Goal: Contribute content: Contribute content

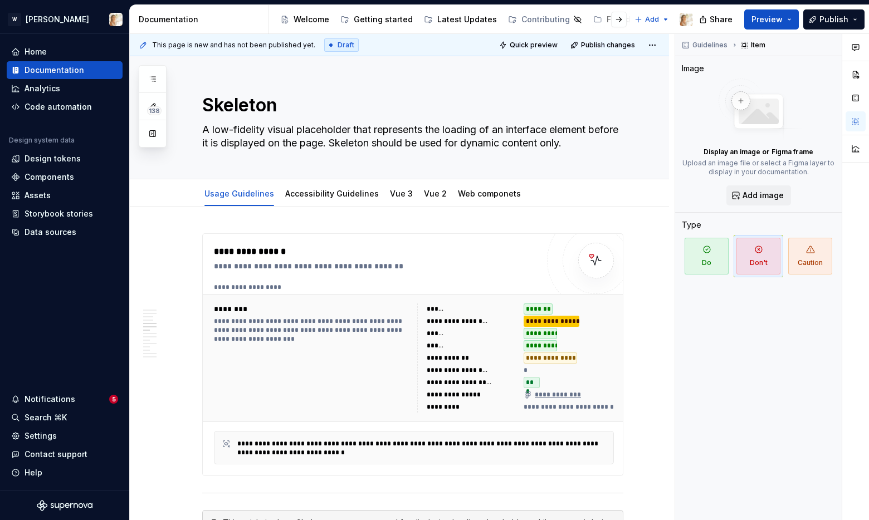
scroll to position [1333, 0]
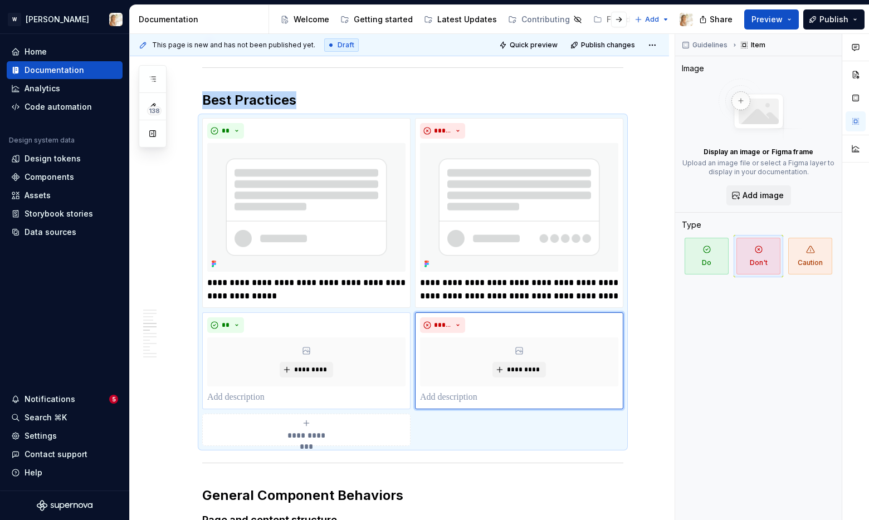
click at [246, 395] on p at bounding box center [306, 397] width 198 height 13
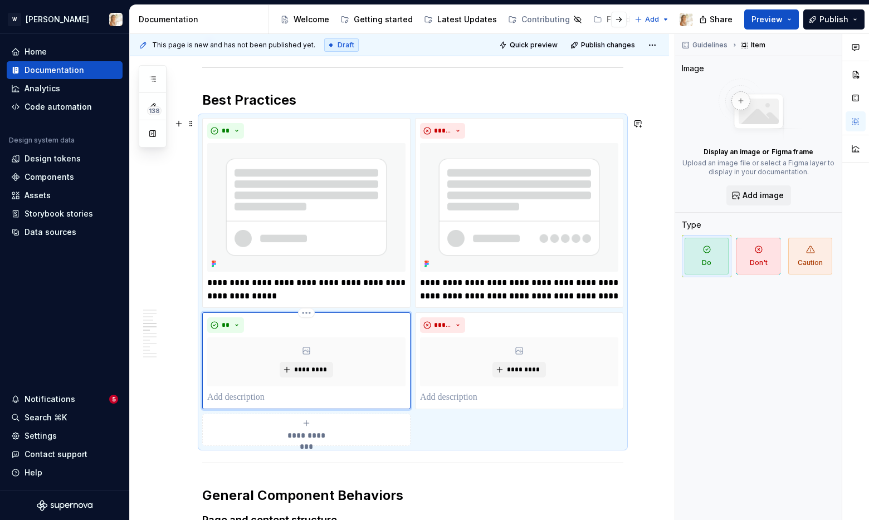
click at [246, 395] on p at bounding box center [306, 397] width 198 height 13
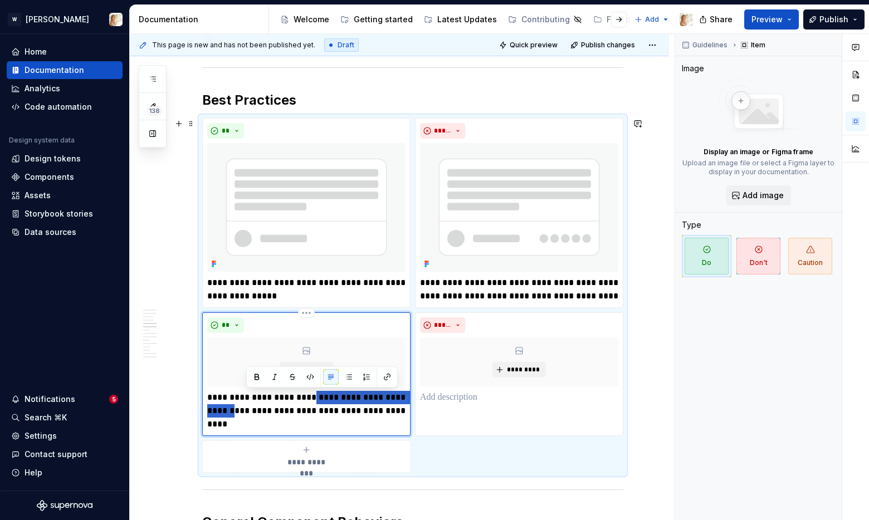
drag, startPoint x: 307, startPoint y: 398, endPoint x: 247, endPoint y: 412, distance: 61.7
click at [247, 412] on p "**********" at bounding box center [306, 411] width 198 height 40
click at [343, 397] on p "**********" at bounding box center [306, 411] width 198 height 40
drag, startPoint x: 343, startPoint y: 397, endPoint x: 301, endPoint y: 399, distance: 41.8
click at [301, 399] on p "**********" at bounding box center [306, 411] width 198 height 40
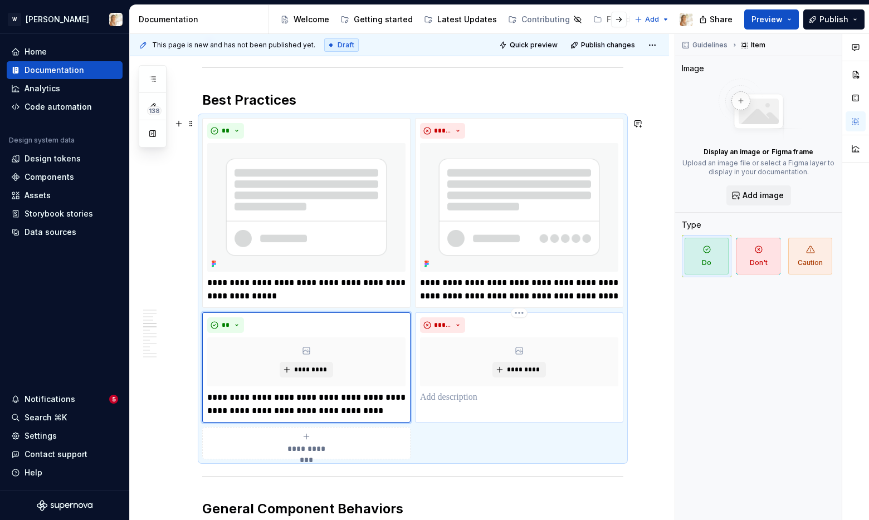
click at [509, 395] on p at bounding box center [519, 397] width 198 height 13
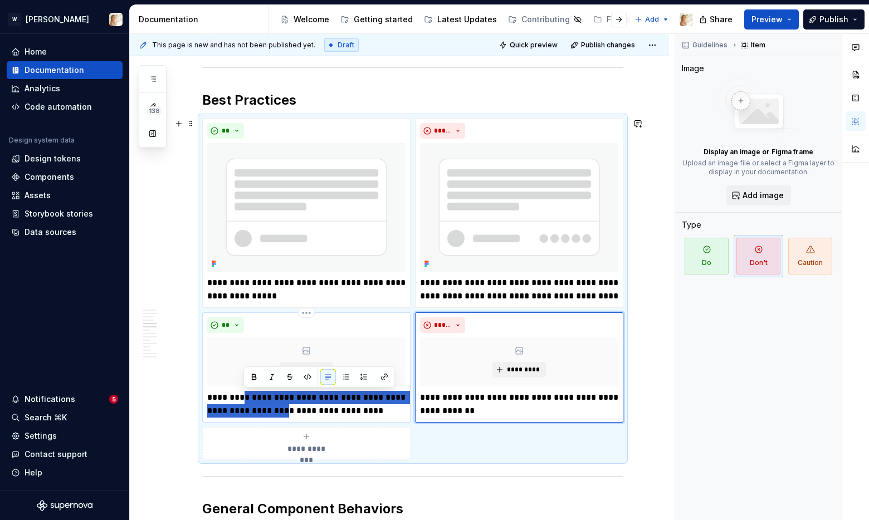
drag, startPoint x: 244, startPoint y: 397, endPoint x: 278, endPoint y: 409, distance: 35.6
click at [278, 409] on p "**********" at bounding box center [306, 404] width 198 height 27
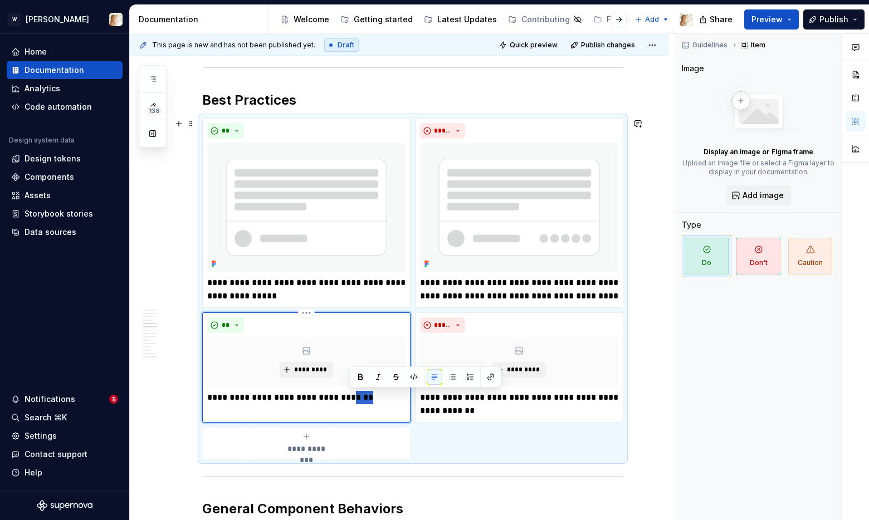
drag, startPoint x: 349, startPoint y: 399, endPoint x: 369, endPoint y: 400, distance: 19.5
click at [369, 400] on p "**********" at bounding box center [306, 397] width 198 height 13
click at [304, 363] on button "*********" at bounding box center [306, 370] width 53 height 16
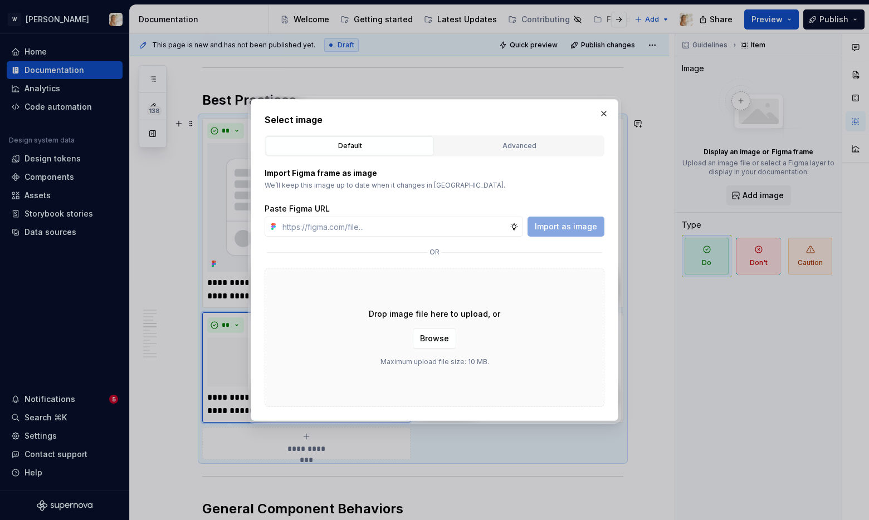
type textarea "*"
type input "[URL][DOMAIN_NAME]"
type textarea "*"
type input "[URL][DOMAIN_NAME]"
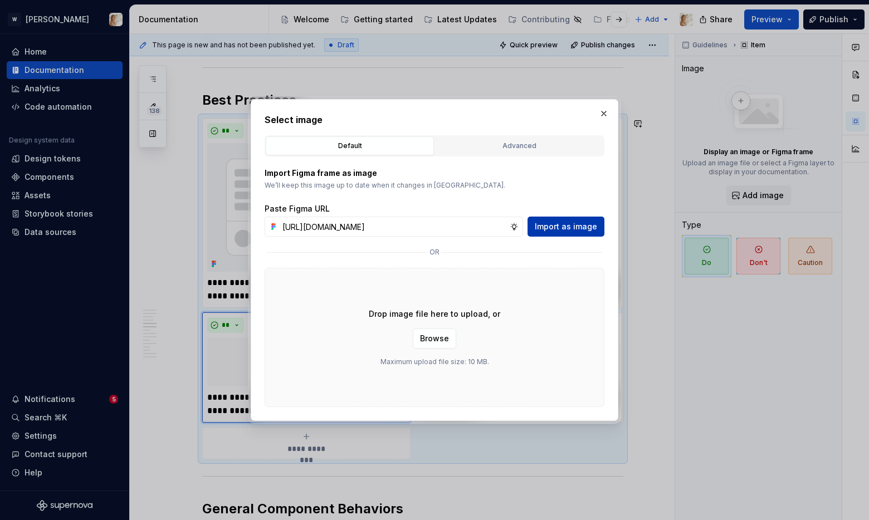
click at [561, 228] on span "Import as image" at bounding box center [566, 226] width 62 height 11
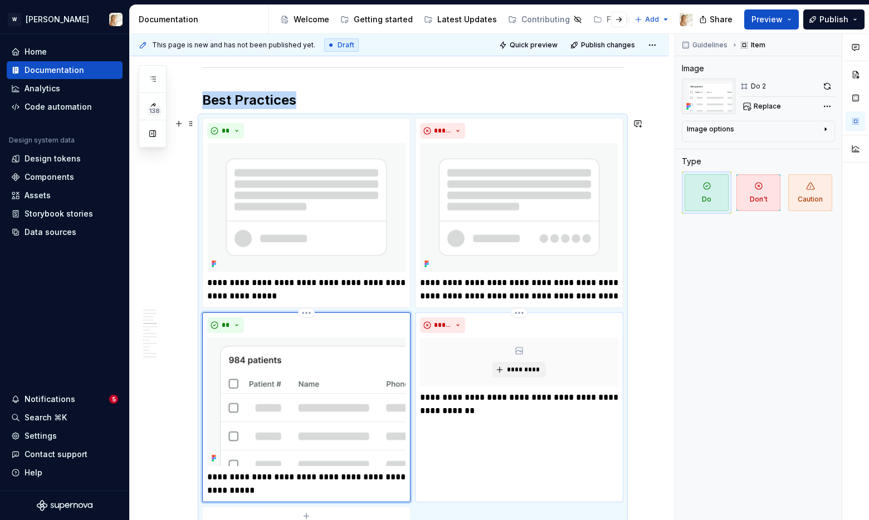
click at [512, 345] on div "*********" at bounding box center [519, 362] width 198 height 49
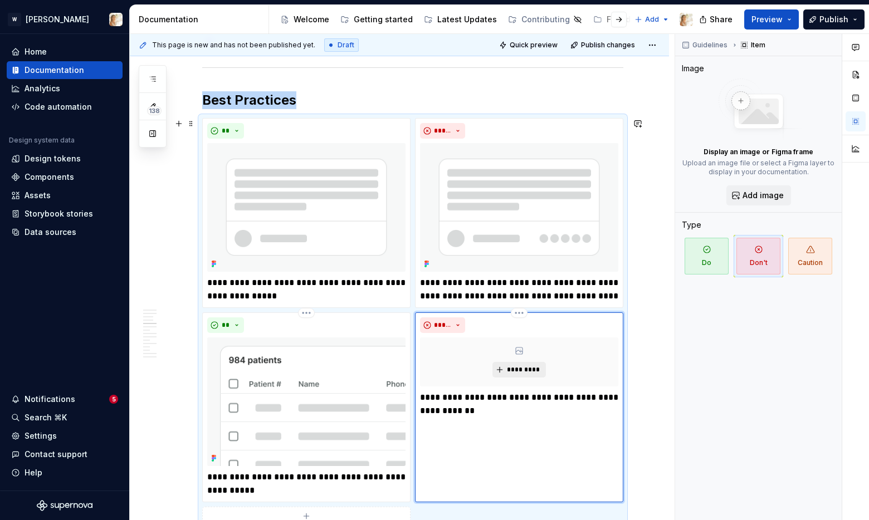
click at [515, 368] on span "*********" at bounding box center [523, 369] width 34 height 9
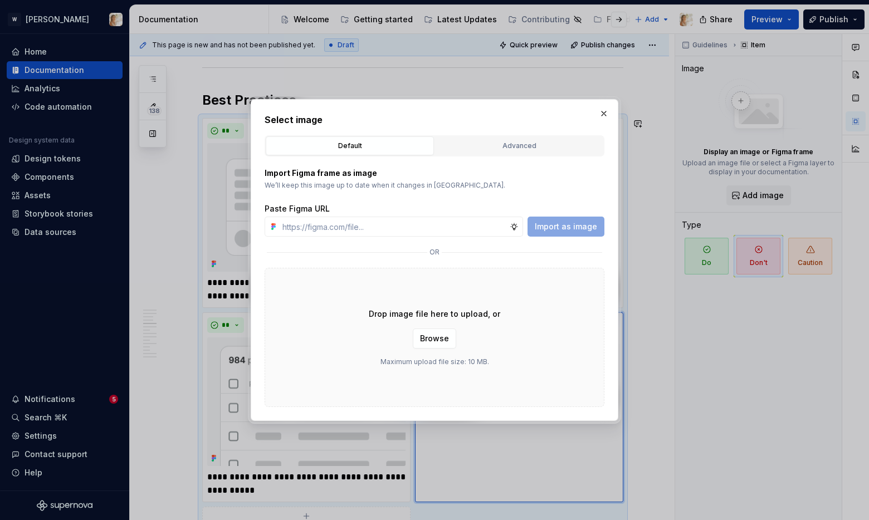
type textarea "*"
type input "[URL][DOMAIN_NAME]"
type textarea "*"
type input "[URL][DOMAIN_NAME]"
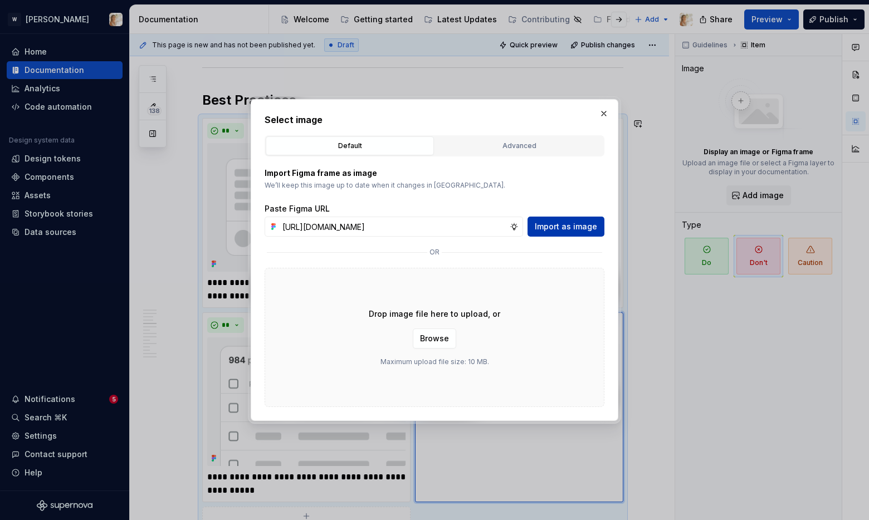
click at [567, 224] on span "Import as image" at bounding box center [566, 226] width 62 height 11
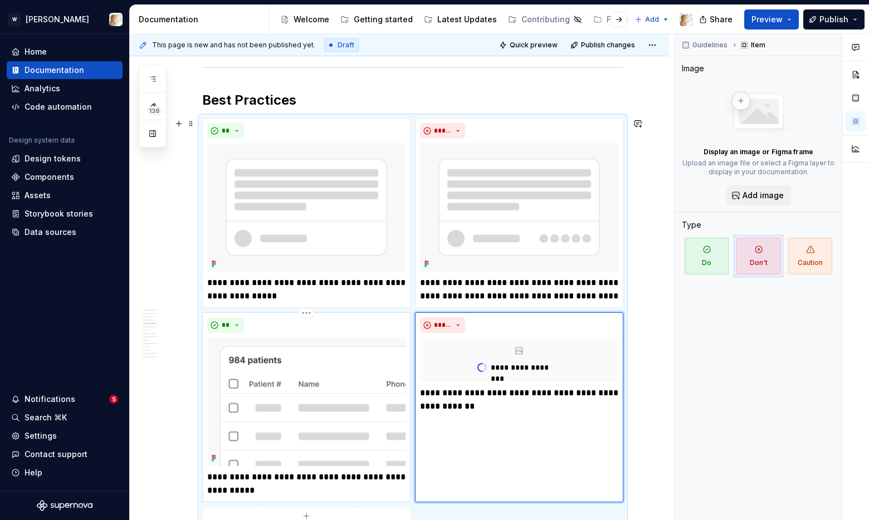
click at [327, 393] on img at bounding box center [306, 402] width 198 height 129
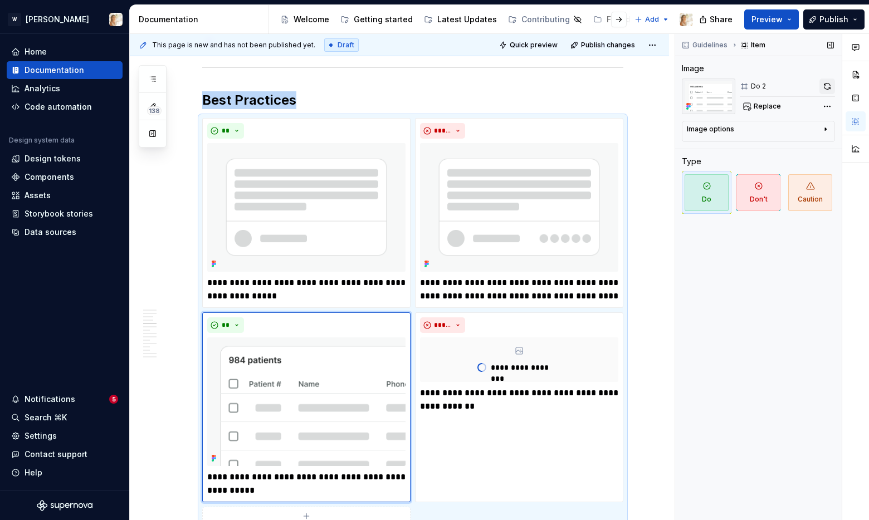
click at [826, 89] on button "button" at bounding box center [827, 87] width 16 height 16
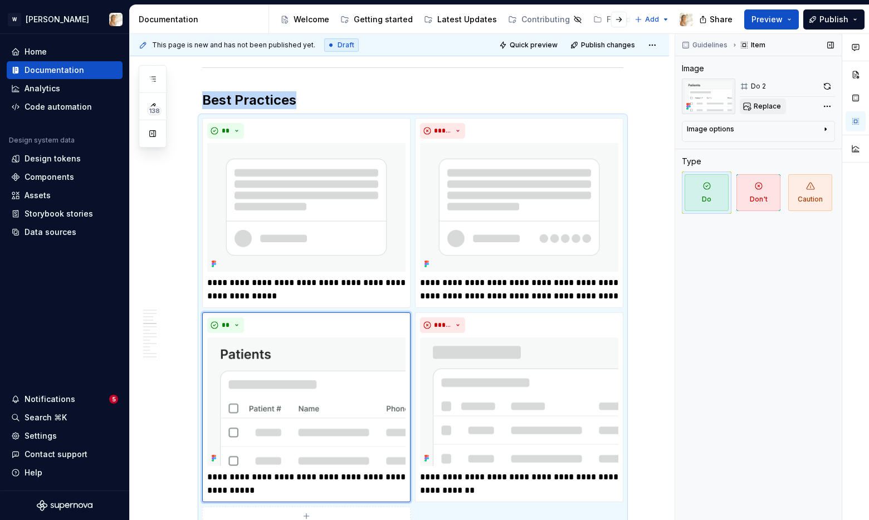
click at [751, 109] on button "Replace" at bounding box center [763, 107] width 46 height 16
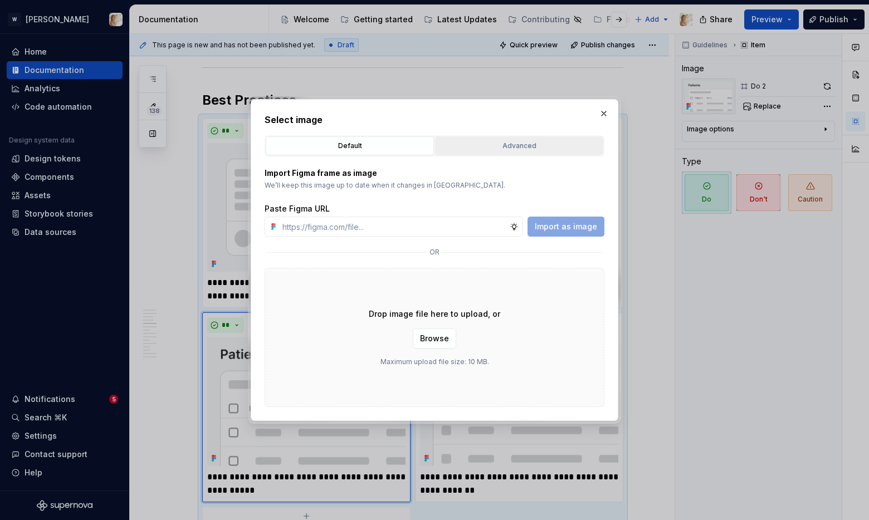
click at [503, 146] on div "Advanced" at bounding box center [519, 145] width 160 height 11
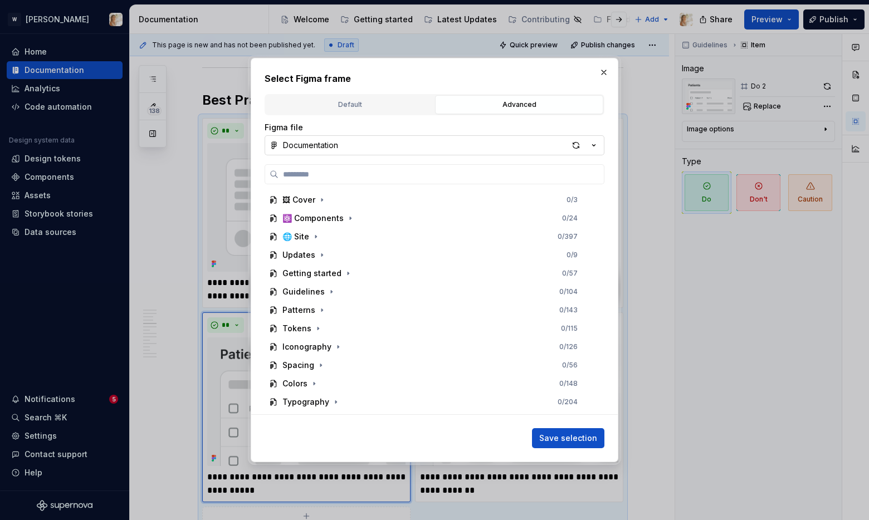
click at [393, 153] on button "Documentation" at bounding box center [435, 145] width 340 height 20
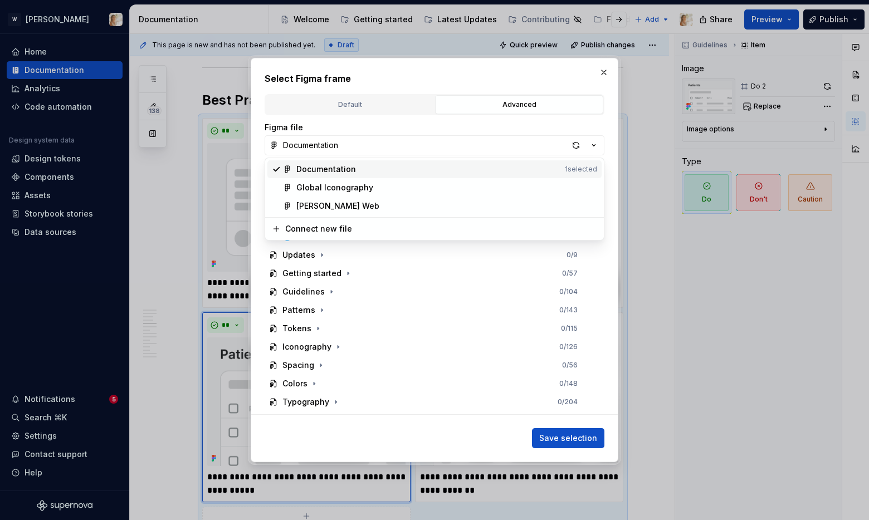
click at [390, 140] on div "Select Figma frame Default Advanced Import Figma frame as image We’ll keep this…" at bounding box center [434, 260] width 869 height 520
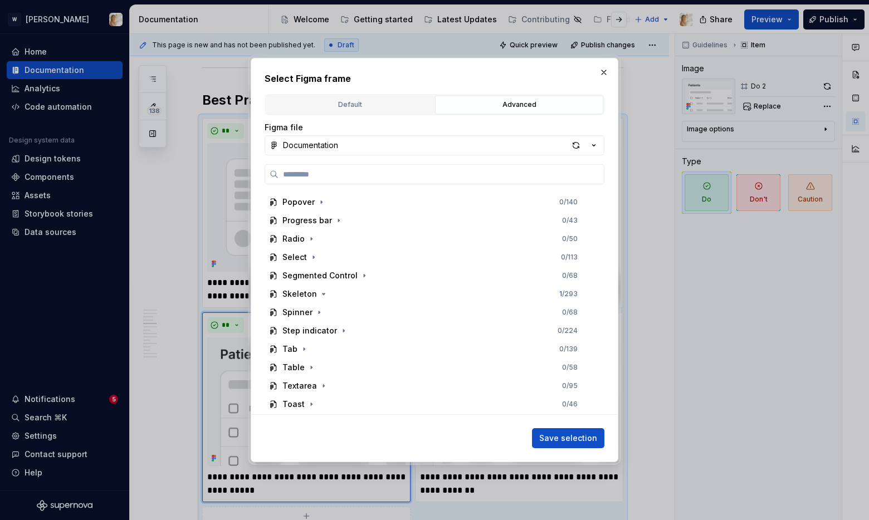
scroll to position [879, 0]
click at [379, 99] on div "Default" at bounding box center [350, 104] width 160 height 11
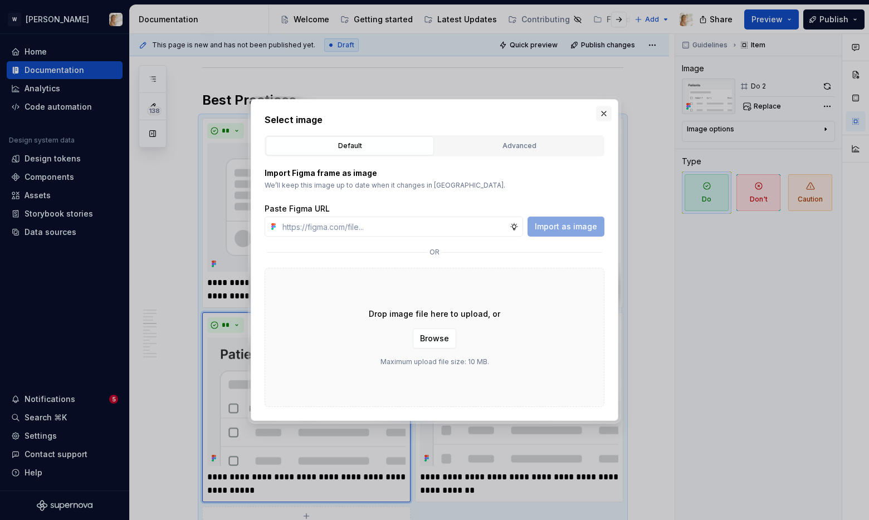
click at [601, 113] on button "button" at bounding box center [604, 114] width 16 height 16
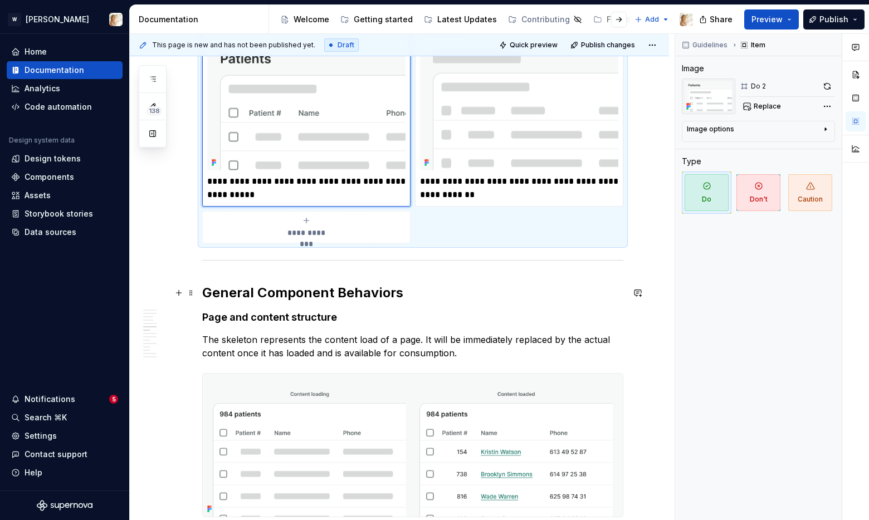
scroll to position [1680, 0]
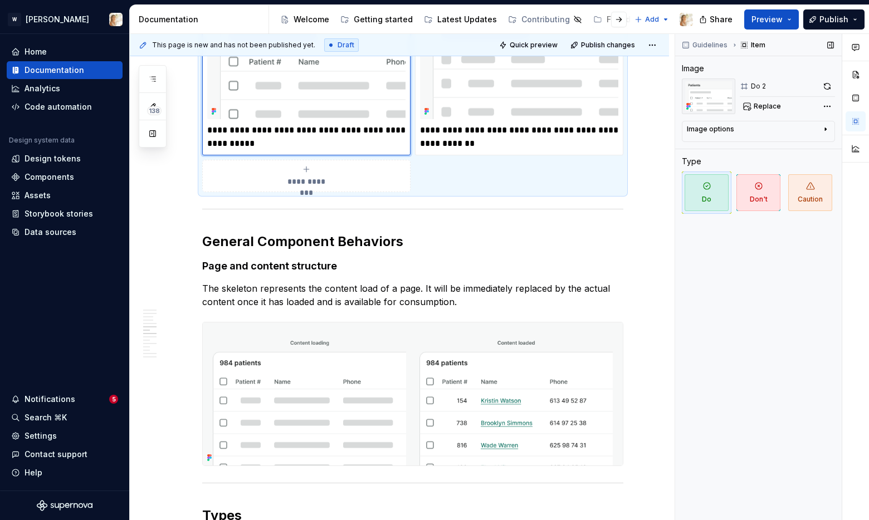
click at [815, 125] on div "Image options" at bounding box center [754, 131] width 134 height 13
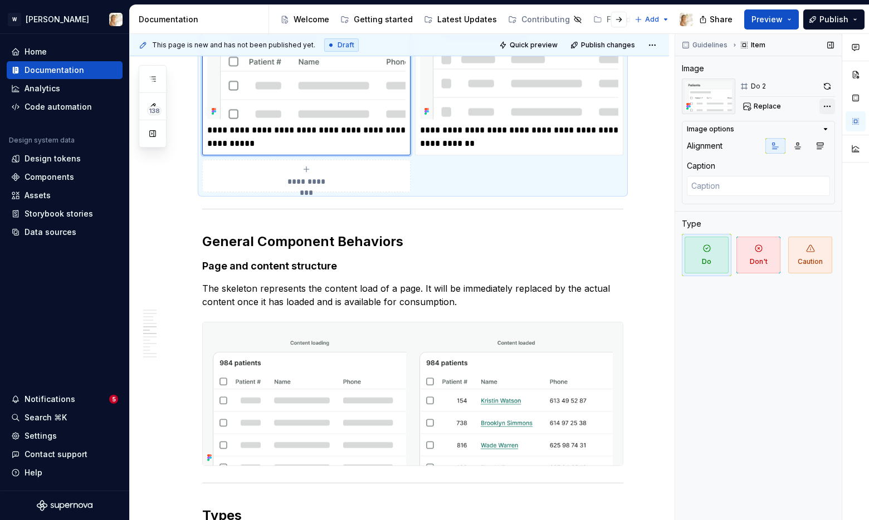
click at [824, 105] on div "Comments Open comments No comments yet Select ‘Comment’ from the block context …" at bounding box center [772, 277] width 194 height 487
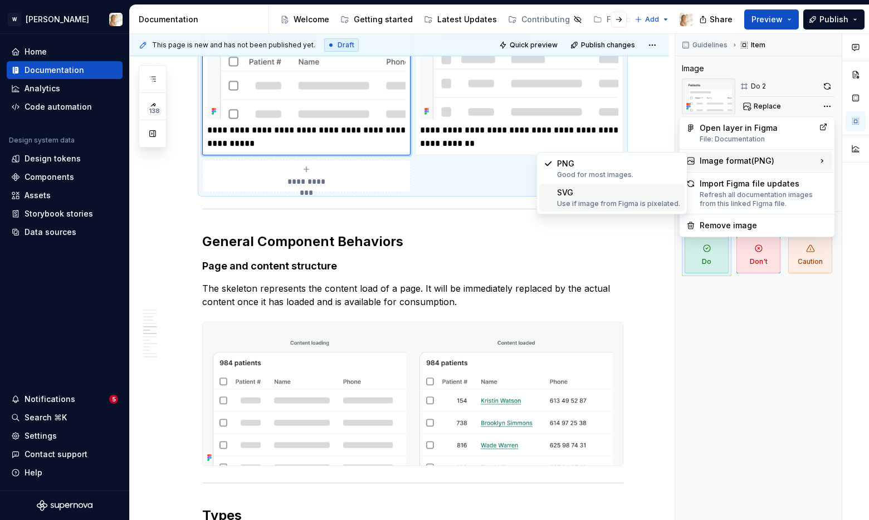
click at [662, 193] on div "SVG Use if image from Figma is pixelated." at bounding box center [618, 197] width 123 height 21
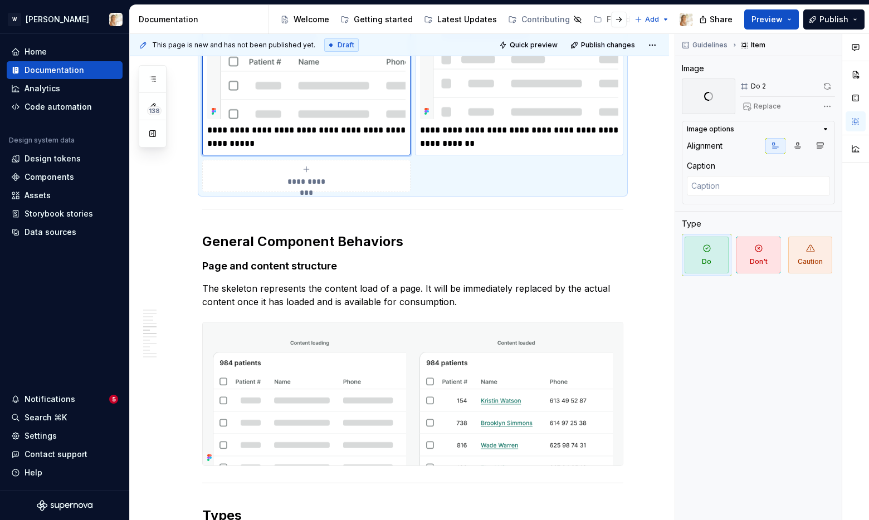
click at [530, 86] on img at bounding box center [519, 55] width 198 height 129
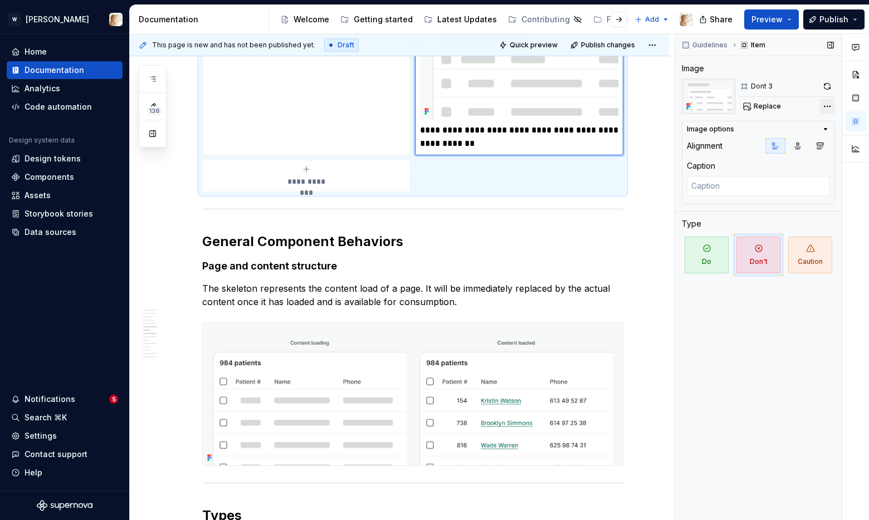
click at [825, 105] on div "Comments Open comments No comments yet Select ‘Comment’ from the block context …" at bounding box center [772, 277] width 194 height 487
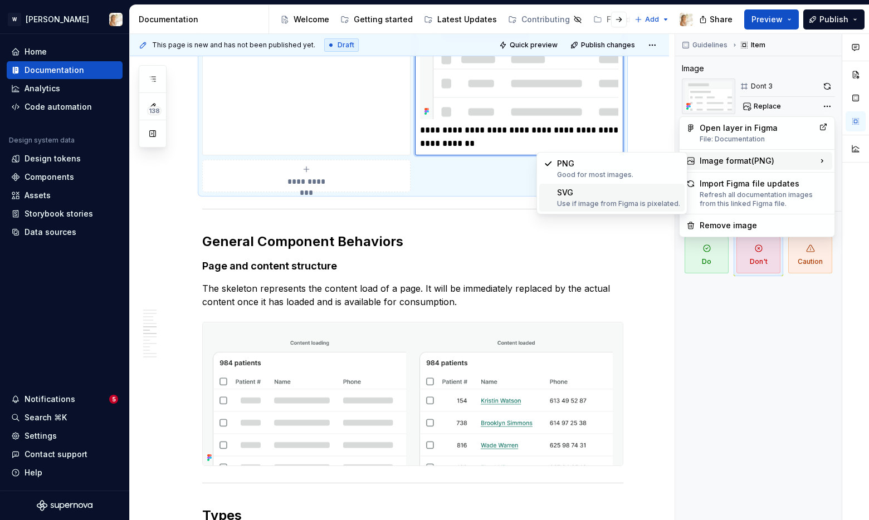
click at [603, 193] on div "SVG Use if image from Figma is pixelated." at bounding box center [618, 197] width 123 height 21
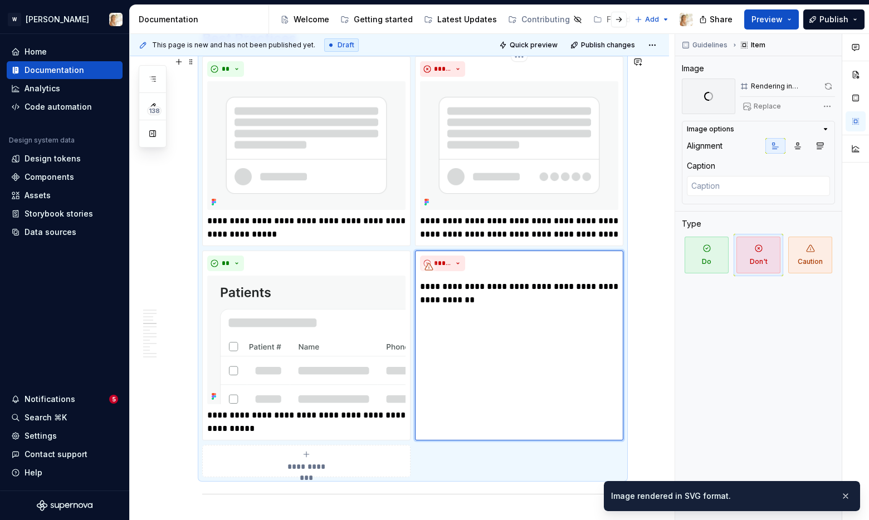
scroll to position [1386, 0]
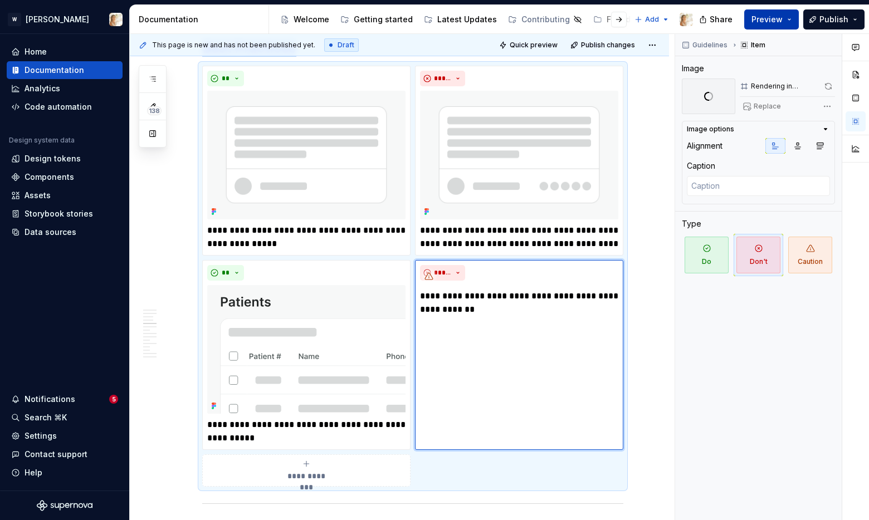
click at [765, 21] on span "Preview" at bounding box center [766, 19] width 31 height 11
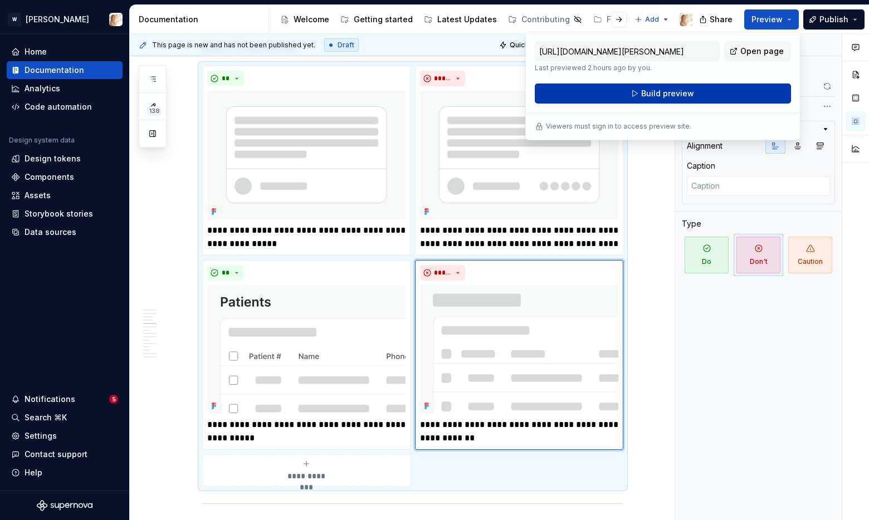
click at [715, 96] on button "Build preview" at bounding box center [663, 94] width 256 height 20
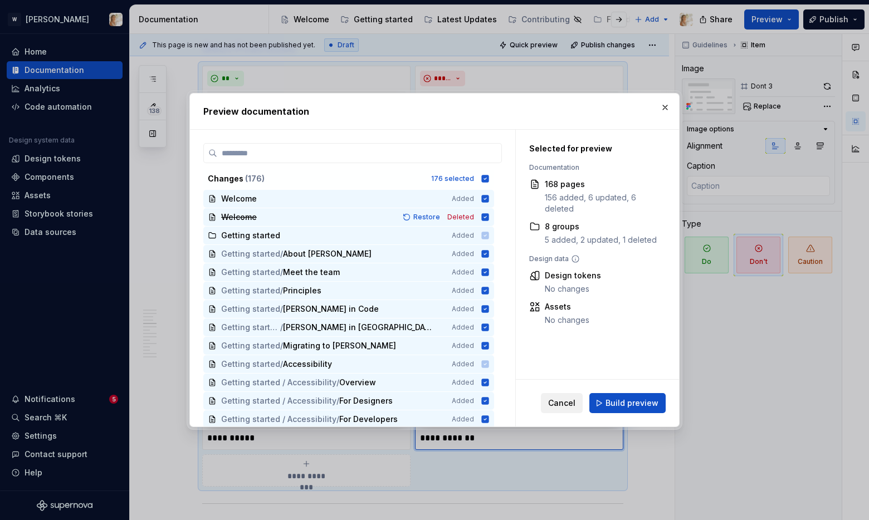
click at [562, 402] on span "Cancel" at bounding box center [561, 403] width 27 height 11
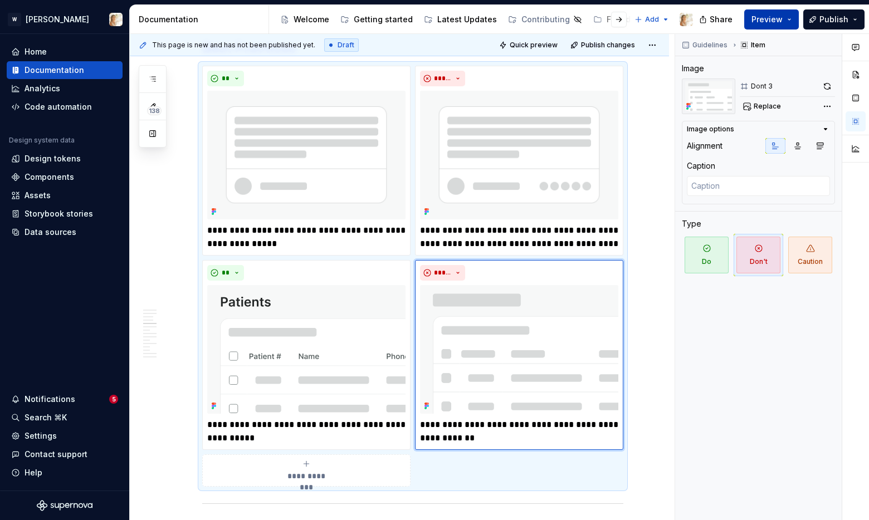
click at [774, 23] on span "Preview" at bounding box center [766, 19] width 31 height 11
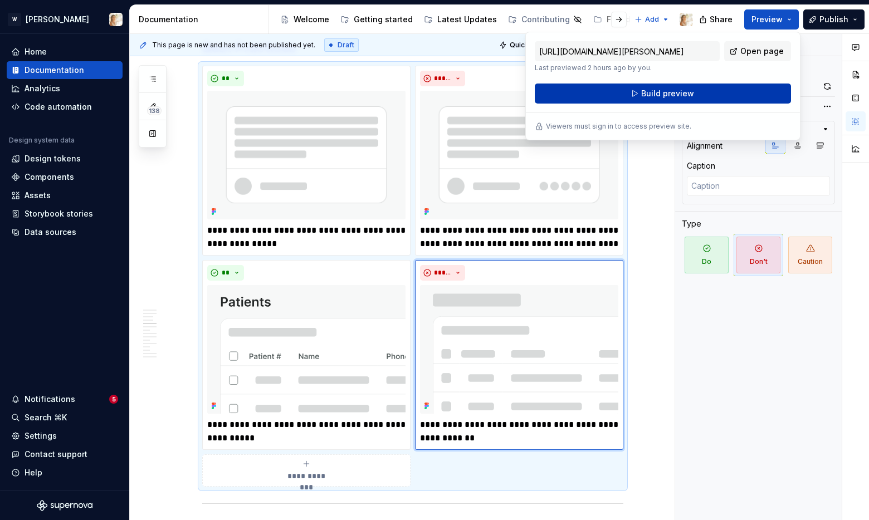
click at [687, 94] on span "Build preview" at bounding box center [667, 93] width 53 height 11
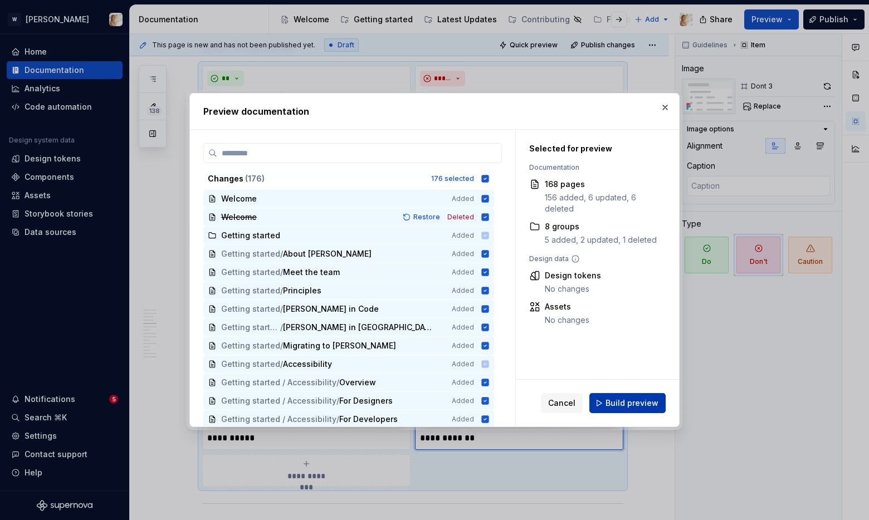
click at [607, 404] on button "Build preview" at bounding box center [627, 403] width 76 height 20
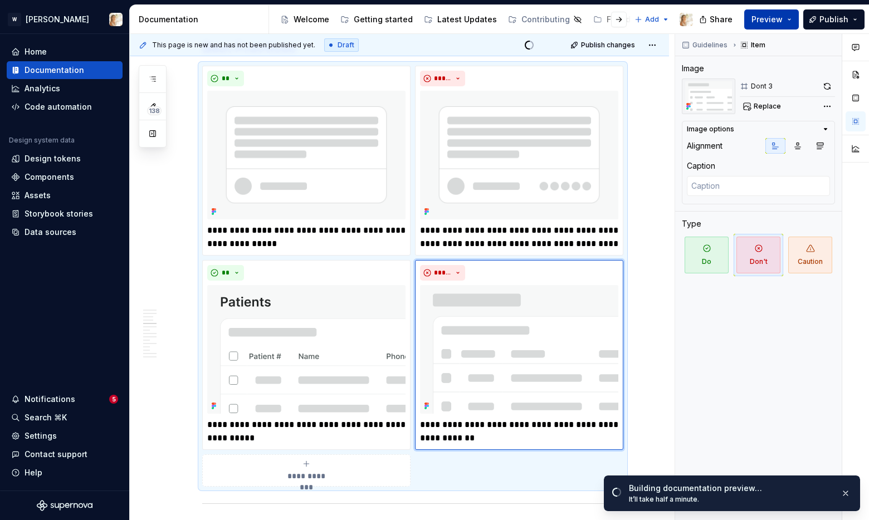
click at [771, 18] on span "Preview" at bounding box center [766, 19] width 31 height 11
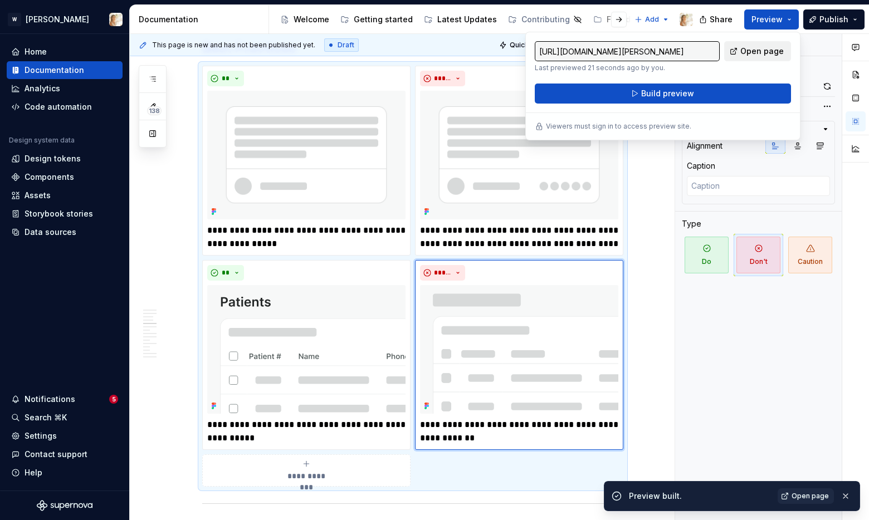
click at [749, 50] on span "Open page" at bounding box center [761, 51] width 43 height 11
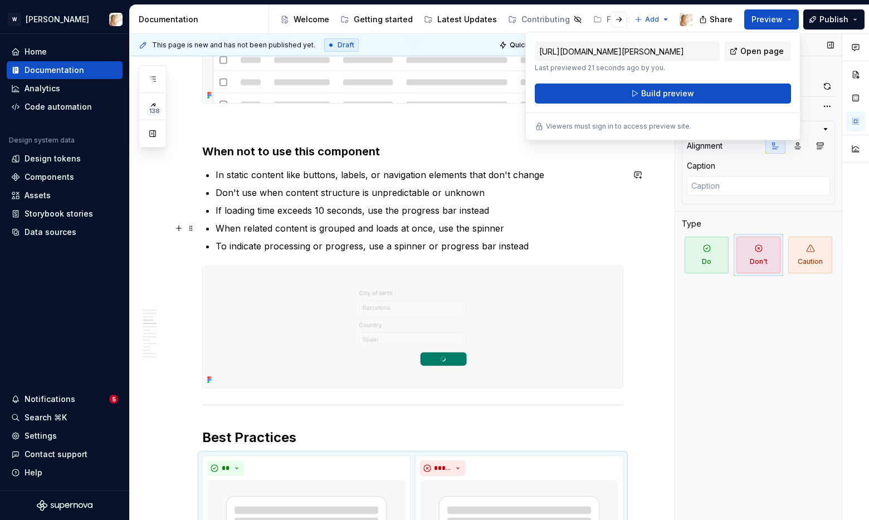
scroll to position [996, 0]
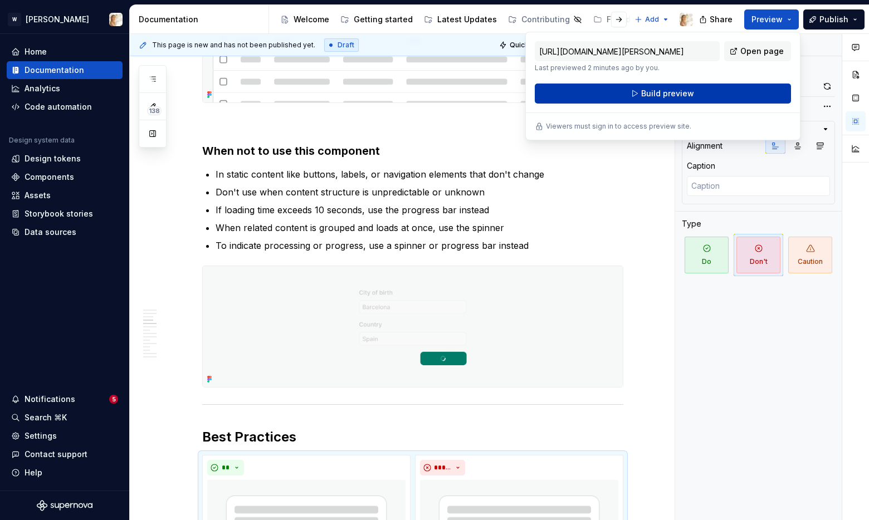
click at [678, 91] on span "Build preview" at bounding box center [667, 93] width 53 height 11
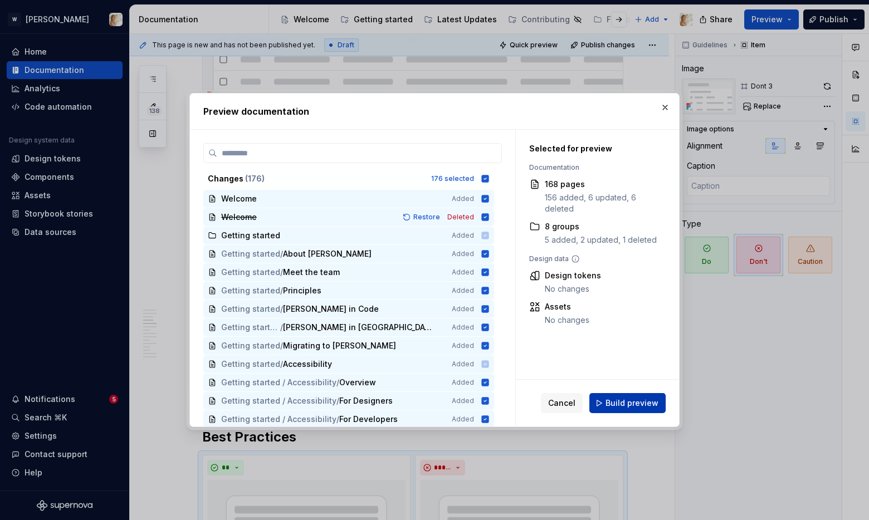
click at [605, 403] on button "Build preview" at bounding box center [627, 403] width 76 height 20
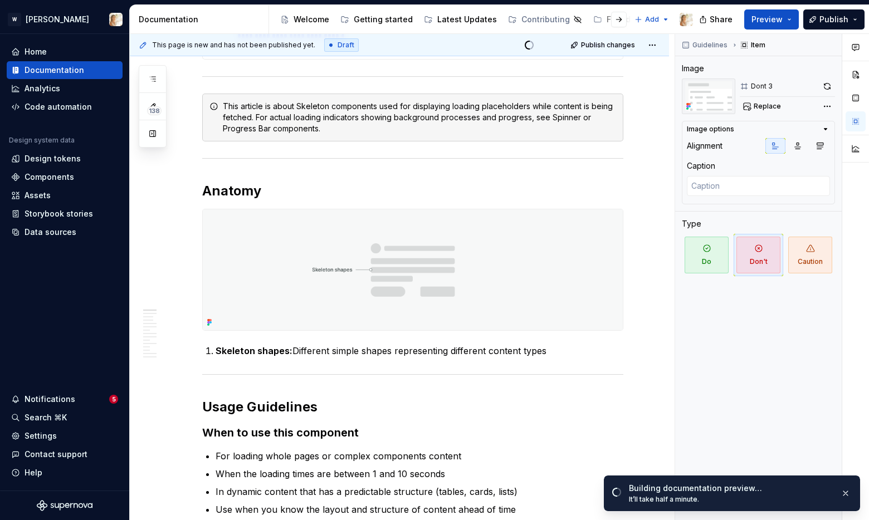
scroll to position [0, 0]
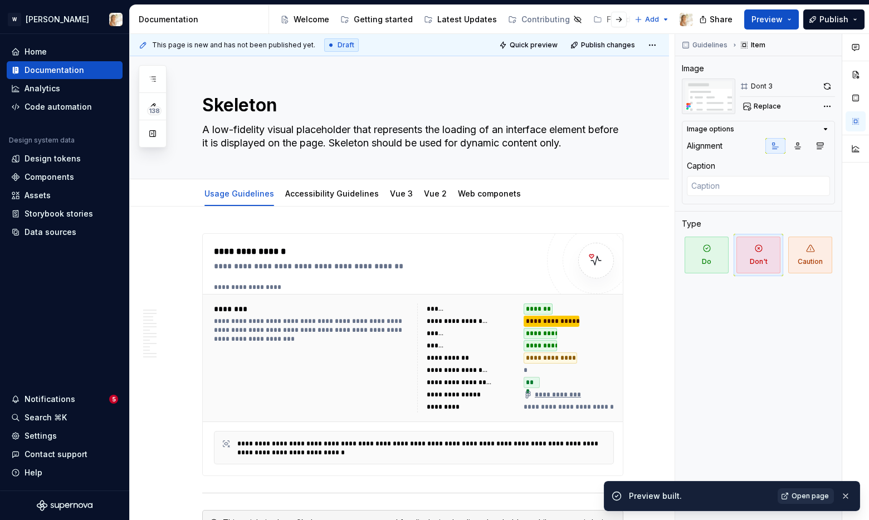
click at [809, 496] on span "Open page" at bounding box center [809, 496] width 37 height 9
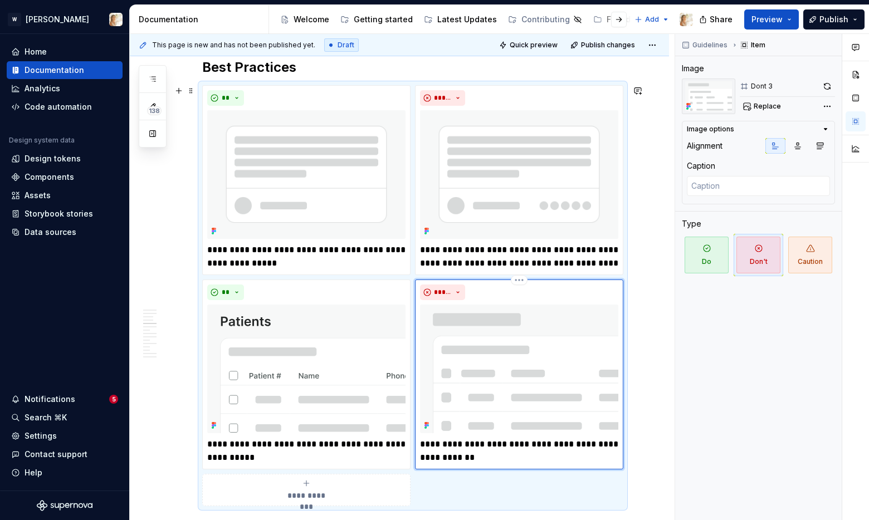
scroll to position [1308, 0]
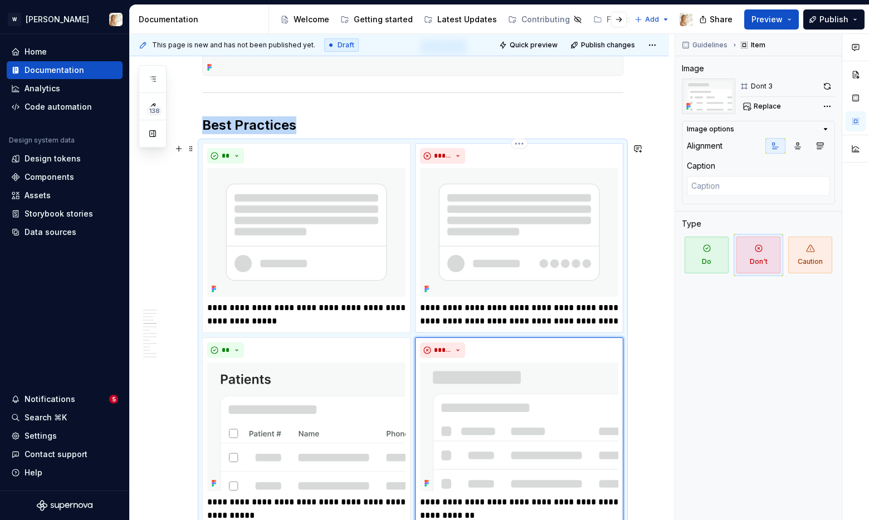
click at [484, 221] on img at bounding box center [519, 232] width 198 height 129
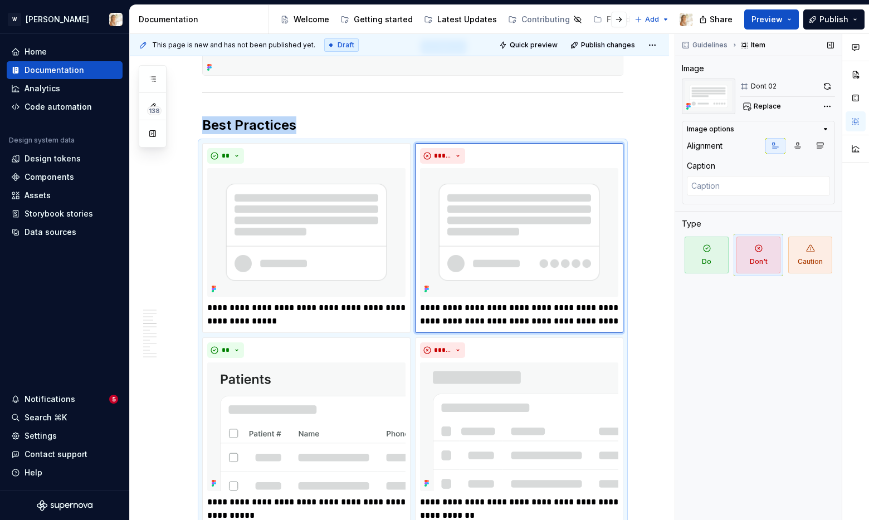
click at [825, 128] on icon "button" at bounding box center [825, 129] width 9 height 9
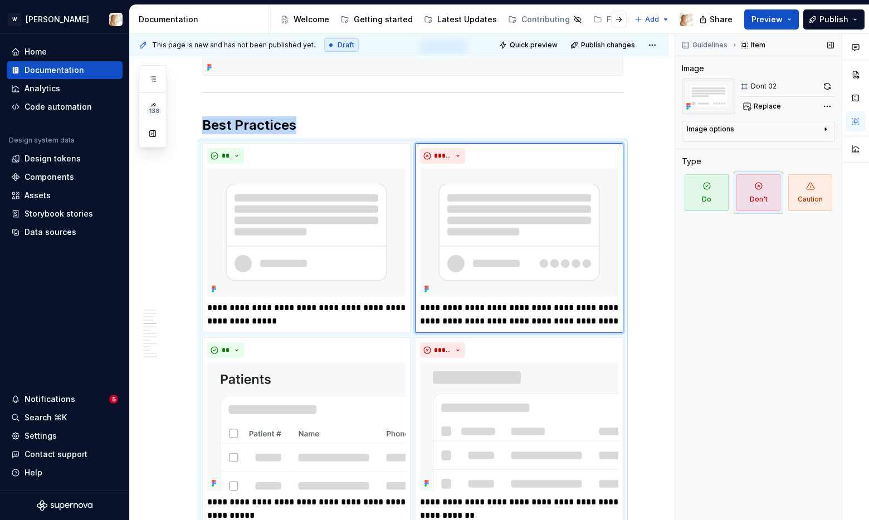
click at [825, 128] on icon "button" at bounding box center [825, 129] width 1 height 3
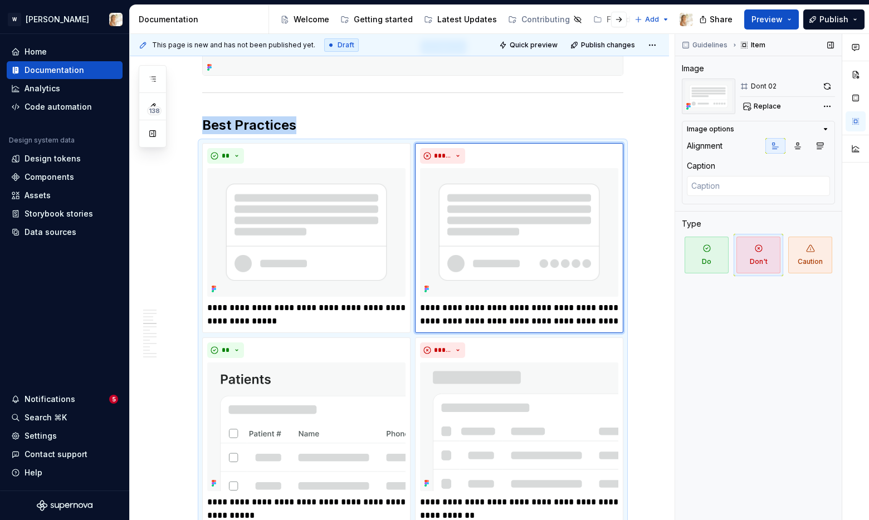
click at [821, 129] on icon "button" at bounding box center [825, 129] width 9 height 9
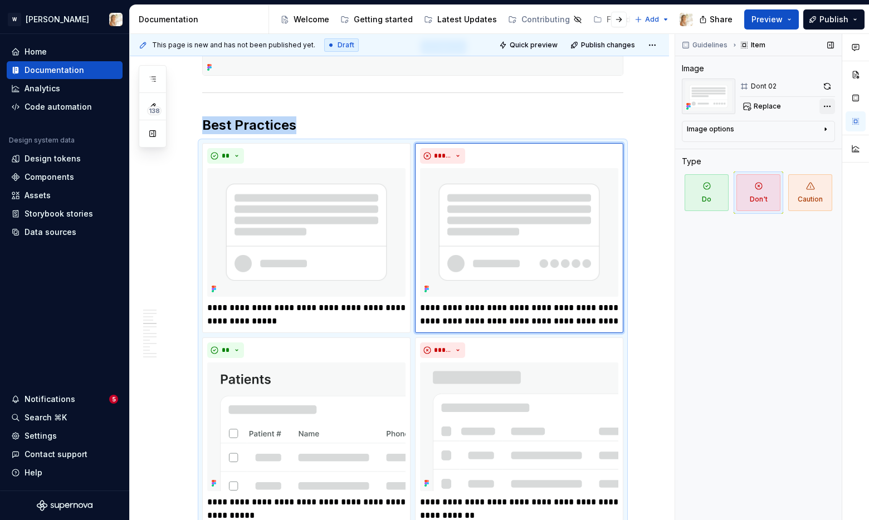
click at [833, 101] on div "Comments Open comments No comments yet Select ‘Comment’ from the block context …" at bounding box center [772, 277] width 194 height 487
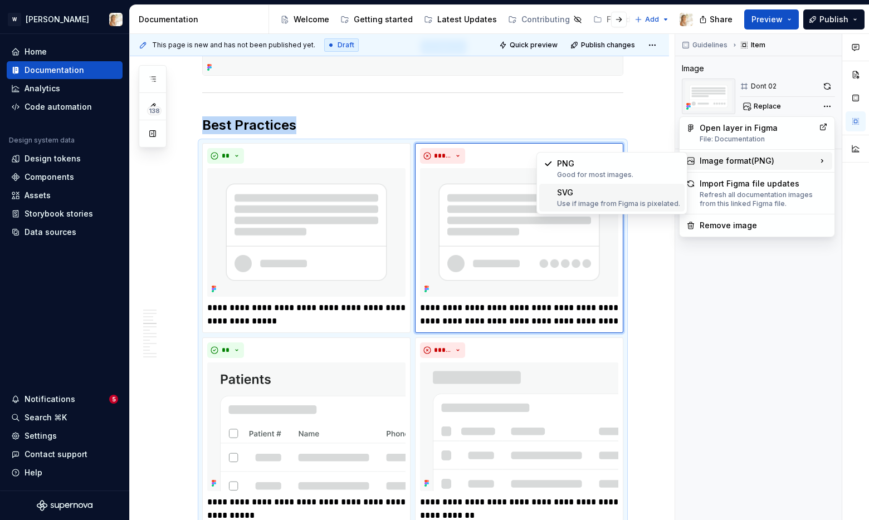
click at [566, 194] on div "SVG Use if image from Figma is pixelated." at bounding box center [618, 197] width 123 height 21
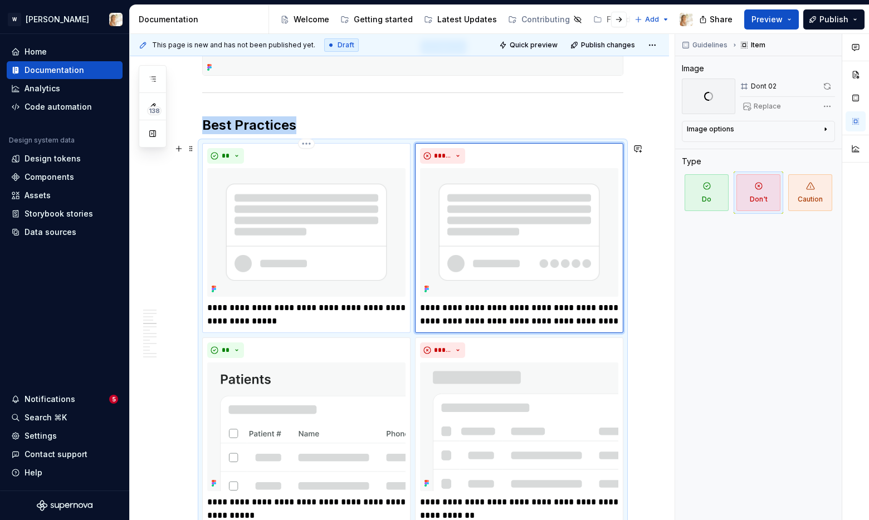
click at [373, 202] on img at bounding box center [306, 232] width 198 height 129
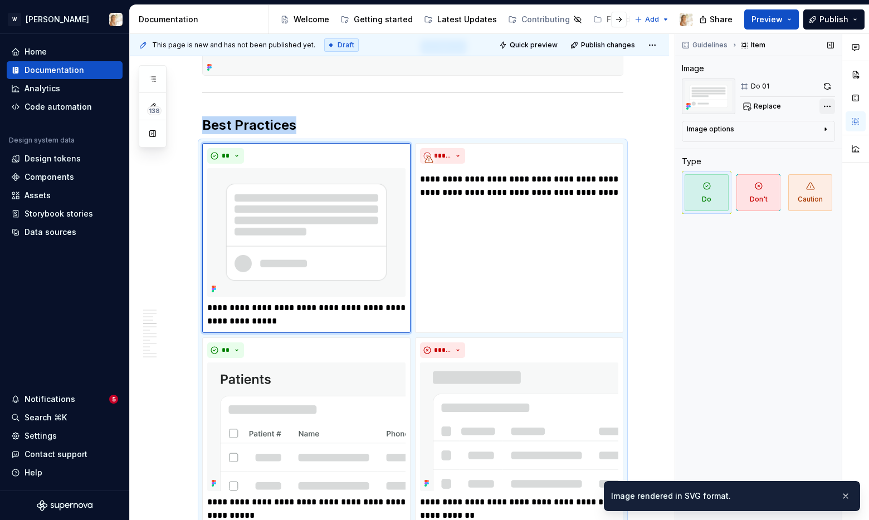
click at [829, 105] on div "Comments Open comments No comments yet Select ‘Comment’ from the block context …" at bounding box center [772, 277] width 194 height 487
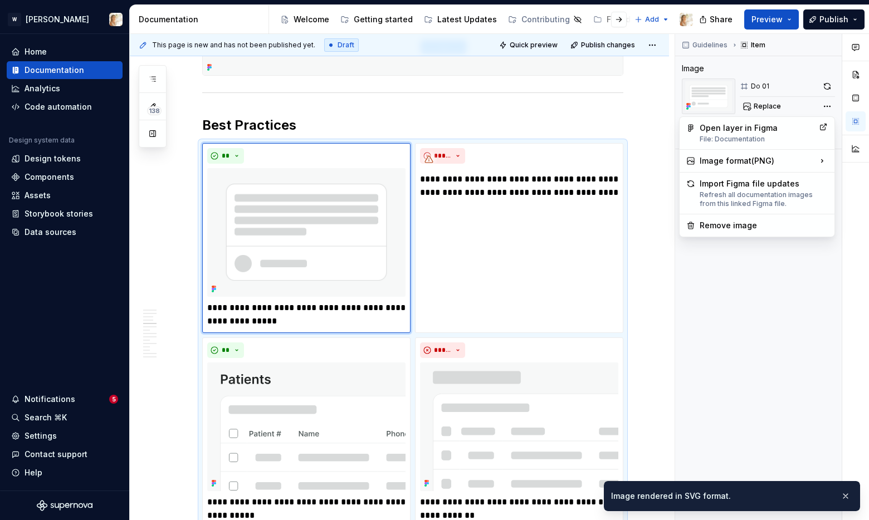
click at [742, 150] on div "Open layer in Figma File: Documentation Image format ( PNG ) Import Figma file …" at bounding box center [757, 176] width 156 height 121
click at [738, 160] on div "Image format ( PNG )" at bounding box center [757, 161] width 150 height 18
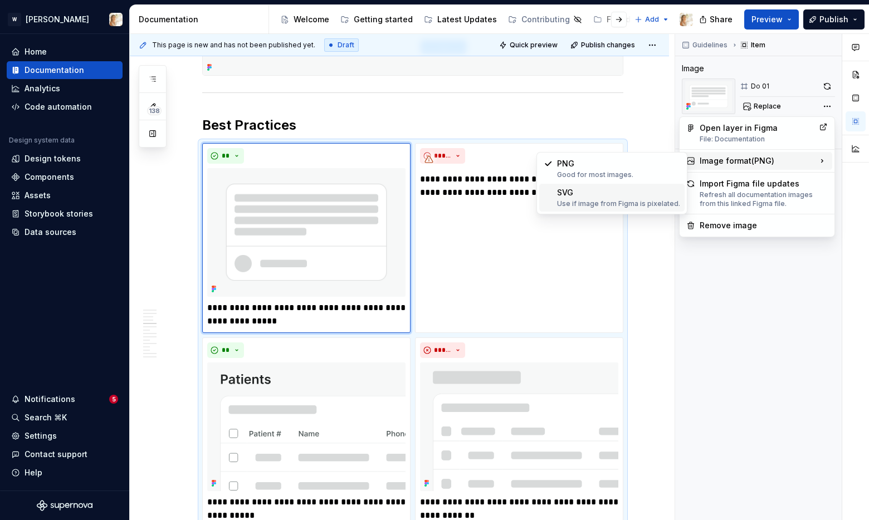
click at [605, 191] on div "SVG Use if image from Figma is pixelated." at bounding box center [618, 197] width 123 height 21
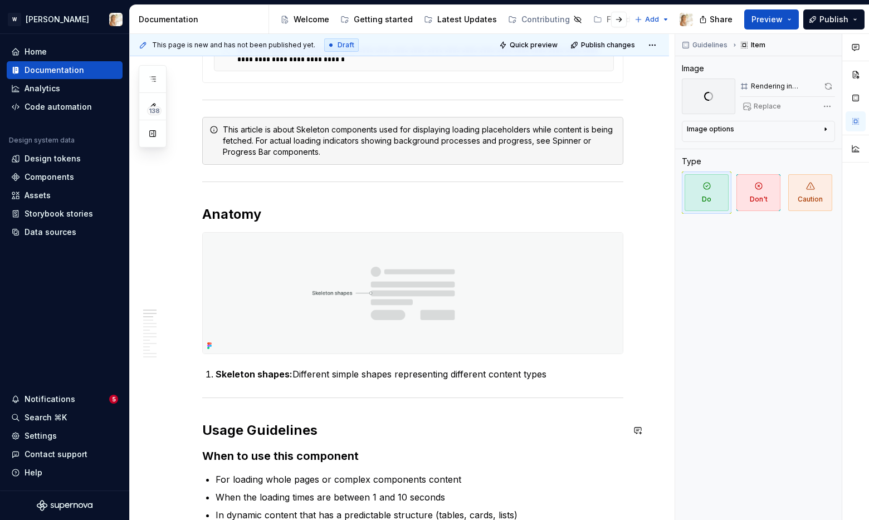
scroll to position [589, 0]
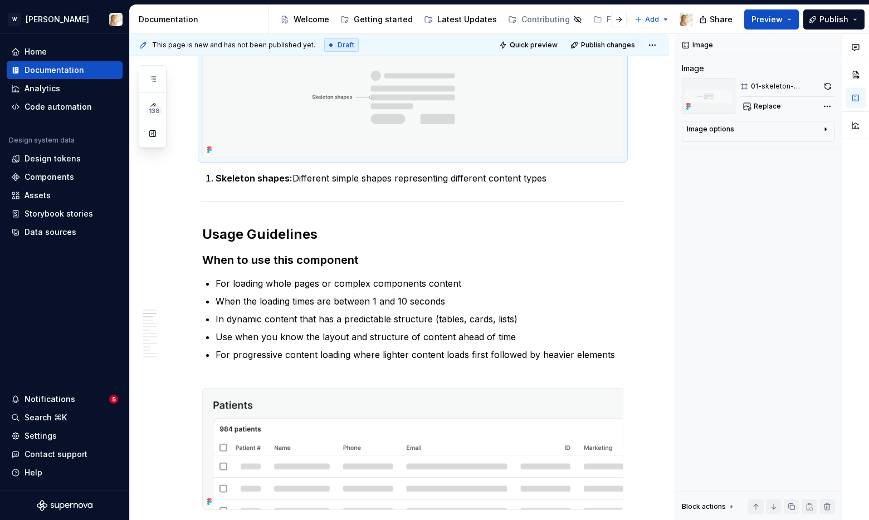
click at [482, 127] on img at bounding box center [413, 97] width 420 height 121
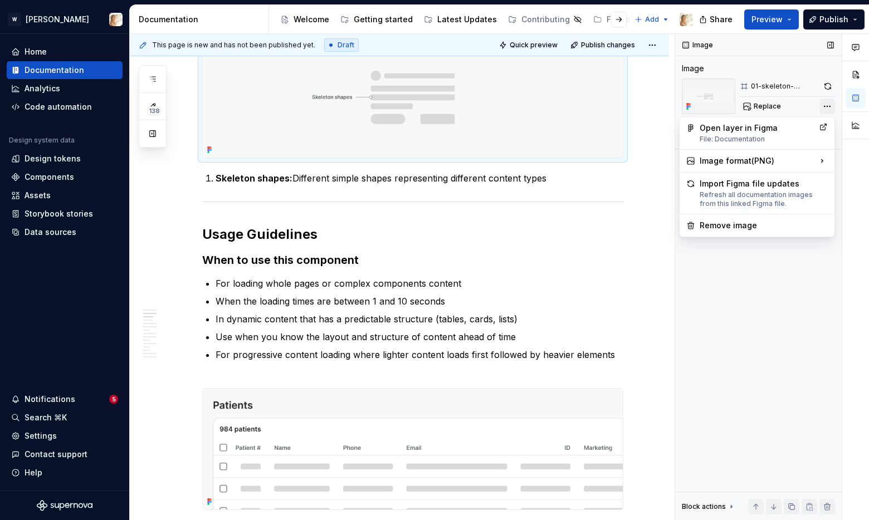
click at [829, 106] on div "Comments Open comments No comments yet Select ‘Comment’ from the block context …" at bounding box center [772, 277] width 194 height 487
click at [727, 162] on div "Image format ( PNG )" at bounding box center [757, 161] width 150 height 18
click at [604, 189] on div "SVG Use if image from Figma is pixelated." at bounding box center [618, 197] width 123 height 21
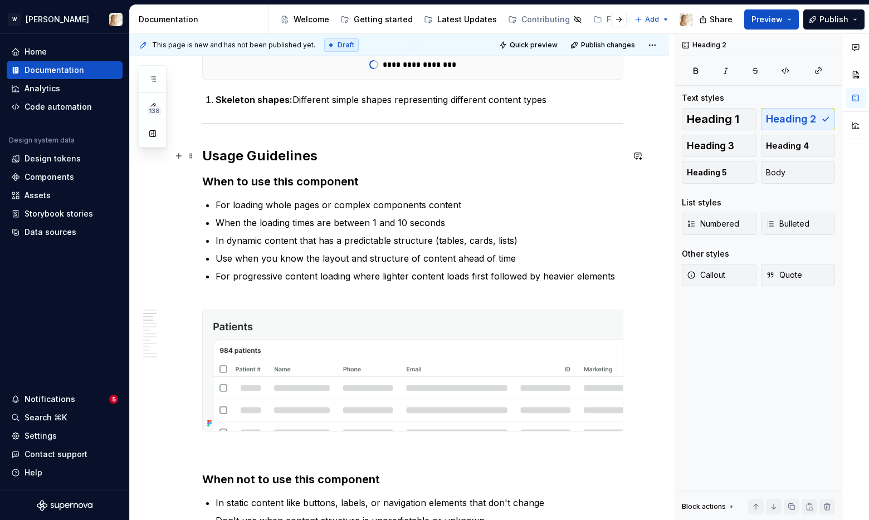
click at [478, 161] on h2 "Usage Guidelines" at bounding box center [412, 156] width 421 height 18
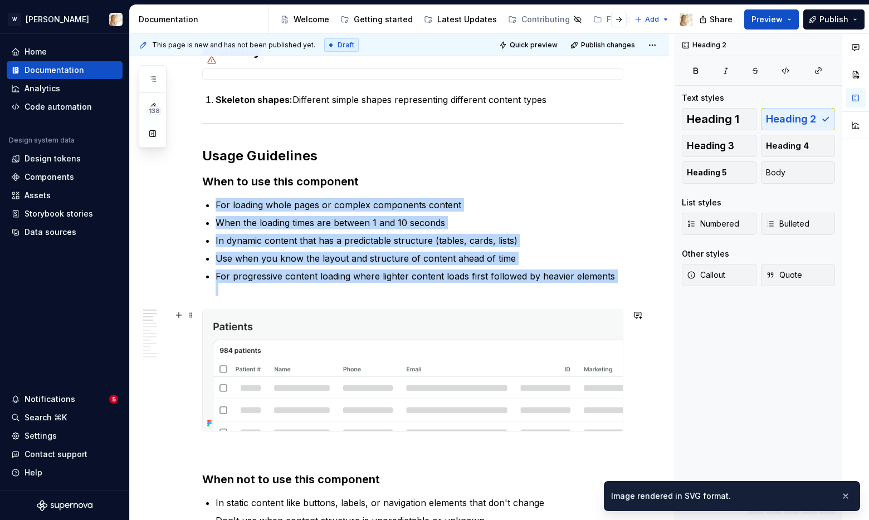
click at [447, 352] on img at bounding box center [413, 370] width 420 height 121
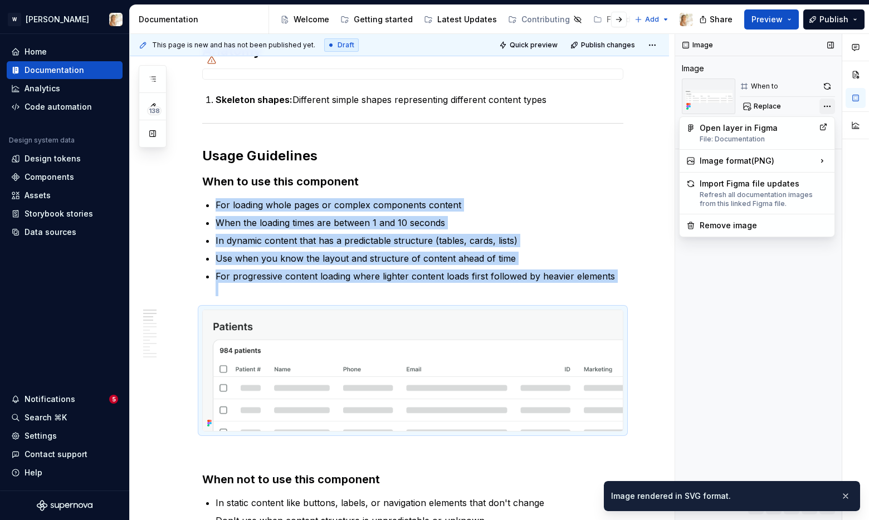
click at [829, 106] on div "Comments Open comments No comments yet Select ‘Comment’ from the block context …" at bounding box center [772, 277] width 194 height 487
click at [743, 159] on div "Image format ( PNG )" at bounding box center [757, 161] width 150 height 18
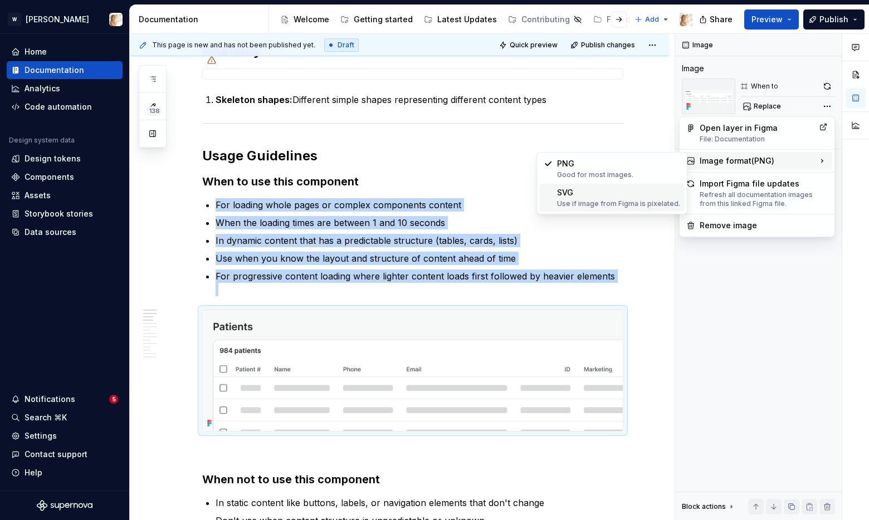
click at [586, 197] on div "SVG Use if image from Figma is pixelated." at bounding box center [618, 197] width 123 height 21
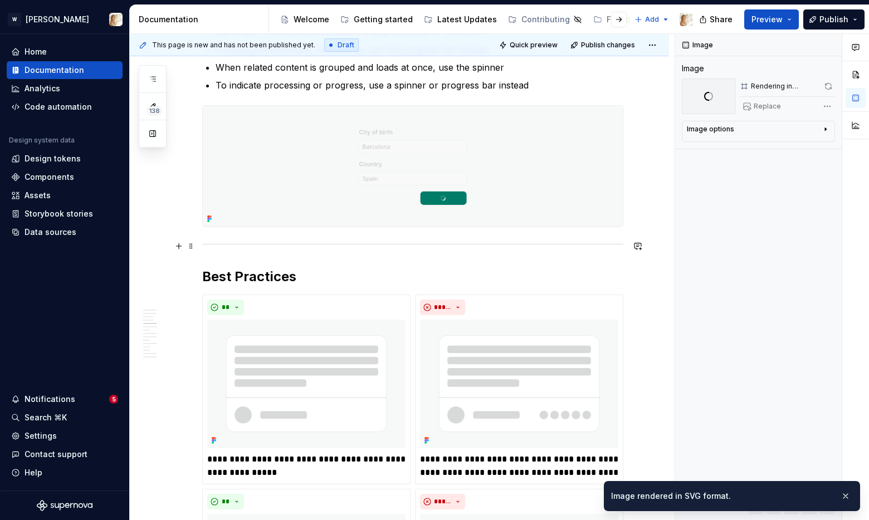
scroll to position [1024, 0]
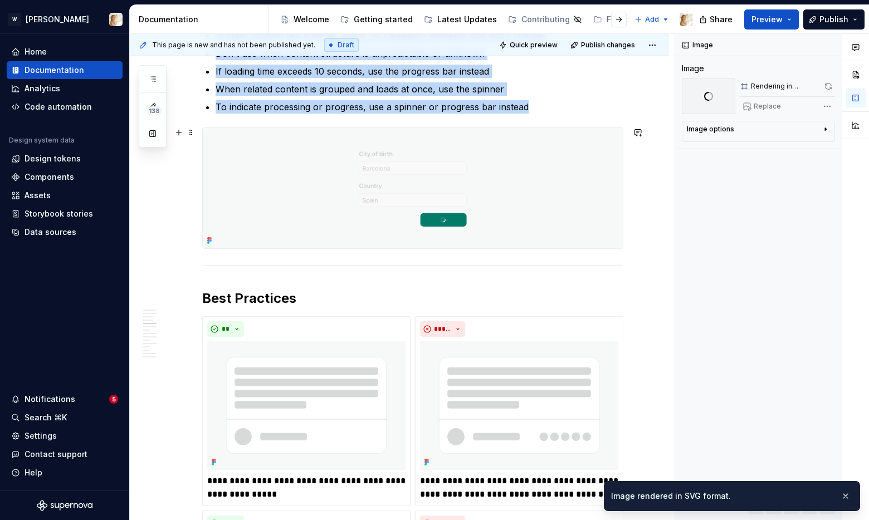
click at [464, 192] on img at bounding box center [413, 188] width 420 height 121
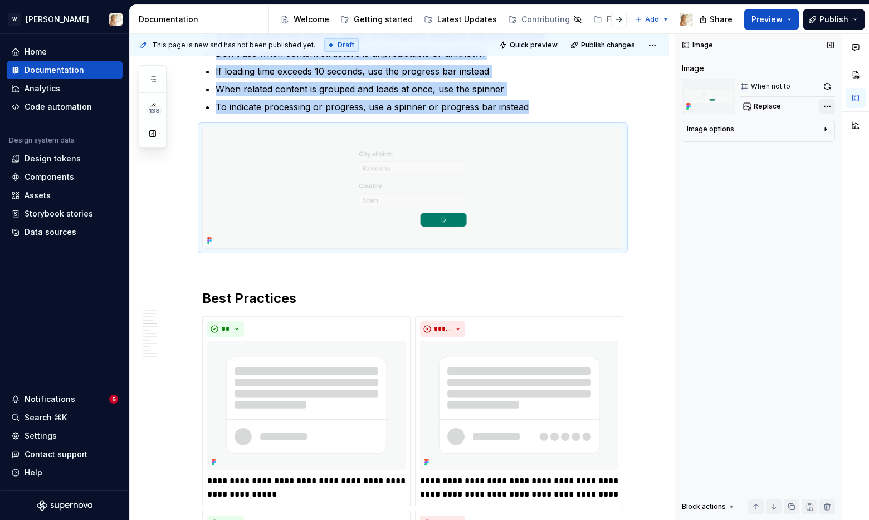
click at [824, 104] on div "Comments Open comments No comments yet Select ‘Comment’ from the block context …" at bounding box center [772, 277] width 194 height 487
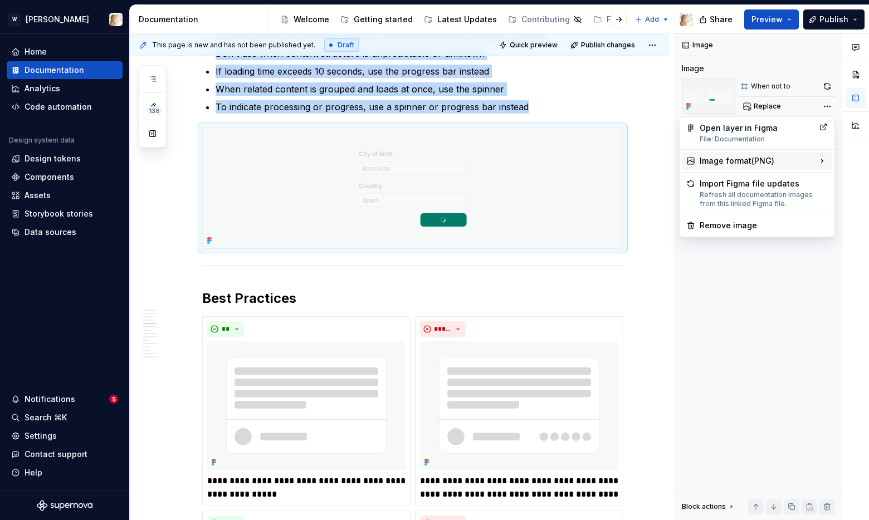
click at [716, 160] on div "Image format ( PNG )" at bounding box center [757, 161] width 150 height 18
click at [588, 193] on div "SVG Use if image from Figma is pixelated." at bounding box center [618, 197] width 123 height 21
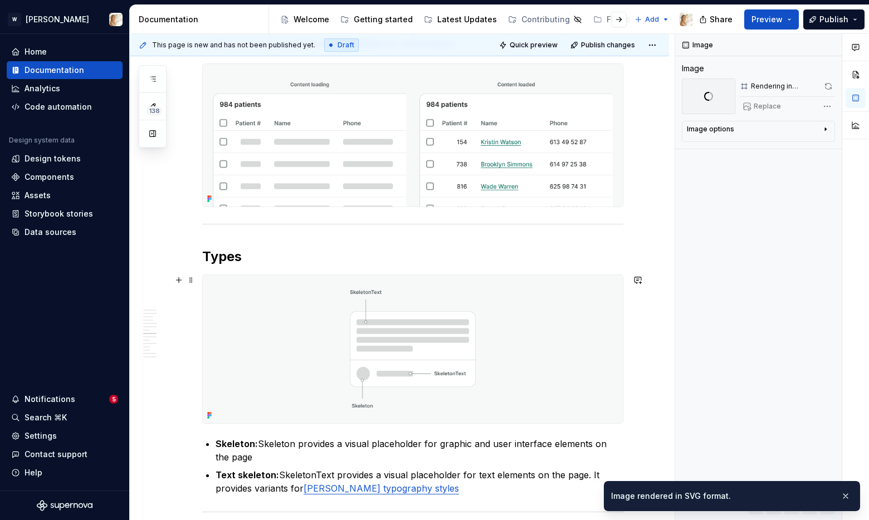
scroll to position [1681, 0]
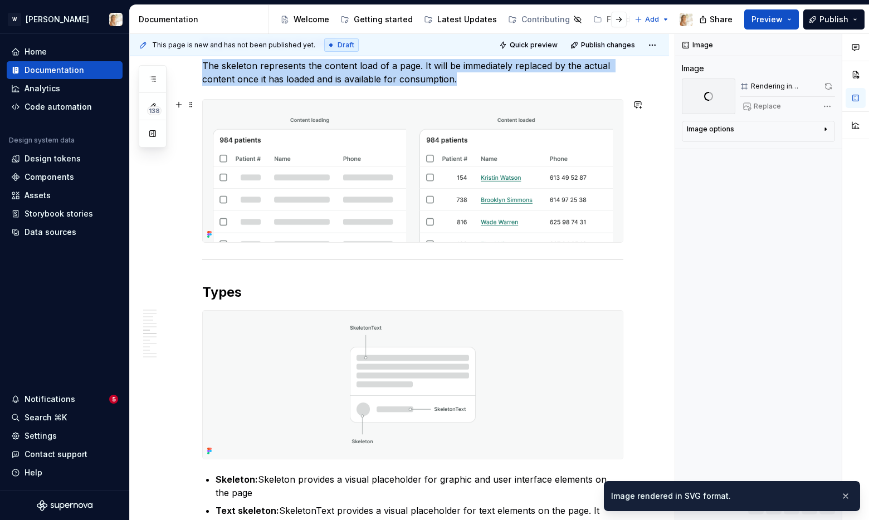
click at [490, 180] on img at bounding box center [413, 171] width 420 height 143
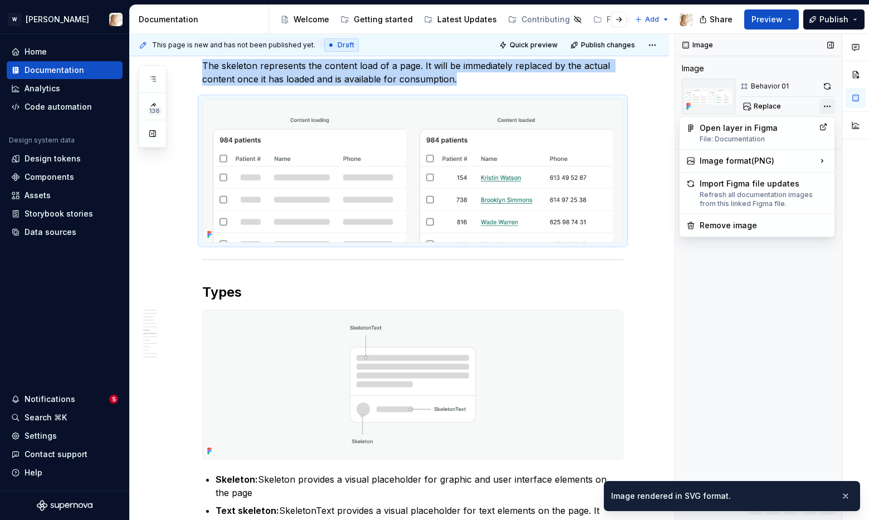
click at [826, 108] on div "Comments Open comments No comments yet Select ‘Comment’ from the block context …" at bounding box center [772, 277] width 194 height 487
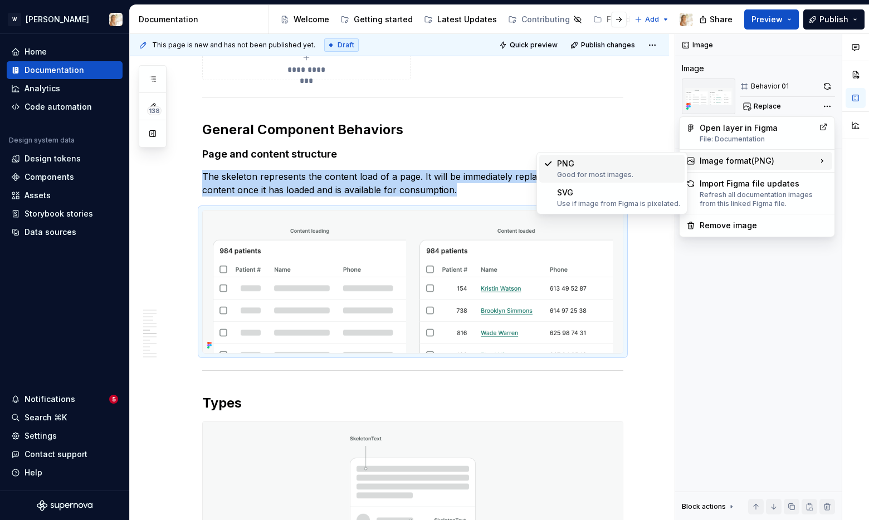
scroll to position [1792, 0]
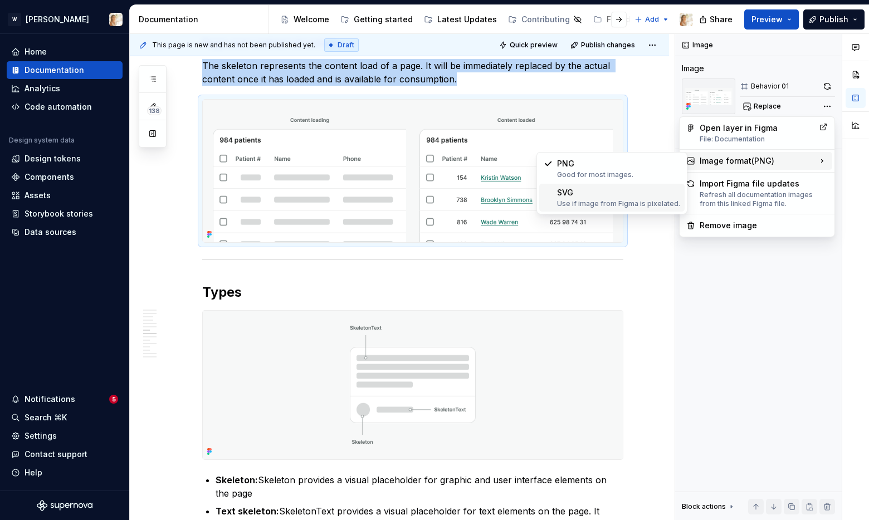
click at [576, 195] on div "SVG Use if image from Figma is pixelated." at bounding box center [618, 197] width 123 height 21
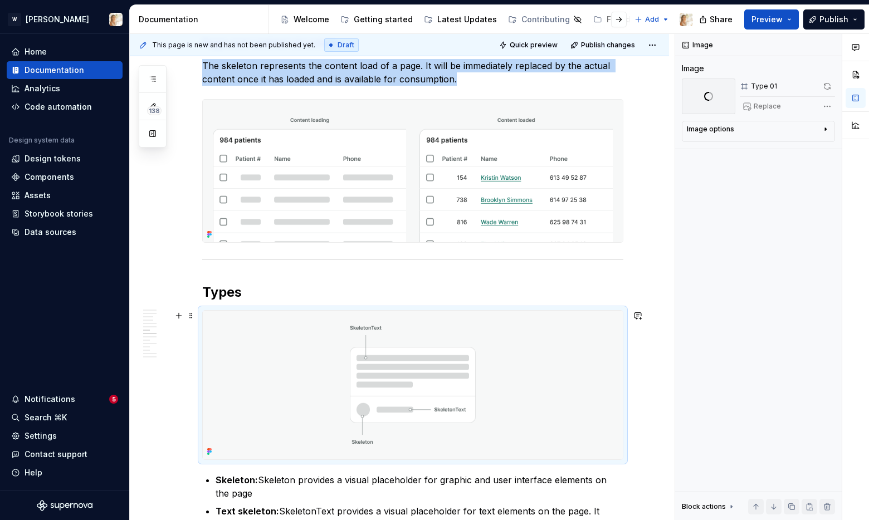
click at [532, 339] on img at bounding box center [413, 385] width 420 height 148
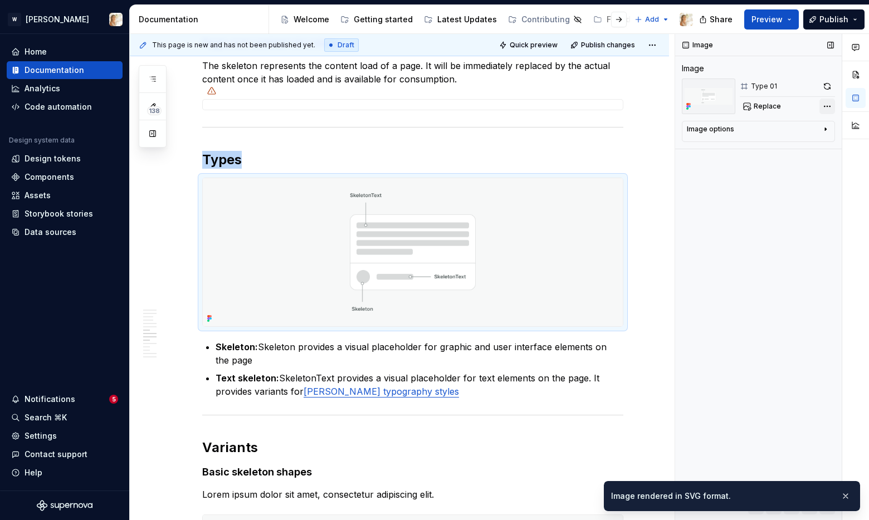
click at [829, 107] on div "Comments Open comments No comments yet Select ‘Comment’ from the block context …" at bounding box center [772, 277] width 194 height 487
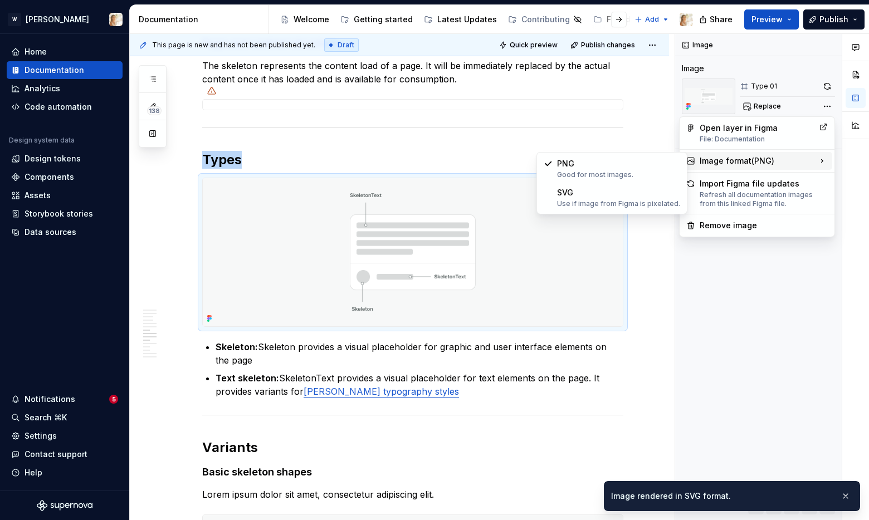
scroll to position [1903, 0]
click at [627, 194] on div "SVG Use if image from Figma is pixelated." at bounding box center [618, 197] width 123 height 21
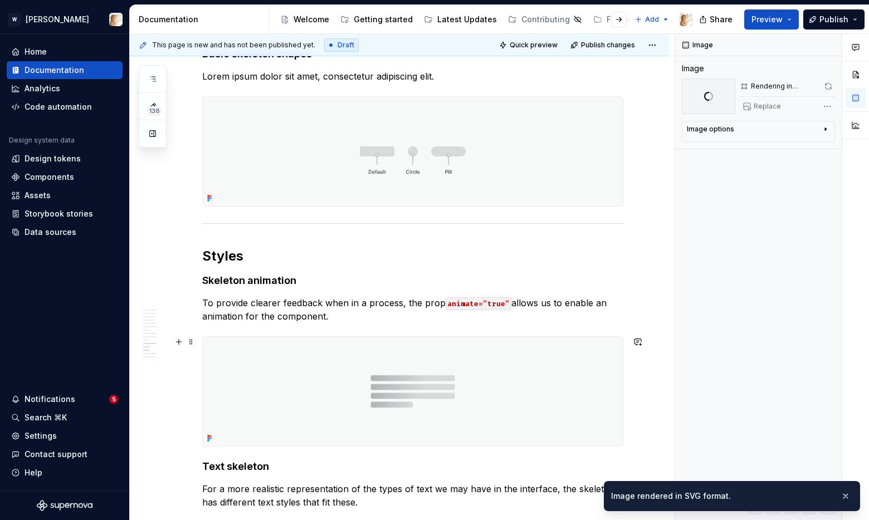
scroll to position [2227, 0]
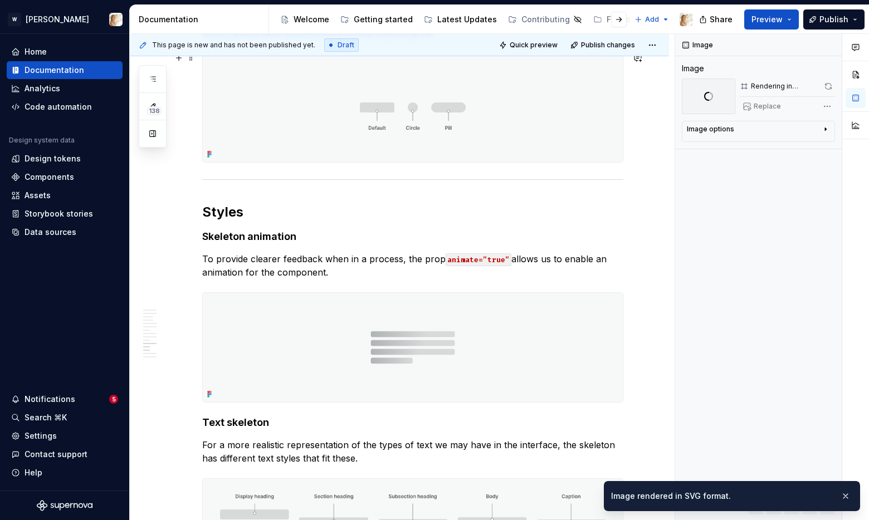
click at [475, 139] on img at bounding box center [413, 107] width 420 height 109
click at [828, 106] on div "Comments Open comments No comments yet Select ‘Comment’ from the block context …" at bounding box center [772, 277] width 194 height 487
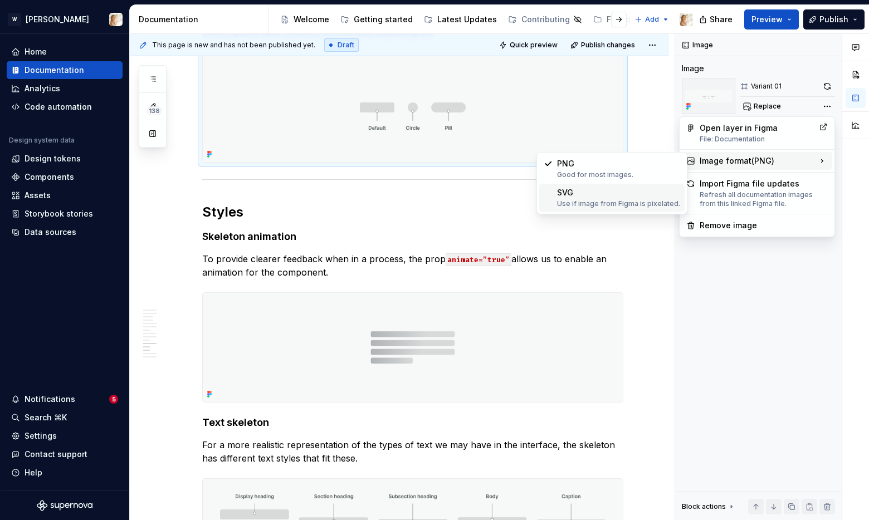
click at [596, 193] on div "SVG Use if image from Figma is pixelated." at bounding box center [618, 197] width 123 height 21
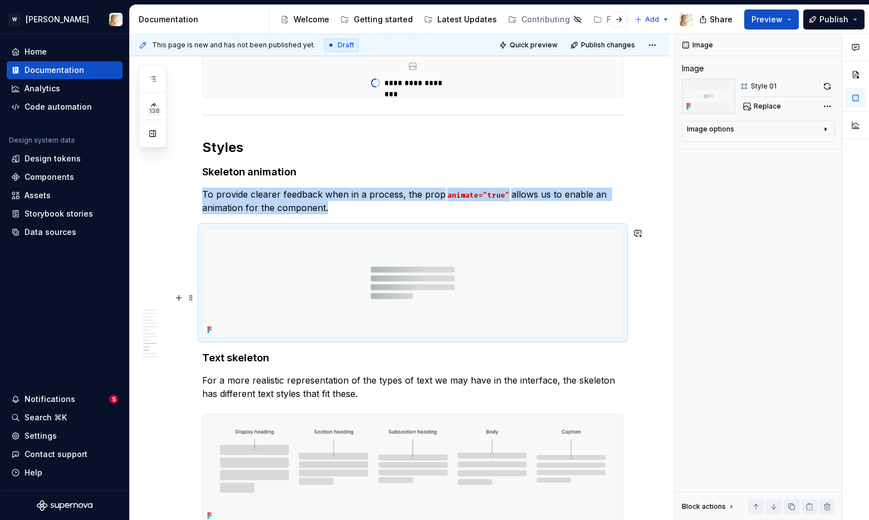
click at [490, 299] on img at bounding box center [413, 282] width 420 height 109
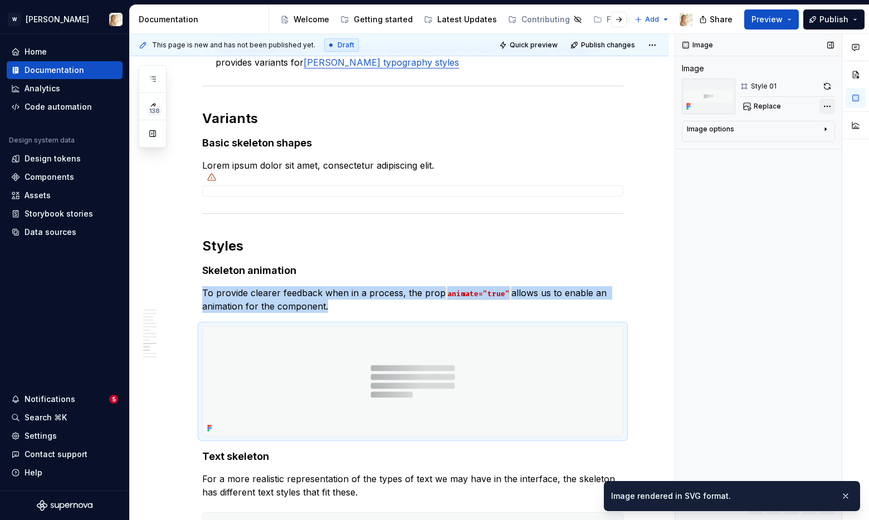
scroll to position [2360, 0]
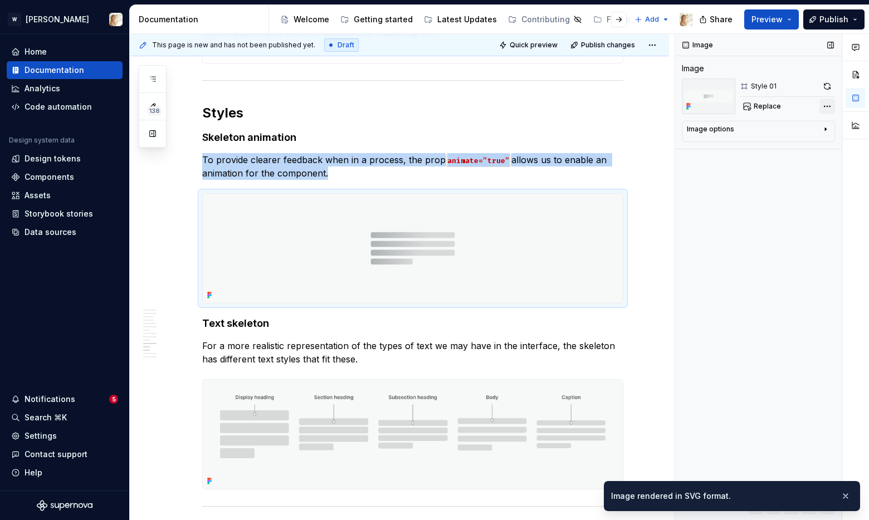
click at [829, 106] on div "Comments Open comments No comments yet Select ‘Comment’ from the block context …" at bounding box center [772, 277] width 194 height 487
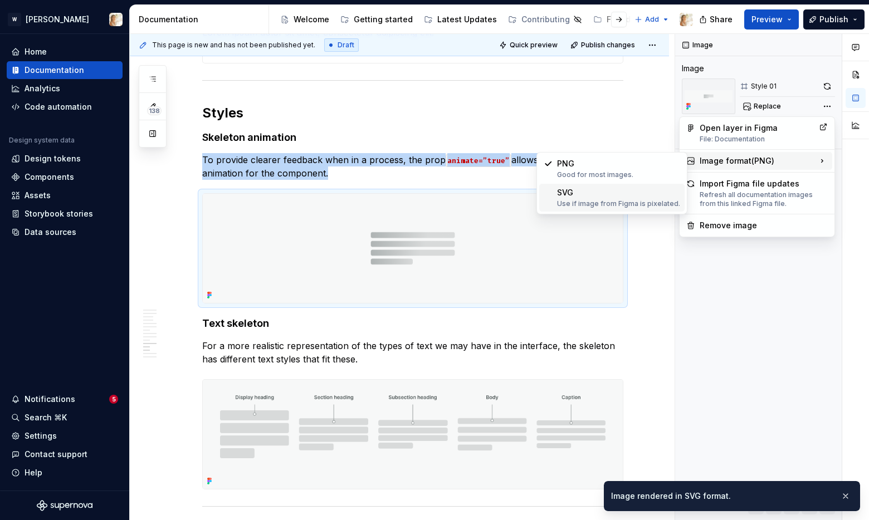
click at [594, 195] on div "SVG Use if image from Figma is pixelated." at bounding box center [618, 197] width 123 height 21
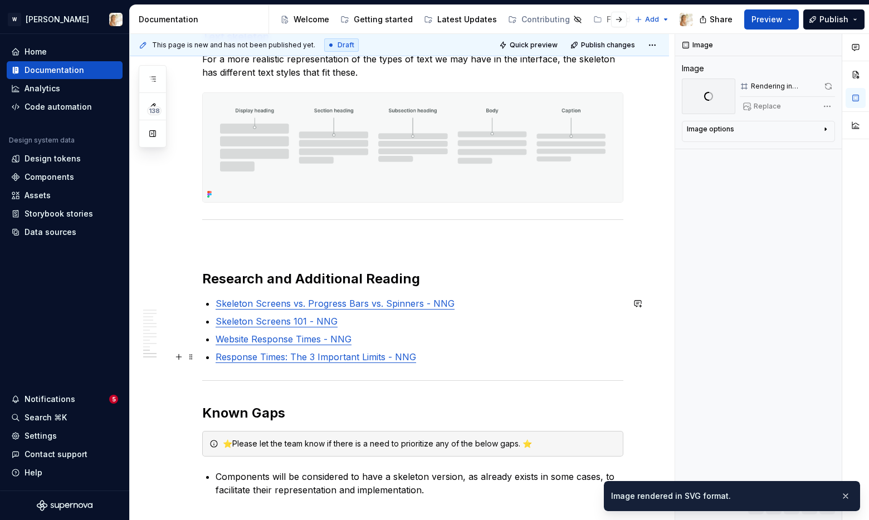
scroll to position [2737, 0]
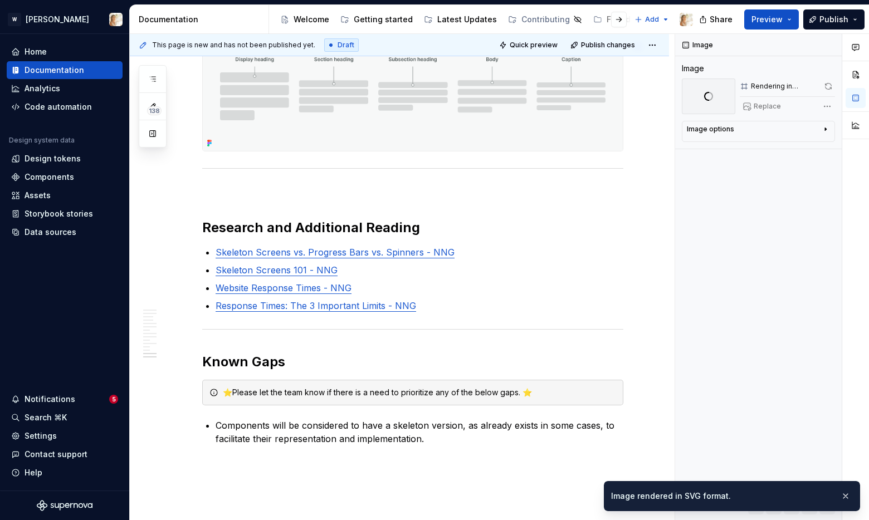
click at [461, 113] on img at bounding box center [413, 96] width 420 height 109
click at [821, 106] on div "Comments Open comments No comments yet Select ‘Comment’ from the block context …" at bounding box center [772, 277] width 194 height 487
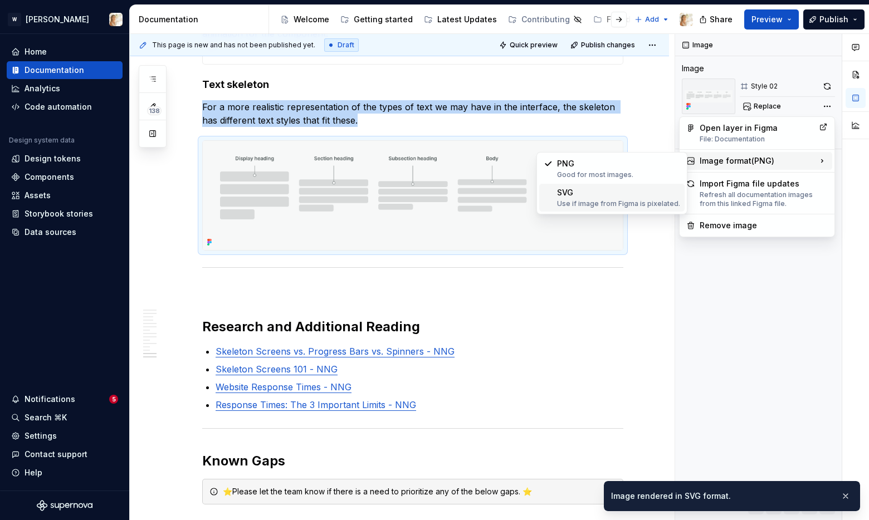
scroll to position [2836, 0]
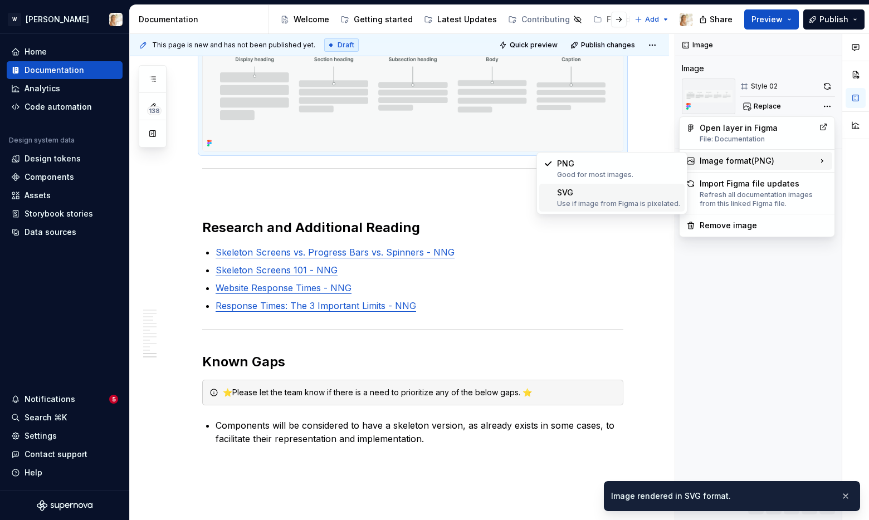
click at [594, 194] on div "SVG Use if image from Figma is pixelated." at bounding box center [618, 197] width 123 height 21
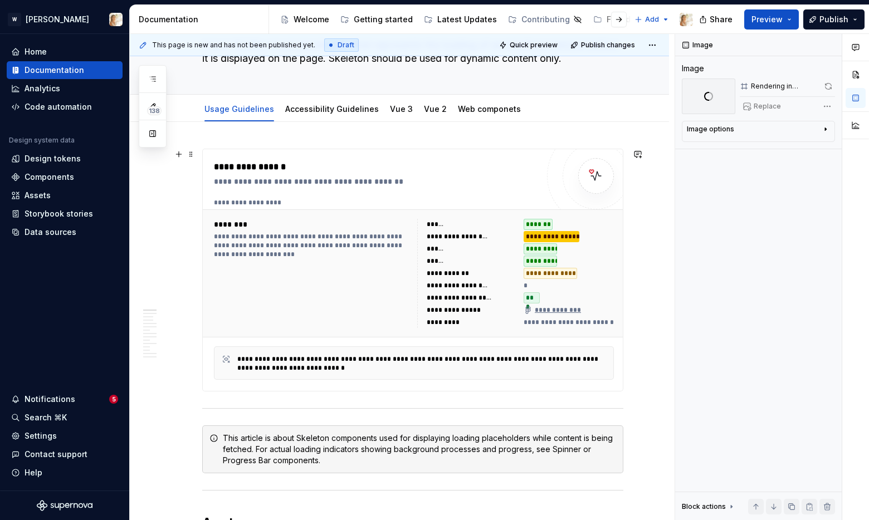
scroll to position [0, 0]
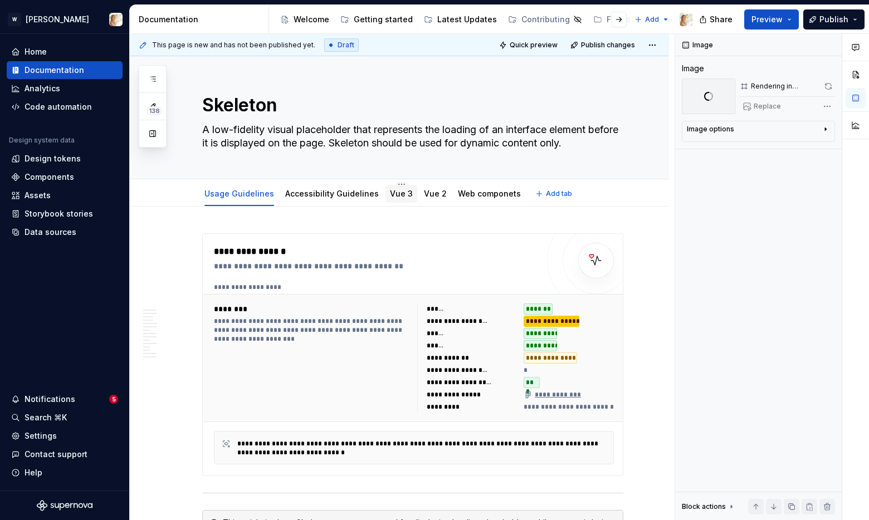
click at [390, 189] on link "Vue 3" at bounding box center [401, 193] width 23 height 9
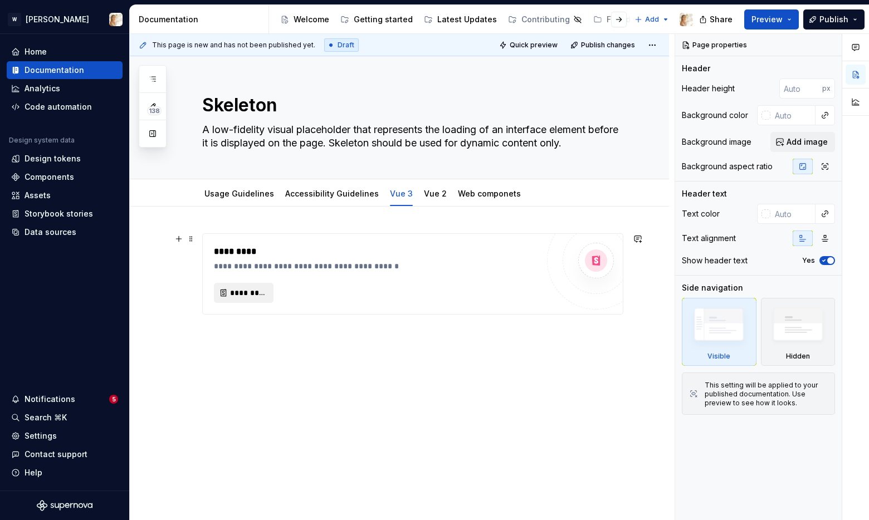
click at [260, 294] on span "*********" at bounding box center [248, 292] width 36 height 11
type textarea "*"
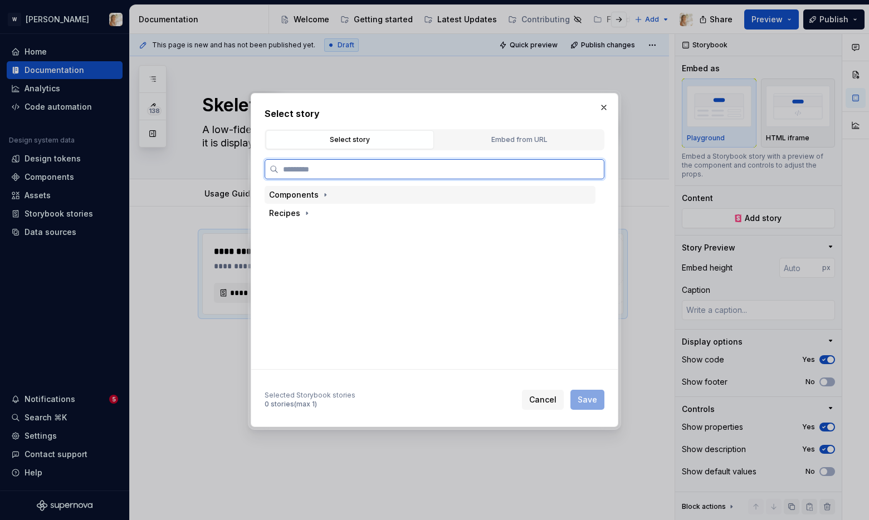
click at [312, 193] on div "Components" at bounding box center [294, 194] width 50 height 11
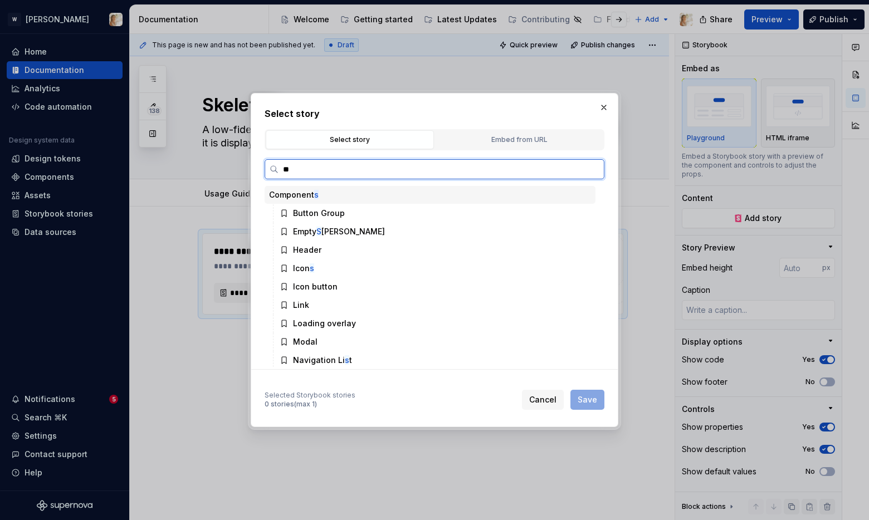
type input "***"
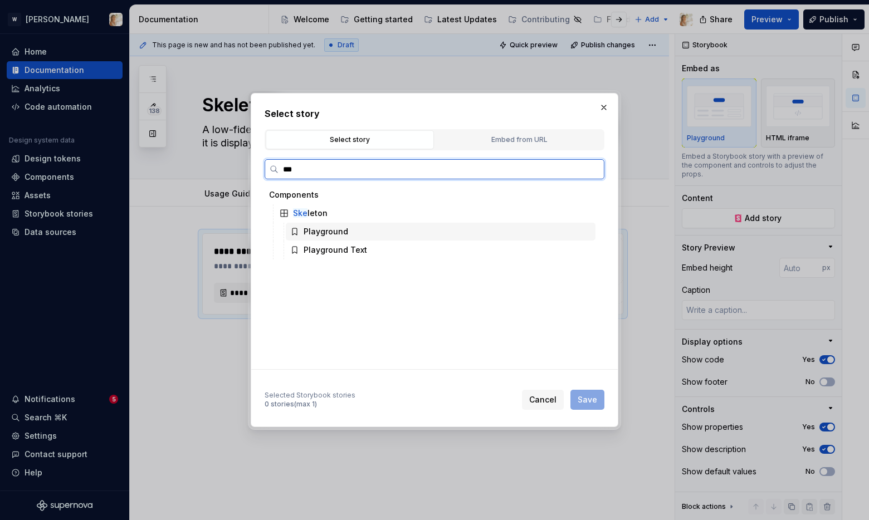
click at [335, 230] on div "Playground" at bounding box center [326, 231] width 45 height 11
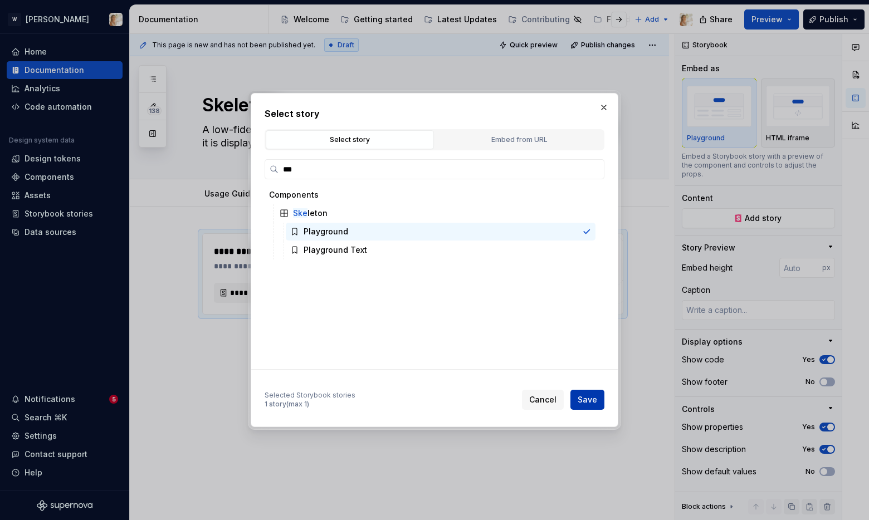
click at [587, 401] on span "Save" at bounding box center [587, 399] width 19 height 11
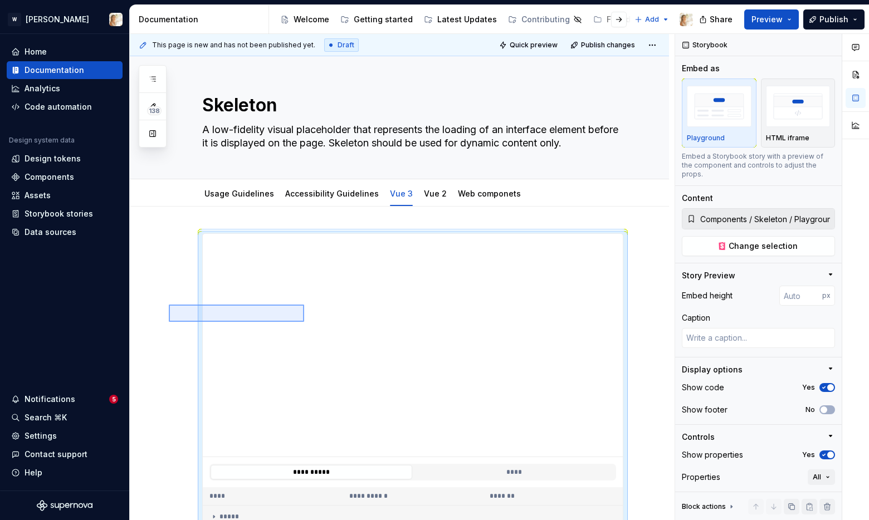
drag, startPoint x: 169, startPoint y: 305, endPoint x: 305, endPoint y: 323, distance: 137.1
click at [305, 323] on div "**********" at bounding box center [402, 277] width 545 height 487
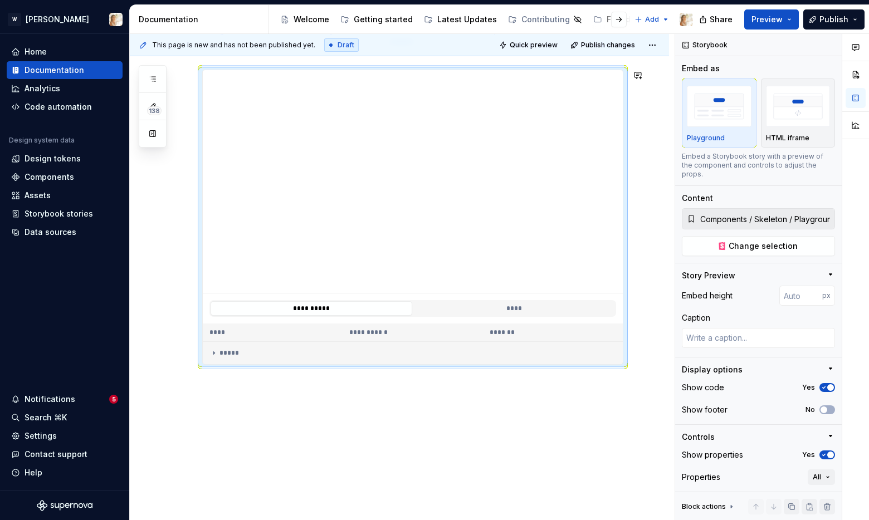
scroll to position [177, 0]
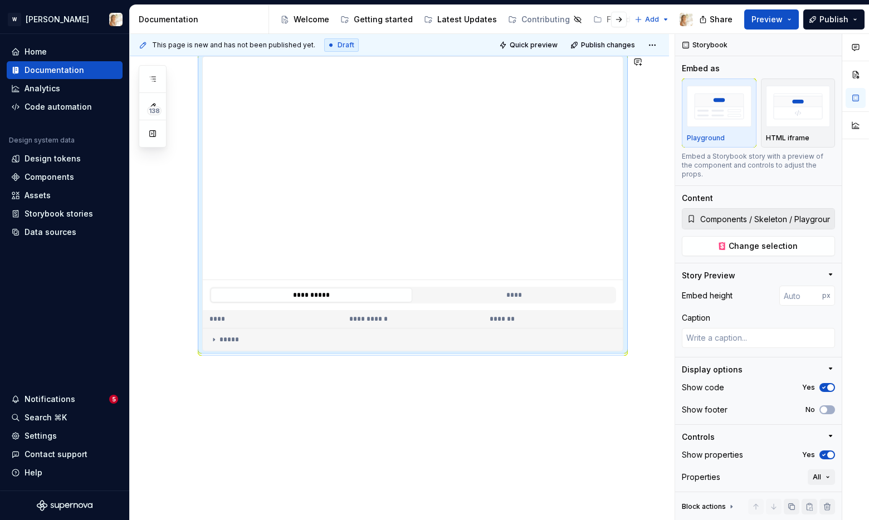
click at [336, 389] on div "**********" at bounding box center [399, 275] width 539 height 491
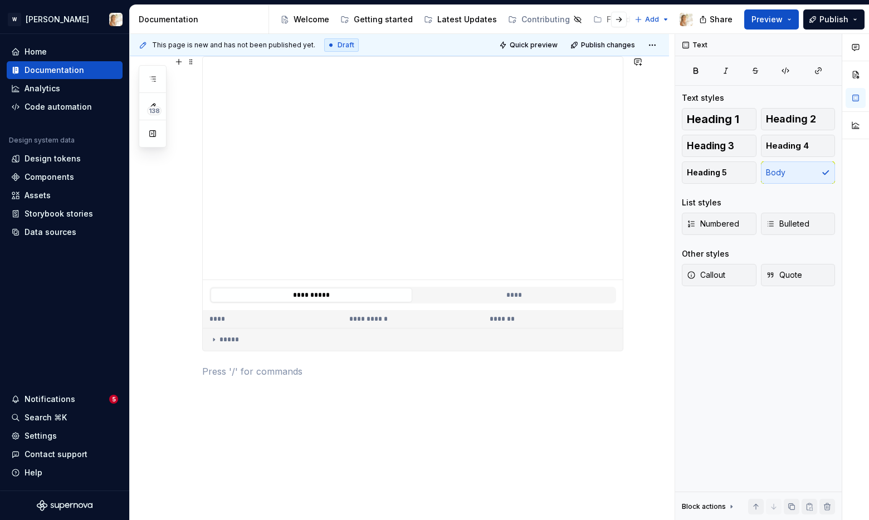
click at [180, 247] on div "**********" at bounding box center [399, 289] width 539 height 518
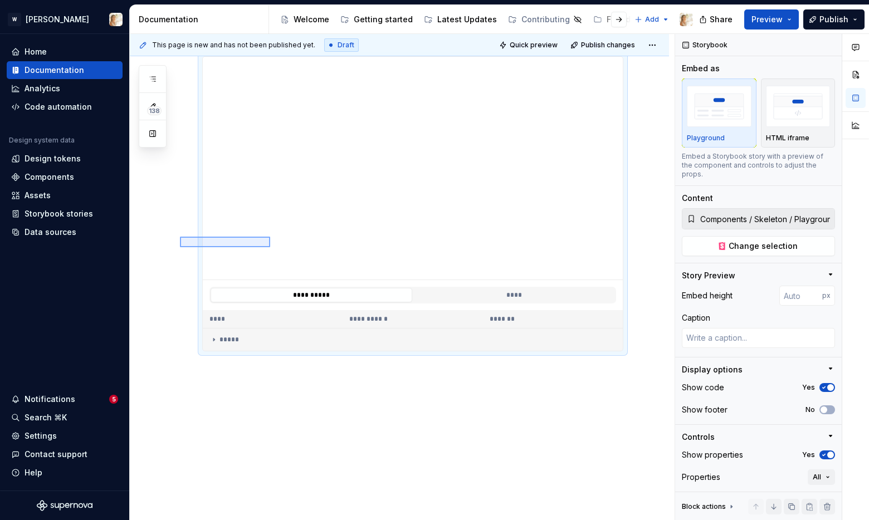
drag, startPoint x: 180, startPoint y: 247, endPoint x: 270, endPoint y: 237, distance: 90.8
click at [270, 237] on div "**********" at bounding box center [402, 277] width 545 height 487
click at [250, 398] on div "**********" at bounding box center [399, 289] width 539 height 518
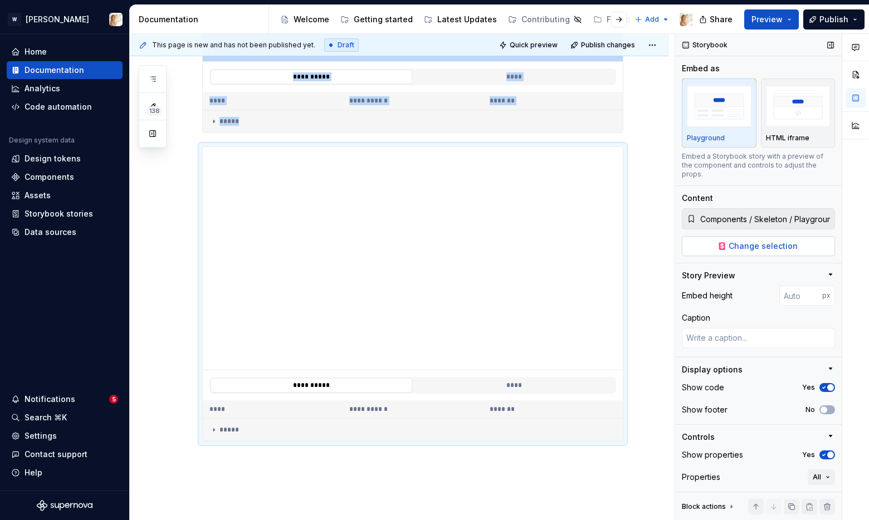
click at [742, 241] on span "Change selection" at bounding box center [762, 246] width 69 height 11
type textarea "*"
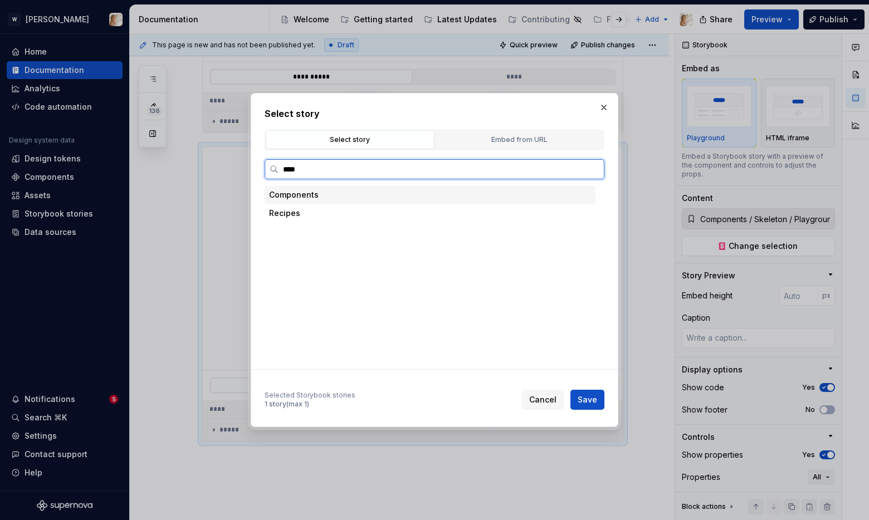
type input "*****"
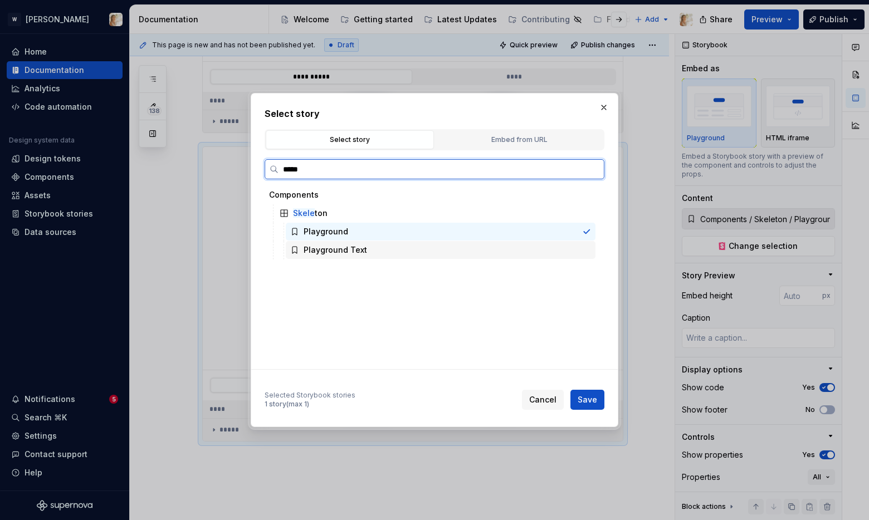
click at [326, 253] on div "Playground Text" at bounding box center [335, 249] width 63 height 11
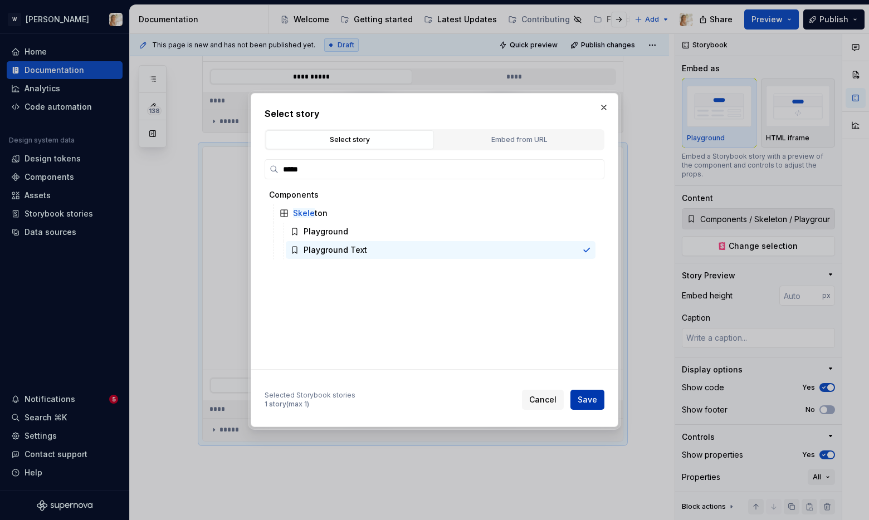
click at [585, 399] on span "Save" at bounding box center [587, 399] width 19 height 11
type textarea "*"
type input "Components / Skeleton / Playground Text"
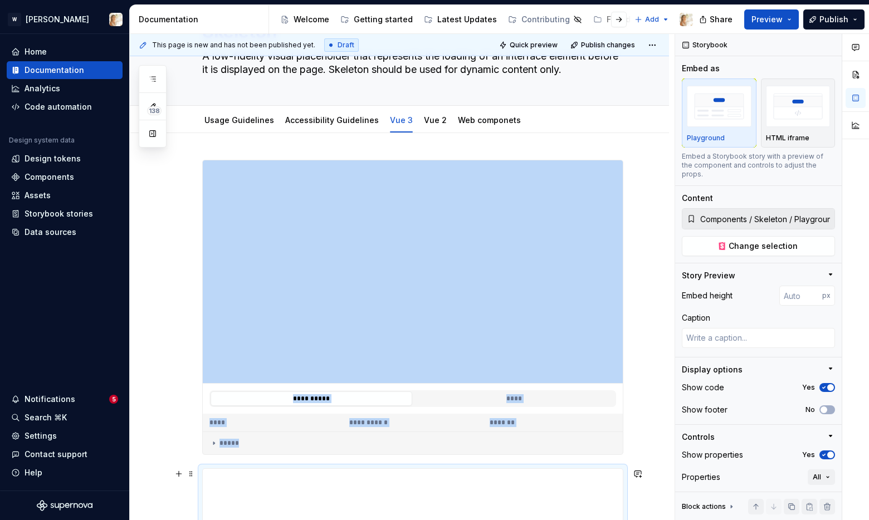
scroll to position [0, 0]
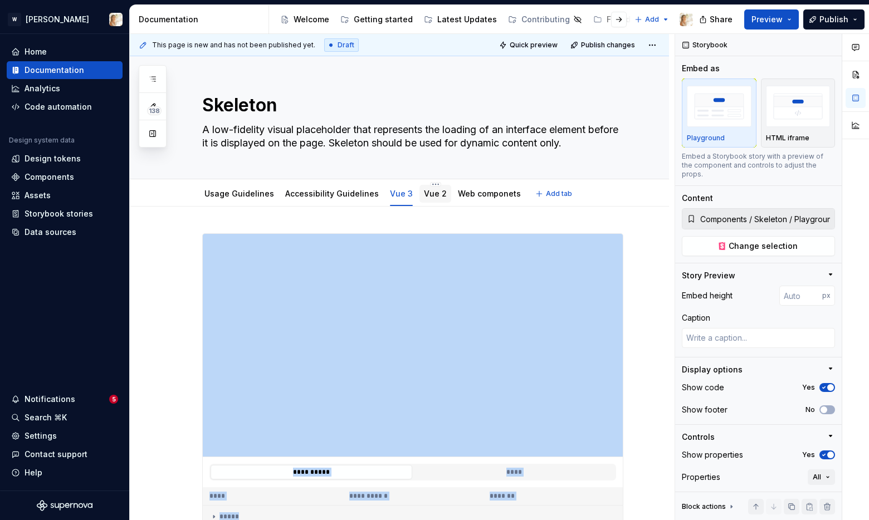
click at [429, 193] on link "Vue 2" at bounding box center [435, 193] width 23 height 9
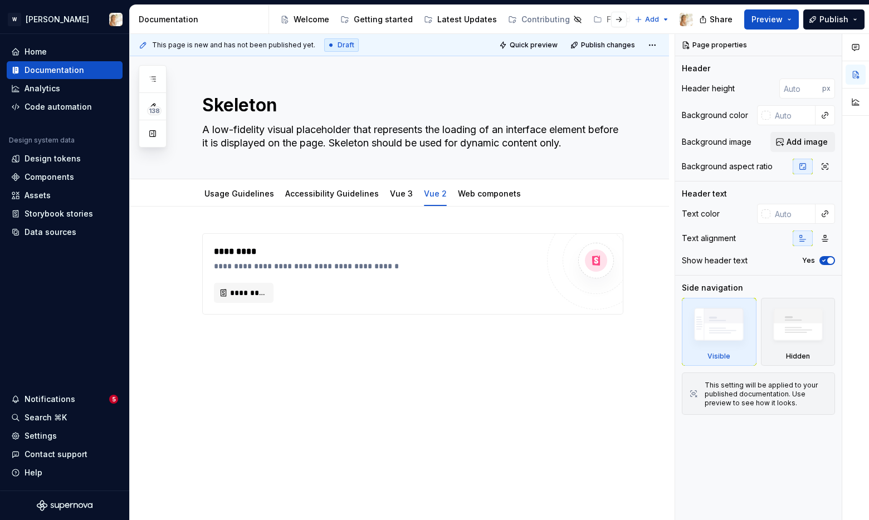
type textarea "*"
click at [280, 358] on div "**********" at bounding box center [399, 345] width 539 height 277
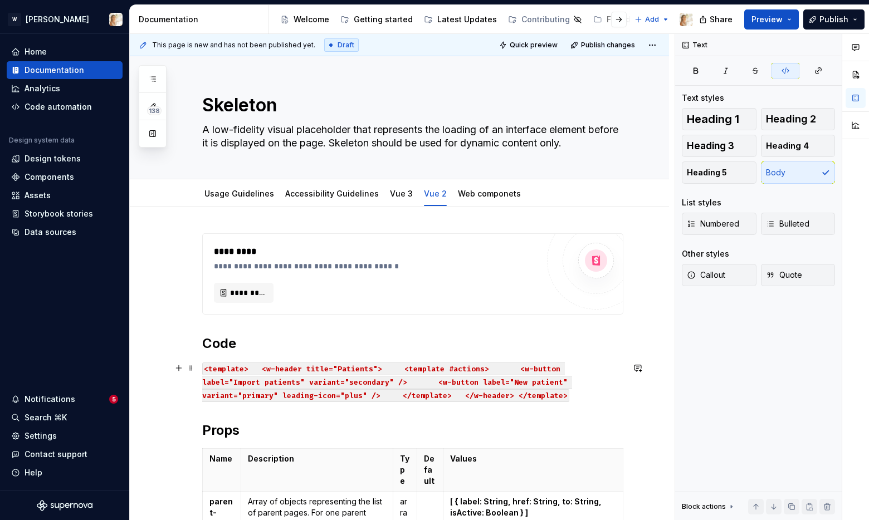
click at [461, 397] on p "<template> <w-header title="Patients"> <template #actions> <w-button label="Imp…" at bounding box center [412, 381] width 421 height 40
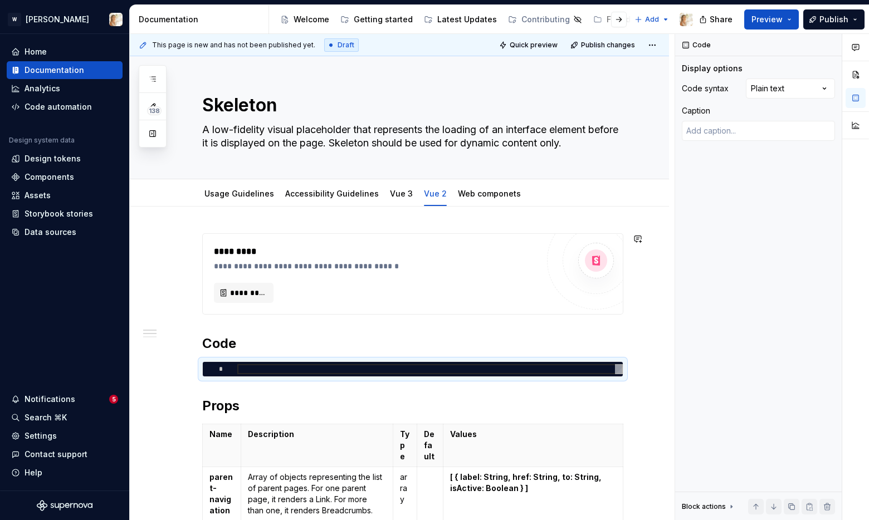
type textarea "*"
type textarea "**********"
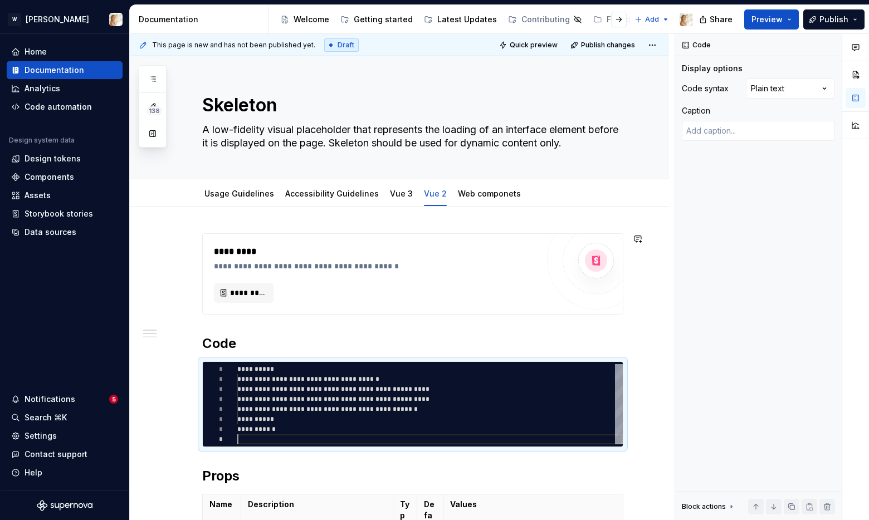
type textarea "*"
type textarea "**********"
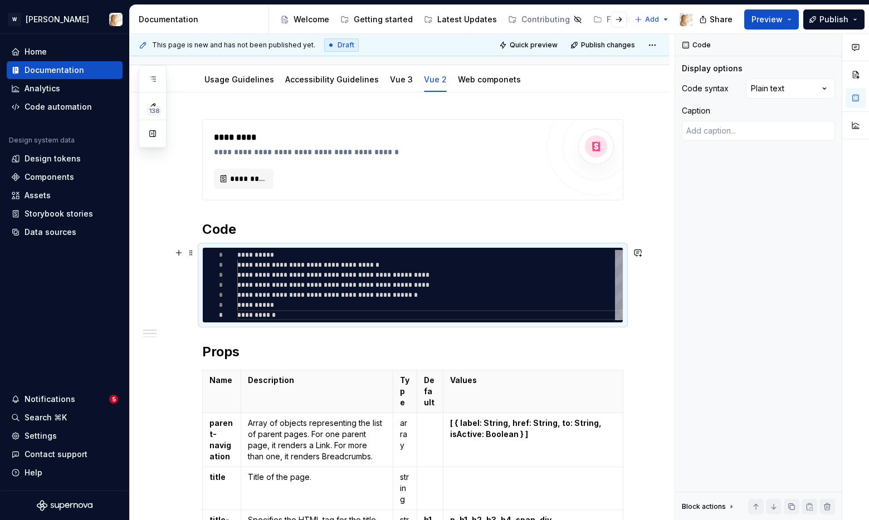
scroll to position [162, 0]
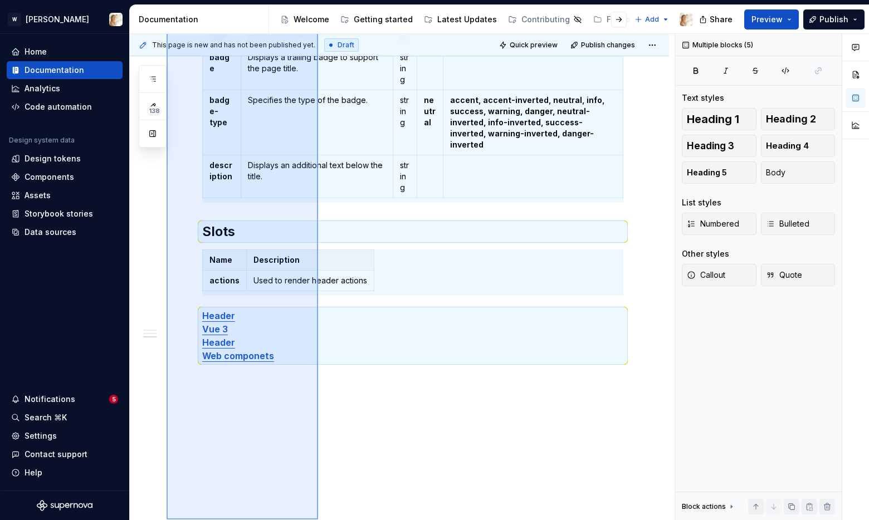
drag, startPoint x: 167, startPoint y: 303, endPoint x: 318, endPoint y: 520, distance: 264.4
click at [318, 520] on div "**********" at bounding box center [402, 277] width 545 height 487
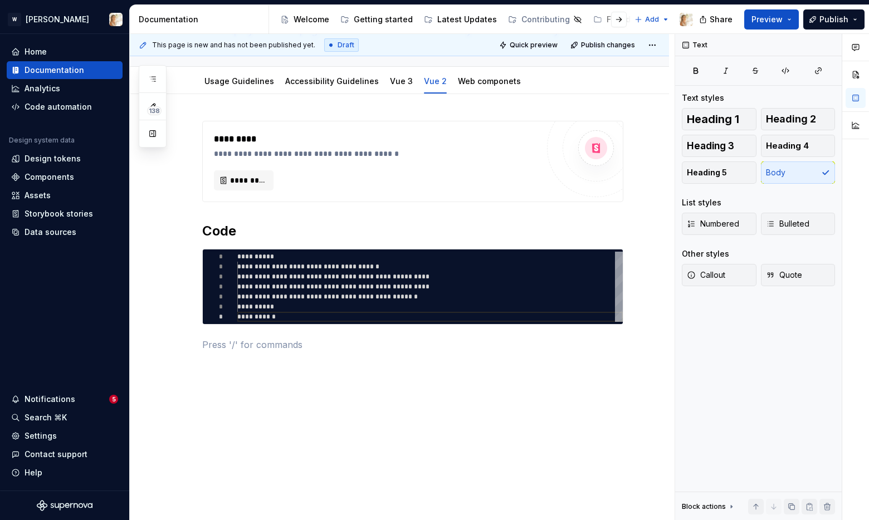
scroll to position [246, 0]
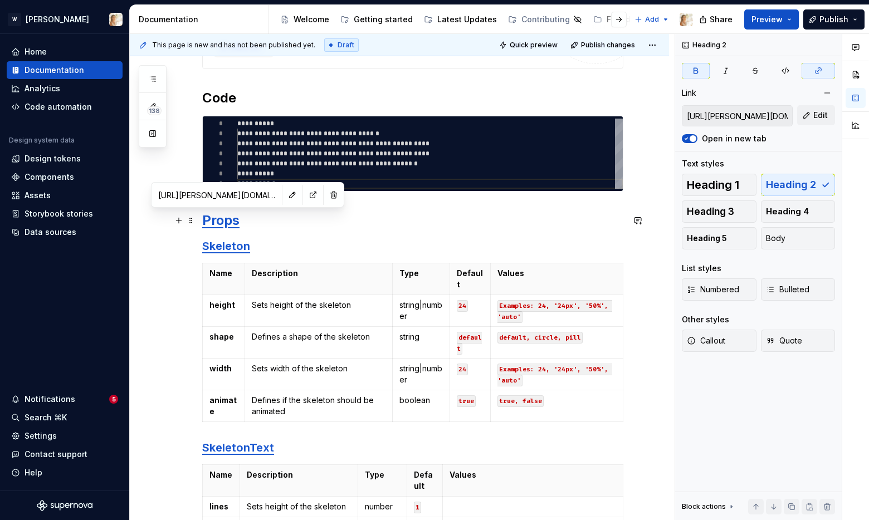
click at [238, 221] on strong "Props" at bounding box center [220, 220] width 37 height 16
click at [326, 199] on button "button" at bounding box center [334, 195] width 16 height 16
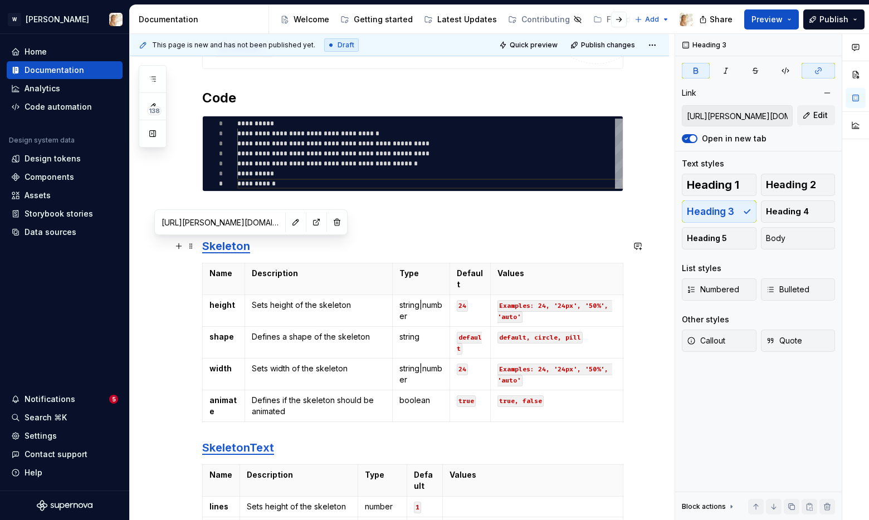
click at [239, 247] on strong "Skeleton" at bounding box center [226, 245] width 48 height 13
click at [329, 218] on button "button" at bounding box center [337, 222] width 16 height 16
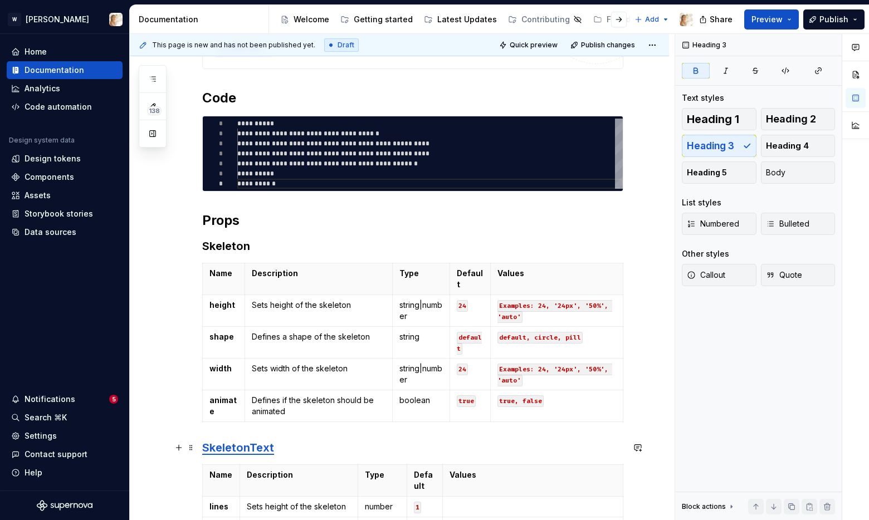
click at [228, 451] on strong "SkeletonText" at bounding box center [238, 447] width 72 height 13
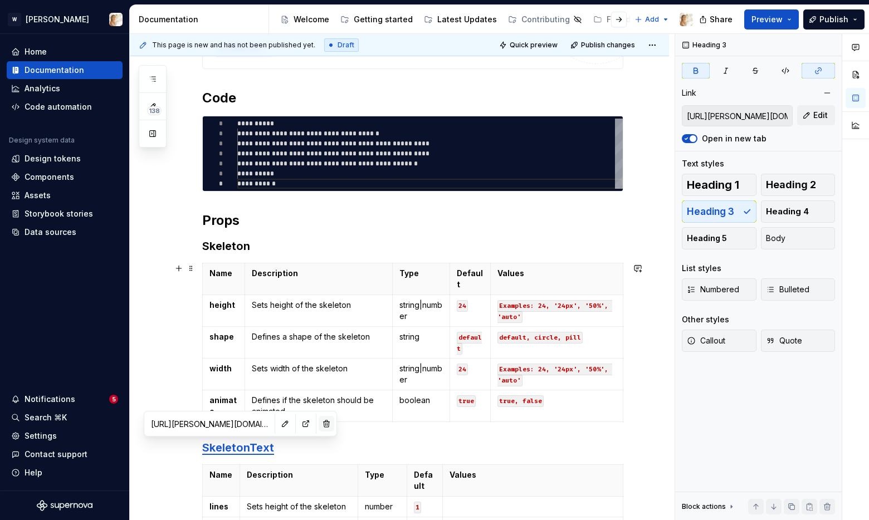
click at [319, 423] on button "button" at bounding box center [327, 424] width 16 height 16
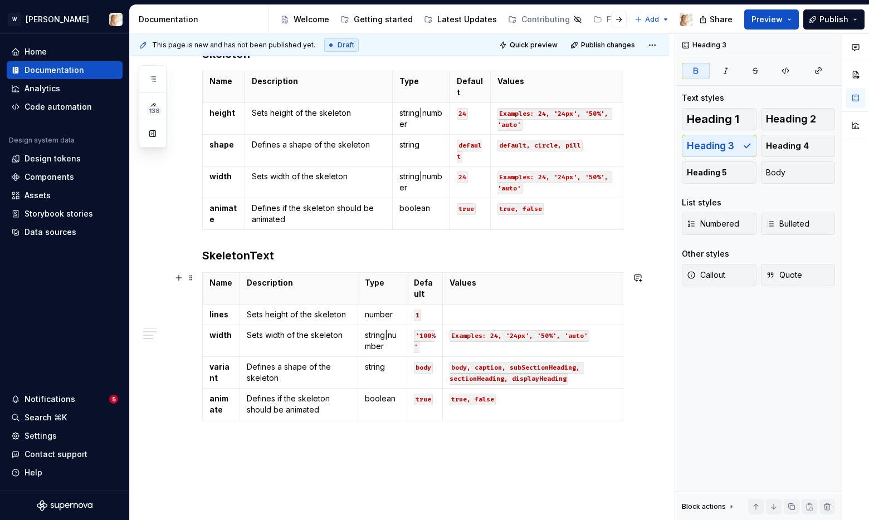
scroll to position [403, 0]
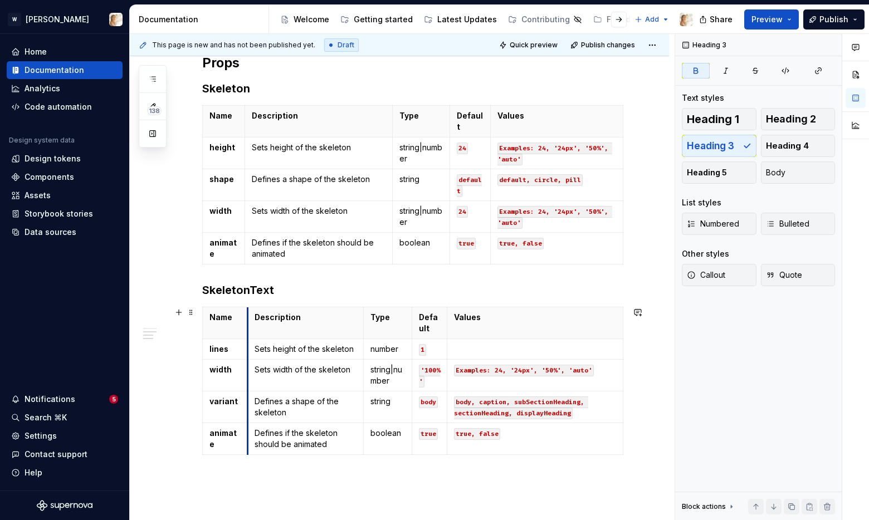
drag, startPoint x: 243, startPoint y: 326, endPoint x: 252, endPoint y: 326, distance: 8.9
click at [252, 326] on th "Description" at bounding box center [306, 323] width 116 height 32
drag, startPoint x: 452, startPoint y: 329, endPoint x: 459, endPoint y: 329, distance: 6.7
click at [459, 329] on th "Values" at bounding box center [536, 323] width 173 height 32
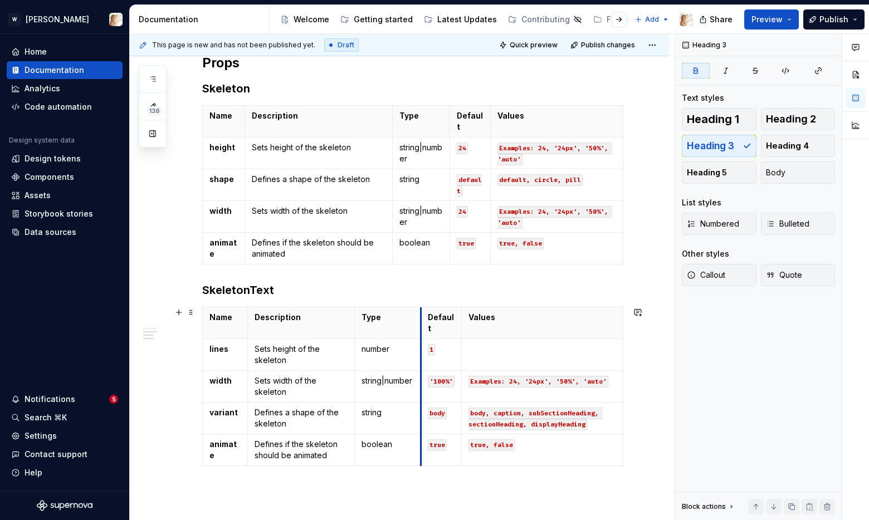
drag, startPoint x: 412, startPoint y: 335, endPoint x: 429, endPoint y: 335, distance: 17.3
click at [429, 335] on th "Default" at bounding box center [440, 323] width 41 height 32
click at [250, 118] on th "Description" at bounding box center [321, 122] width 146 height 32
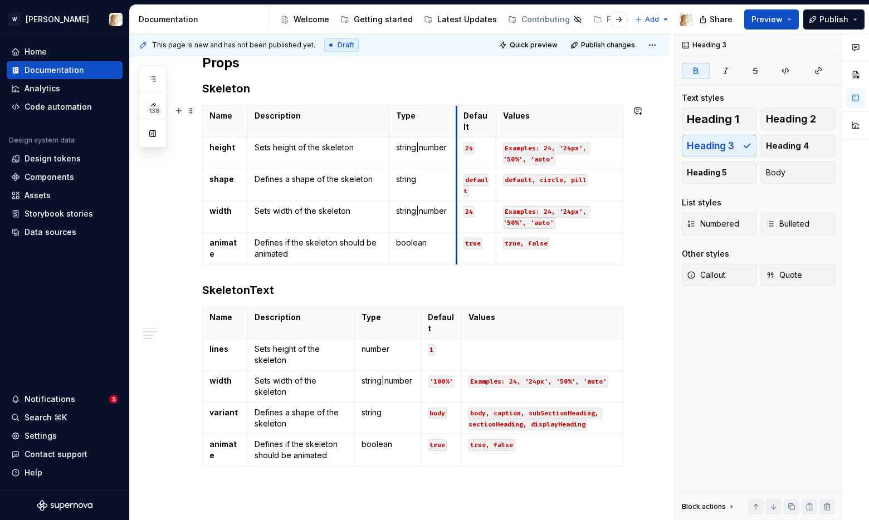
drag, startPoint x: 456, startPoint y: 123, endPoint x: 465, endPoint y: 123, distance: 8.9
click at [465, 123] on th "Default" at bounding box center [476, 122] width 40 height 32
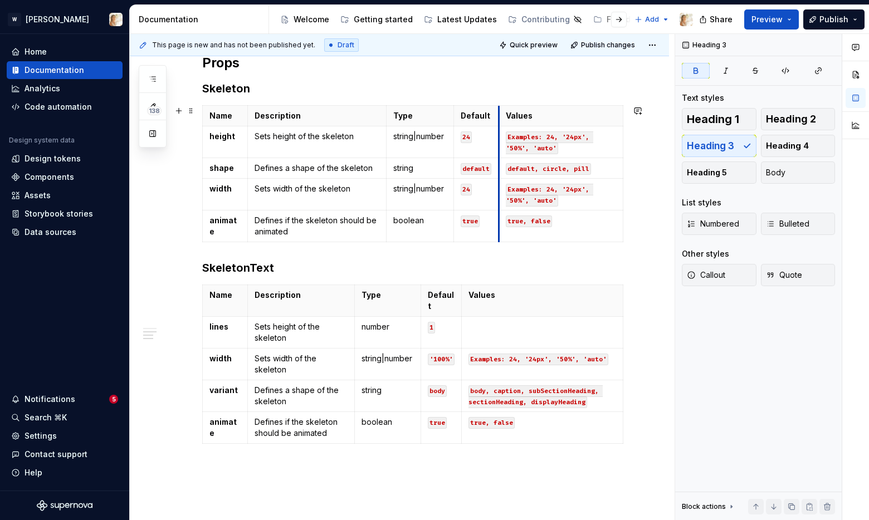
click at [503, 124] on th "Values" at bounding box center [560, 116] width 125 height 21
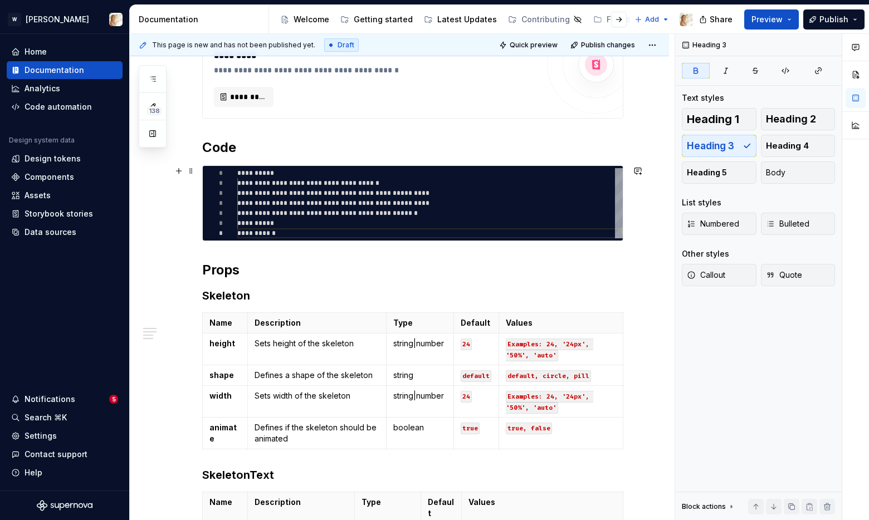
scroll to position [227, 0]
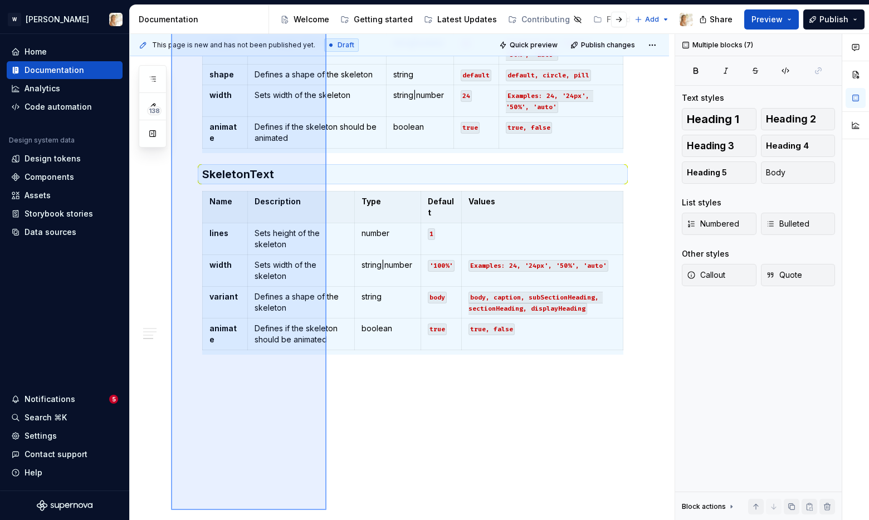
drag, startPoint x: 171, startPoint y: 109, endPoint x: 326, endPoint y: 510, distance: 430.0
click at [326, 510] on div "**********" at bounding box center [402, 277] width 545 height 487
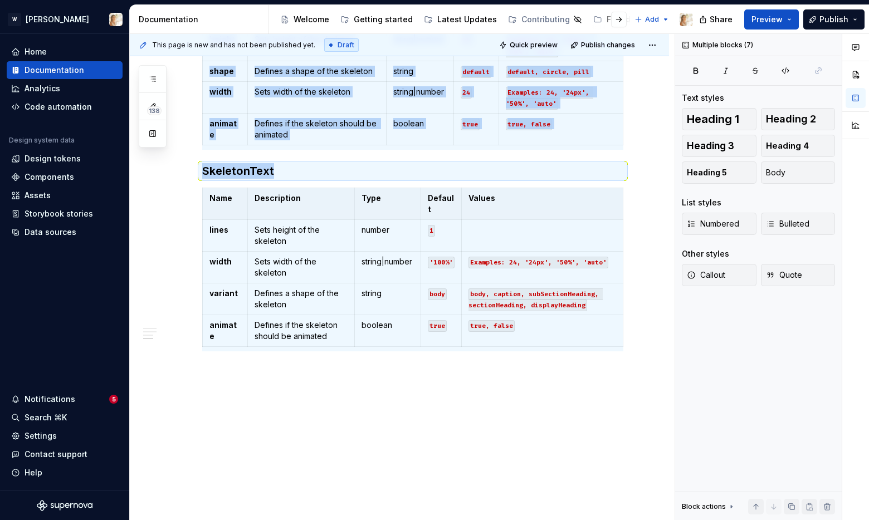
copy div "**********"
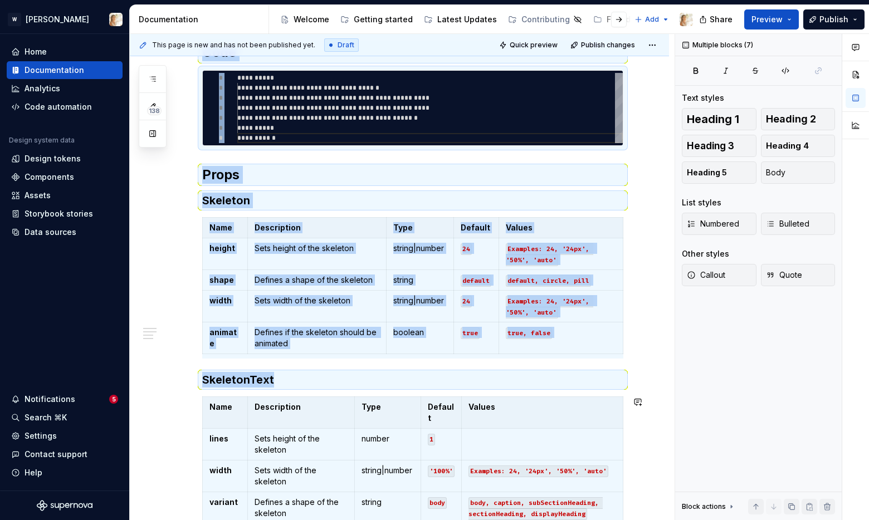
scroll to position [0, 0]
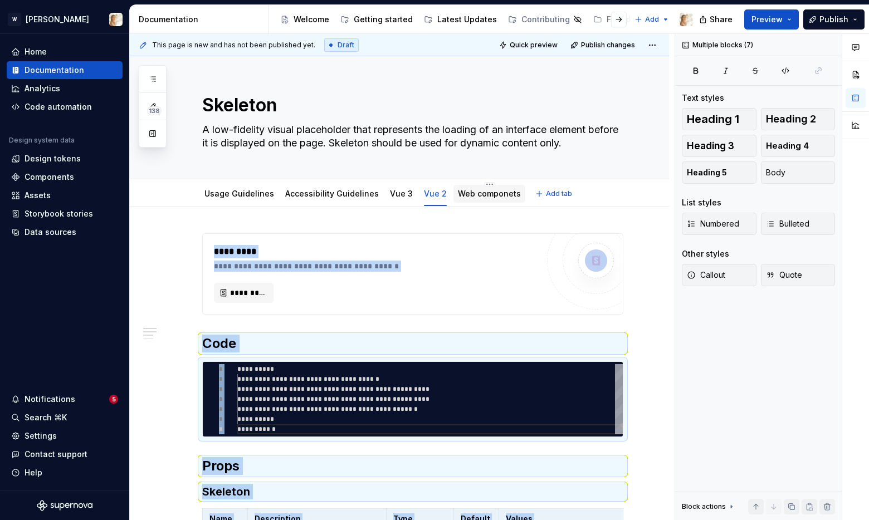
click at [475, 193] on link "Web componets" at bounding box center [489, 193] width 63 height 9
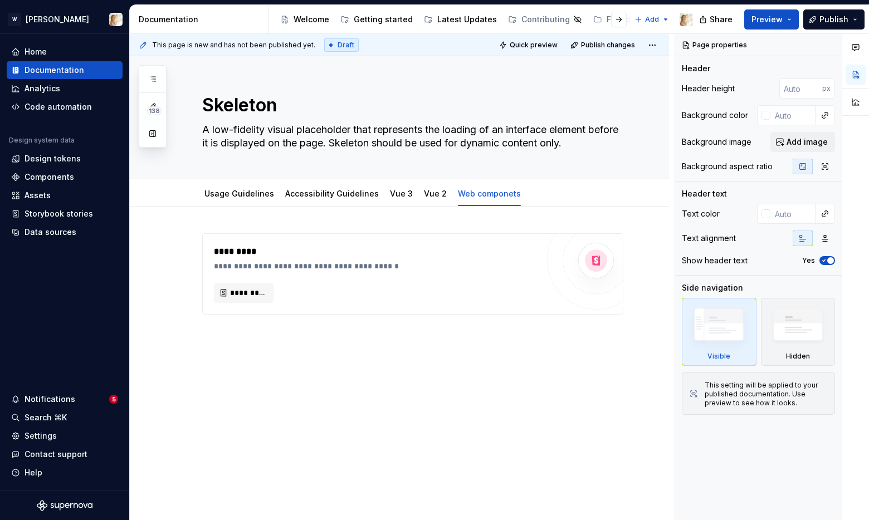
click at [273, 362] on div "**********" at bounding box center [399, 345] width 539 height 277
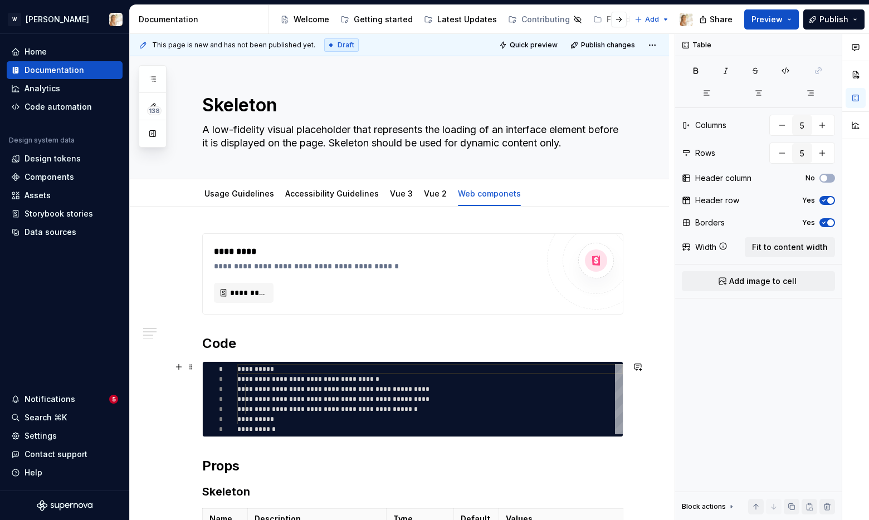
type textarea "*"
type textarea "**********"
click at [282, 424] on div "**********" at bounding box center [429, 399] width 385 height 70
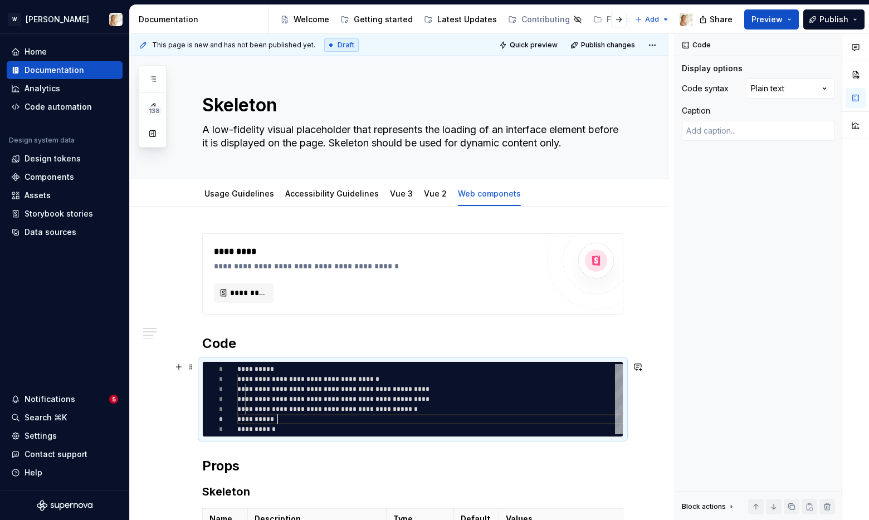
click at [282, 424] on div "**********" at bounding box center [429, 399] width 385 height 70
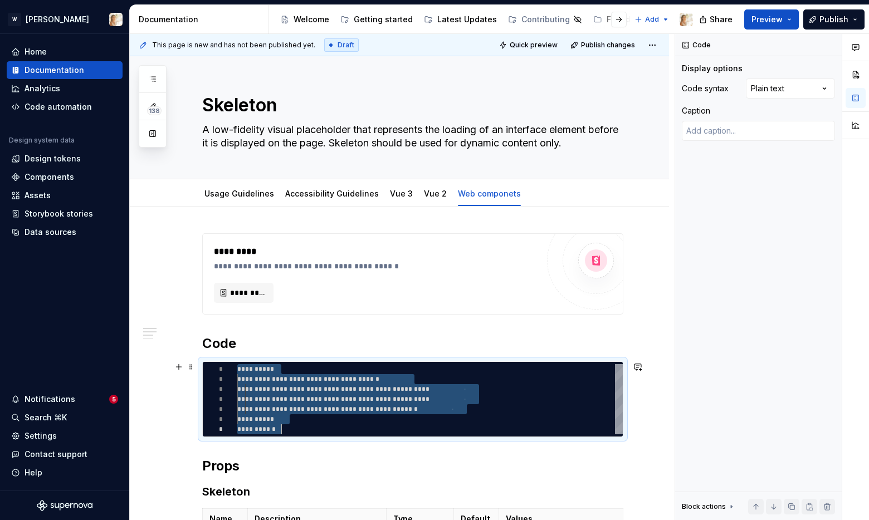
scroll to position [0, 44]
type textarea "*"
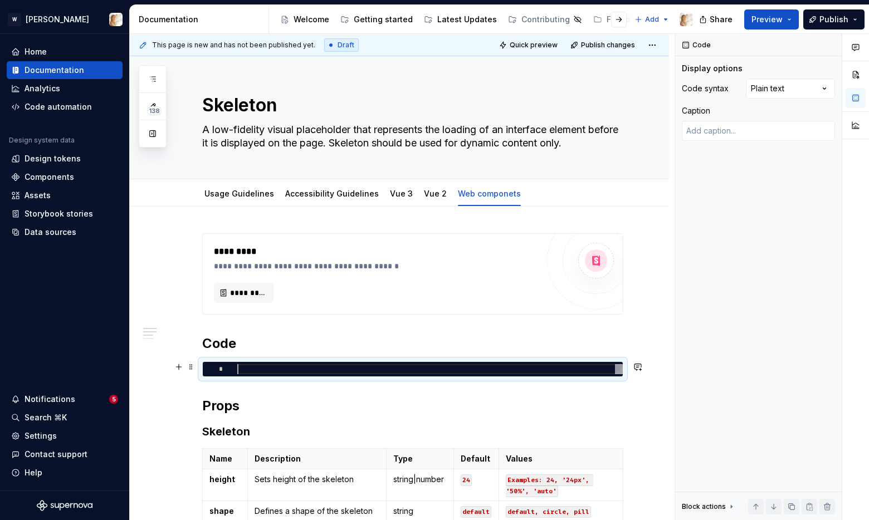
type textarea "*"
type textarea "**********"
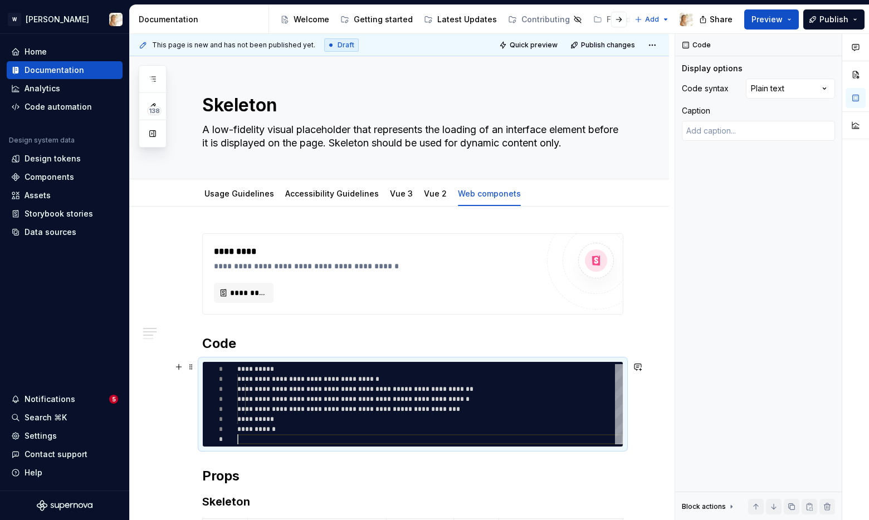
scroll to position [70, 0]
type textarea "*"
type textarea "**********"
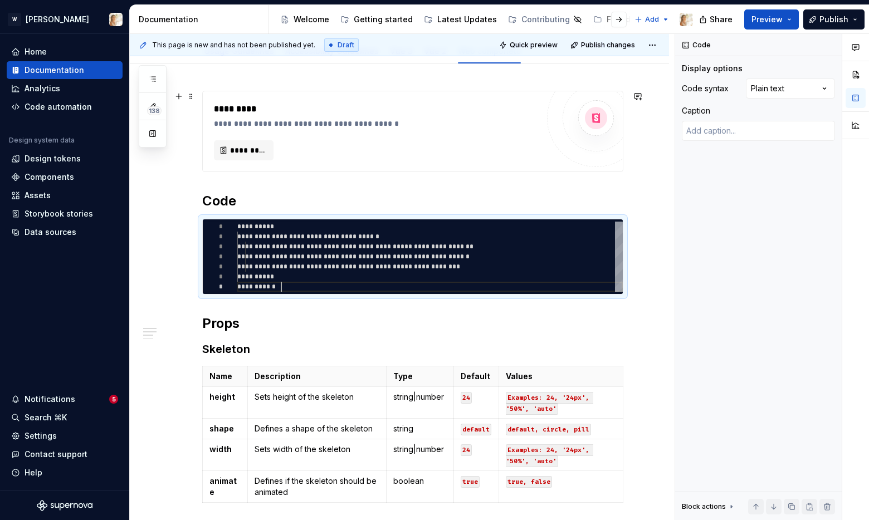
scroll to position [0, 0]
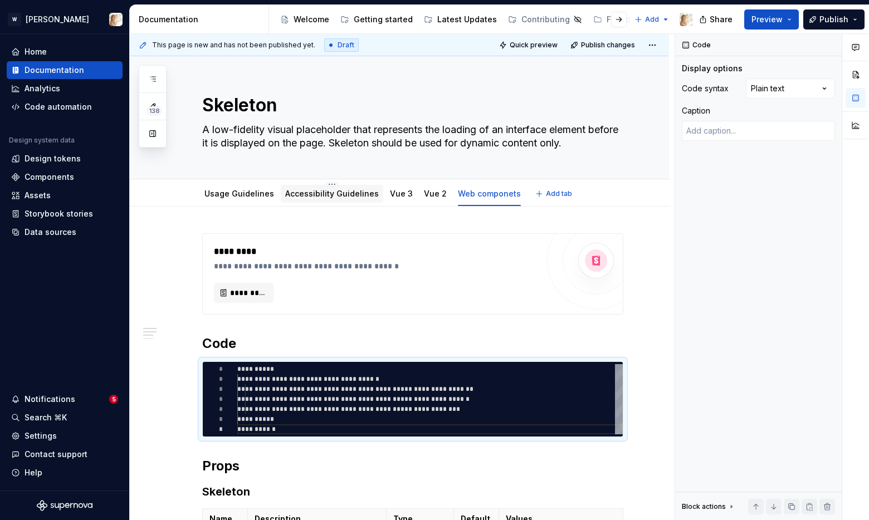
click at [312, 188] on div "Accessibility Guidelines" at bounding box center [332, 193] width 94 height 11
click at [300, 197] on link "Accessibility Guidelines" at bounding box center [332, 193] width 94 height 9
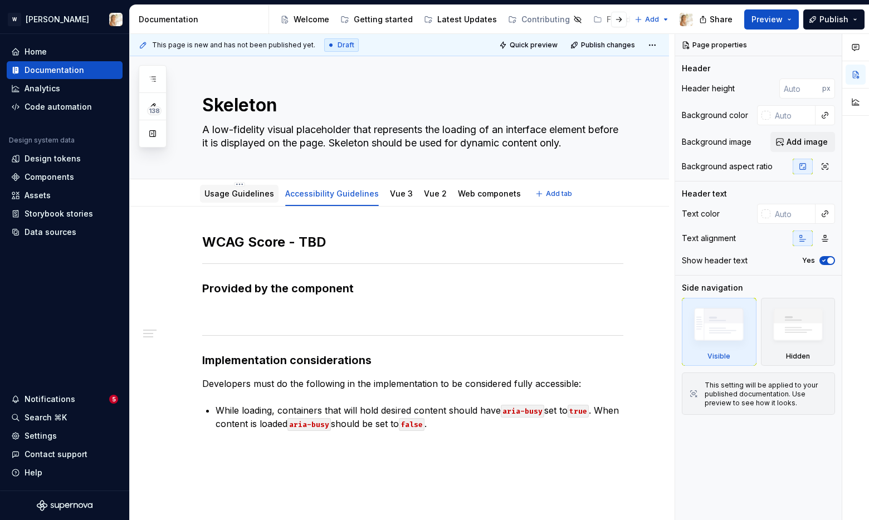
click at [251, 196] on link "Usage Guidelines" at bounding box center [239, 193] width 70 height 9
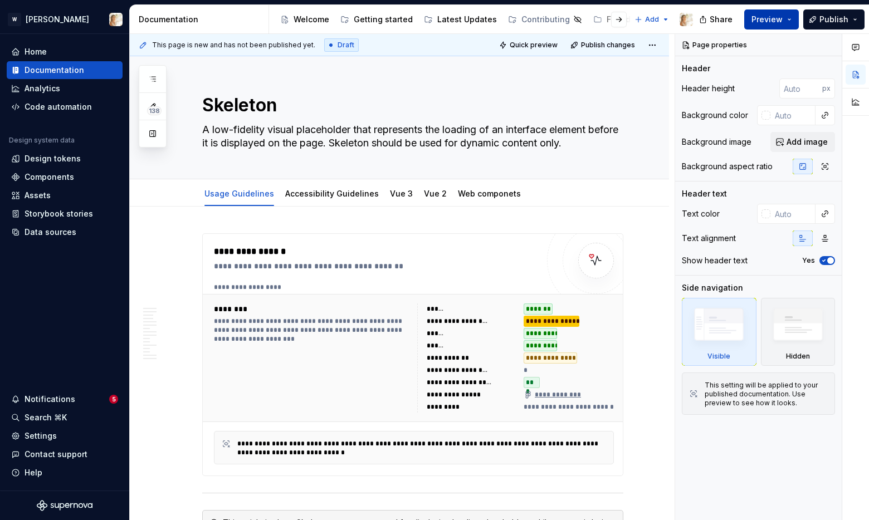
click at [779, 21] on span "Preview" at bounding box center [766, 19] width 31 height 11
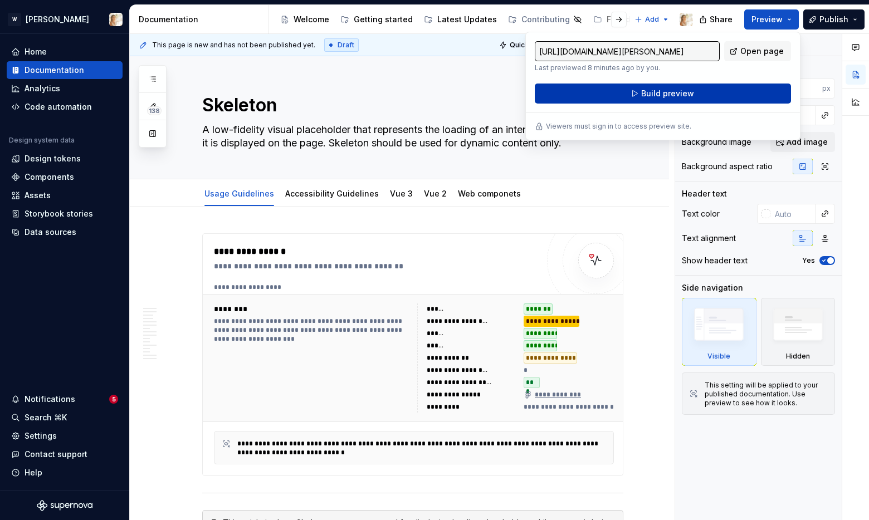
click at [684, 91] on span "Build preview" at bounding box center [667, 93] width 53 height 11
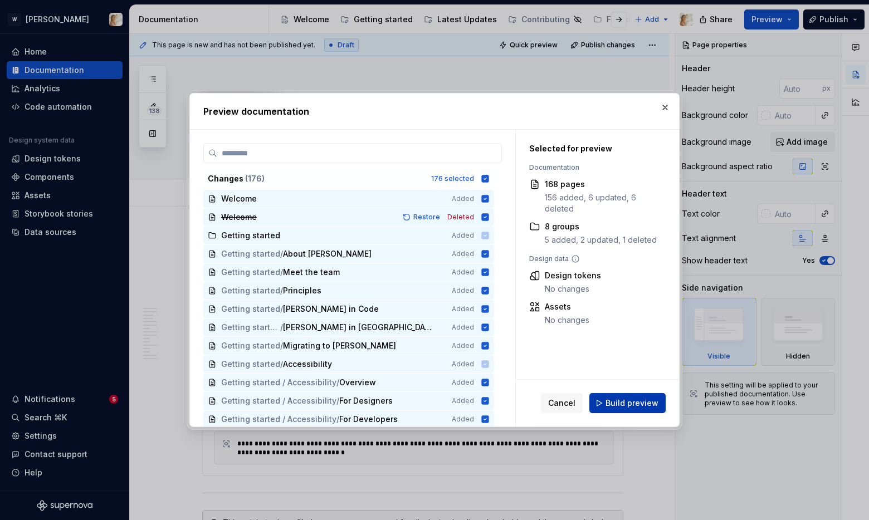
click at [620, 402] on span "Build preview" at bounding box center [631, 403] width 53 height 11
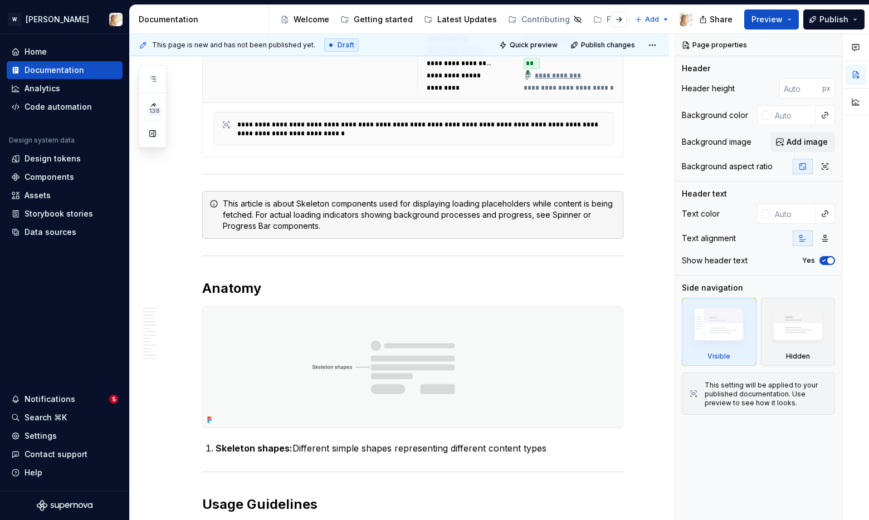
scroll to position [57, 0]
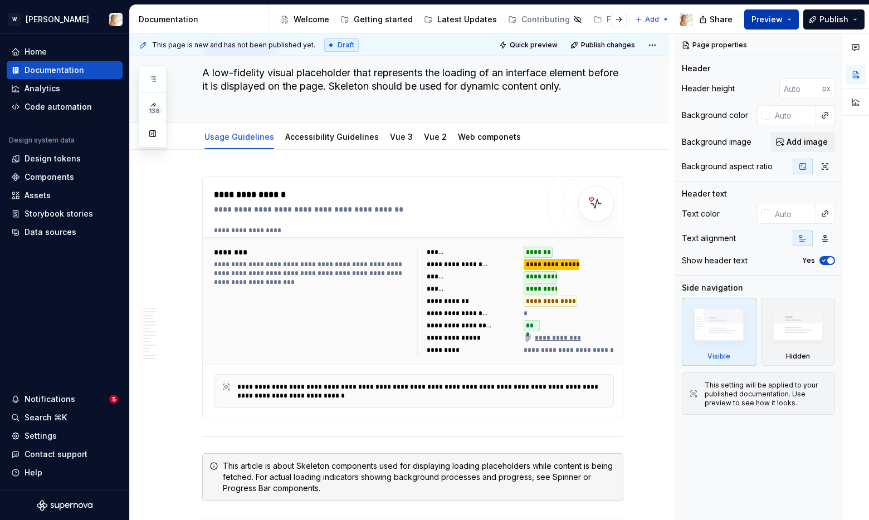
click at [770, 16] on span "Preview" at bounding box center [766, 19] width 31 height 11
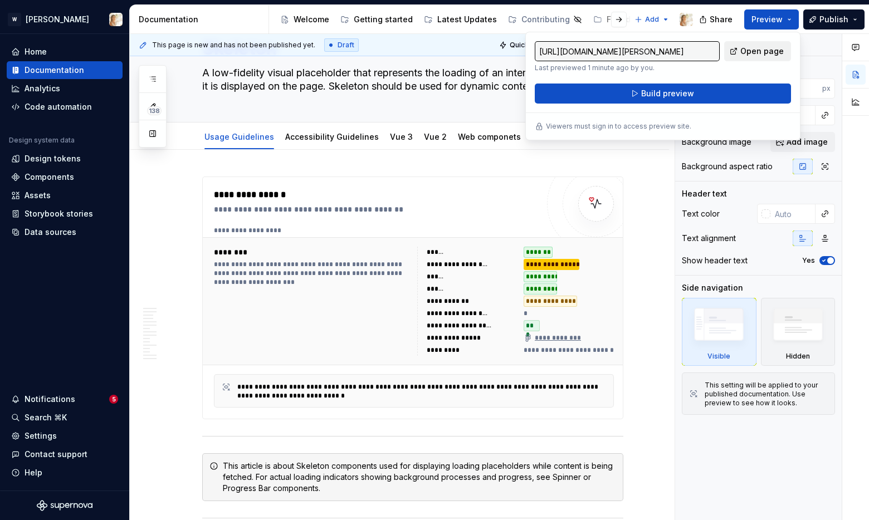
click at [746, 55] on span "Open page" at bounding box center [761, 51] width 43 height 11
type textarea "*"
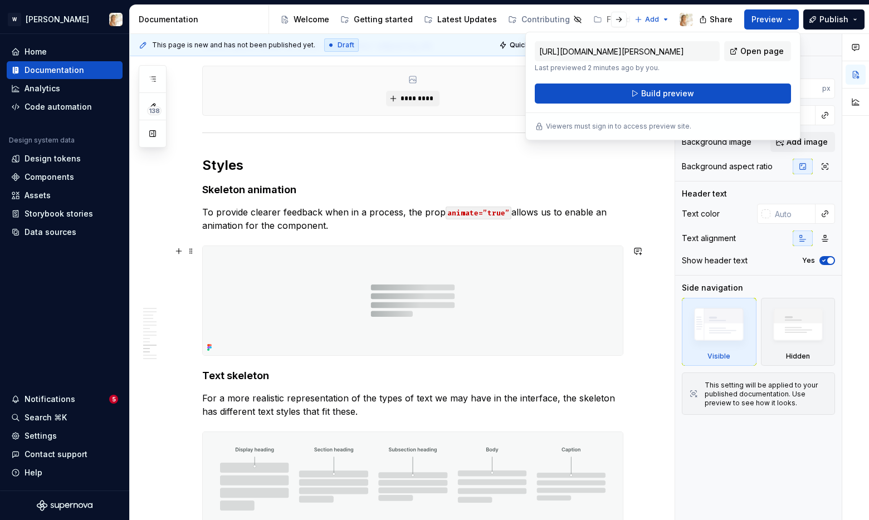
scroll to position [2658, 0]
click at [635, 252] on button "button" at bounding box center [638, 251] width 16 height 16
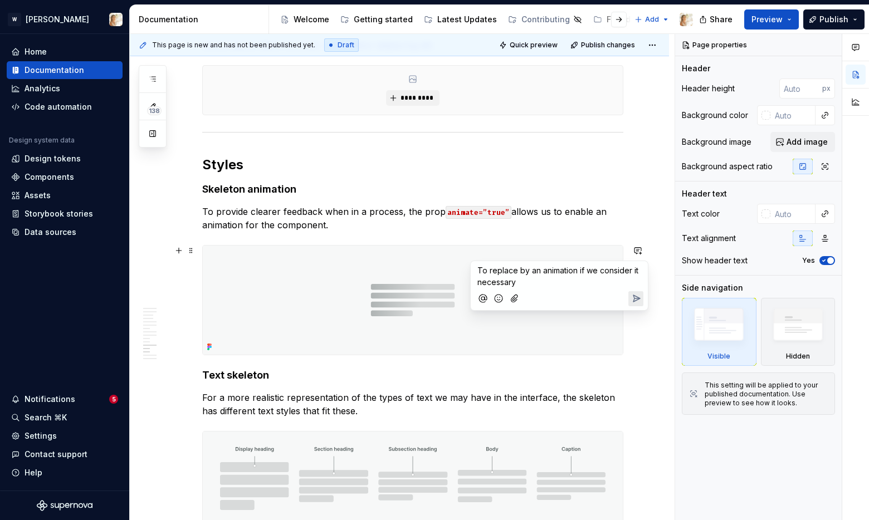
click at [637, 298] on icon "Send" at bounding box center [636, 298] width 7 height 7
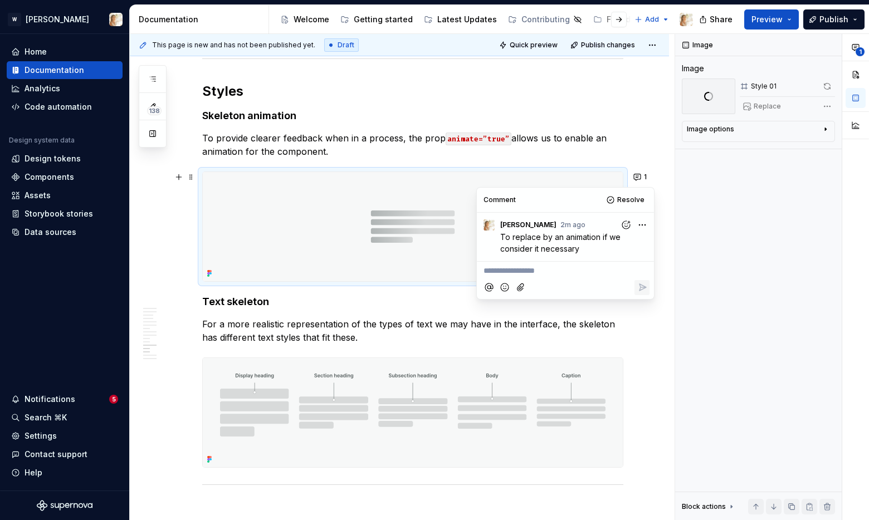
scroll to position [2754, 0]
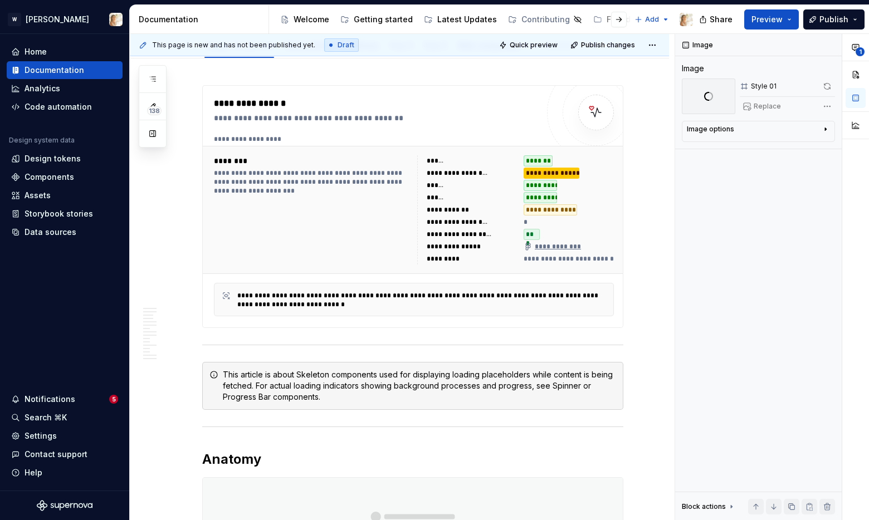
scroll to position [0, 0]
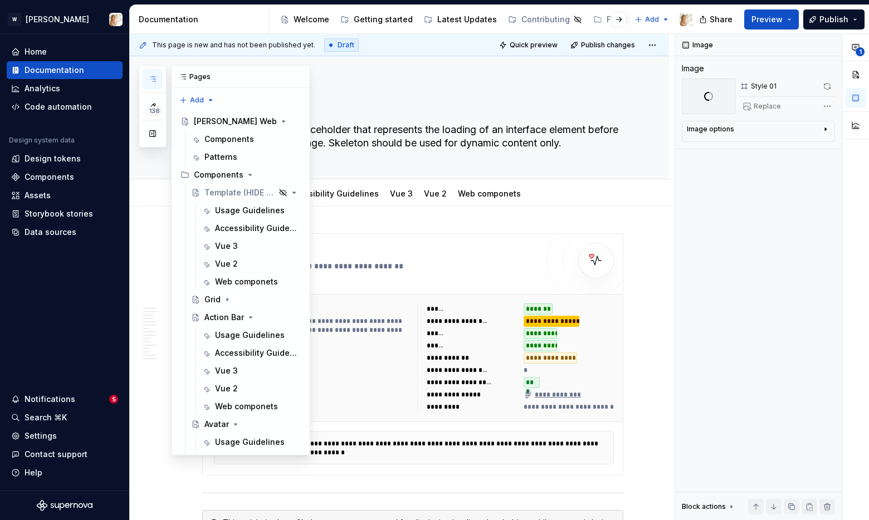
click at [154, 79] on icon "button" at bounding box center [153, 79] width 6 height 4
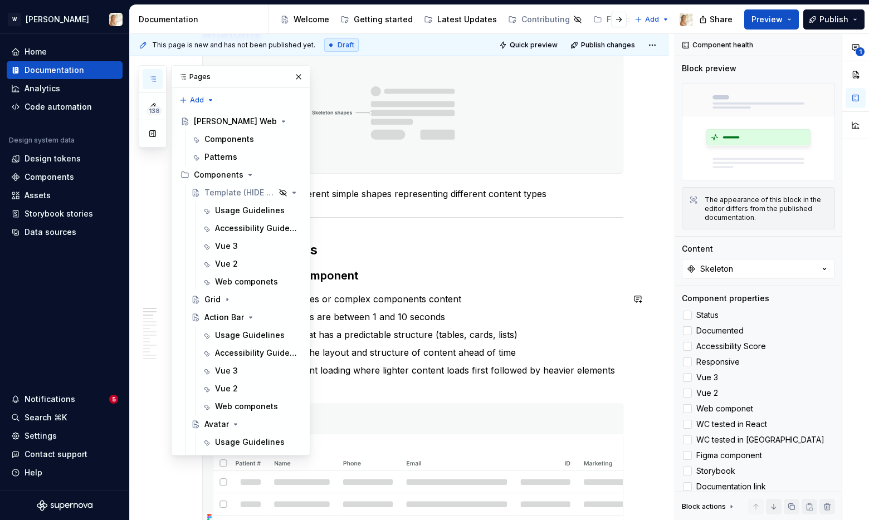
scroll to position [577, 0]
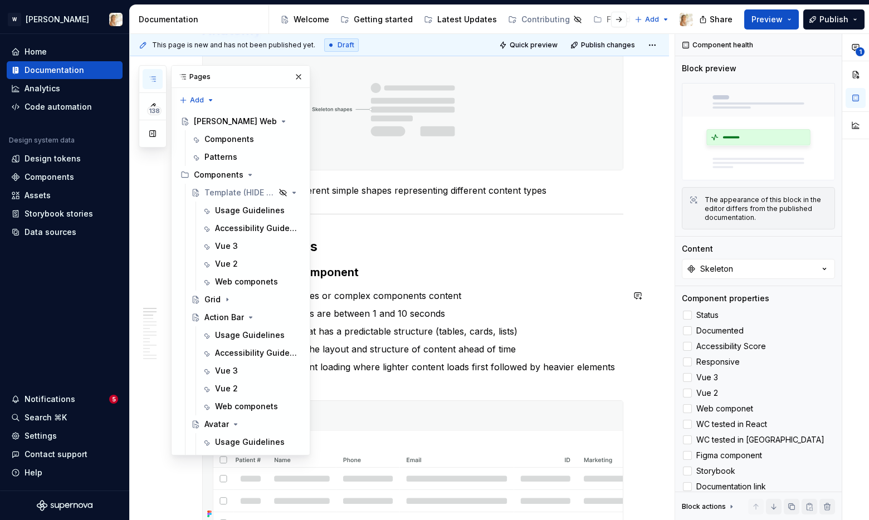
click at [555, 346] on p "Use when you know the layout and structure of content ahead of time" at bounding box center [420, 349] width 408 height 13
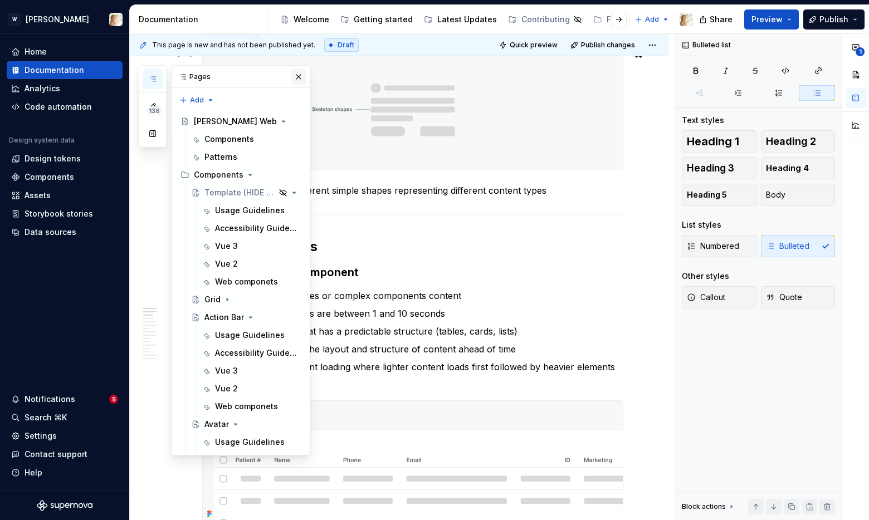
click at [292, 75] on button "button" at bounding box center [299, 77] width 16 height 16
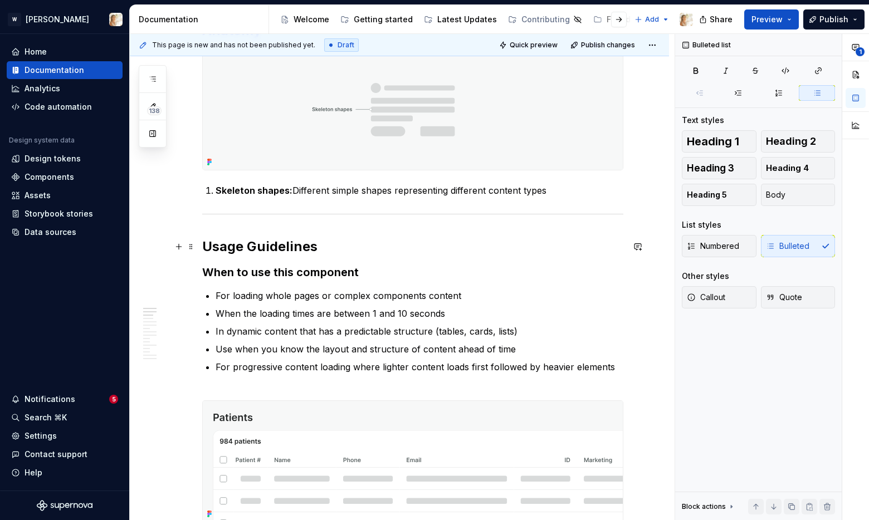
scroll to position [554, 0]
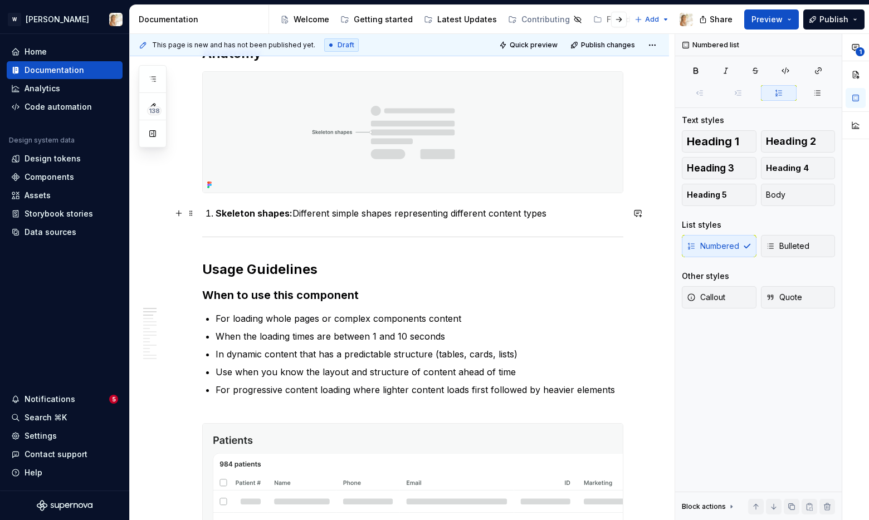
click at [356, 213] on p "Skeleton shapes: Different simple shapes representing different content types" at bounding box center [420, 213] width 408 height 13
copy p "Skeleton shapes: Different simple shapes representing different content types"
type textarea "*"
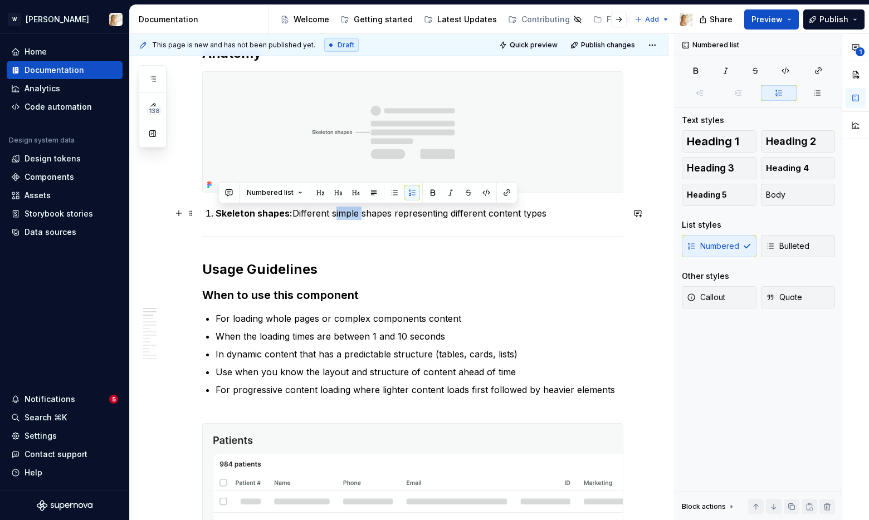
click at [493, 216] on p "Skeleton shapes: Different simple shapes representing different content types" at bounding box center [420, 213] width 408 height 13
click at [558, 215] on p "Skeleton shapes: Different simple shapes representing different types of conten…" at bounding box center [420, 213] width 408 height 13
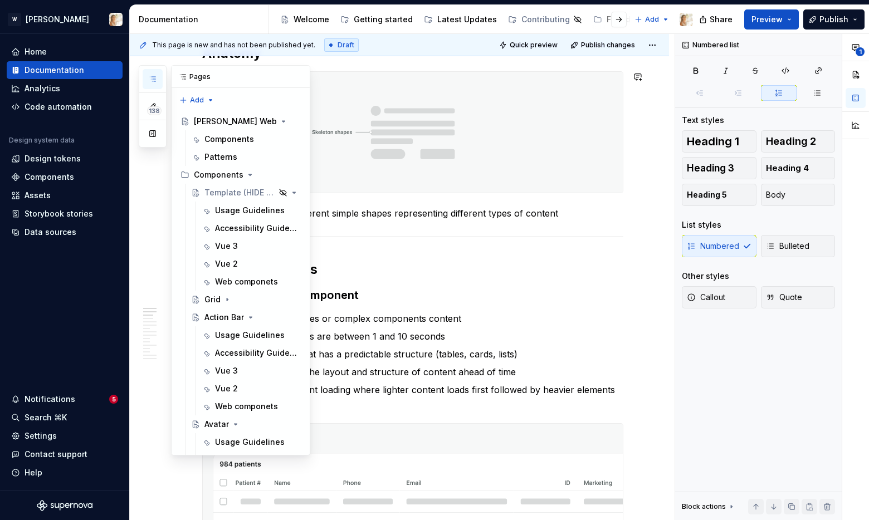
click at [154, 75] on icon "button" at bounding box center [152, 79] width 9 height 9
click at [275, 194] on button "Page tree" at bounding box center [278, 193] width 16 height 16
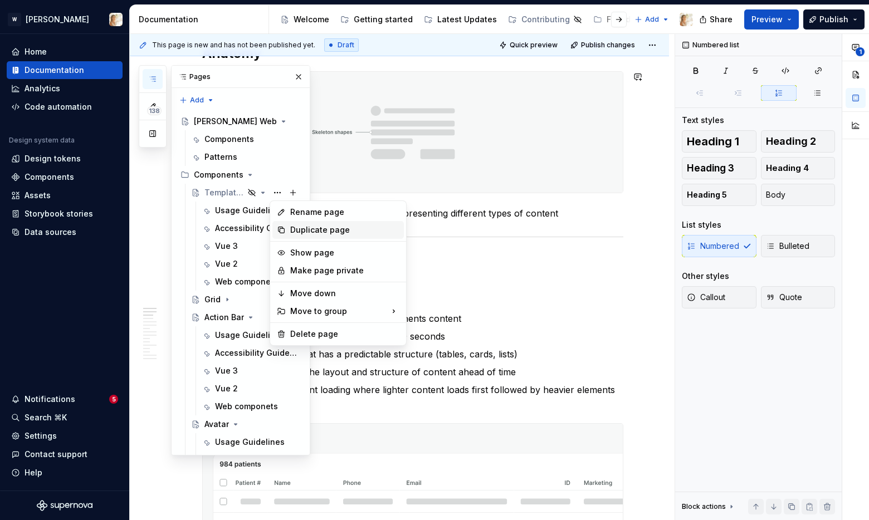
click at [297, 231] on div "Duplicate page" at bounding box center [344, 229] width 109 height 11
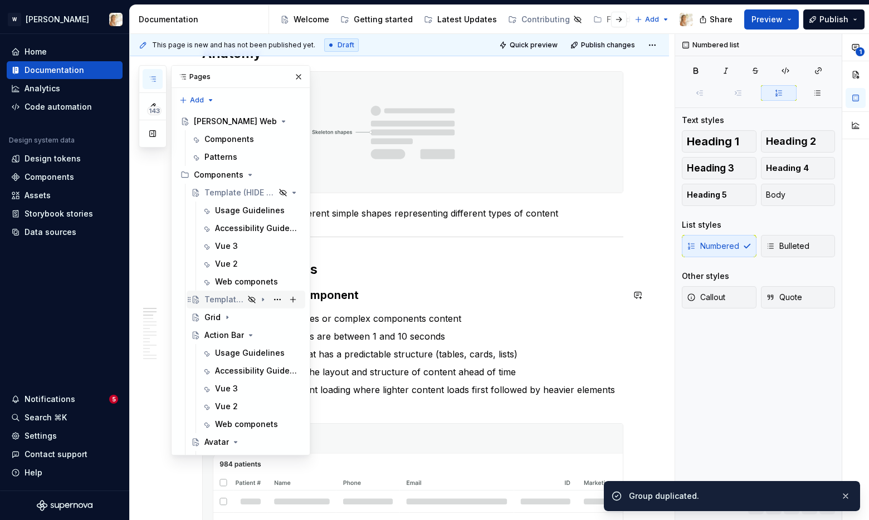
click at [225, 301] on div "Template (HIDE FROM PUBLISHING)" at bounding box center [224, 299] width 40 height 11
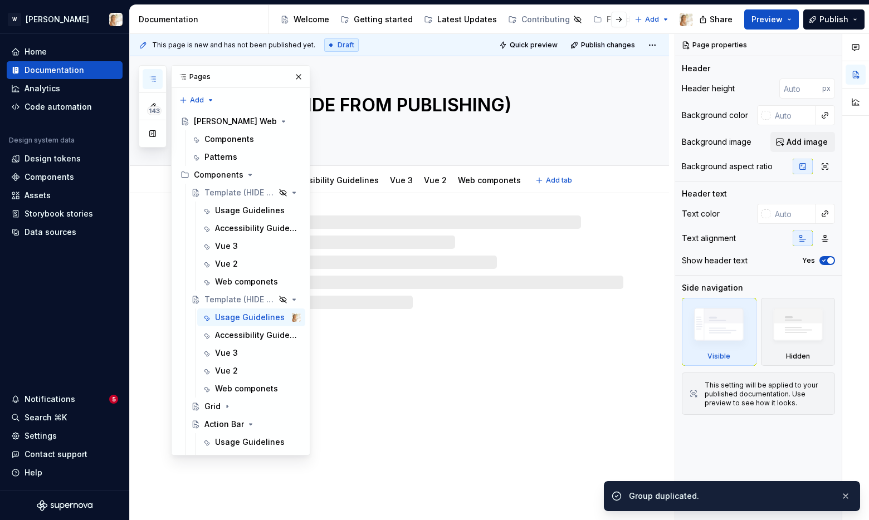
click at [378, 110] on textarea "Template (HIDE FROM PUBLISHING)" at bounding box center [410, 105] width 421 height 27
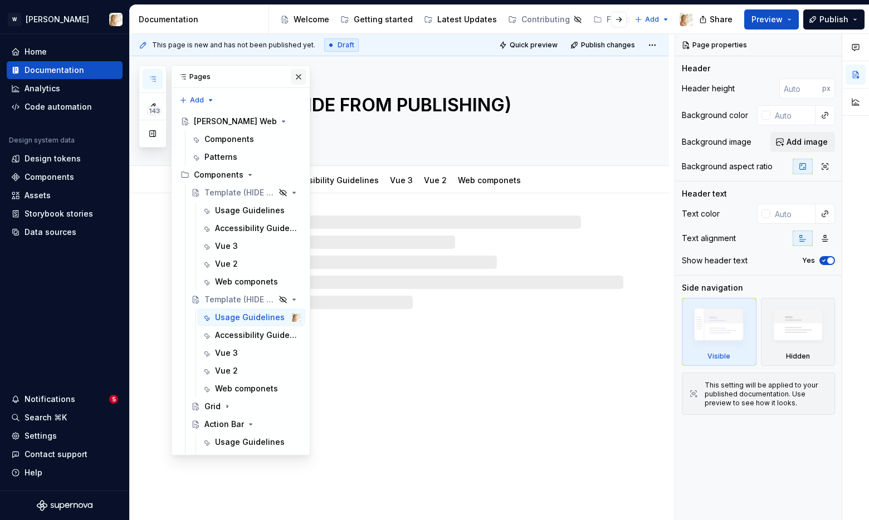
click at [295, 71] on button "button" at bounding box center [299, 77] width 16 height 16
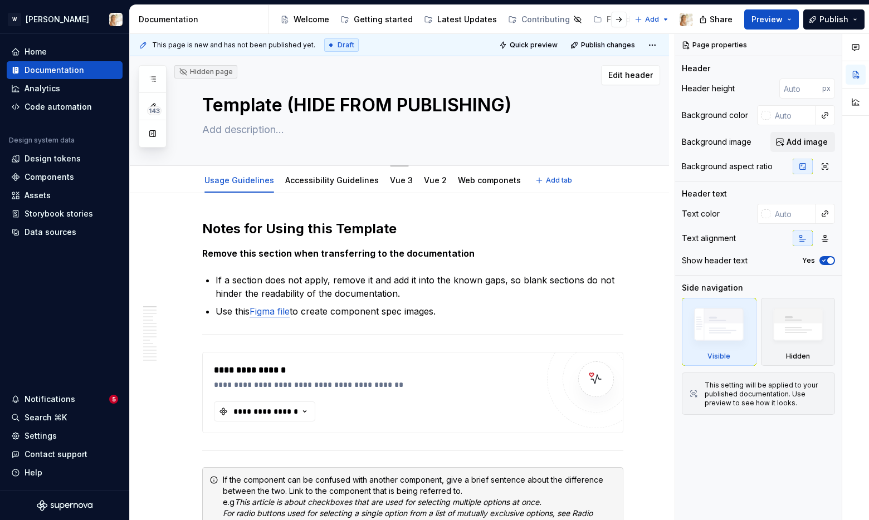
click at [331, 99] on textarea "Template (HIDE FROM PUBLISHING)" at bounding box center [410, 105] width 421 height 27
type textarea "*"
type textarea "T"
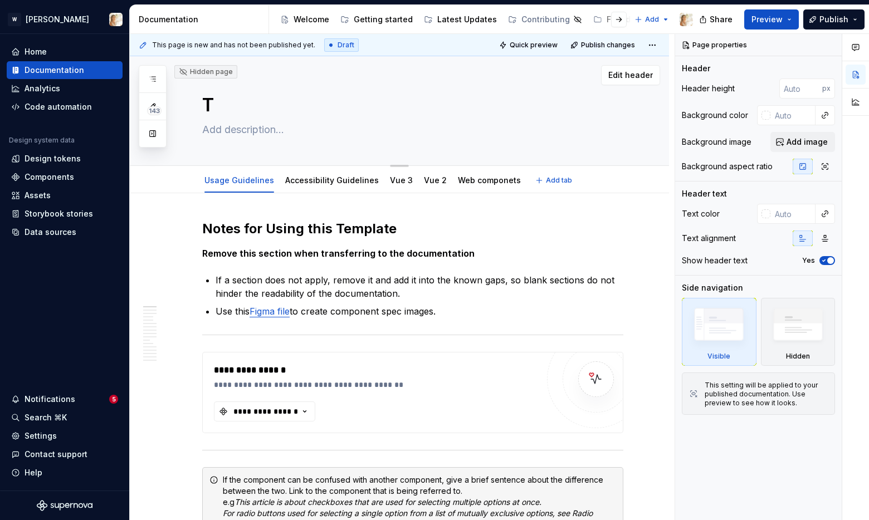
type textarea "*"
type textarea "To"
type textarea "*"
type textarea "Toa"
type textarea "*"
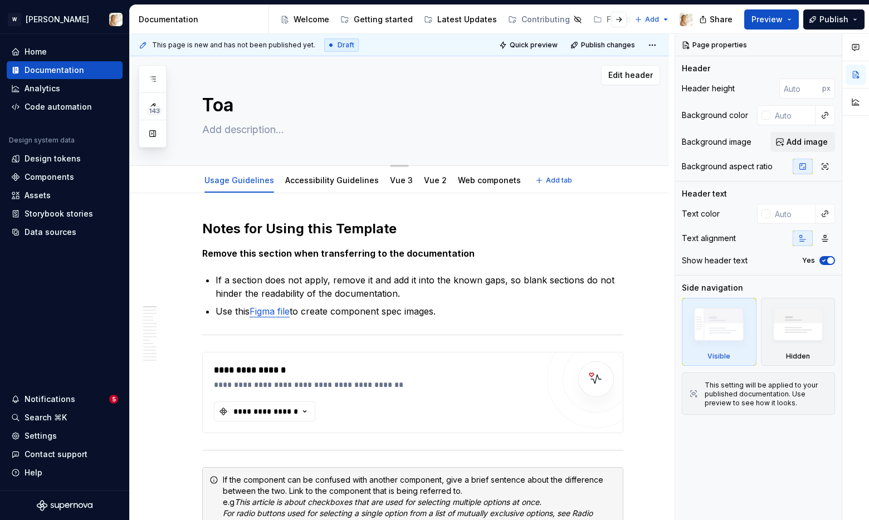
type textarea "Toas"
type textarea "*"
type textarea "Toast"
type textarea "*"
type textarea "Toast"
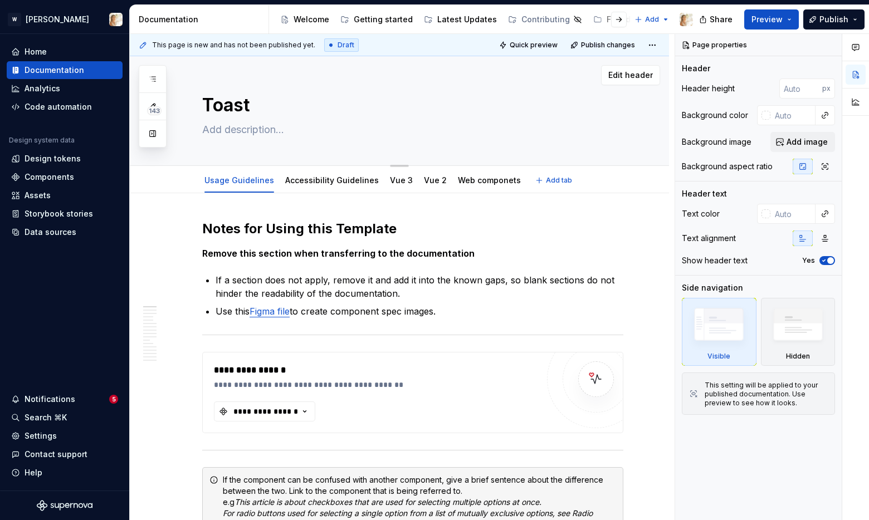
click at [244, 132] on textarea at bounding box center [410, 130] width 421 height 18
click at [245, 131] on textarea at bounding box center [410, 130] width 421 height 18
paste textarea "Toasts are non-disruptive messages that appear in the interface to provide quic…"
type textarea "*"
type textarea "Toasts are non-disruptive messages that appear in the interface to provide quic…"
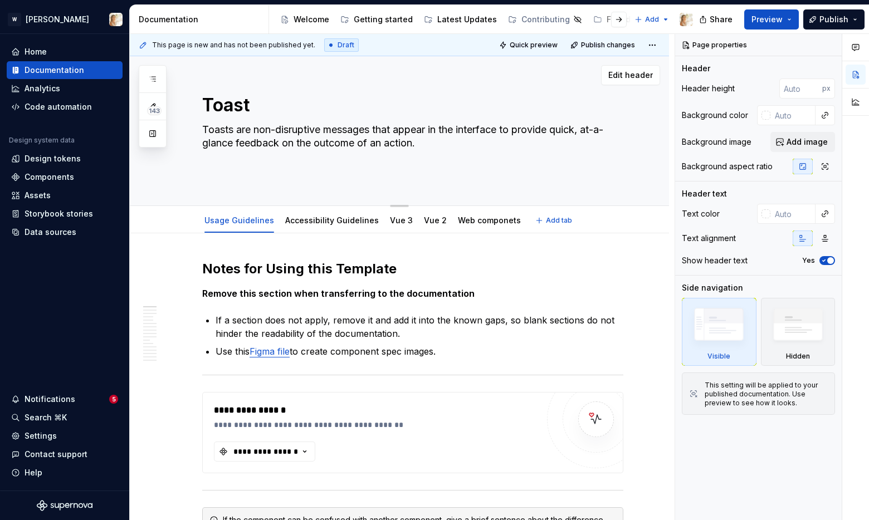
type textarea "*"
type textarea "Toasts are non-disruptive messages that appear in the interface to provide quic…"
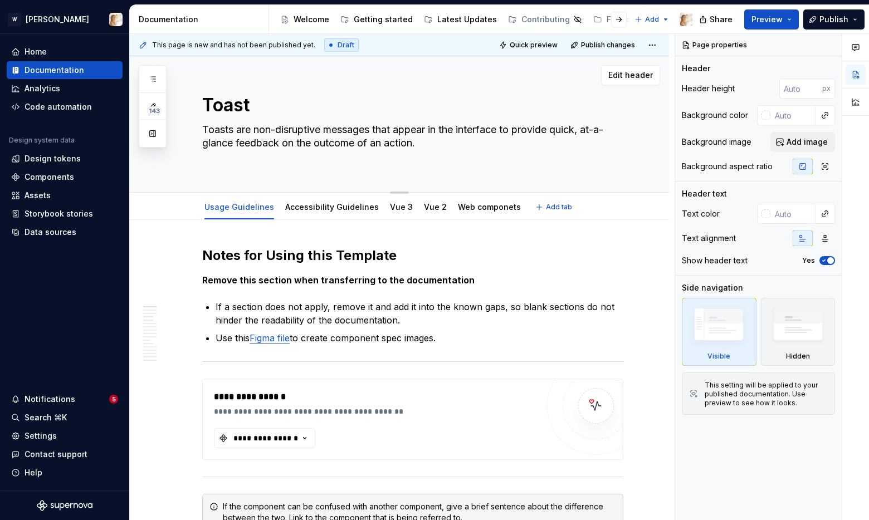
type textarea "*"
type textarea "Toasts are non-disruptive messages that appear in the interface to provide quic…"
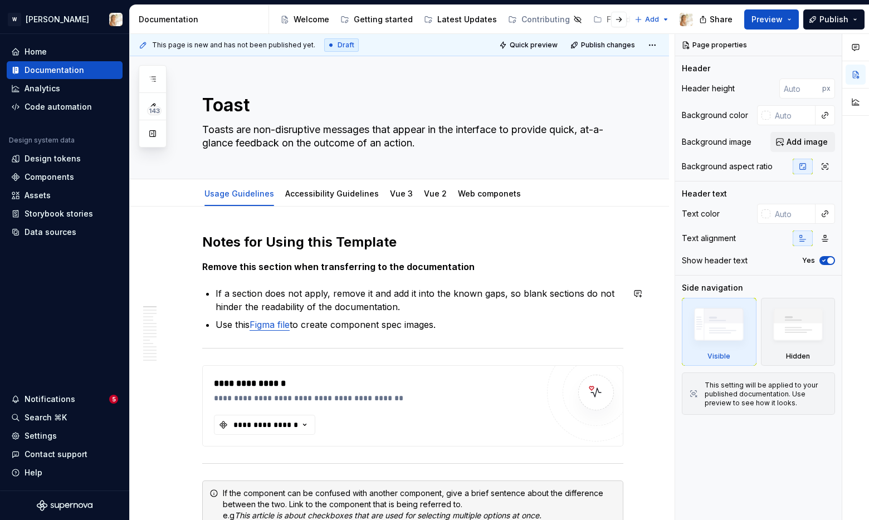
type textarea "*"
type textarea "Toasts are non-disruptive messages that appear in the interface to provide quic…"
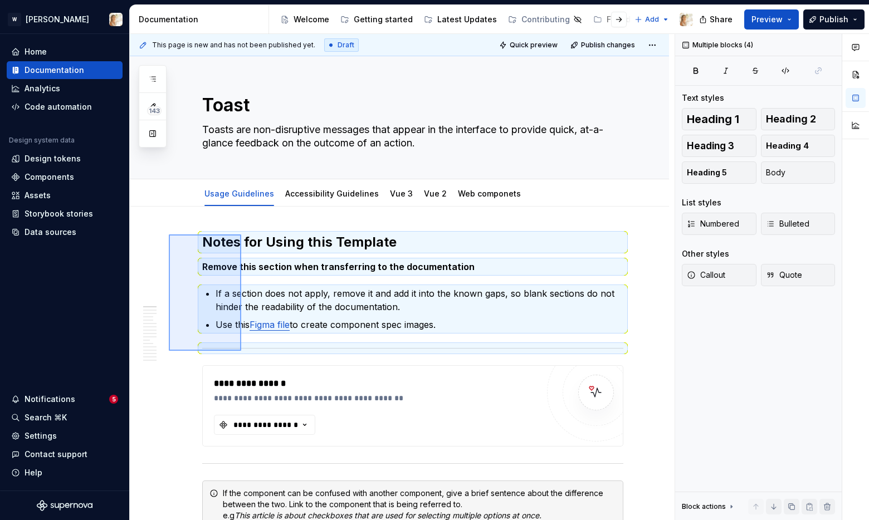
drag, startPoint x: 169, startPoint y: 234, endPoint x: 241, endPoint y: 351, distance: 137.1
click at [241, 351] on div "**********" at bounding box center [402, 277] width 545 height 487
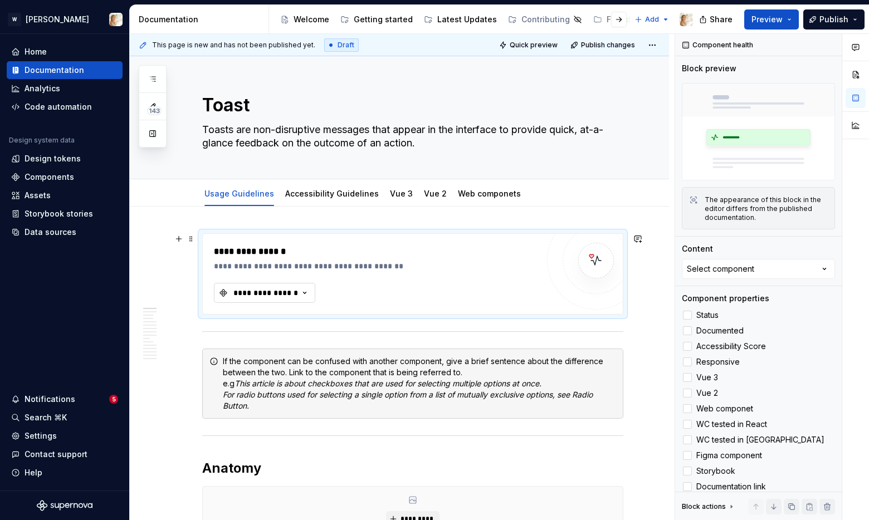
click at [240, 299] on button "**********" at bounding box center [264, 293] width 101 height 20
type input "toas"
click at [268, 336] on div "Toast" at bounding box center [259, 337] width 22 height 11
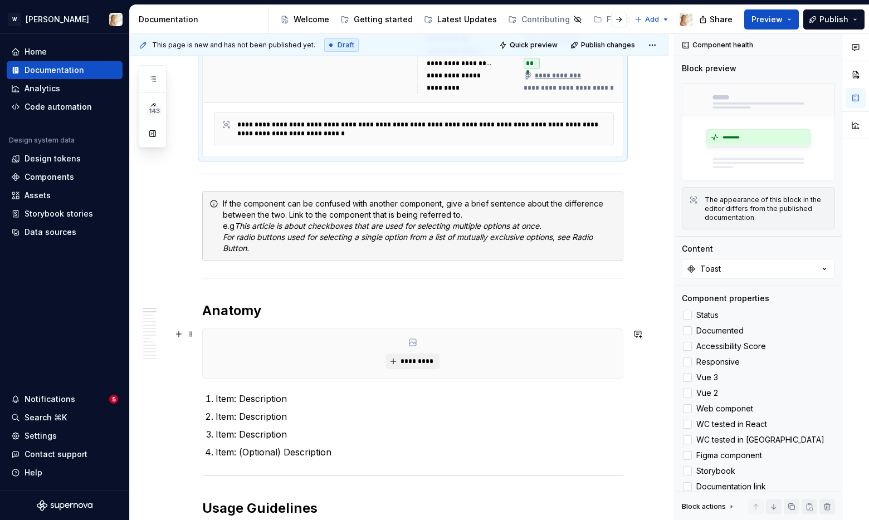
scroll to position [326, 0]
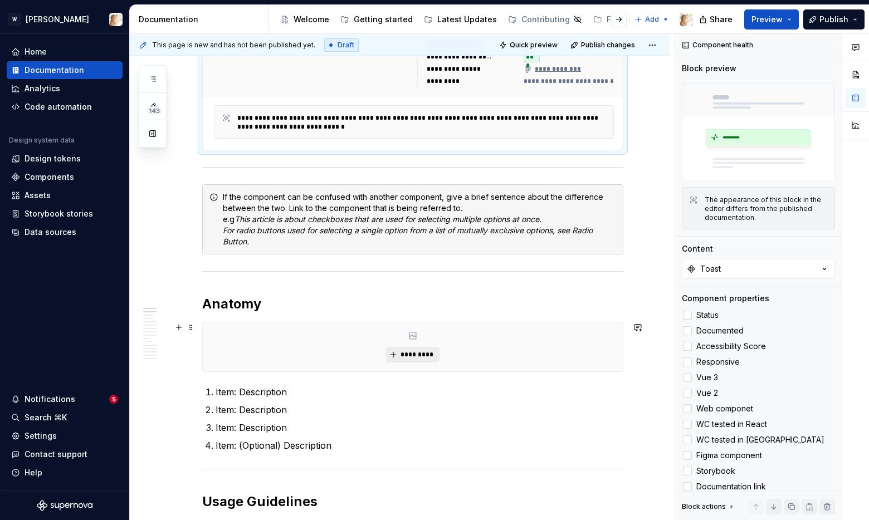
click at [392, 360] on button "*********" at bounding box center [412, 355] width 53 height 16
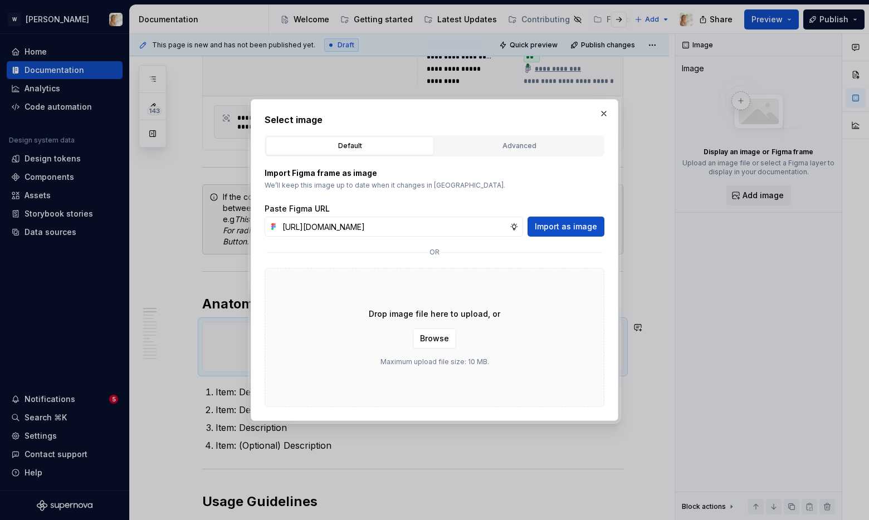
scroll to position [0, 228]
type input "[URL][DOMAIN_NAME]"
click at [551, 227] on span "Import as image" at bounding box center [566, 226] width 62 height 11
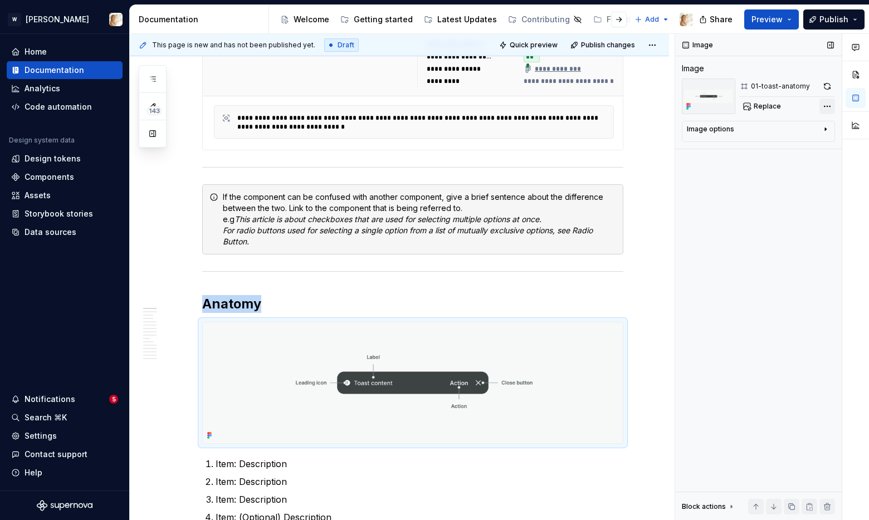
click at [825, 106] on div "Comments Open comments No comments yet Select ‘Comment’ from the block context …" at bounding box center [772, 277] width 194 height 487
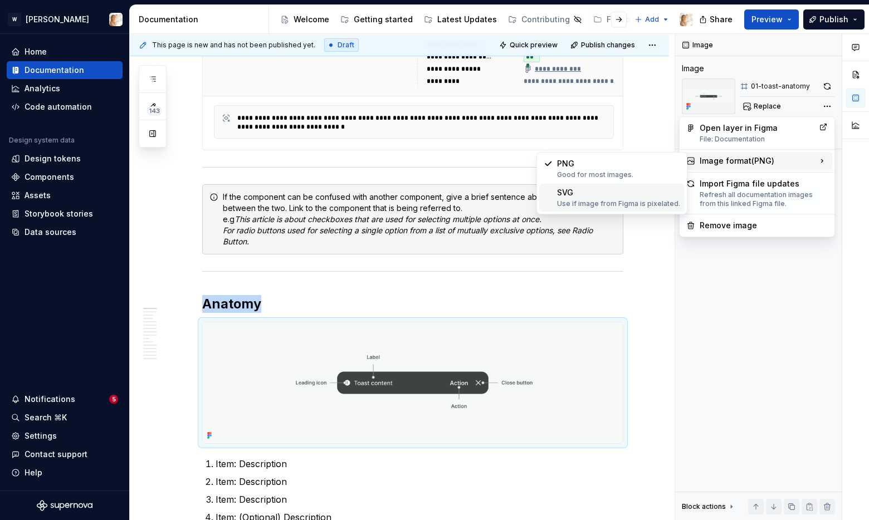
click at [625, 199] on div "Use if image from Figma is pixelated." at bounding box center [618, 203] width 123 height 9
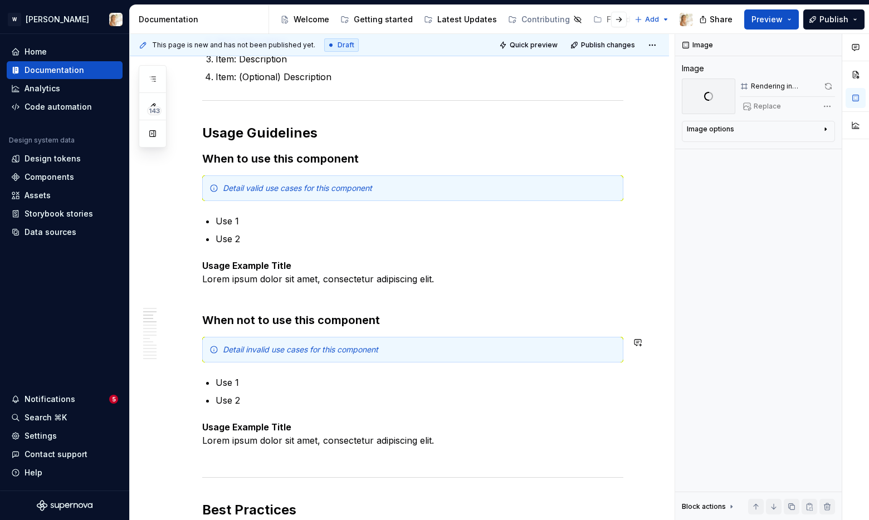
type textarea "*"
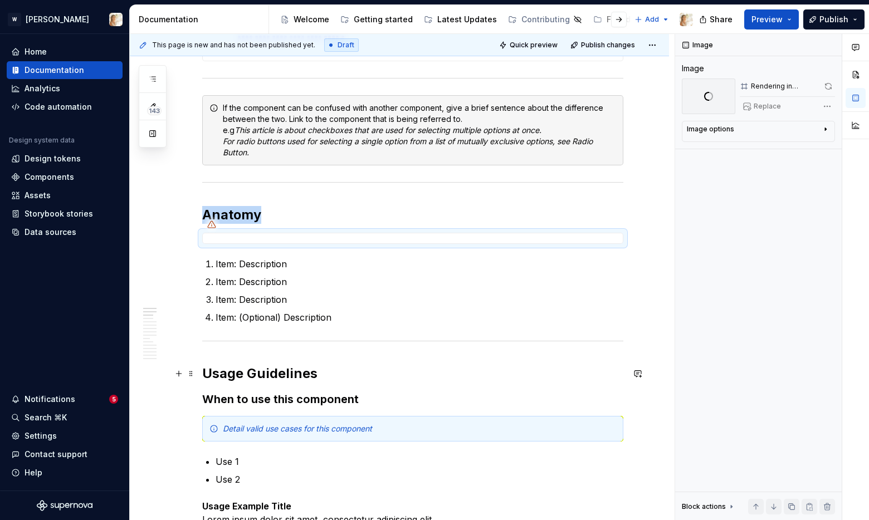
scroll to position [408, 0]
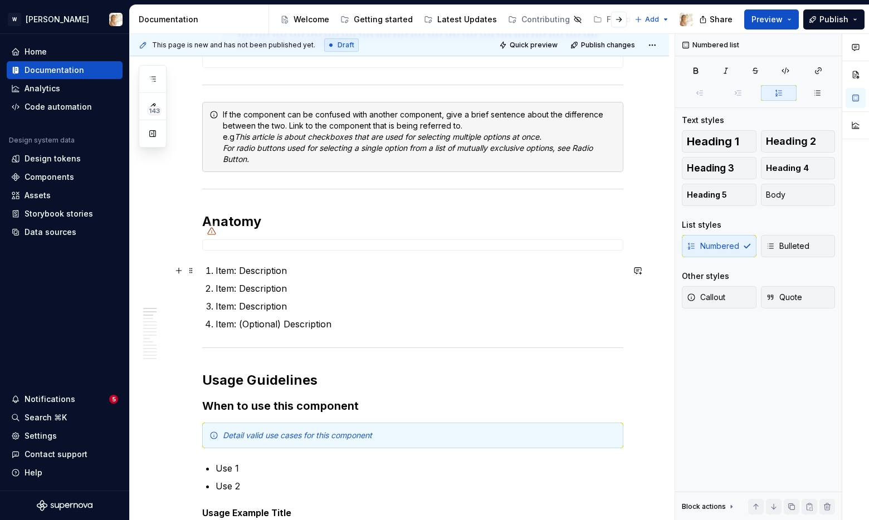
click at [220, 272] on p "Item: Description" at bounding box center [420, 270] width 408 height 13
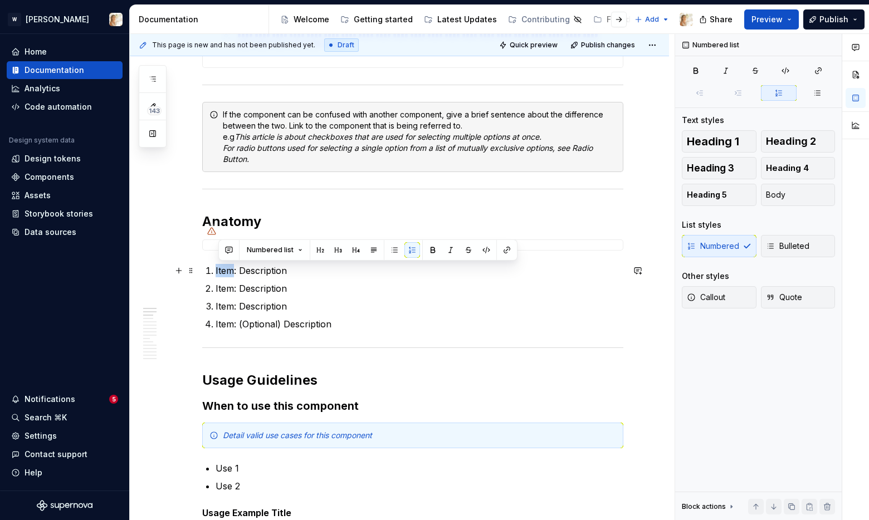
drag, startPoint x: 234, startPoint y: 271, endPoint x: 218, endPoint y: 270, distance: 16.7
click at [218, 270] on p "Item: Description" at bounding box center [420, 270] width 408 height 13
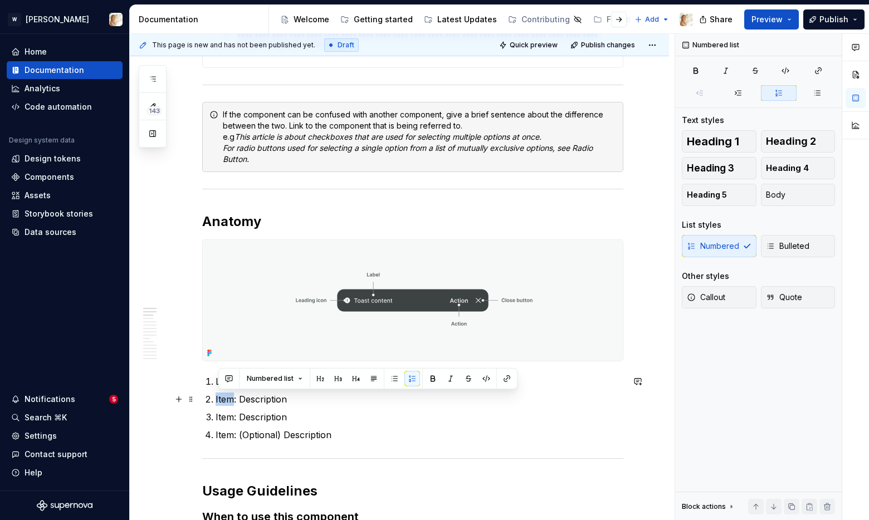
drag, startPoint x: 236, startPoint y: 402, endPoint x: 218, endPoint y: 399, distance: 17.6
click at [218, 399] on p "Item: Description" at bounding box center [420, 399] width 408 height 13
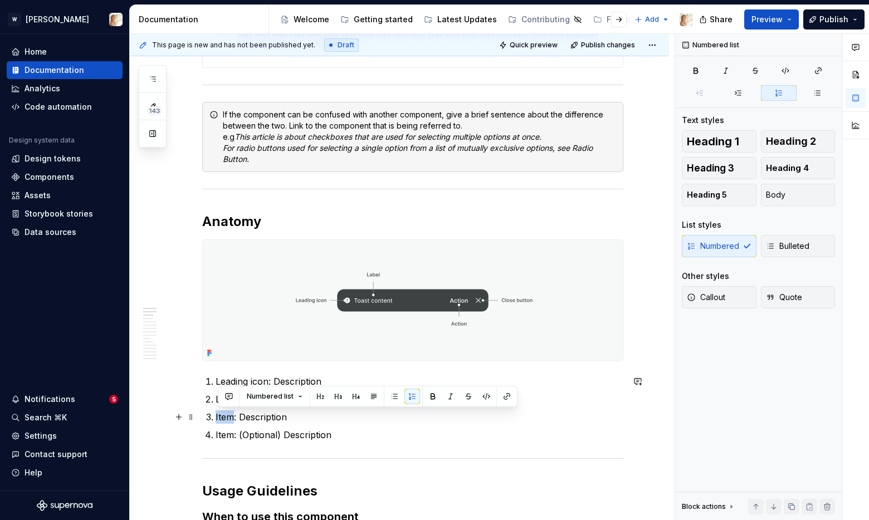
drag, startPoint x: 237, startPoint y: 418, endPoint x: 218, endPoint y: 416, distance: 19.1
click at [218, 416] on p "Item: Description" at bounding box center [420, 416] width 408 height 13
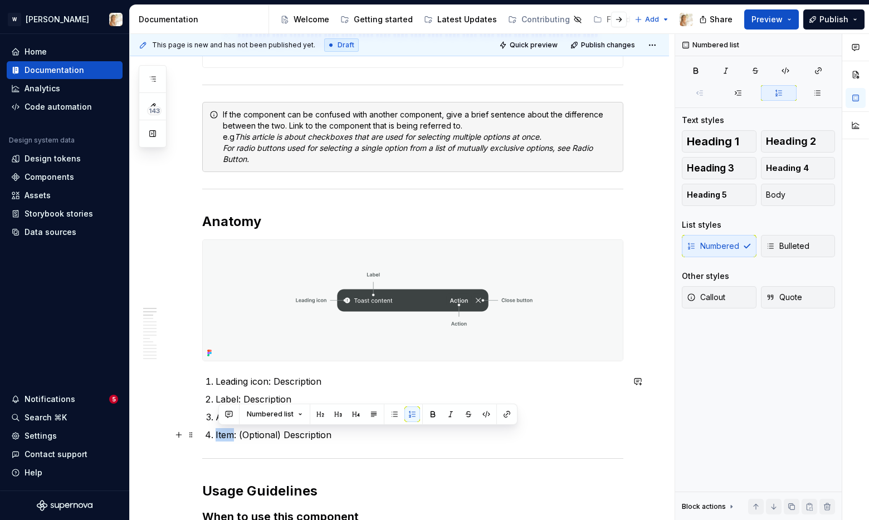
drag, startPoint x: 236, startPoint y: 435, endPoint x: 218, endPoint y: 434, distance: 17.9
click at [218, 434] on p "Item: (Optional) Description" at bounding box center [420, 434] width 408 height 13
drag, startPoint x: 321, startPoint y: 434, endPoint x: 278, endPoint y: 434, distance: 43.4
click at [278, 434] on p "Close button: (Optional) Description" at bounding box center [420, 434] width 408 height 13
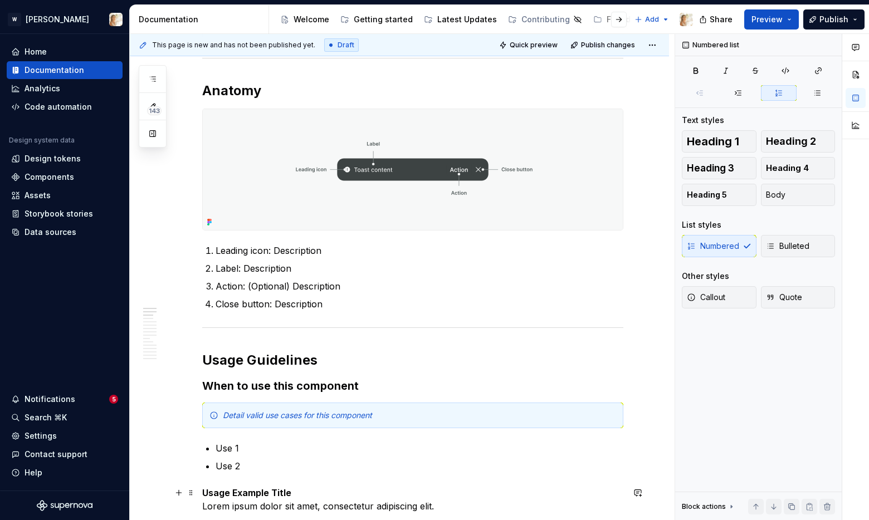
scroll to position [558, 0]
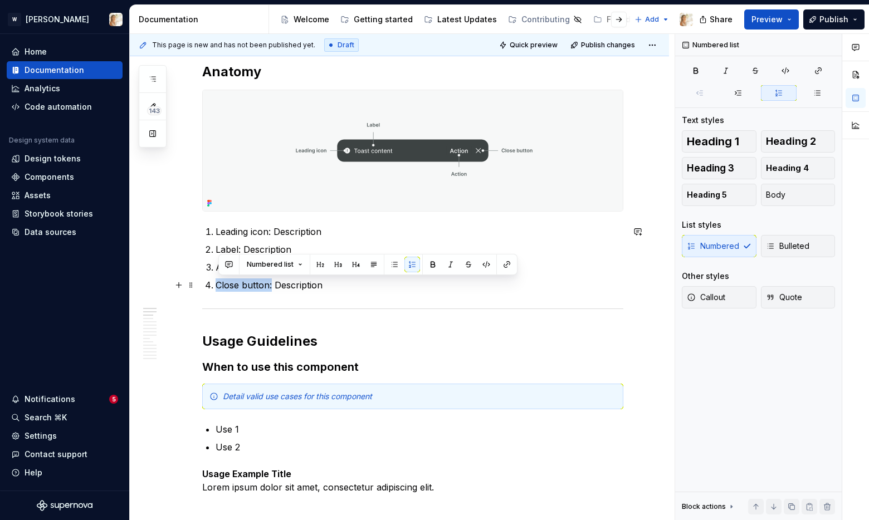
drag, startPoint x: 274, startPoint y: 287, endPoint x: 218, endPoint y: 283, distance: 56.4
click at [218, 283] on p "Close button: Description" at bounding box center [420, 284] width 408 height 13
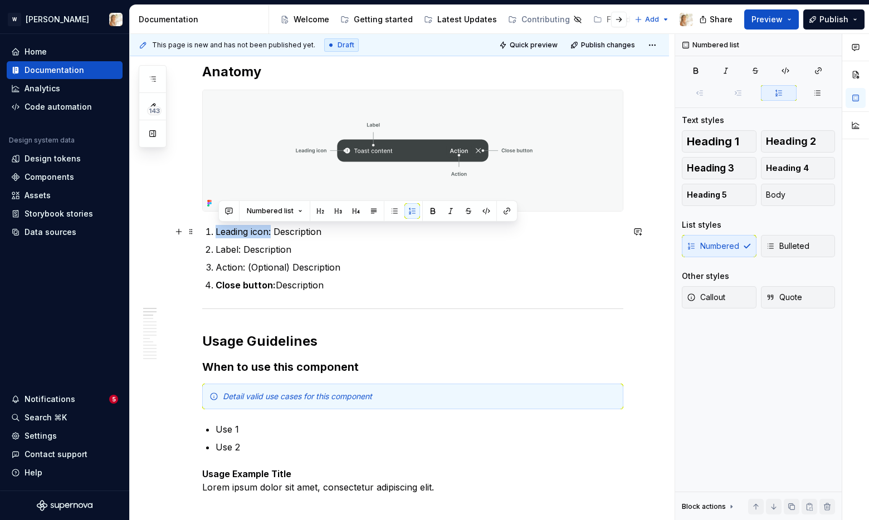
drag, startPoint x: 219, startPoint y: 232, endPoint x: 274, endPoint y: 233, distance: 55.1
click at [274, 233] on p "Leading icon: Description" at bounding box center [420, 231] width 408 height 13
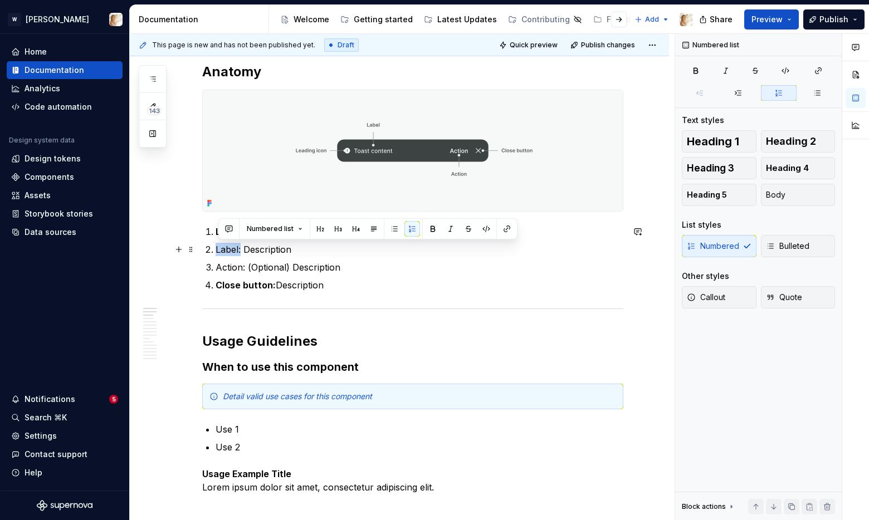
drag, startPoint x: 219, startPoint y: 251, endPoint x: 243, endPoint y: 252, distance: 24.0
click at [243, 252] on p "Label: Description" at bounding box center [420, 249] width 408 height 13
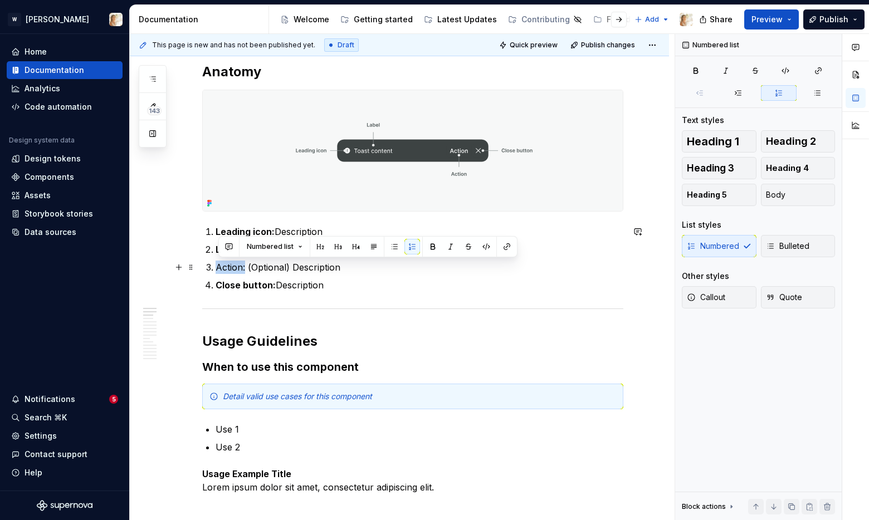
drag, startPoint x: 219, startPoint y: 270, endPoint x: 247, endPoint y: 269, distance: 27.9
click at [247, 269] on p "Action: (Optional) Description" at bounding box center [420, 267] width 408 height 13
click at [252, 332] on h2 "Usage Guidelines" at bounding box center [412, 341] width 421 height 18
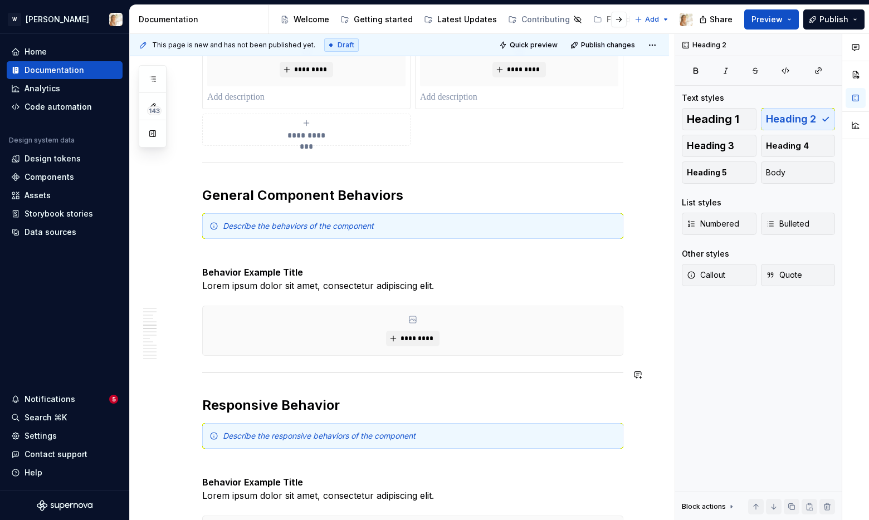
scroll to position [1359, 0]
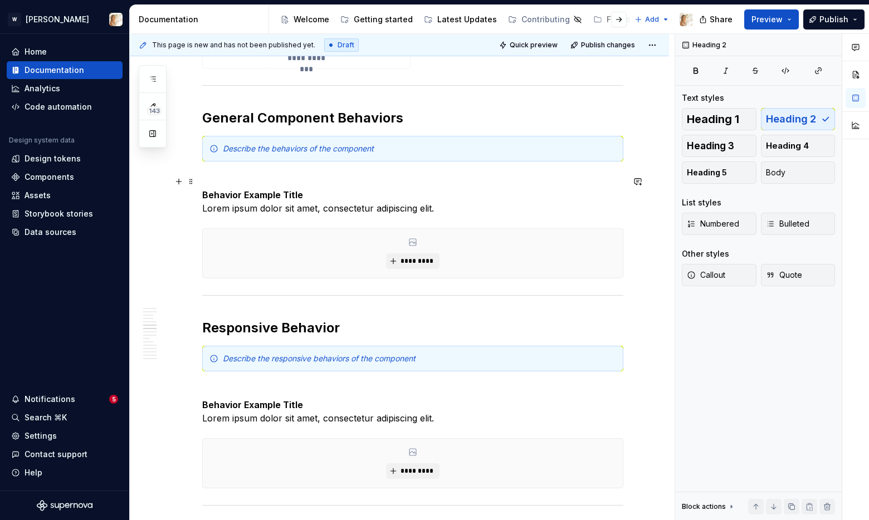
click at [210, 208] on p "Behavior Example Title Lorem ipsum dolor sit amet, consectetur adipiscing elit." at bounding box center [412, 195] width 421 height 40
click at [205, 208] on p "Behavior Example Title Lorem ipsum dolor sit amet, consectetur adipiscing elit." at bounding box center [412, 195] width 421 height 40
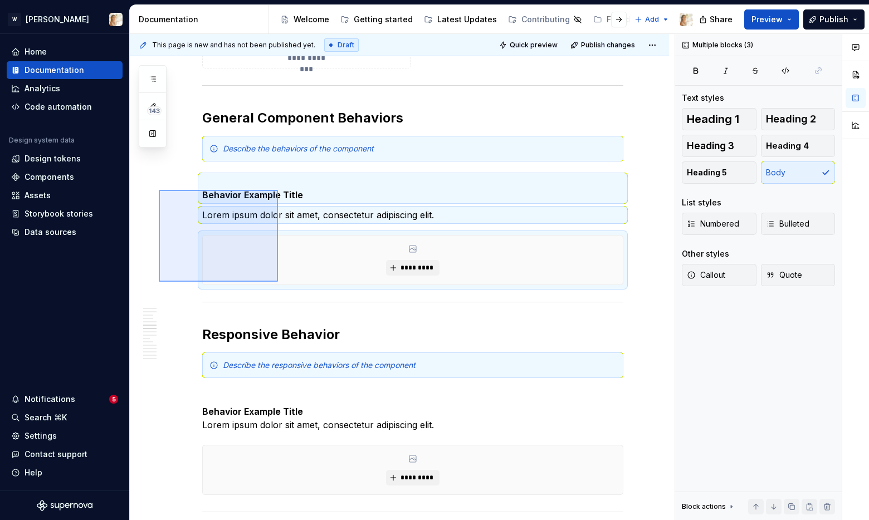
drag, startPoint x: 159, startPoint y: 190, endPoint x: 278, endPoint y: 282, distance: 150.5
click at [278, 282] on div "**********" at bounding box center [402, 277] width 545 height 487
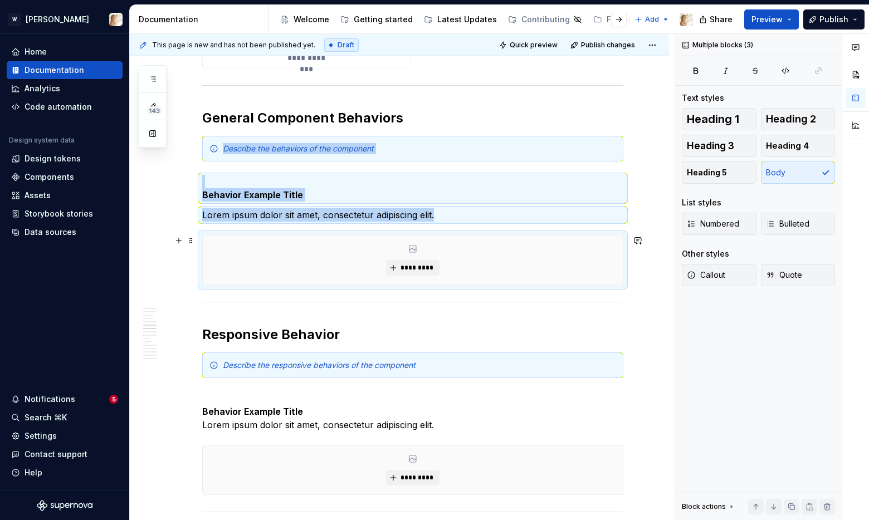
click at [635, 284] on div "**********" at bounding box center [399, 448] width 539 height 3202
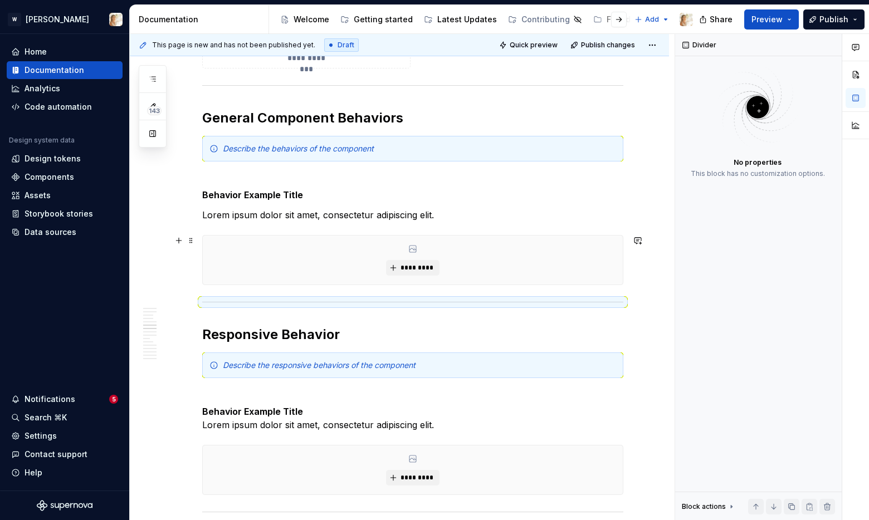
click at [618, 278] on div "*********" at bounding box center [413, 260] width 420 height 49
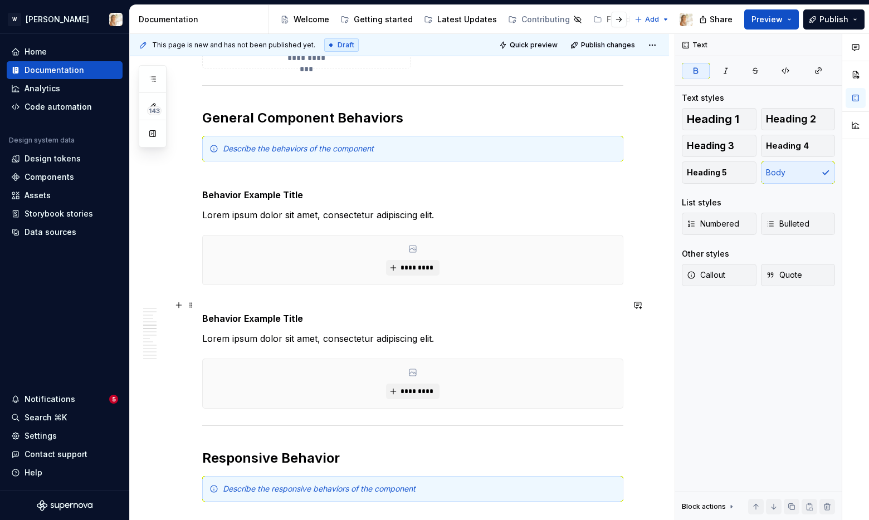
click at [275, 319] on strong "Behavior Example Title" at bounding box center [252, 318] width 101 height 11
click at [300, 321] on strong "Behavior Example Title" at bounding box center [252, 318] width 101 height 11
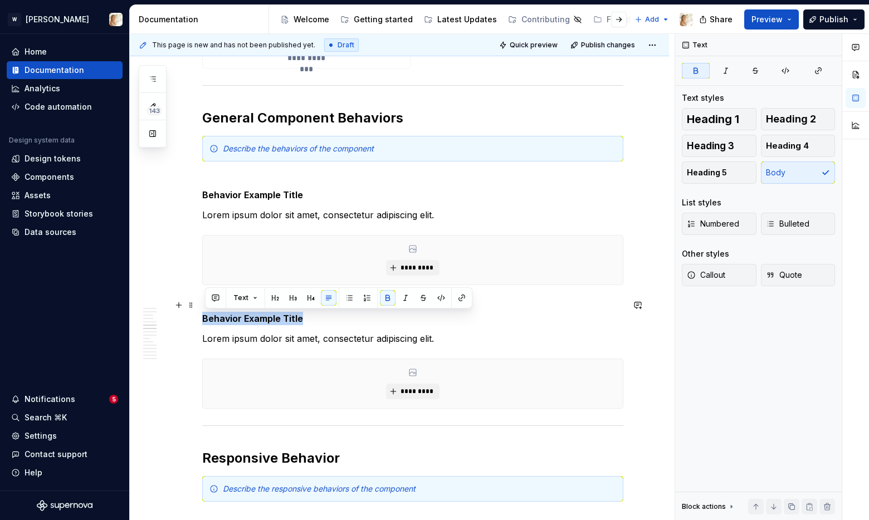
drag, startPoint x: 304, startPoint y: 319, endPoint x: 207, endPoint y: 316, distance: 97.0
click at [207, 316] on strong "Behavior Example Title" at bounding box center [252, 318] width 101 height 11
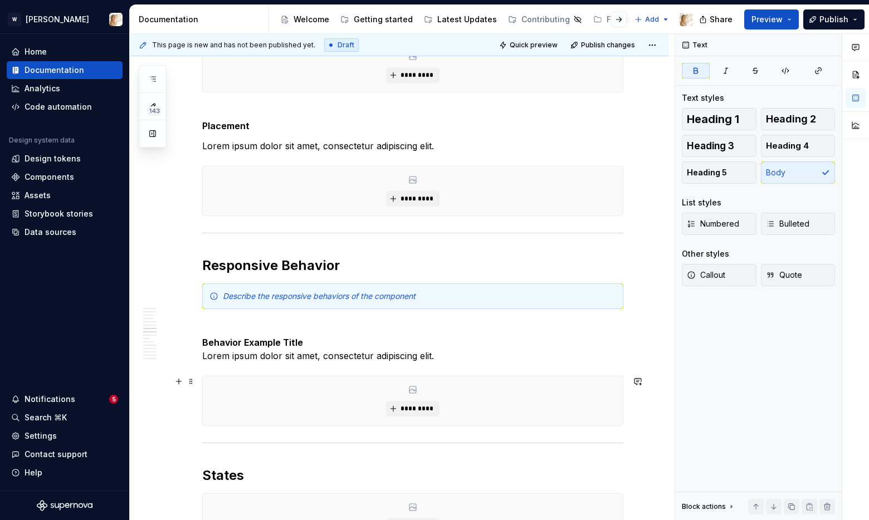
scroll to position [1571, 0]
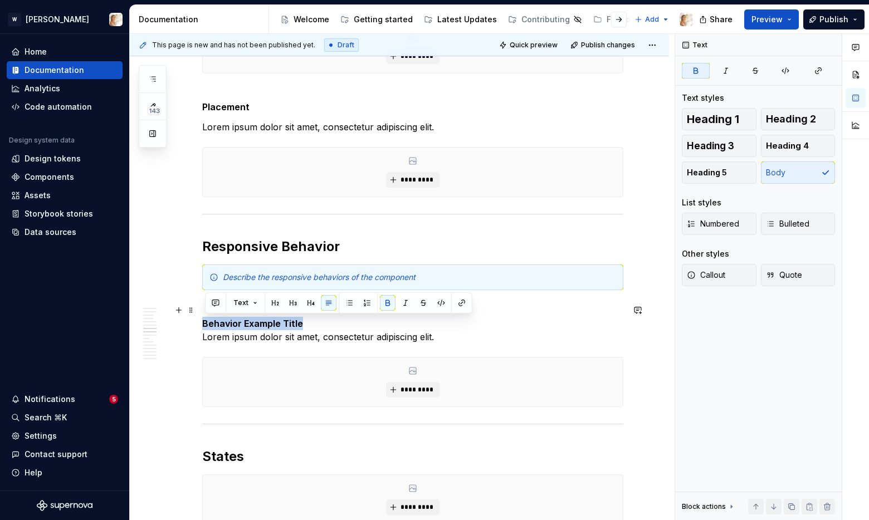
drag, startPoint x: 302, startPoint y: 325, endPoint x: 207, endPoint y: 324, distance: 95.8
click at [207, 324] on strong "Behavior Example Title" at bounding box center [252, 323] width 101 height 11
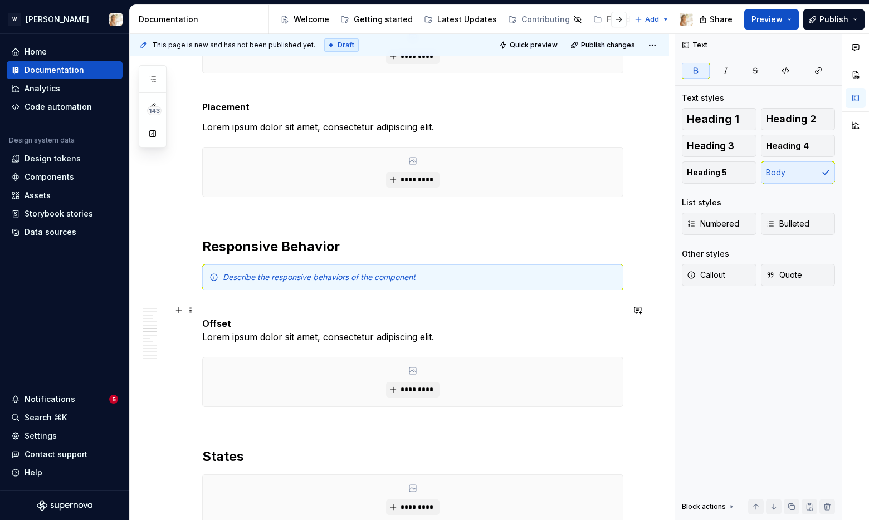
click at [281, 341] on p "Offset Lorem ipsum dolor sit amet, consectetur adipiscing elit." at bounding box center [412, 324] width 421 height 40
click at [206, 336] on p "Offset Lorem ipsum dolor sit amet, consectetur adipiscing elit." at bounding box center [412, 324] width 421 height 40
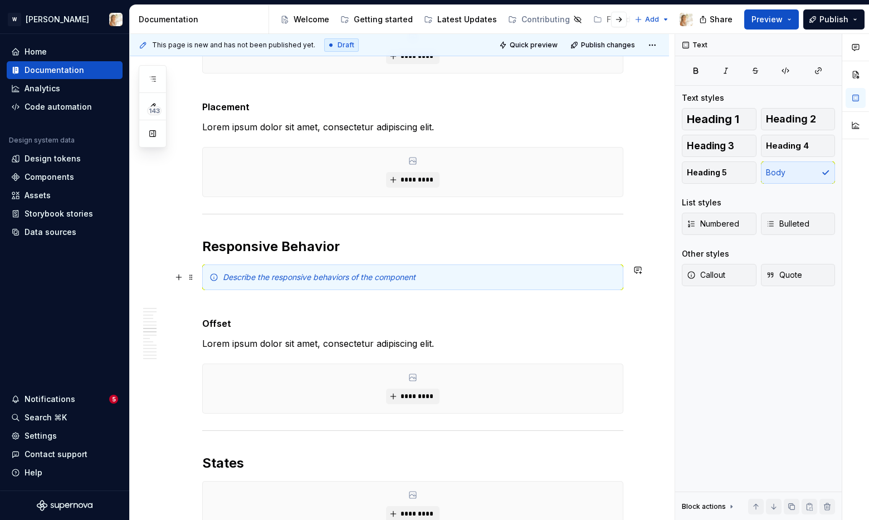
click at [273, 275] on em "Describe the responsive behaviors of the component" at bounding box center [319, 276] width 193 height 9
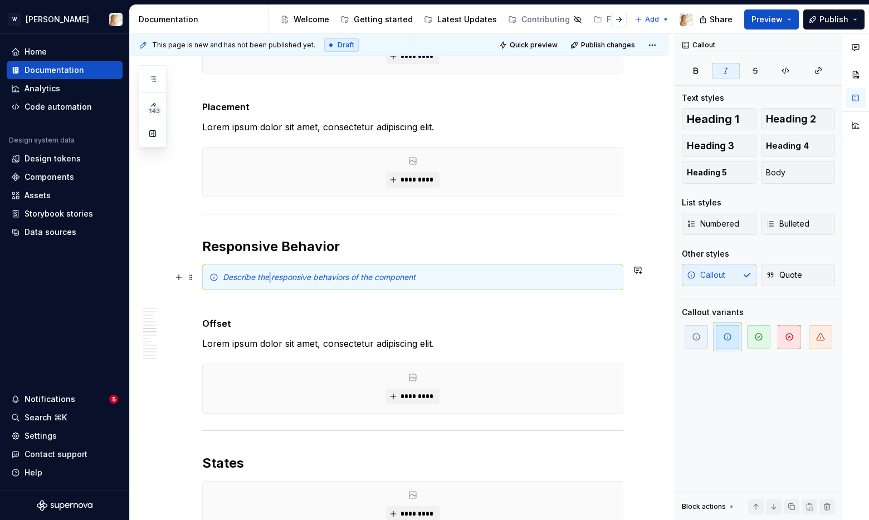
click at [273, 275] on em "Describe the responsive behaviors of the component" at bounding box center [319, 276] width 193 height 9
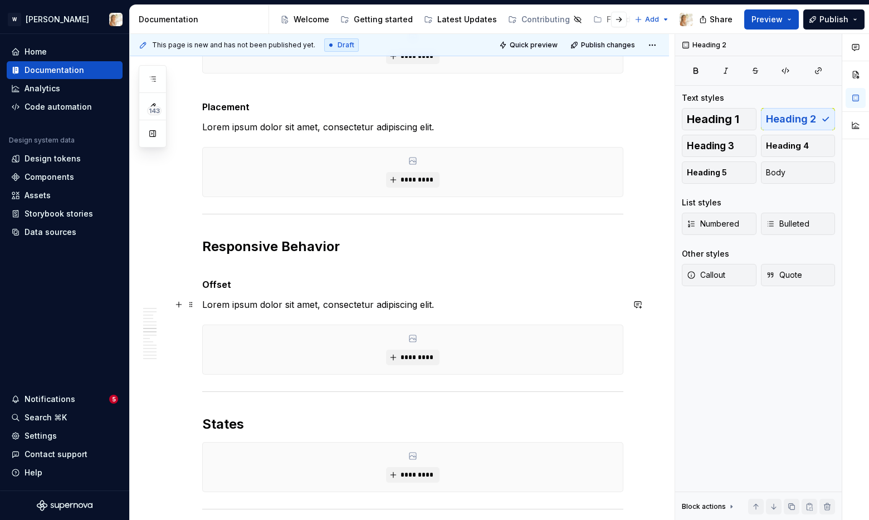
click at [222, 301] on p "Lorem ipsum dolor sit amet, consectetur adipiscing elit." at bounding box center [412, 304] width 421 height 13
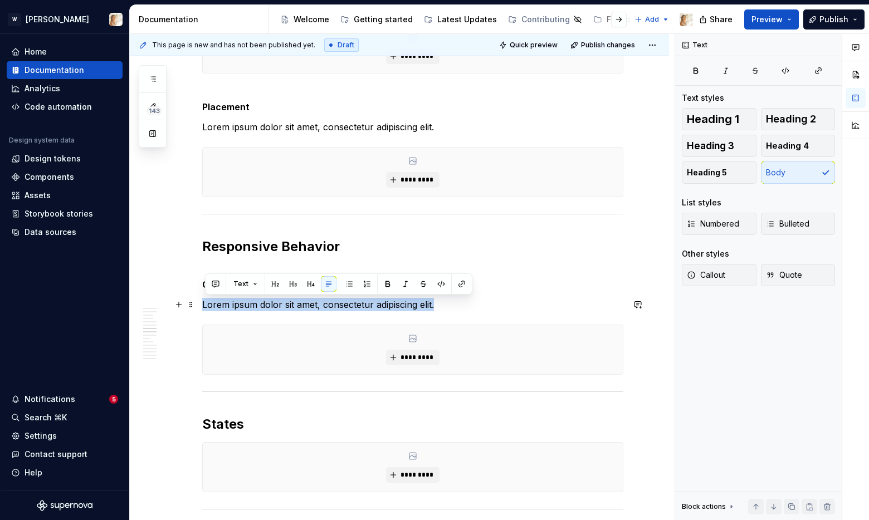
click at [222, 301] on p "Lorem ipsum dolor sit amet, consectetur adipiscing elit." at bounding box center [412, 304] width 421 height 13
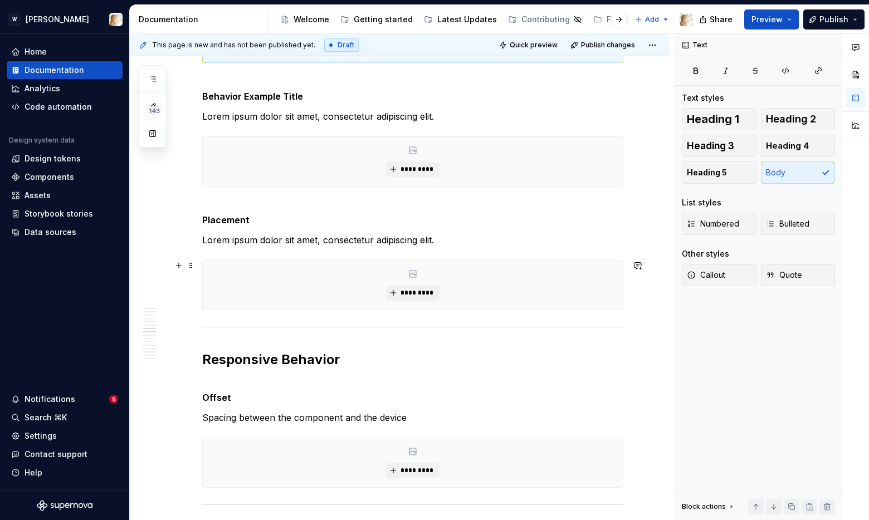
scroll to position [1360, 0]
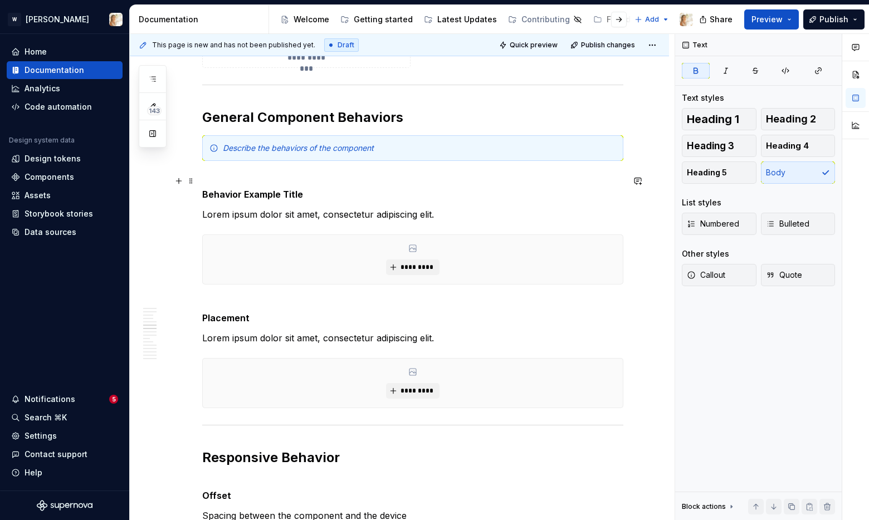
click at [236, 198] on strong "Behavior Example Title" at bounding box center [252, 194] width 101 height 11
click at [305, 193] on p "Behavior Example Title" at bounding box center [412, 187] width 421 height 27
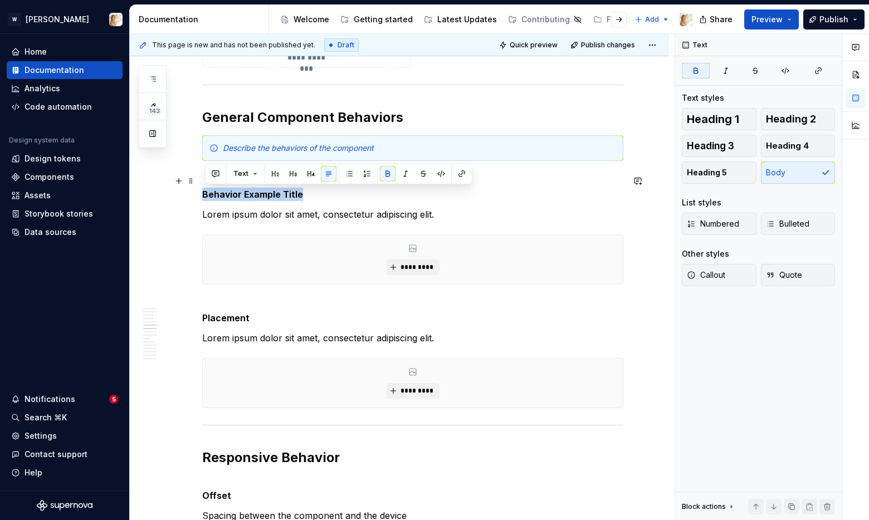
drag, startPoint x: 304, startPoint y: 194, endPoint x: 206, endPoint y: 192, distance: 98.0
click at [206, 192] on p "Behavior Example Title" at bounding box center [412, 187] width 421 height 27
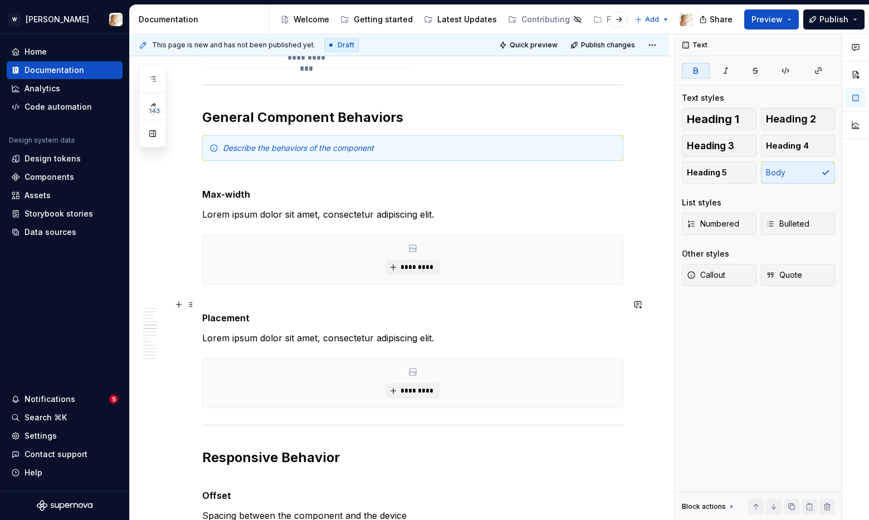
click at [209, 315] on strong "Placement" at bounding box center [225, 317] width 47 height 11
click at [203, 317] on div "**********" at bounding box center [399, 494] width 539 height 3294
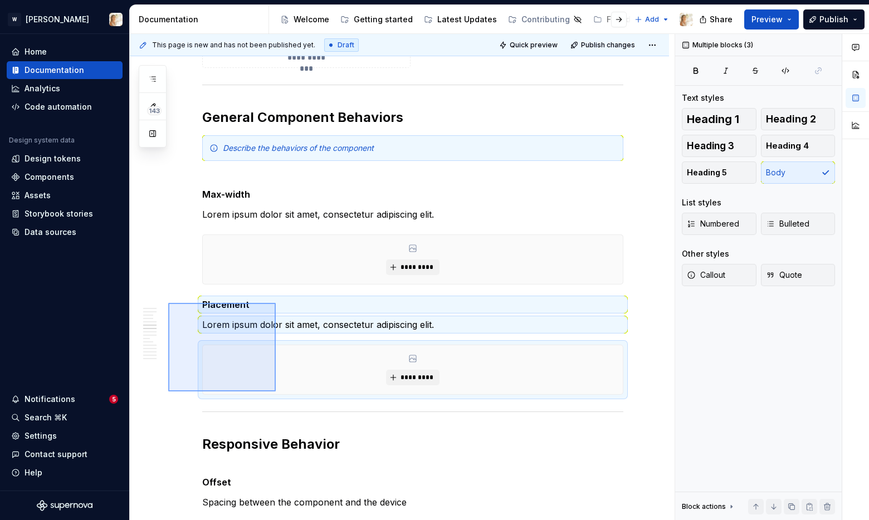
drag, startPoint x: 168, startPoint y: 303, endPoint x: 276, endPoint y: 392, distance: 139.3
click at [276, 392] on div "**********" at bounding box center [402, 277] width 545 height 487
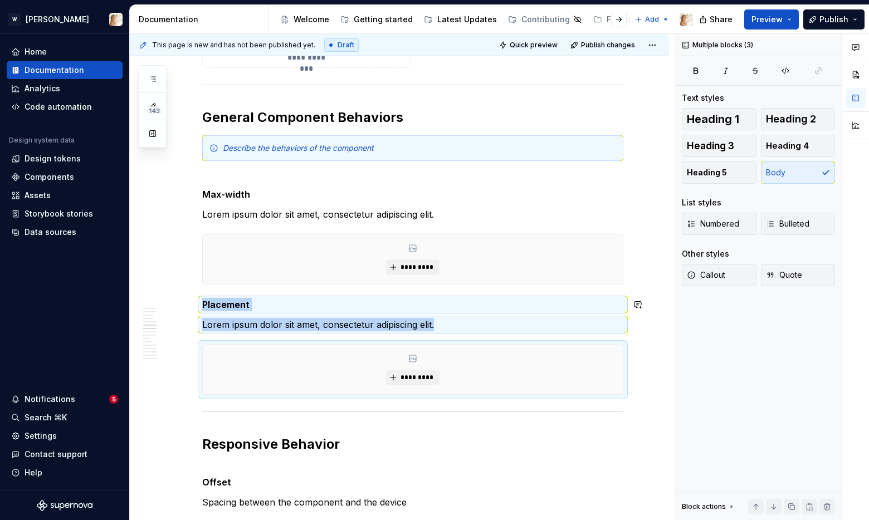
copy div "********* Placement Lorem ipsum dolor sit amet, consectetur adipiscing elit."
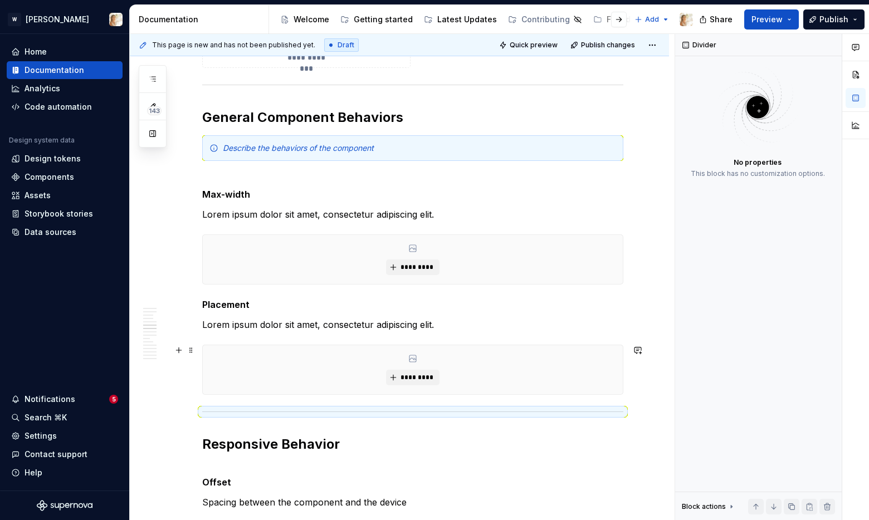
click at [623, 358] on div "*********" at bounding box center [412, 370] width 421 height 50
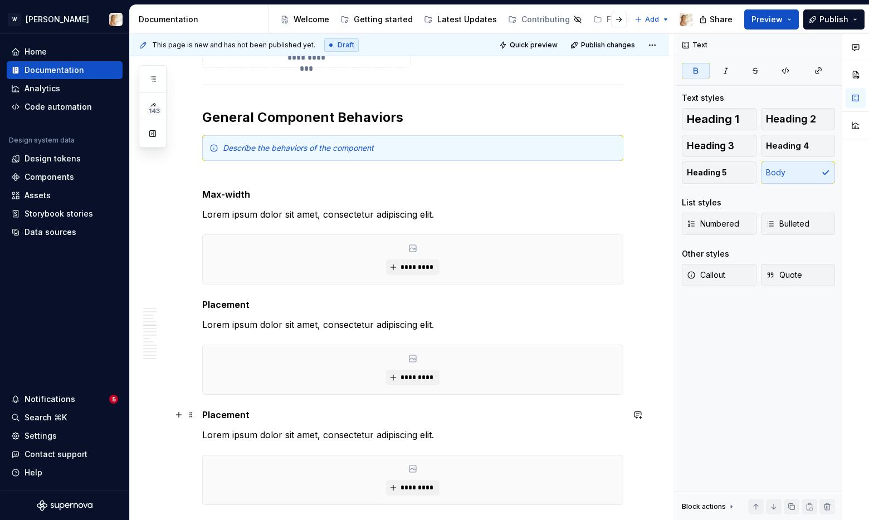
click at [238, 415] on strong "Placement" at bounding box center [225, 414] width 47 height 11
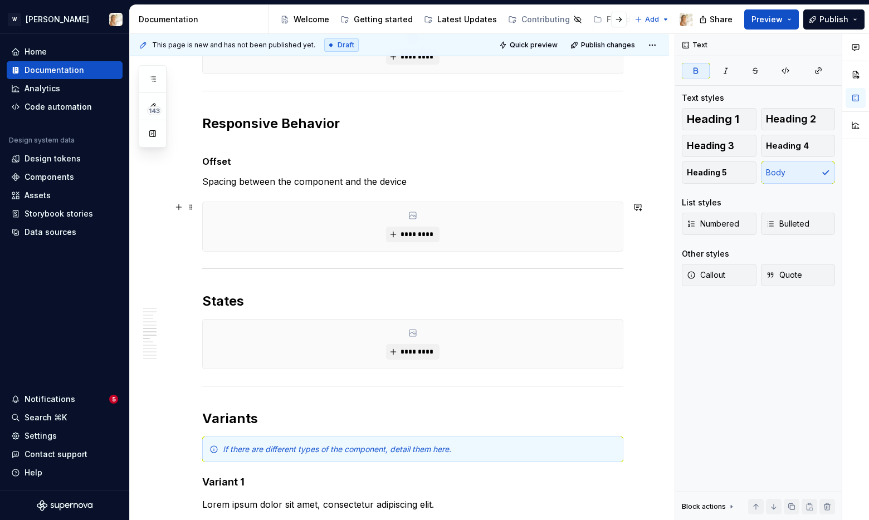
scroll to position [1767, 0]
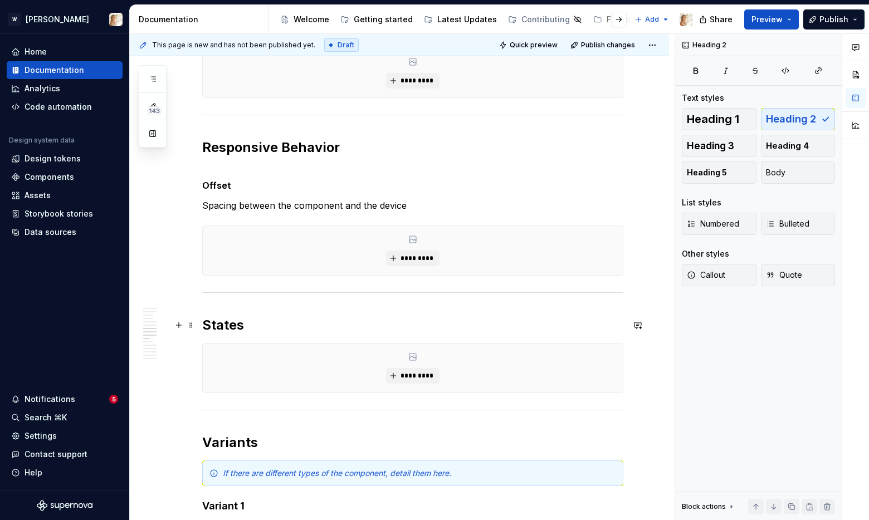
click at [240, 331] on h2 "States" at bounding box center [412, 325] width 421 height 18
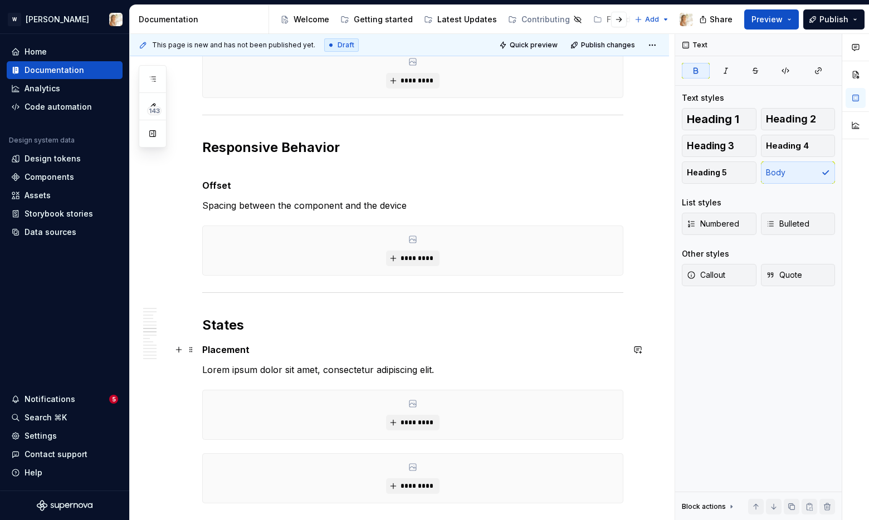
click at [238, 350] on strong "Placement" at bounding box center [225, 349] width 47 height 11
click at [224, 413] on div "*********" at bounding box center [413, 414] width 420 height 49
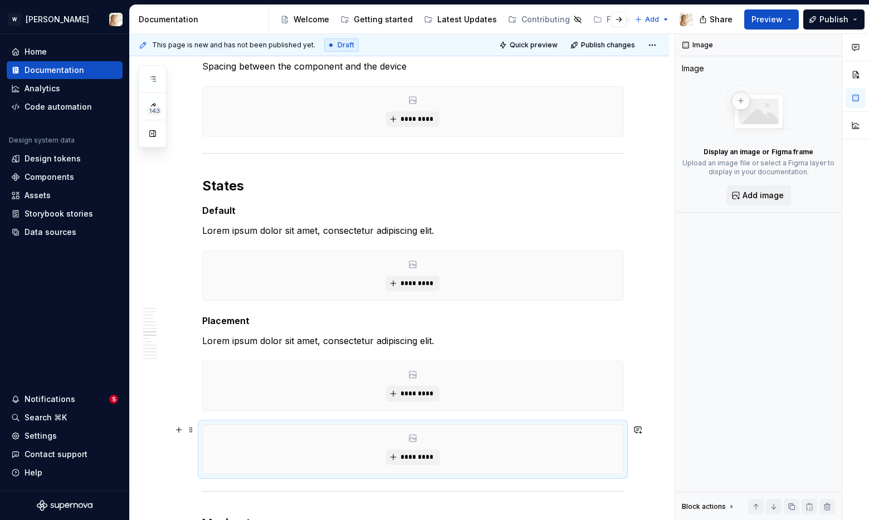
scroll to position [1995, 0]
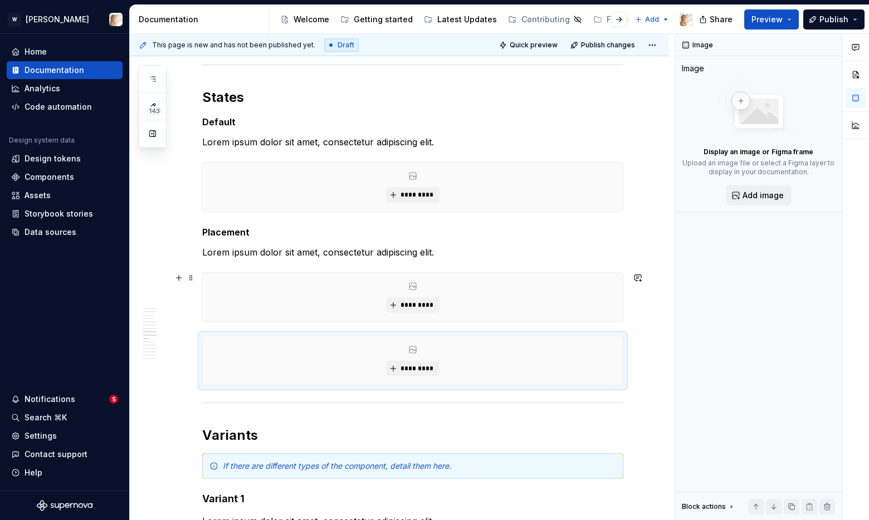
click at [331, 306] on div "*********" at bounding box center [413, 297] width 420 height 49
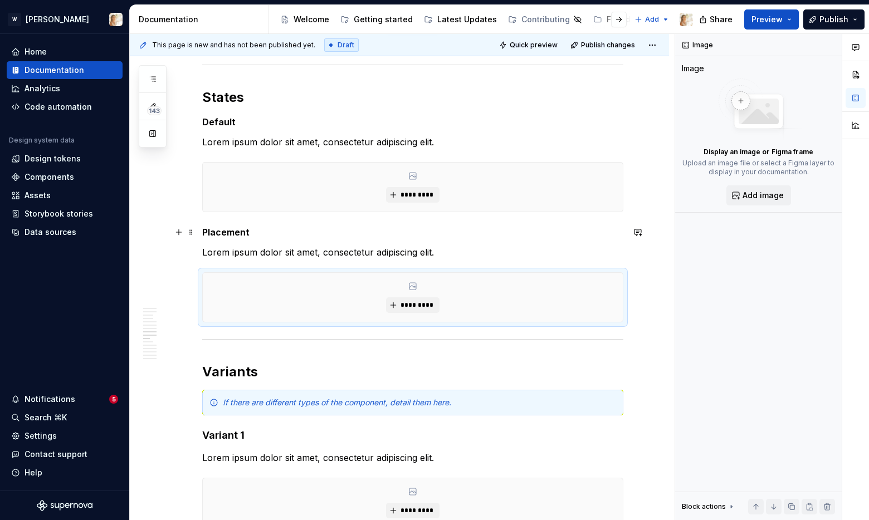
click at [226, 231] on strong "Placement" at bounding box center [225, 232] width 47 height 11
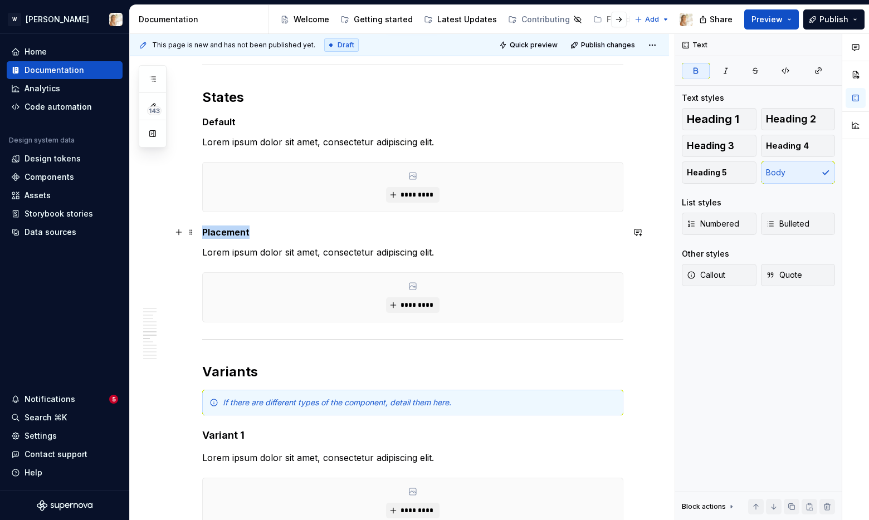
click at [226, 231] on strong "Placement" at bounding box center [225, 232] width 47 height 11
click at [193, 385] on div "**********" at bounding box center [402, 277] width 545 height 487
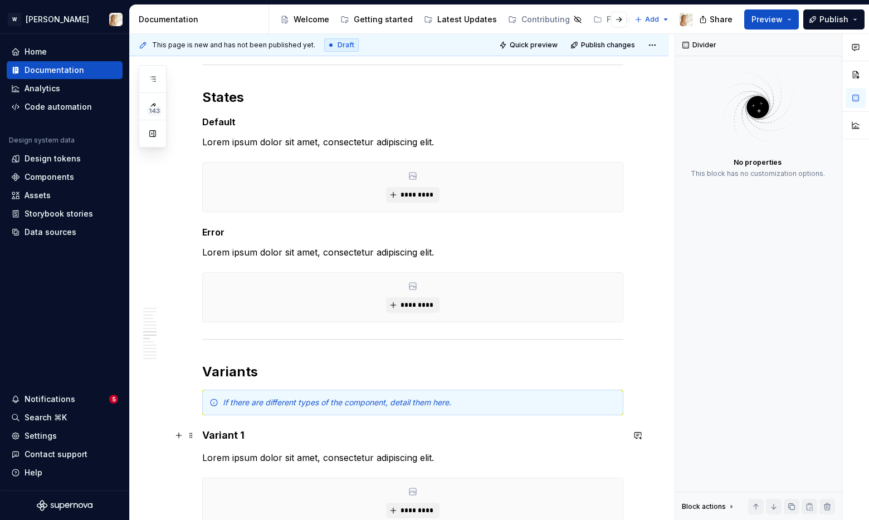
scroll to position [2102, 0]
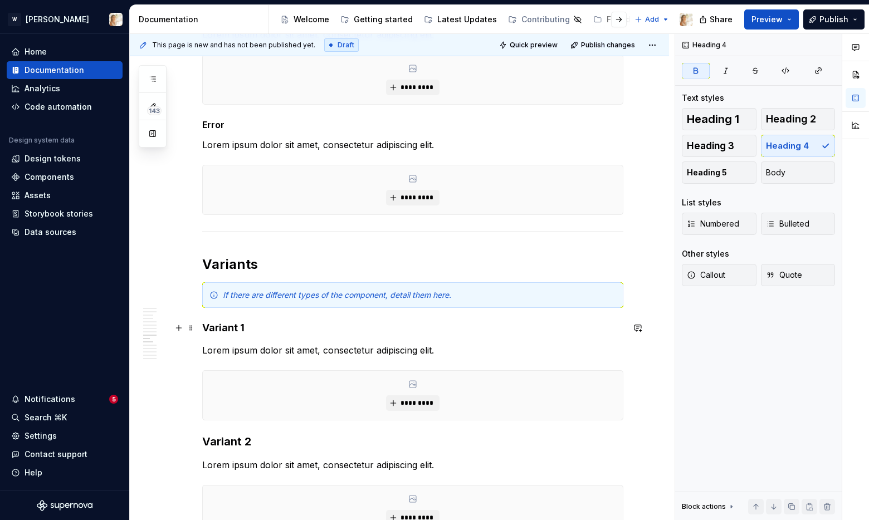
click at [238, 327] on strong "Variant 1" at bounding box center [223, 328] width 42 height 12
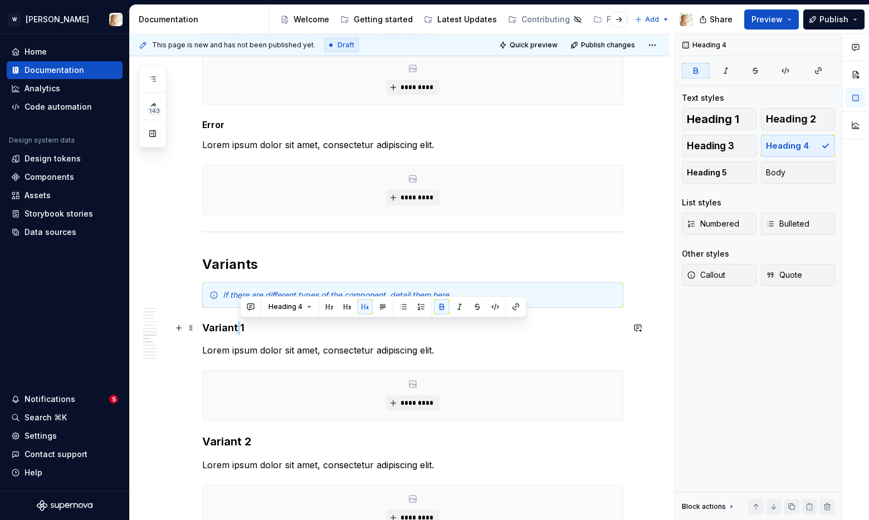
click at [238, 327] on strong "Variant 1" at bounding box center [223, 328] width 42 height 12
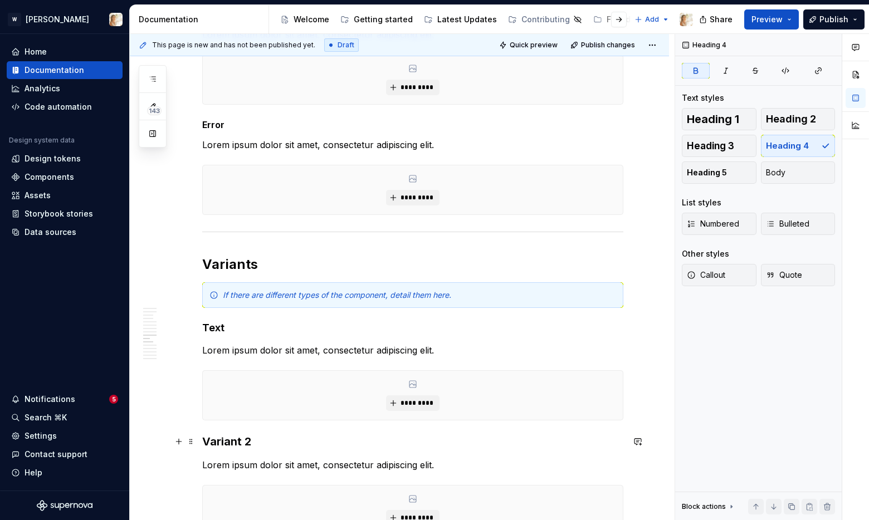
click at [242, 446] on strong "Variant 2" at bounding box center [226, 441] width 49 height 13
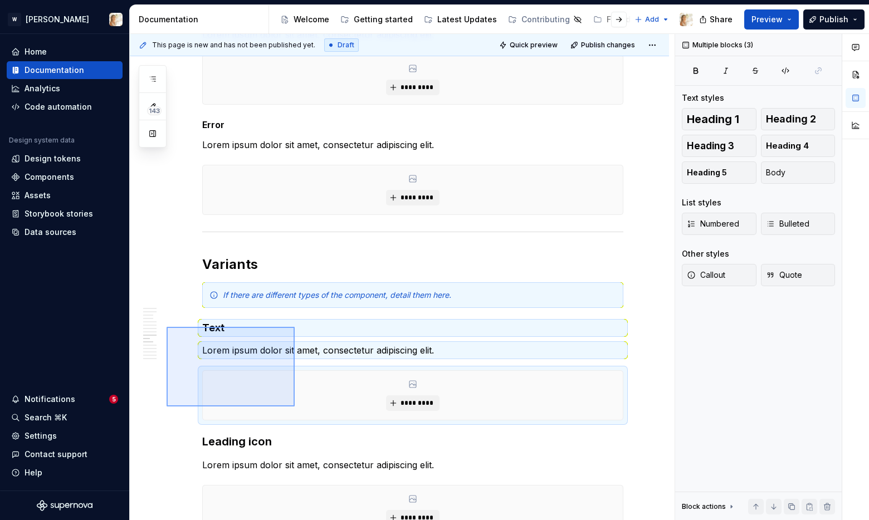
drag, startPoint x: 167, startPoint y: 327, endPoint x: 295, endPoint y: 407, distance: 150.8
click at [295, 407] on div "**********" at bounding box center [402, 277] width 545 height 487
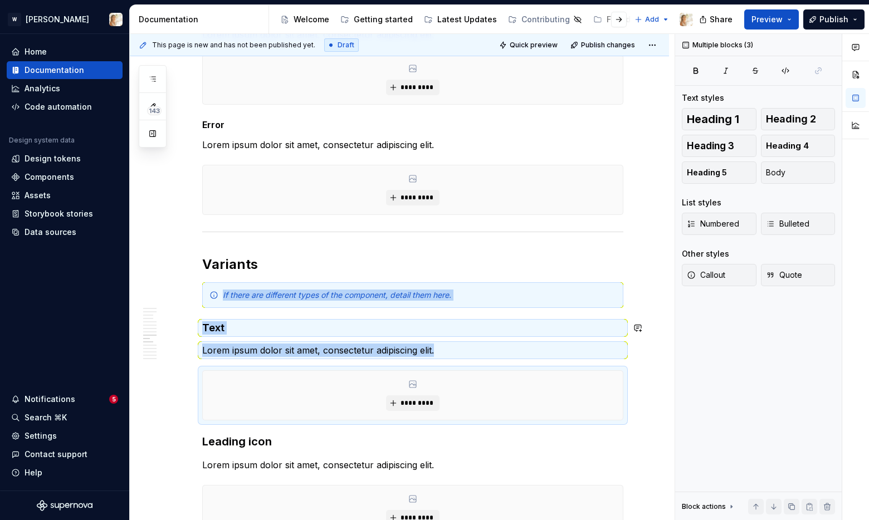
copy div "If there are different types of the component, detail them here. Text Lorem ips…"
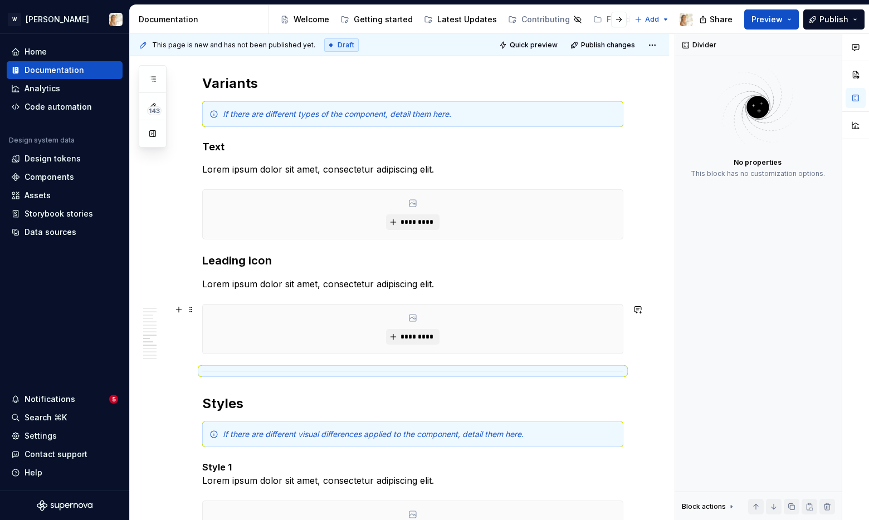
click at [347, 329] on div "*********" at bounding box center [413, 329] width 420 height 49
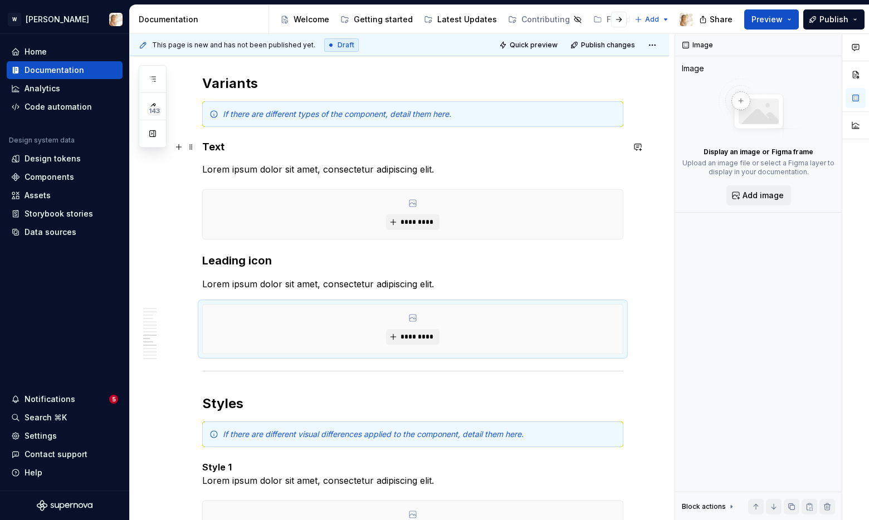
click at [213, 145] on strong "Text" at bounding box center [213, 147] width 22 height 12
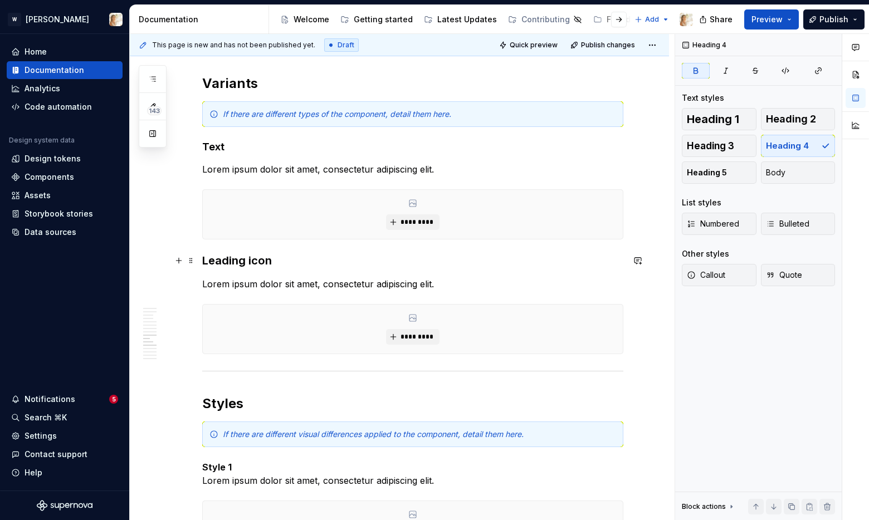
click at [262, 264] on strong "Leading icon" at bounding box center [237, 260] width 70 height 13
click at [779, 142] on span "Heading 4" at bounding box center [787, 145] width 43 height 11
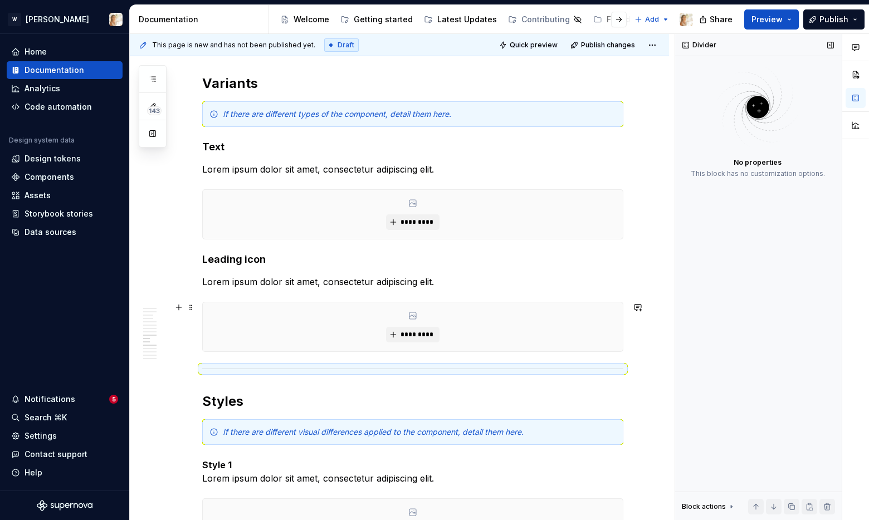
click at [256, 316] on div "*********" at bounding box center [413, 326] width 420 height 49
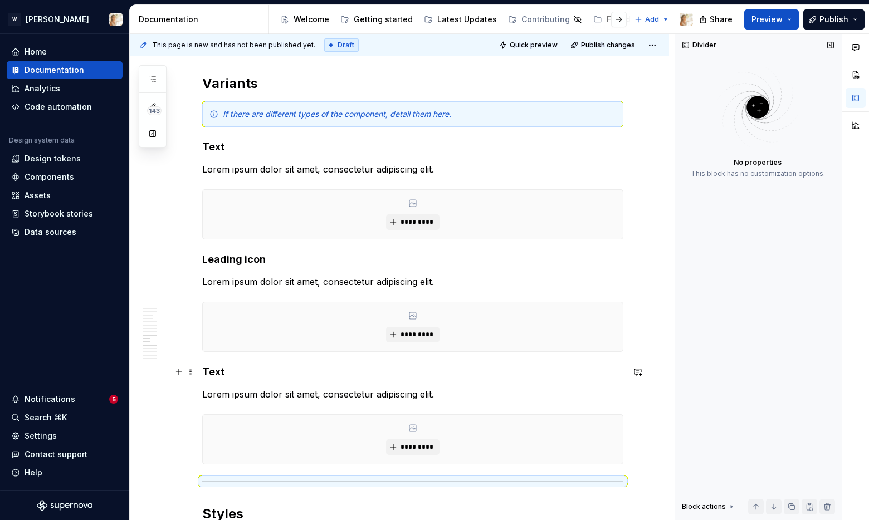
click at [216, 371] on strong "Text" at bounding box center [213, 372] width 22 height 12
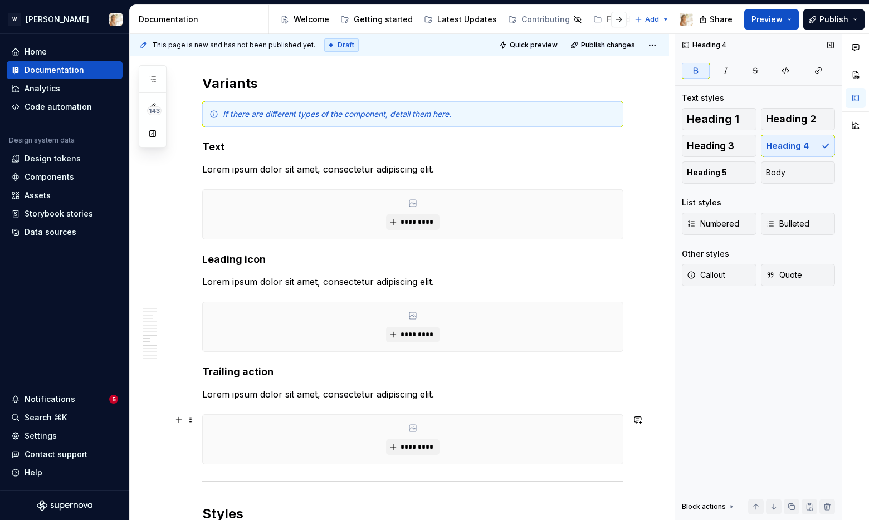
click at [288, 451] on div "*********" at bounding box center [413, 439] width 420 height 49
click at [218, 486] on strong "Text" at bounding box center [213, 484] width 22 height 12
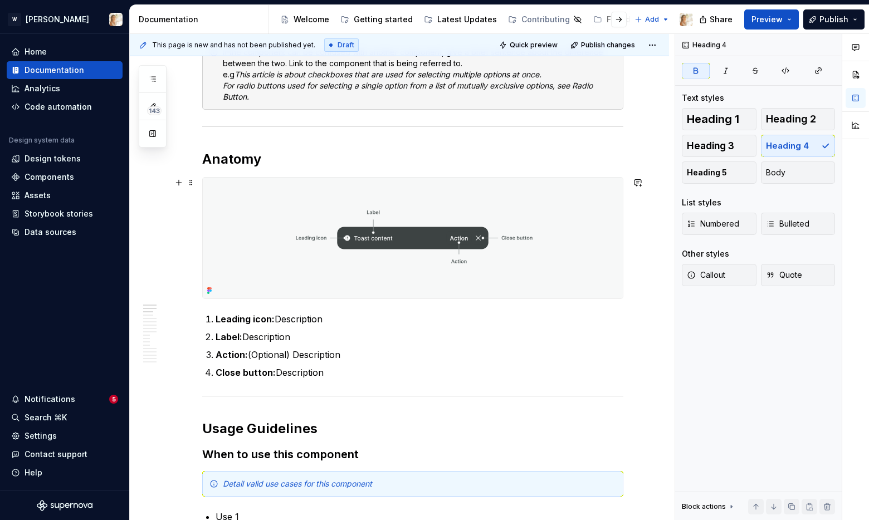
scroll to position [487, 0]
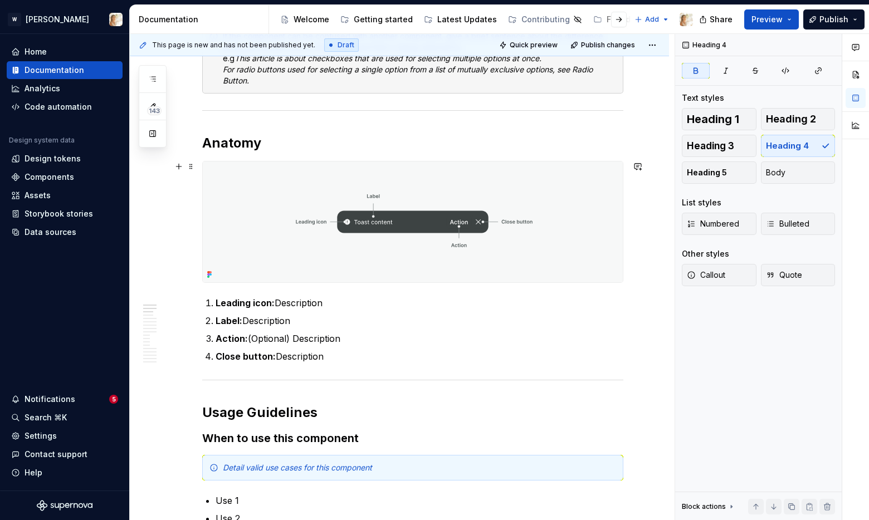
click at [399, 233] on img at bounding box center [413, 222] width 420 height 121
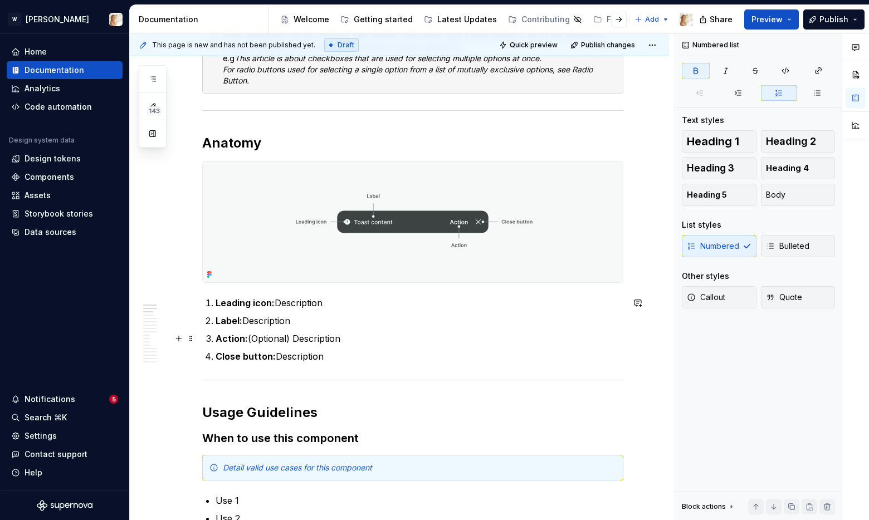
click at [246, 342] on strong "Action:" at bounding box center [232, 338] width 32 height 11
click at [356, 255] on img at bounding box center [413, 222] width 420 height 121
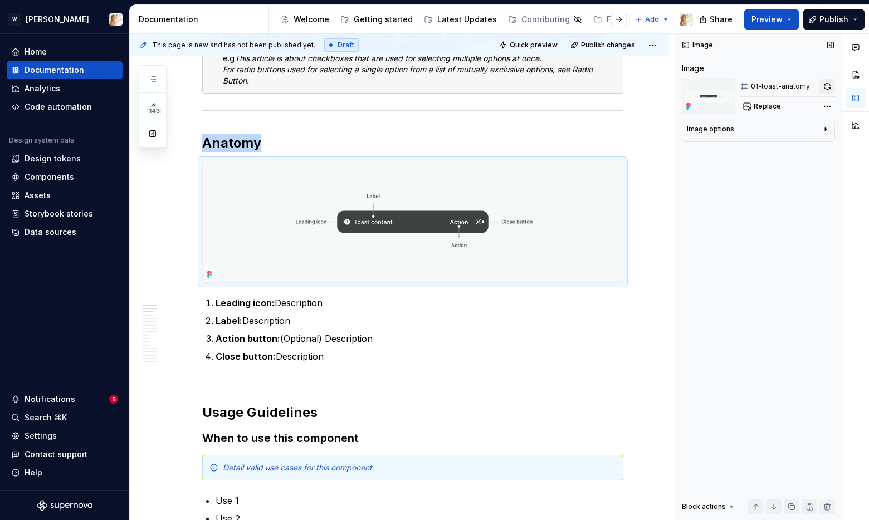
click at [825, 94] on button "button" at bounding box center [827, 87] width 16 height 16
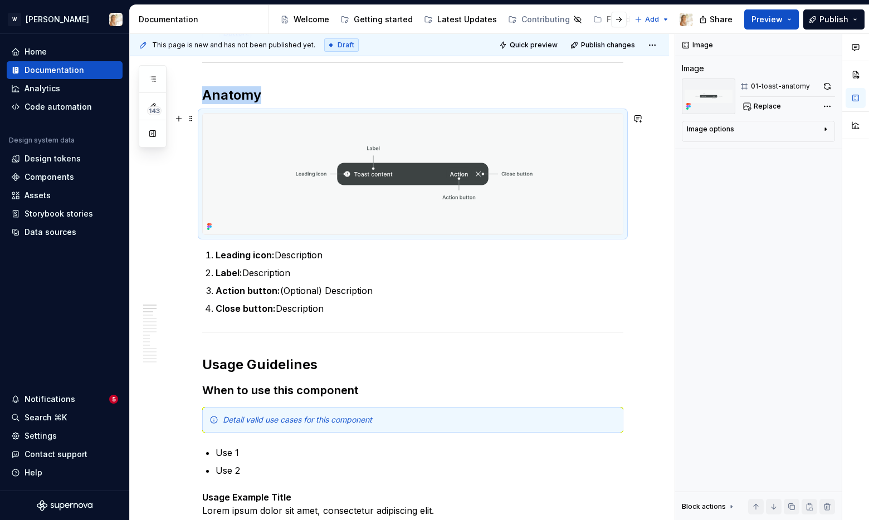
scroll to position [607, 0]
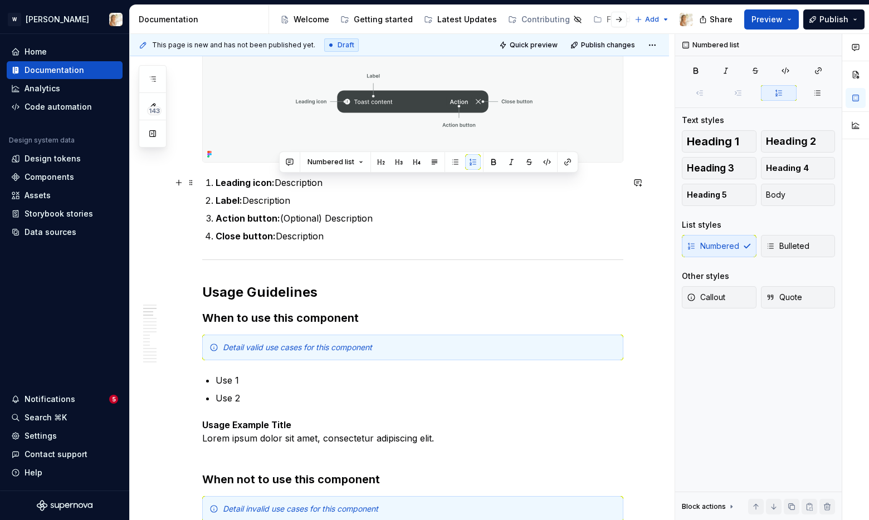
drag, startPoint x: 279, startPoint y: 180, endPoint x: 325, endPoint y: 179, distance: 45.7
click at [325, 179] on p "Leading icon: Description" at bounding box center [420, 182] width 408 height 13
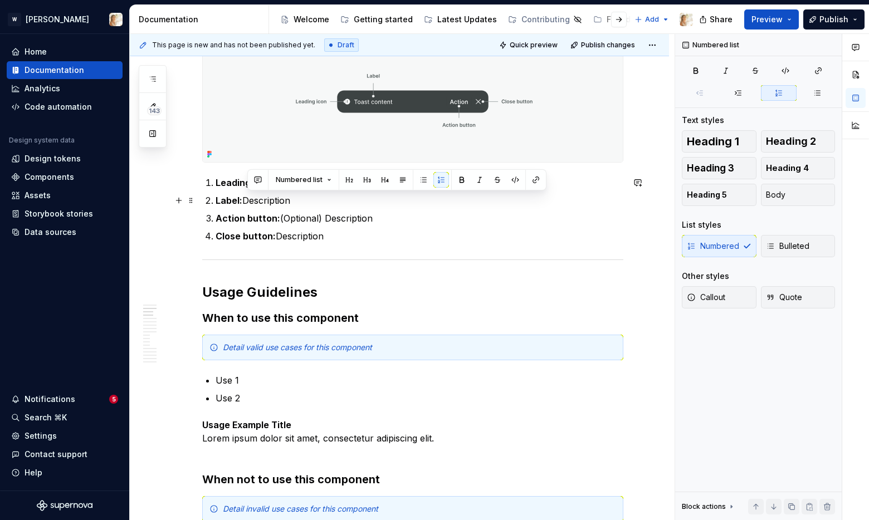
drag, startPoint x: 247, startPoint y: 204, endPoint x: 295, endPoint y: 202, distance: 47.9
click at [295, 202] on p "Label: Description" at bounding box center [420, 200] width 408 height 13
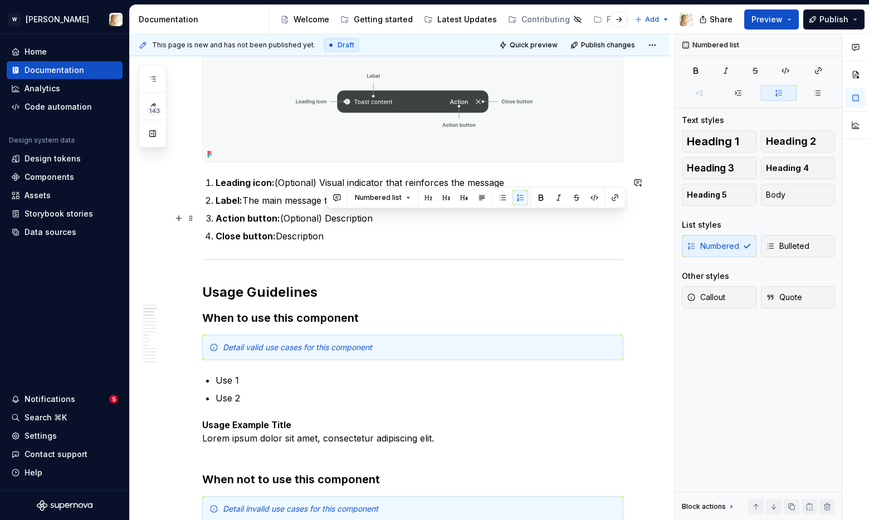
drag, startPoint x: 327, startPoint y: 219, endPoint x: 374, endPoint y: 218, distance: 47.4
click at [374, 218] on p "Action button: (Optional) Description" at bounding box center [420, 218] width 408 height 13
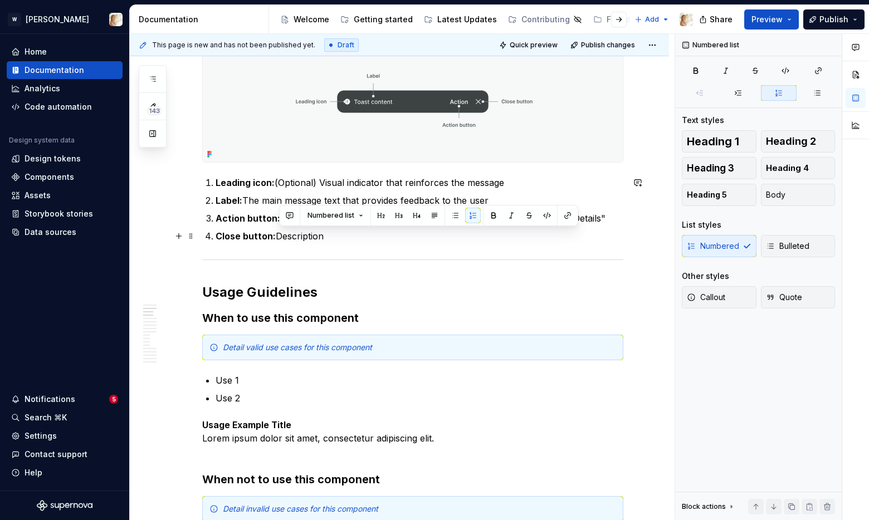
drag, startPoint x: 280, startPoint y: 237, endPoint x: 325, endPoint y: 236, distance: 45.1
click at [325, 236] on p "Close button: Description" at bounding box center [420, 235] width 408 height 13
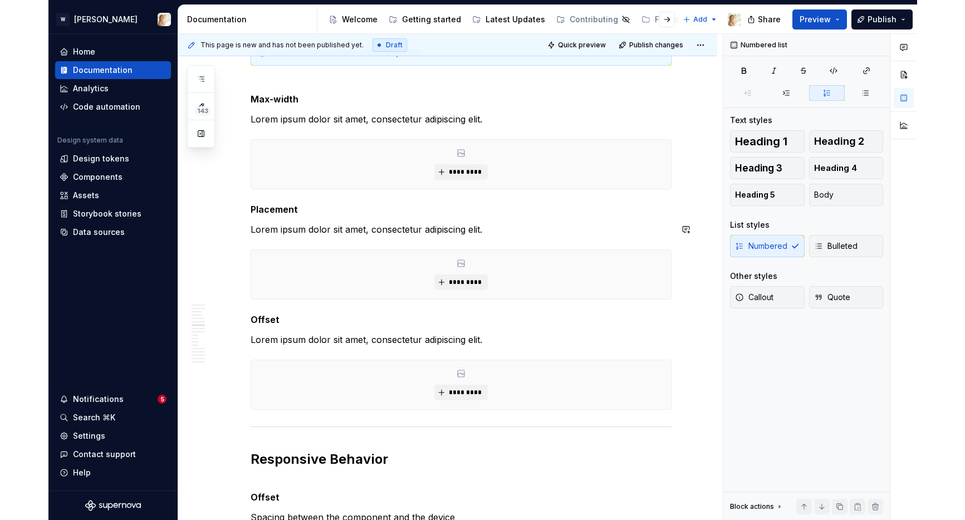
scroll to position [1457, 0]
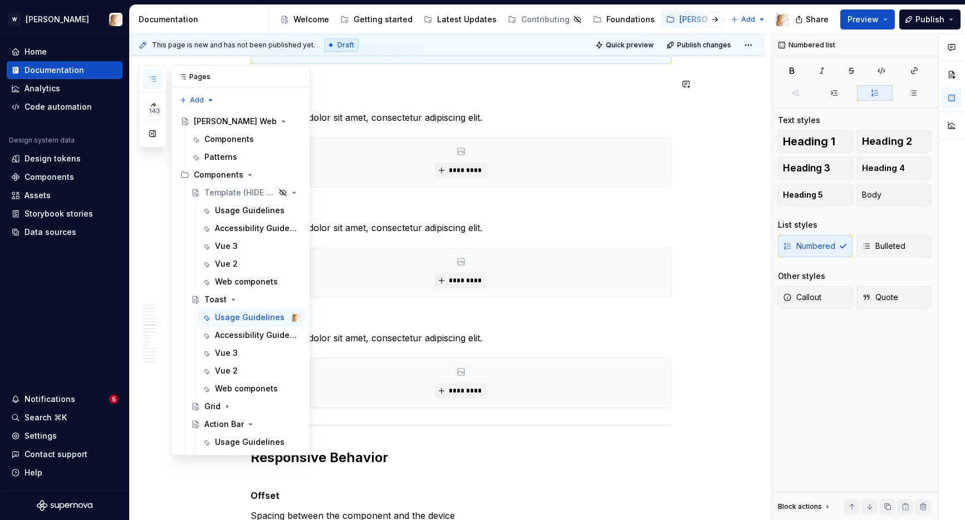
click at [149, 80] on icon "button" at bounding box center [152, 79] width 9 height 9
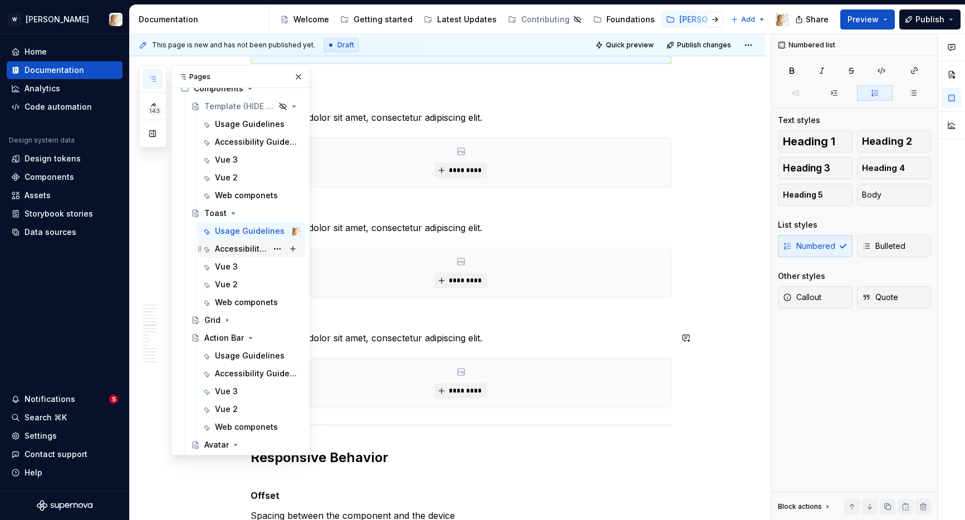
scroll to position [105, 0]
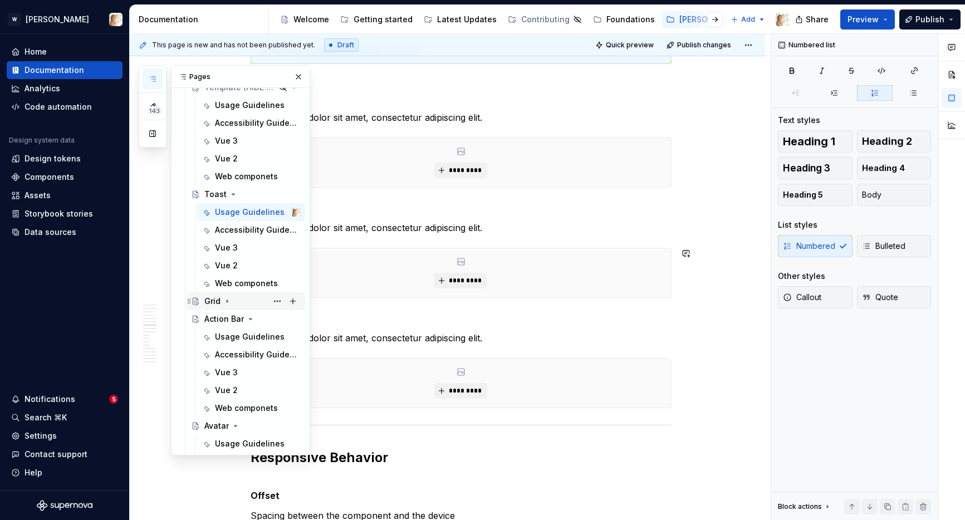
click at [228, 297] on icon "Page tree" at bounding box center [227, 301] width 9 height 9
click at [251, 319] on div "Usage Guidelines" at bounding box center [241, 319] width 52 height 11
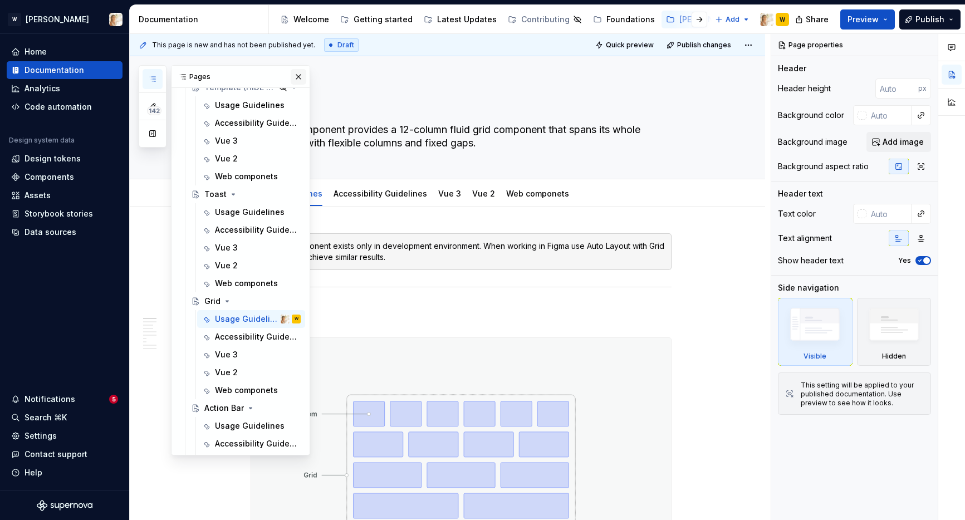
click at [297, 79] on button "button" at bounding box center [299, 77] width 16 height 16
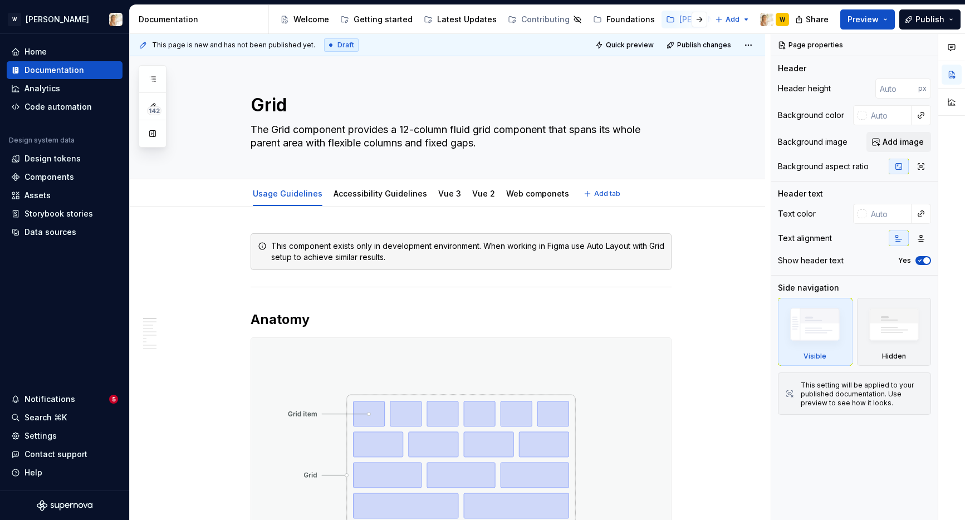
type textarea "*"
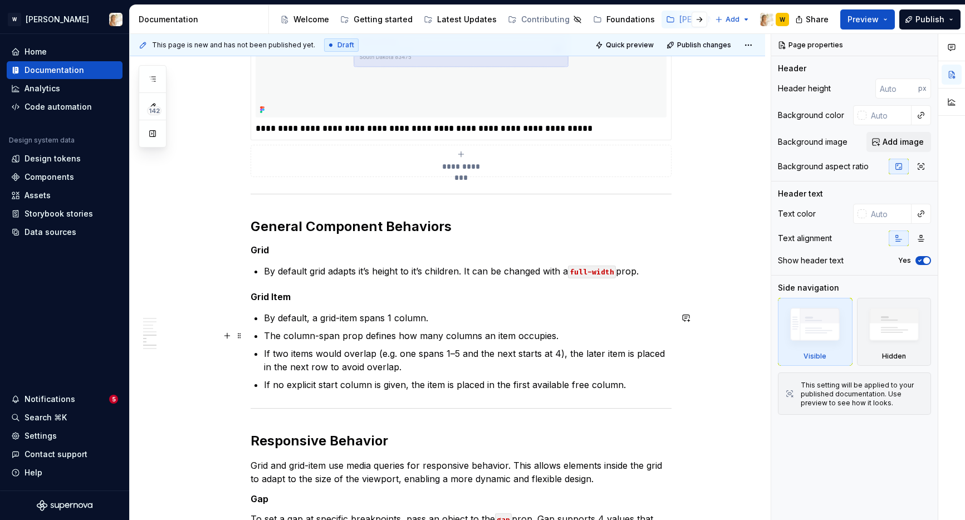
scroll to position [1368, 0]
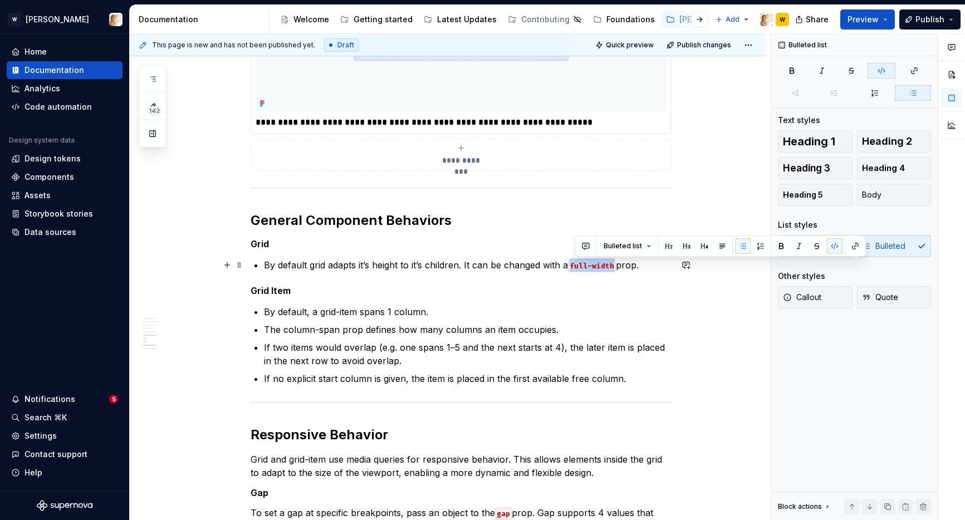
drag, startPoint x: 573, startPoint y: 267, endPoint x: 622, endPoint y: 268, distance: 49.0
click at [622, 268] on p "By default grid adapts it’s height to it’s children. It can be changed with a f…" at bounding box center [468, 264] width 408 height 13
click at [584, 247] on button "button" at bounding box center [586, 246] width 16 height 16
click at [592, 283] on icon "Mention someone" at bounding box center [591, 282] width 8 height 8
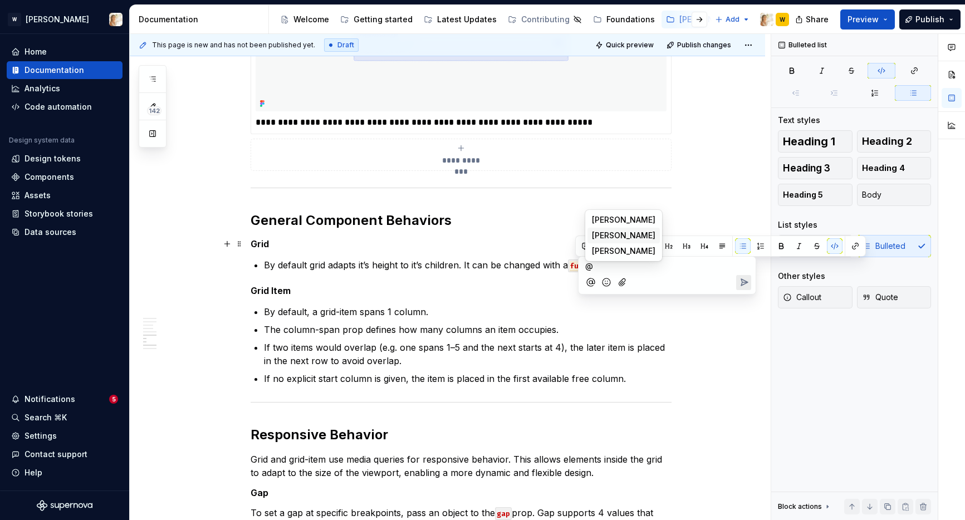
click at [615, 240] on span "[PERSON_NAME]" at bounding box center [623, 235] width 63 height 11
click at [745, 278] on icon "Send" at bounding box center [744, 283] width 11 height 11
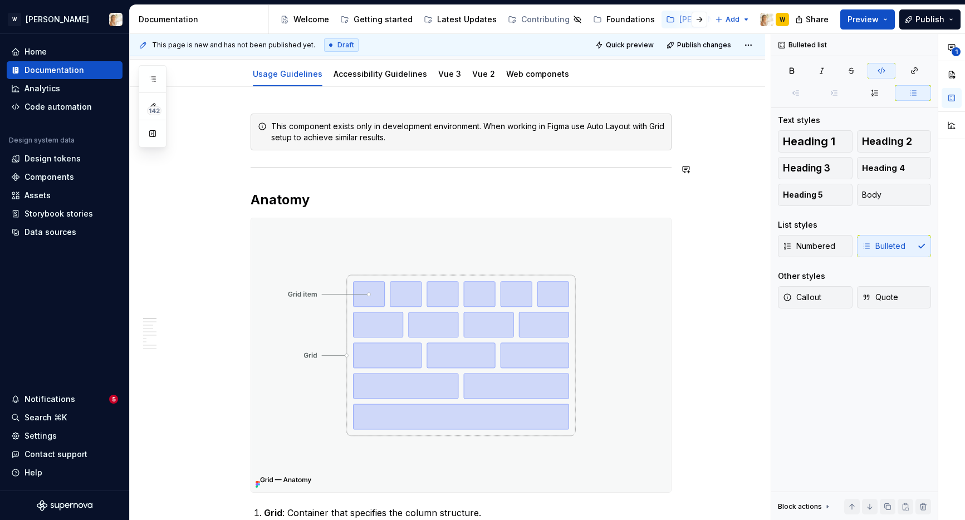
scroll to position [0, 0]
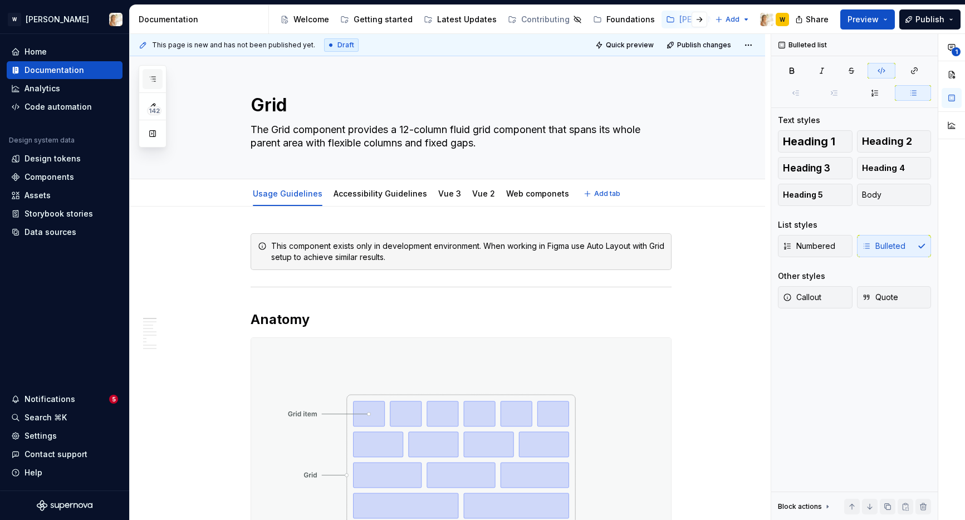
type textarea "*"
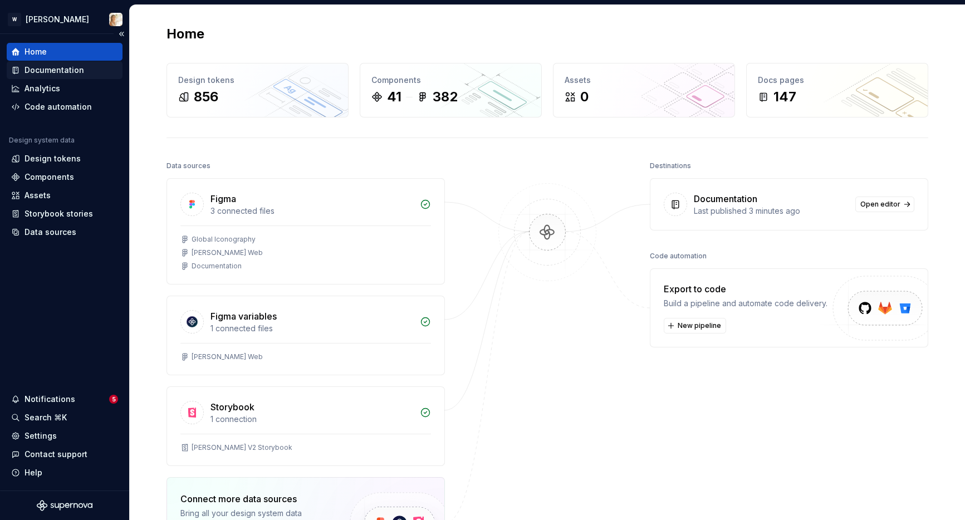
click at [65, 77] on div "Documentation" at bounding box center [65, 70] width 116 height 18
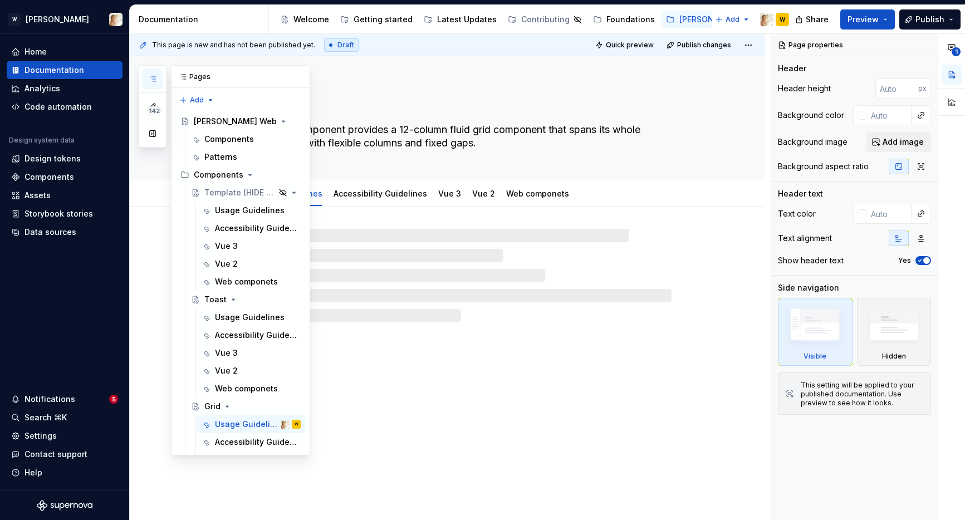
click at [155, 81] on icon "button" at bounding box center [152, 79] width 9 height 9
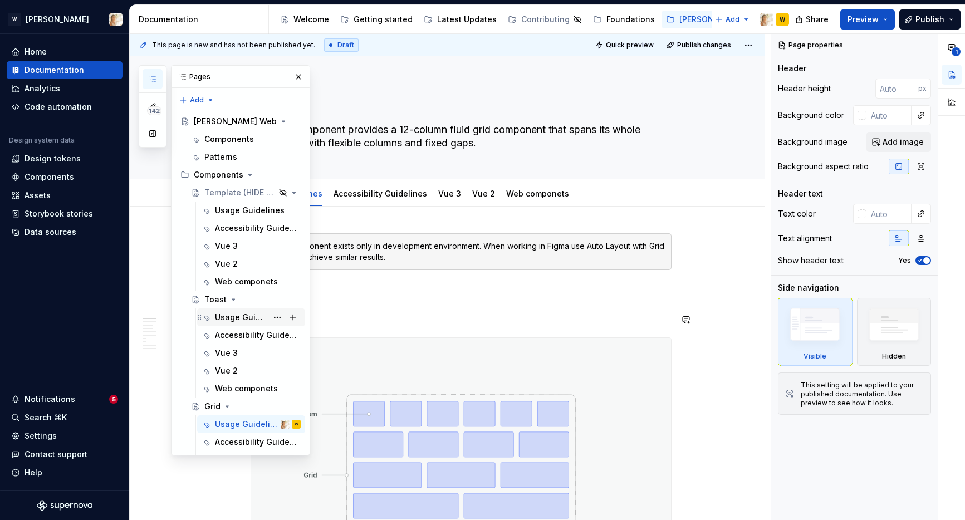
click at [227, 317] on div "Usage Guidelines" at bounding box center [241, 317] width 52 height 11
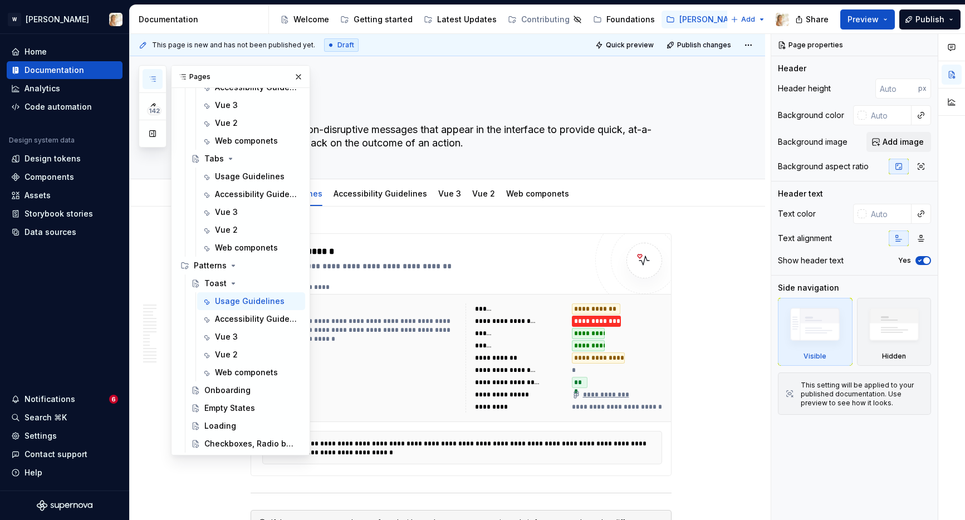
scroll to position [2084, 0]
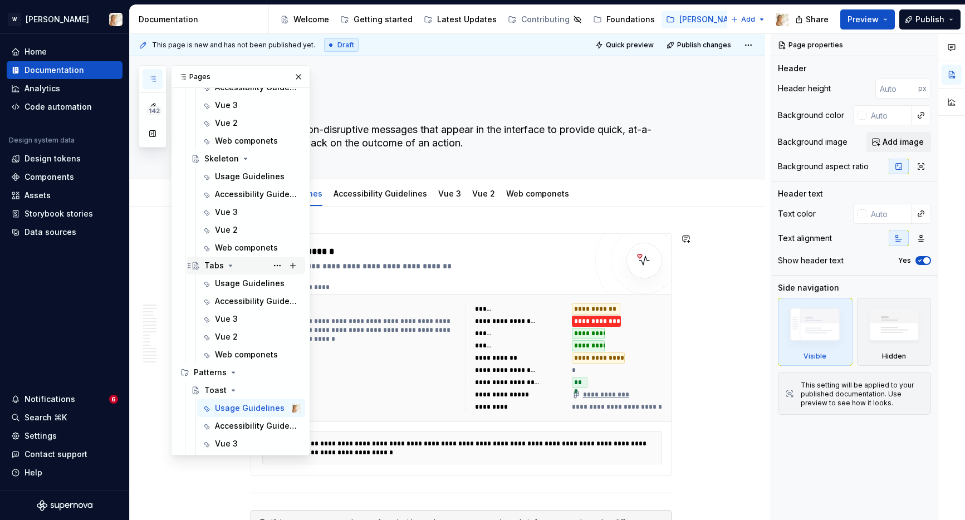
click at [229, 264] on icon "Page tree" at bounding box center [230, 265] width 9 height 9
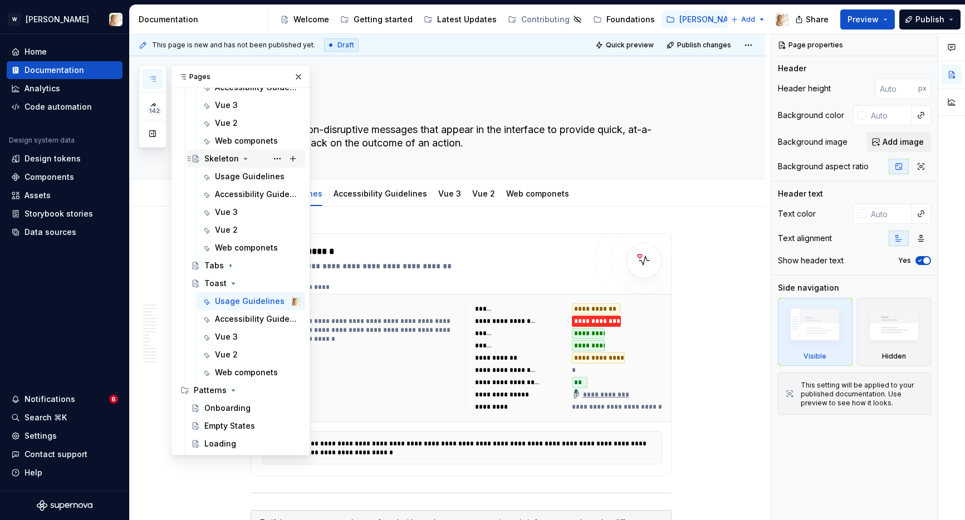
click at [244, 159] on icon "Page tree" at bounding box center [245, 158] width 3 height 1
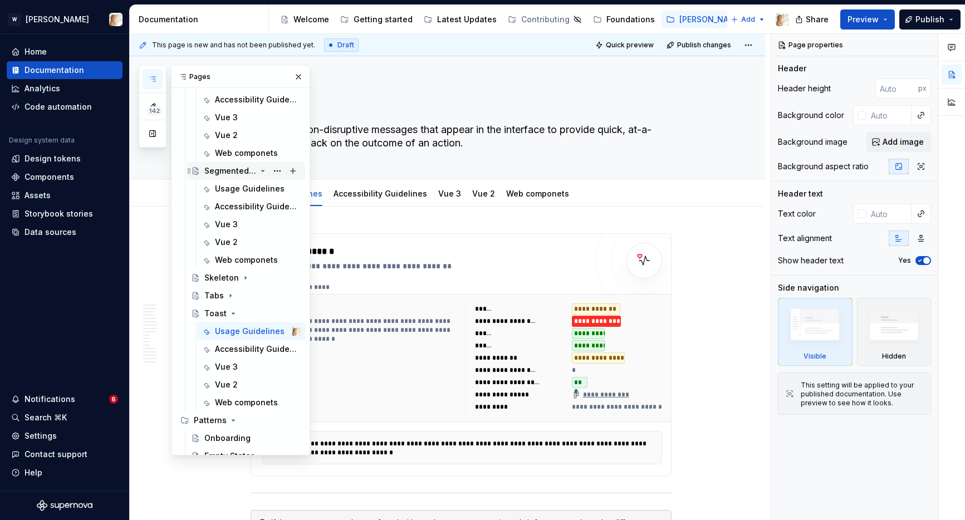
scroll to position [1960, 0]
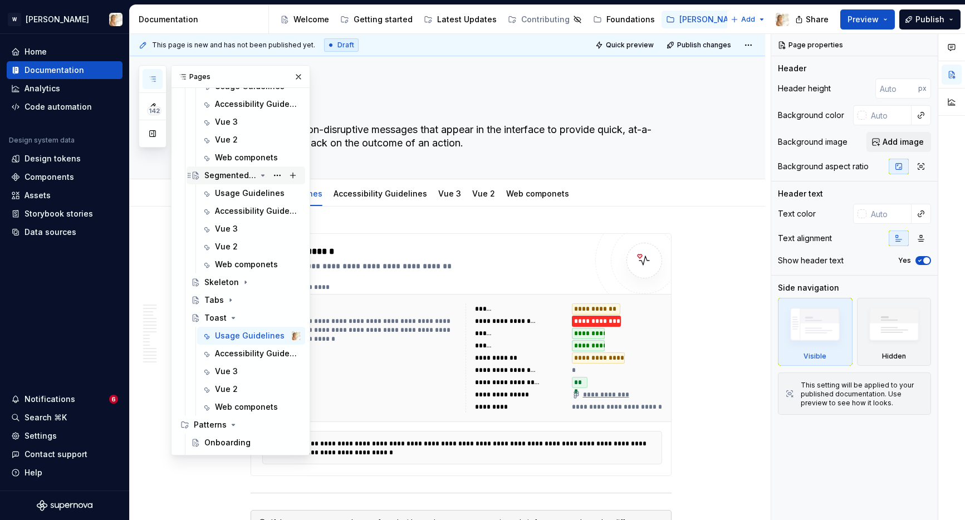
click at [262, 173] on icon "Page tree" at bounding box center [262, 175] width 9 height 9
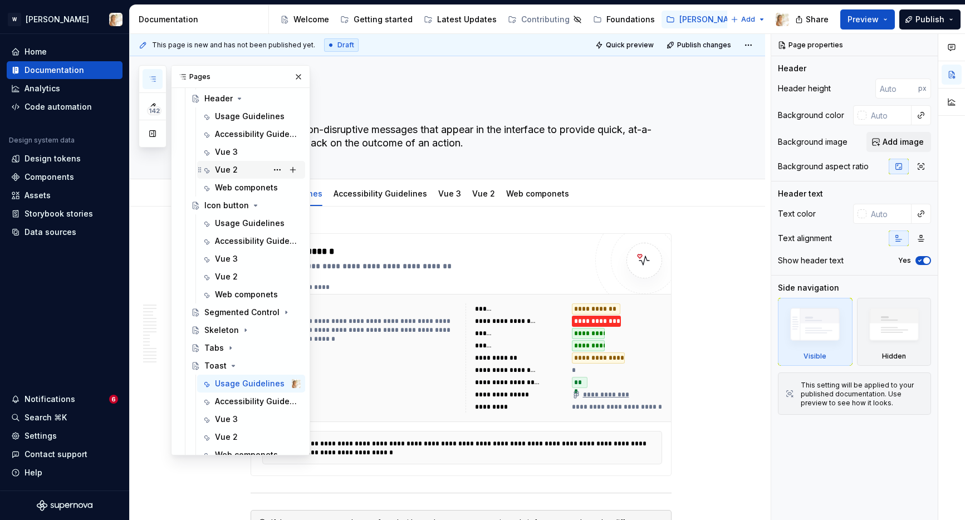
scroll to position [1815, 0]
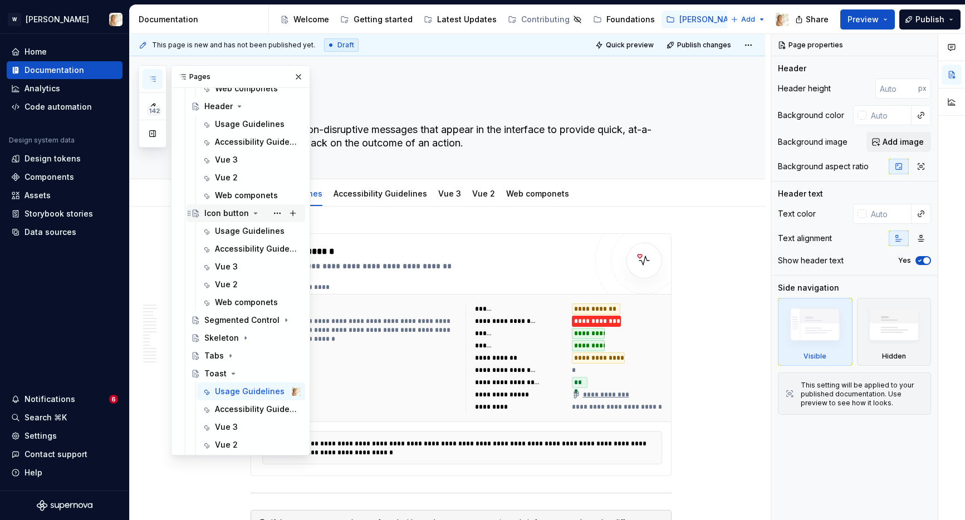
click at [252, 212] on icon "Page tree" at bounding box center [255, 213] width 9 height 9
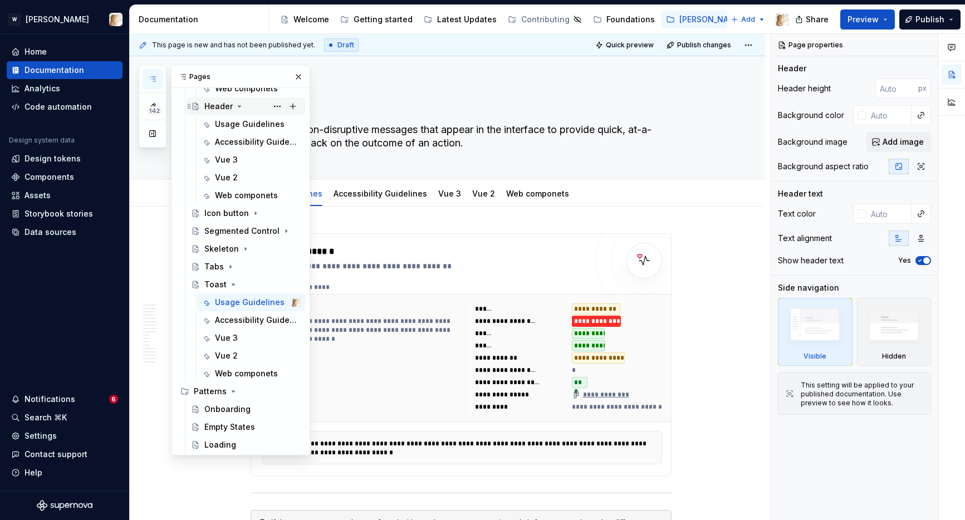
click at [241, 105] on icon "Page tree" at bounding box center [239, 106] width 9 height 9
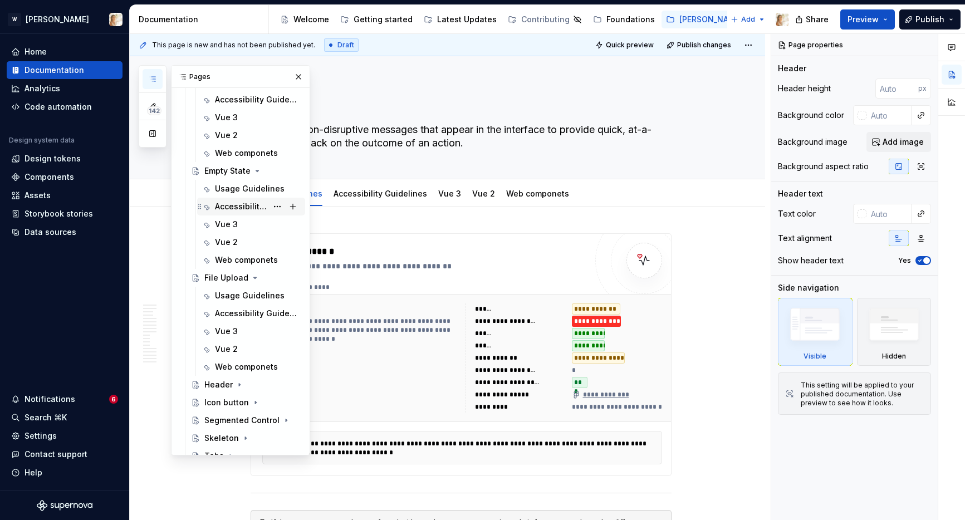
scroll to position [1525, 0]
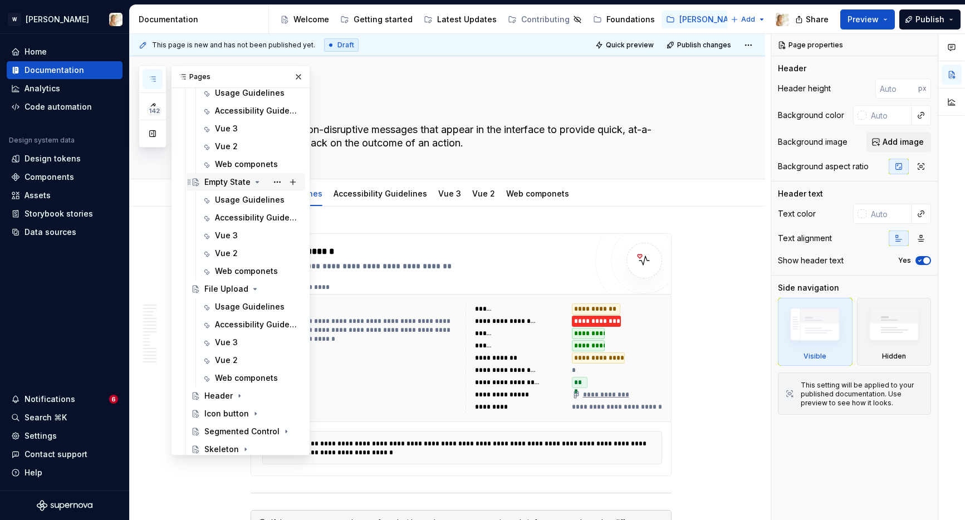
click at [253, 178] on icon "Page tree" at bounding box center [257, 182] width 9 height 9
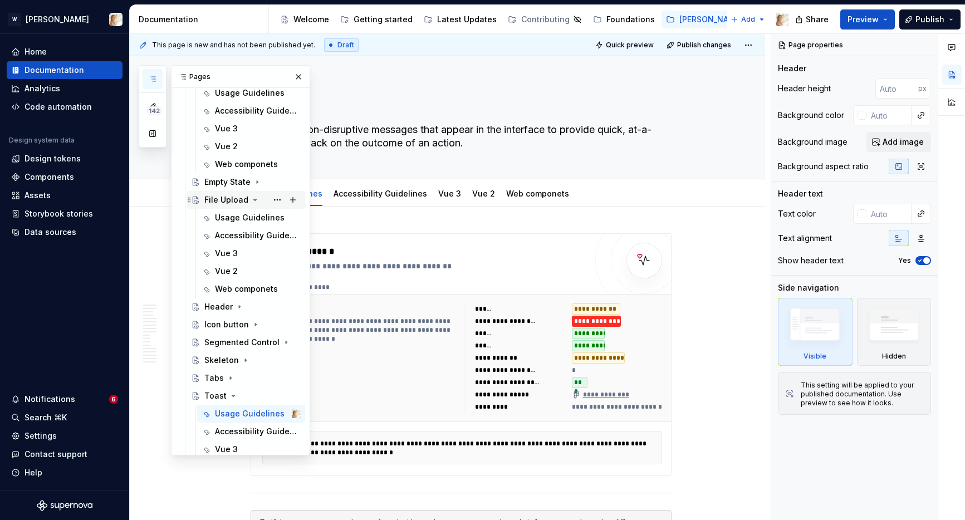
click at [251, 198] on icon "Page tree" at bounding box center [255, 199] width 9 height 9
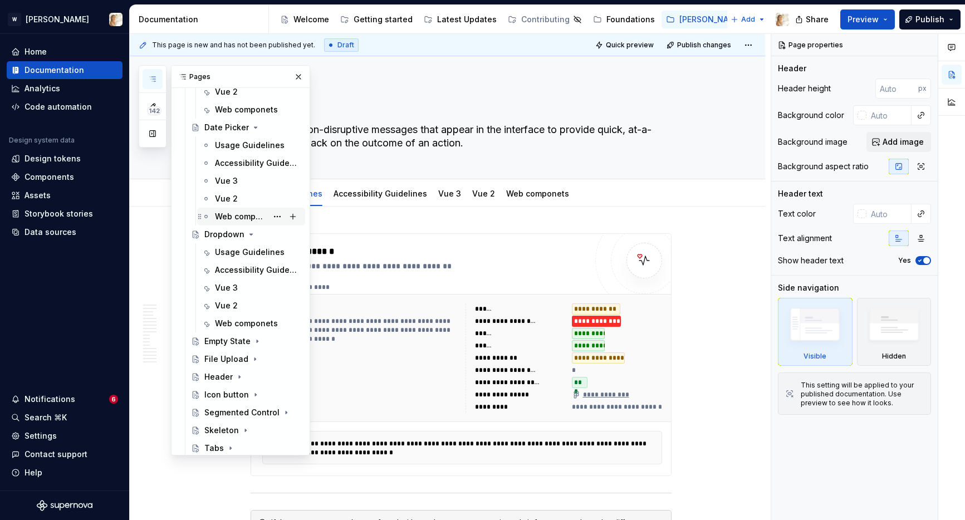
scroll to position [1351, 0]
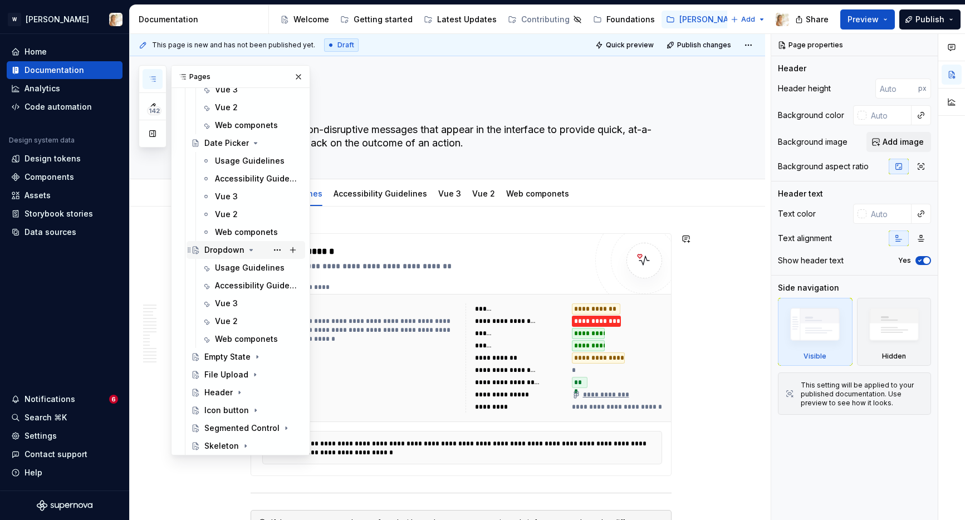
click at [250, 250] on icon "Page tree" at bounding box center [251, 250] width 3 height 1
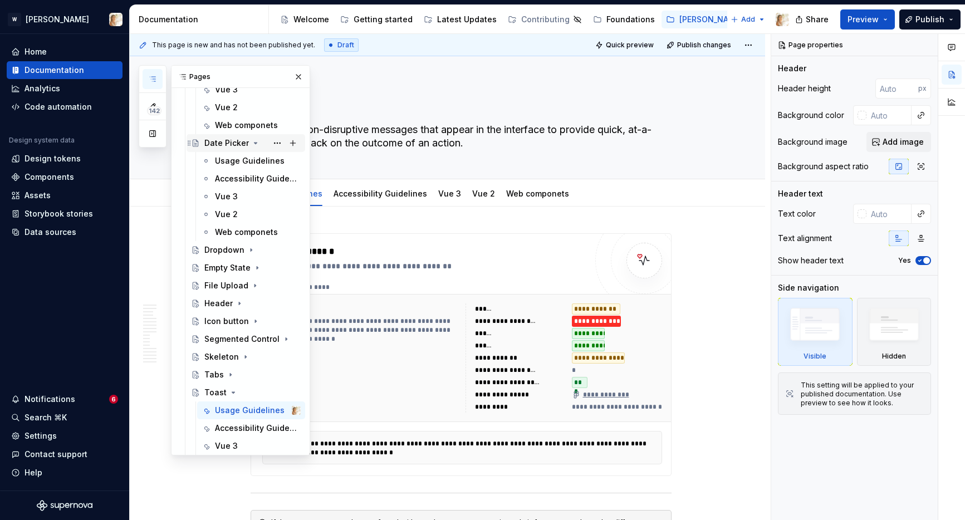
click at [252, 146] on icon "Page tree" at bounding box center [255, 143] width 9 height 9
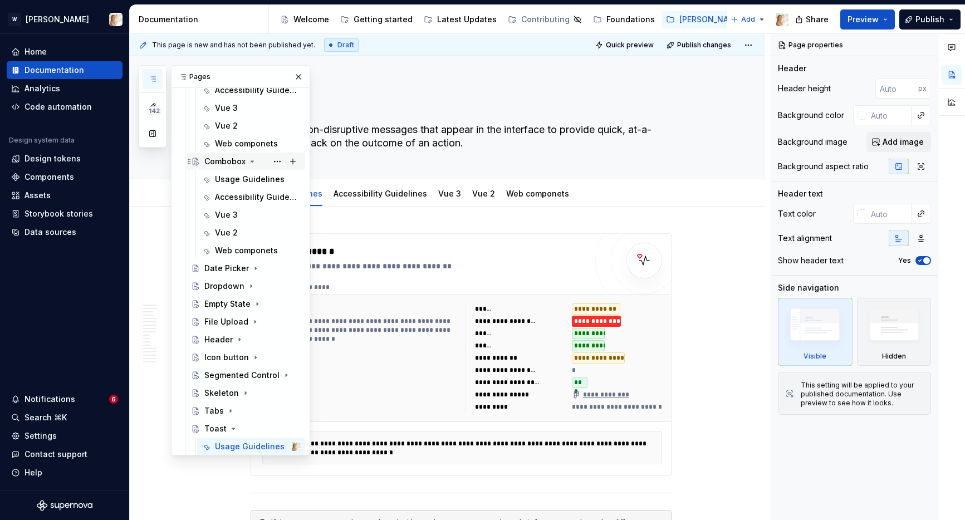
click at [251, 156] on div "Combobox" at bounding box center [252, 162] width 96 height 16
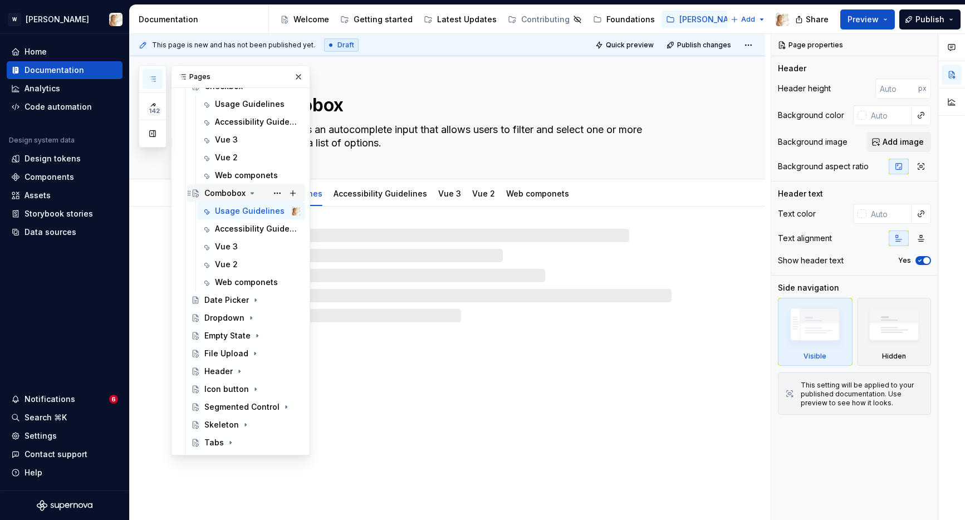
scroll to position [1192, 0]
click at [251, 195] on icon "Page tree" at bounding box center [252, 194] width 3 height 1
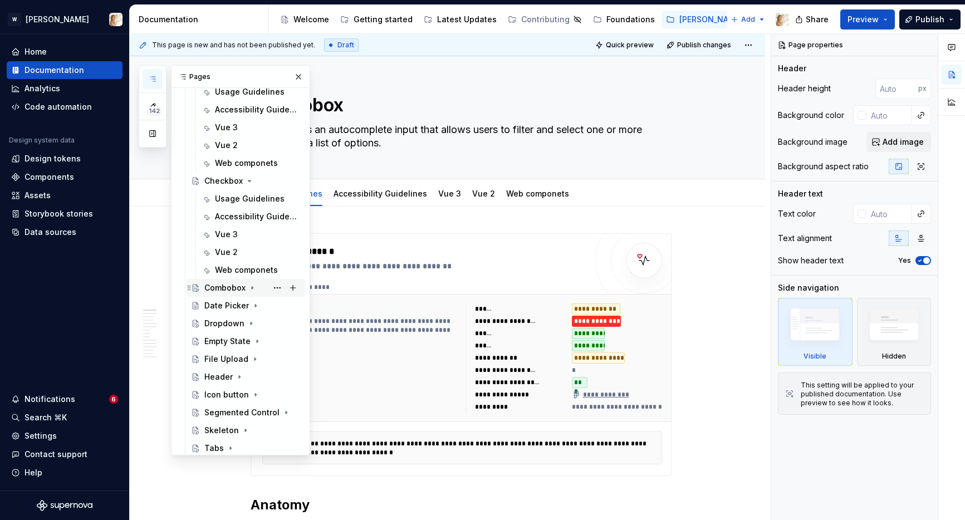
scroll to position [1044, 0]
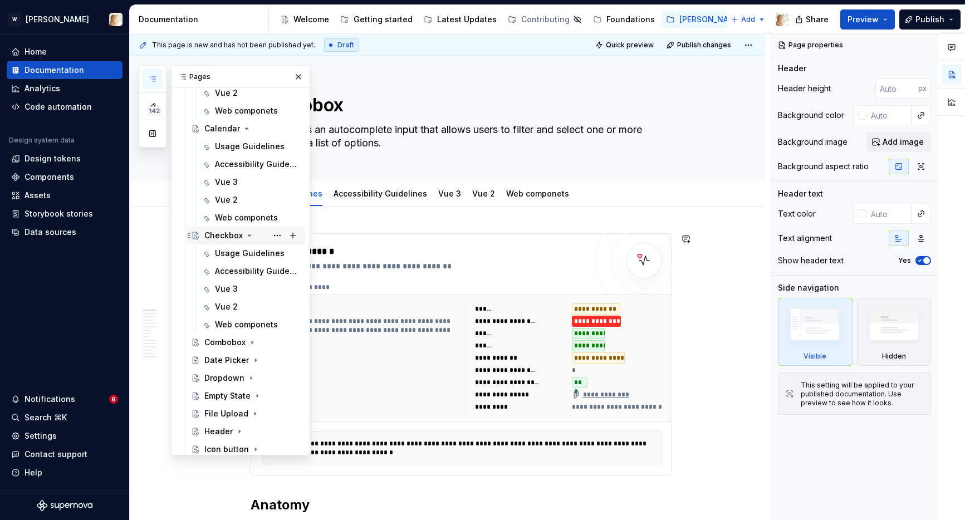
click at [251, 238] on icon "Page tree" at bounding box center [249, 235] width 9 height 9
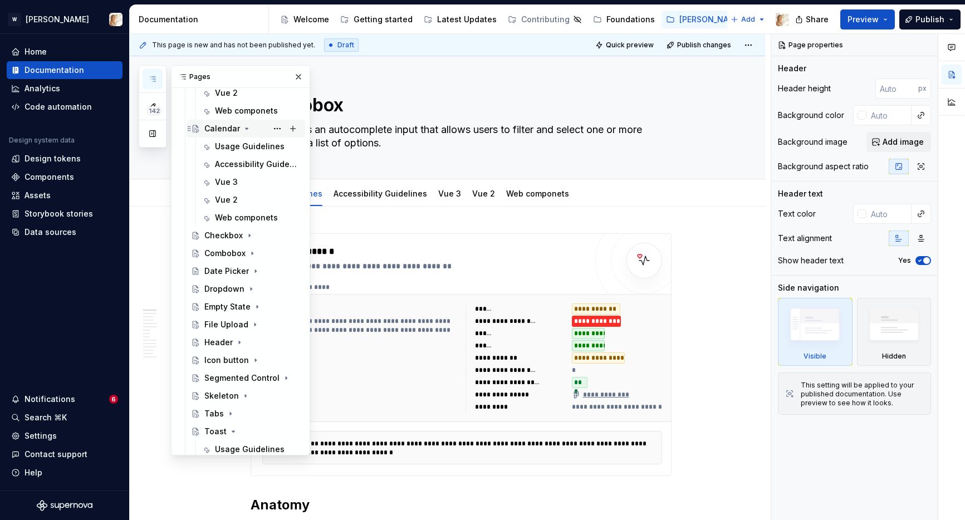
click at [247, 124] on icon "Page tree" at bounding box center [246, 128] width 9 height 9
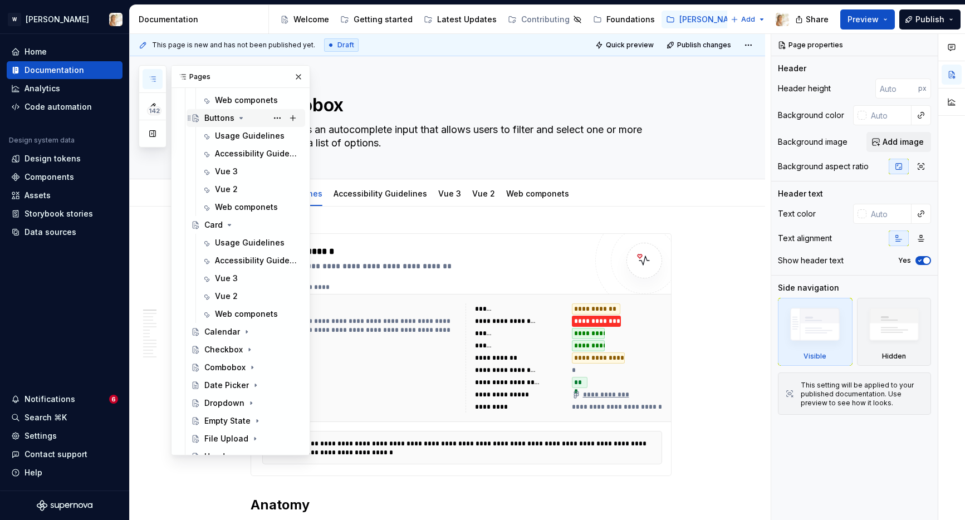
scroll to position [819, 0]
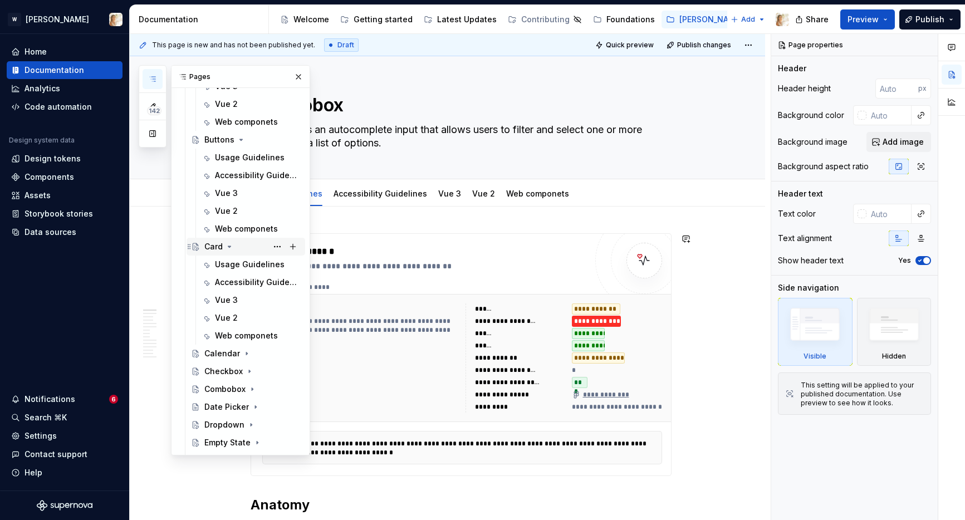
click at [227, 245] on icon "Page tree" at bounding box center [229, 246] width 9 height 9
click at [241, 138] on icon "Page tree" at bounding box center [241, 139] width 9 height 9
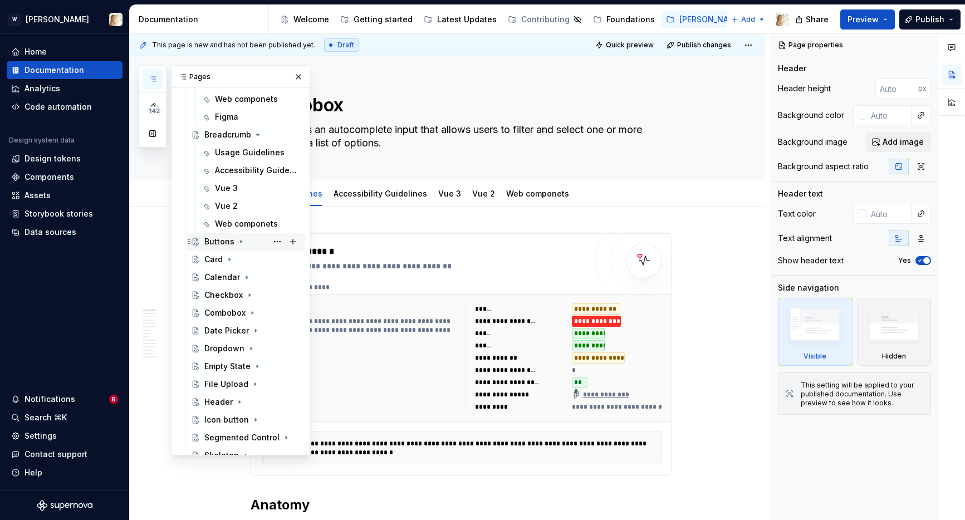
scroll to position [625, 0]
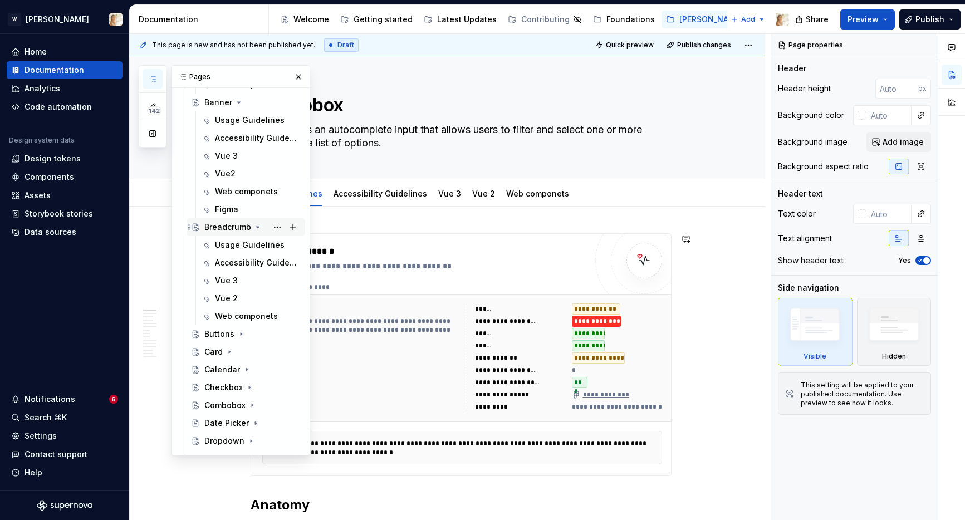
click at [257, 229] on icon "Page tree" at bounding box center [257, 227] width 9 height 9
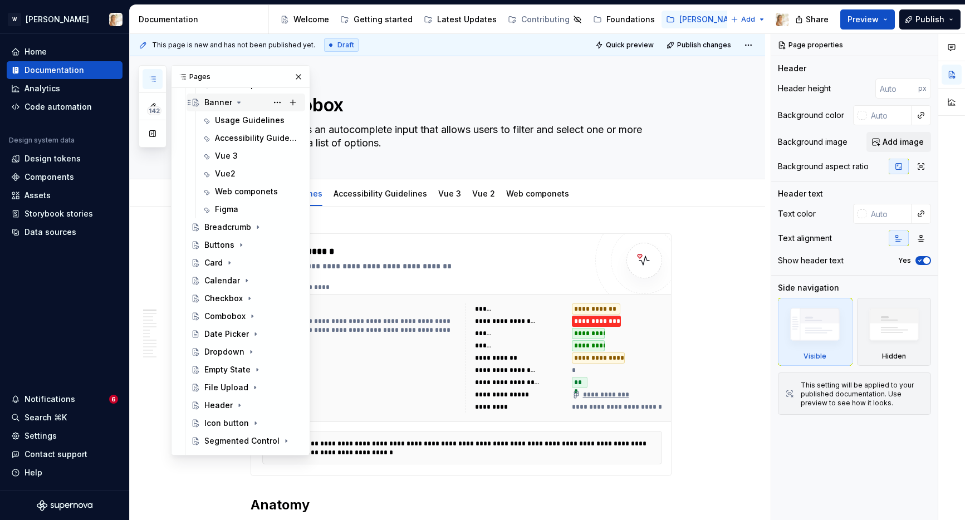
click at [238, 100] on icon "Page tree" at bounding box center [238, 102] width 9 height 9
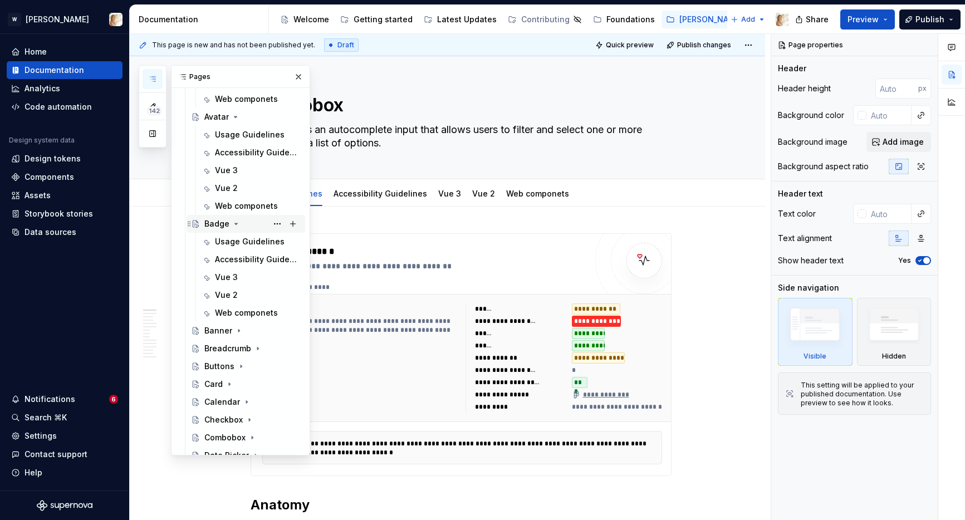
scroll to position [384, 0]
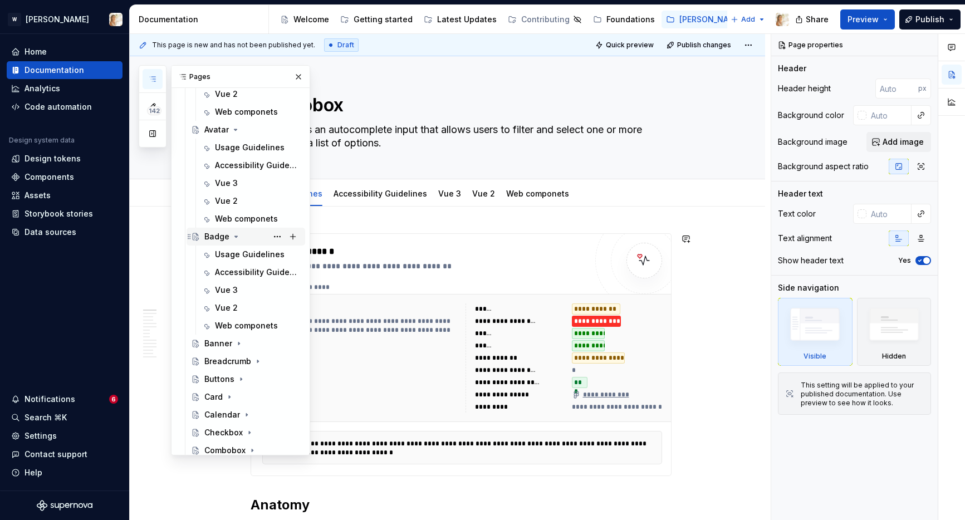
click at [238, 228] on div "Badge" at bounding box center [246, 237] width 119 height 18
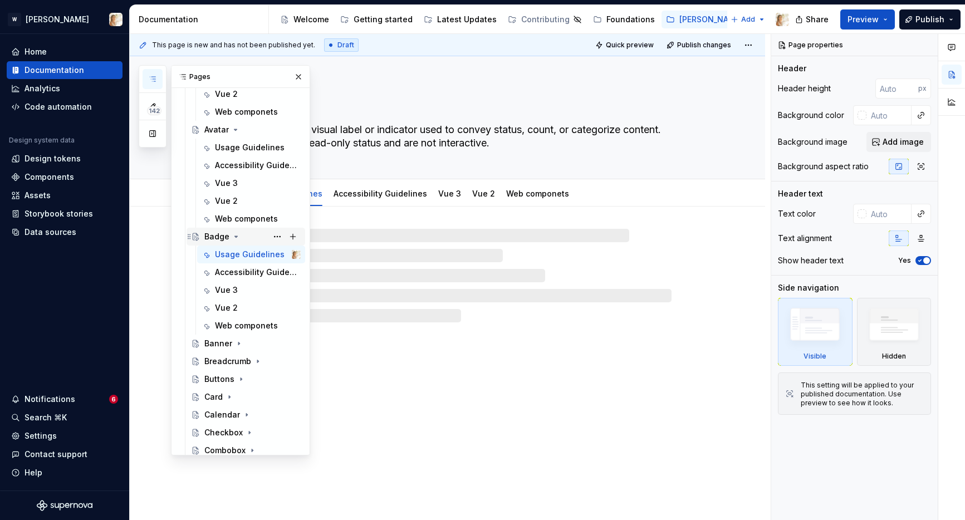
click at [234, 233] on icon "Page tree" at bounding box center [236, 236] width 9 height 9
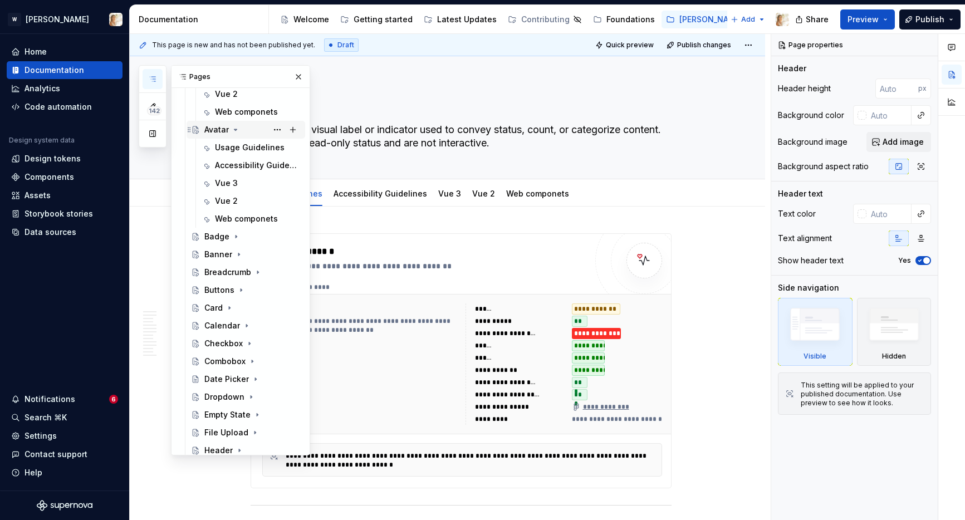
click at [233, 130] on icon "Page tree" at bounding box center [235, 129] width 9 height 9
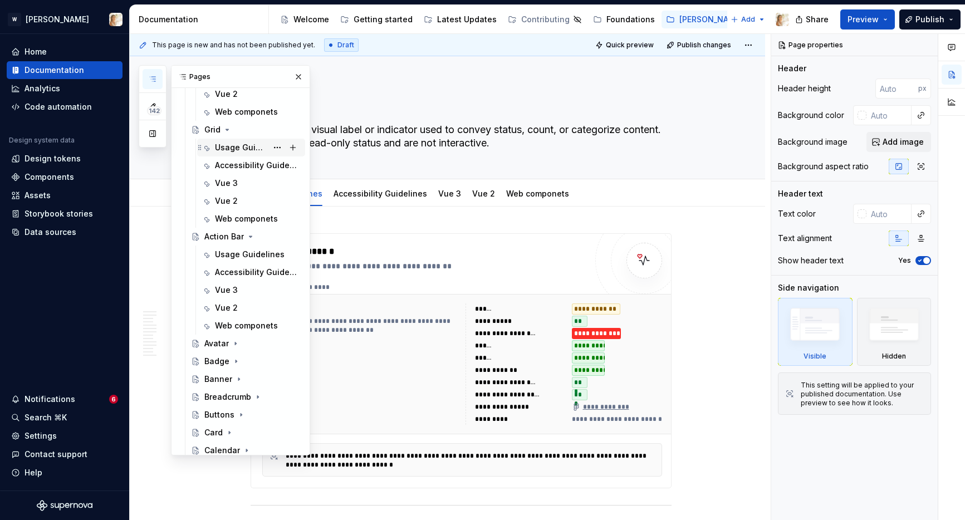
scroll to position [169, 0]
click at [250, 236] on icon "Page tree" at bounding box center [250, 237] width 9 height 9
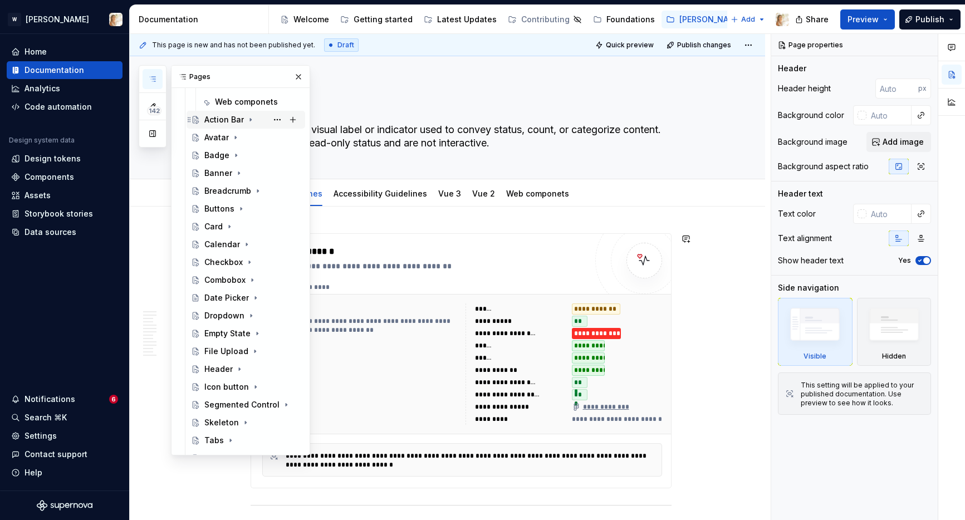
scroll to position [480, 0]
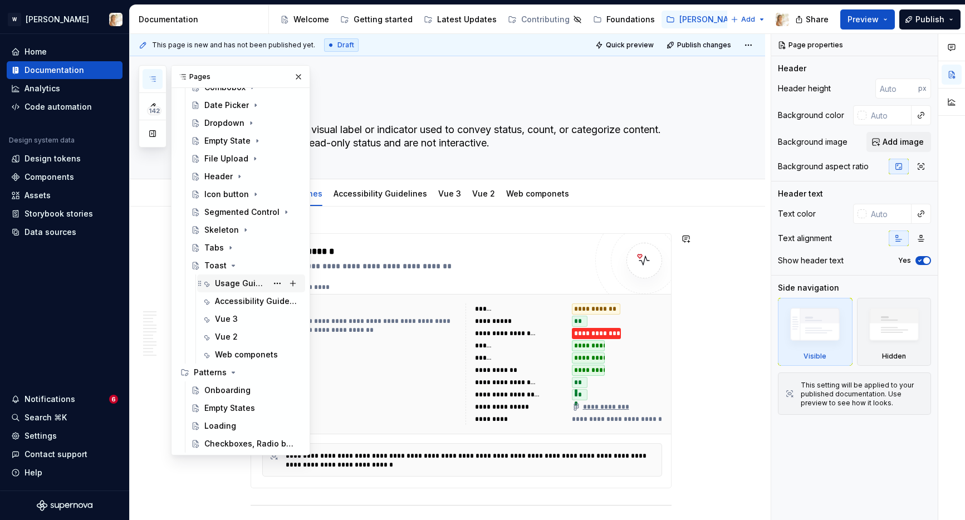
click at [217, 282] on div "Usage Guidelines" at bounding box center [241, 283] width 52 height 11
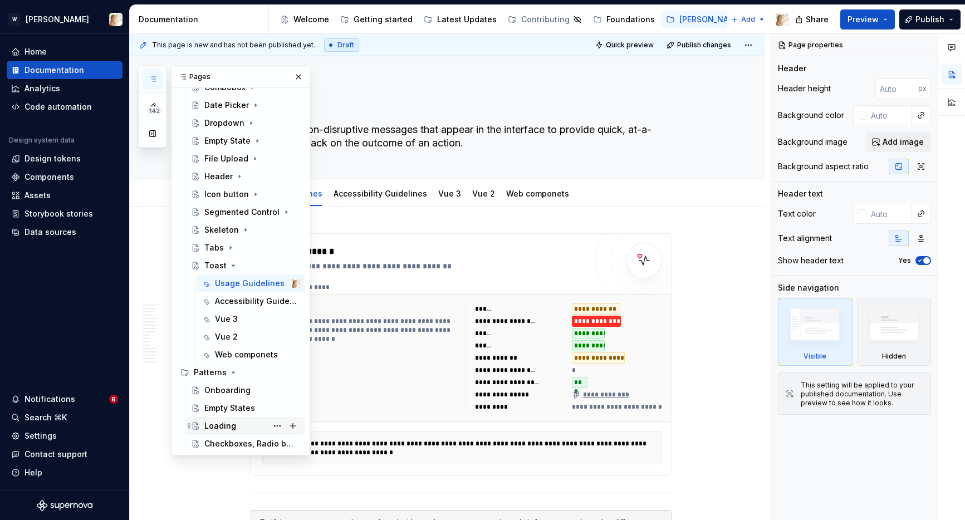
click at [221, 423] on div "Loading" at bounding box center [220, 425] width 32 height 11
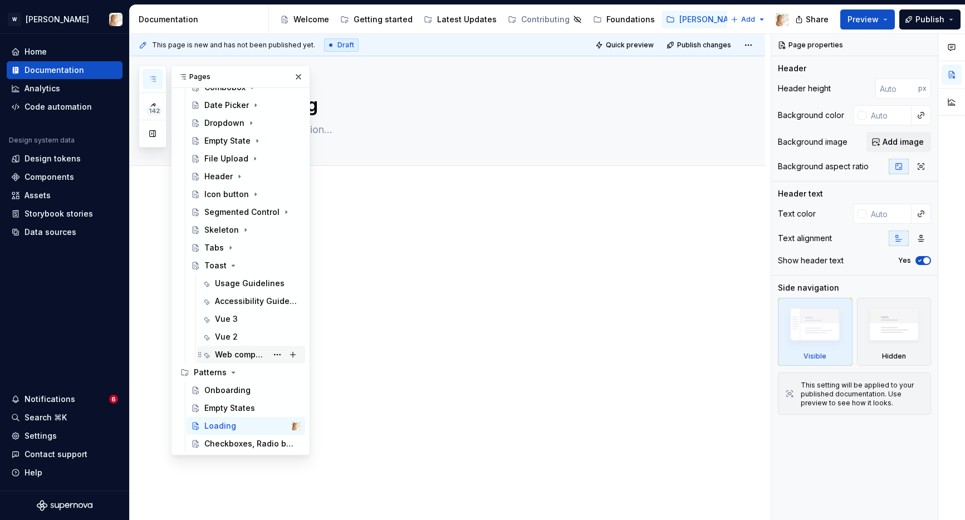
click at [227, 350] on div "Web componets" at bounding box center [241, 354] width 52 height 11
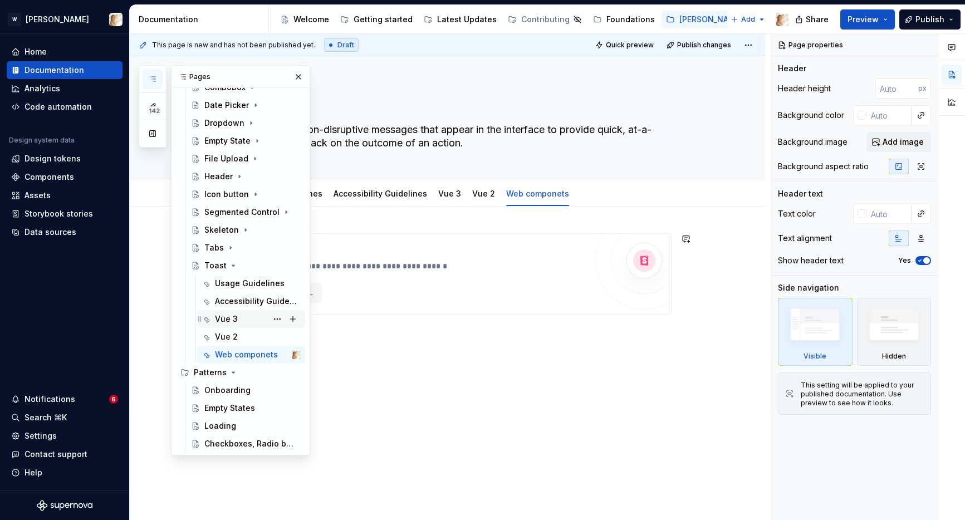
click at [238, 311] on div "Vue 3" at bounding box center [258, 319] width 86 height 16
click at [373, 263] on div "**********" at bounding box center [424, 266] width 324 height 11
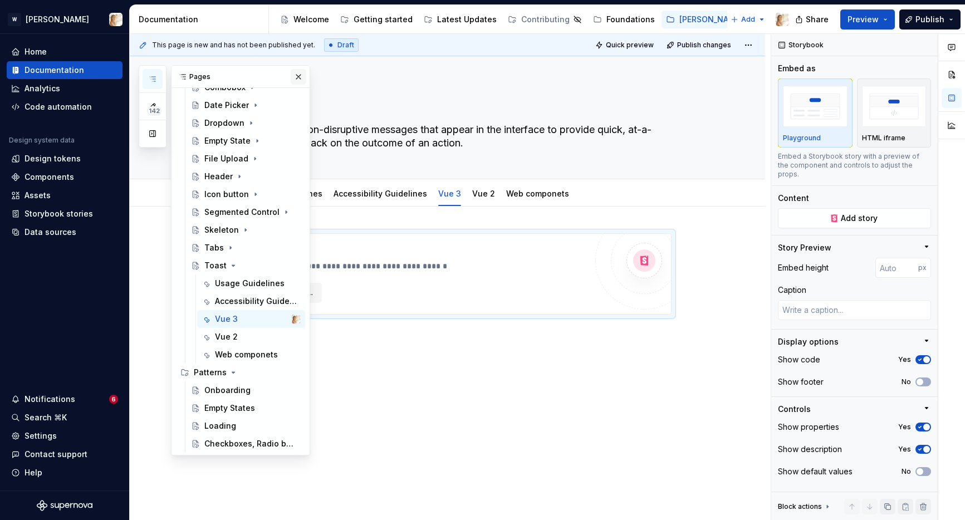
click at [296, 74] on button "button" at bounding box center [299, 77] width 16 height 16
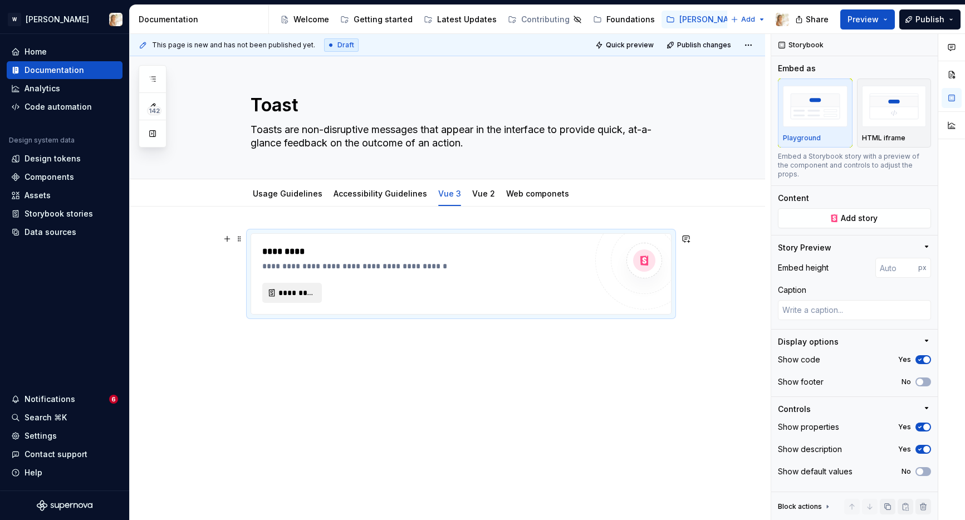
click at [294, 299] on button "*********" at bounding box center [292, 293] width 60 height 20
type textarea "*"
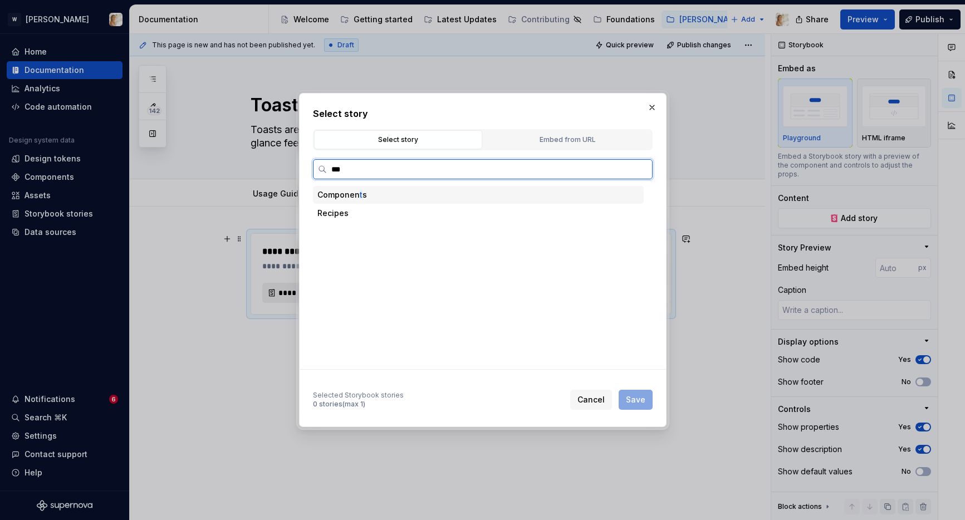
type input "****"
click at [361, 236] on div "Playground" at bounding box center [374, 231] width 45 height 11
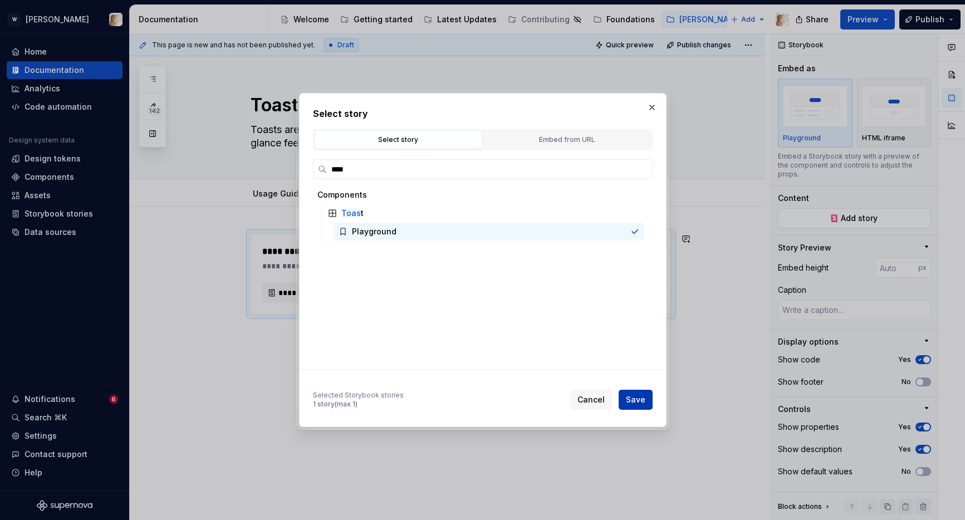
click at [625, 397] on button "Save" at bounding box center [636, 400] width 34 height 20
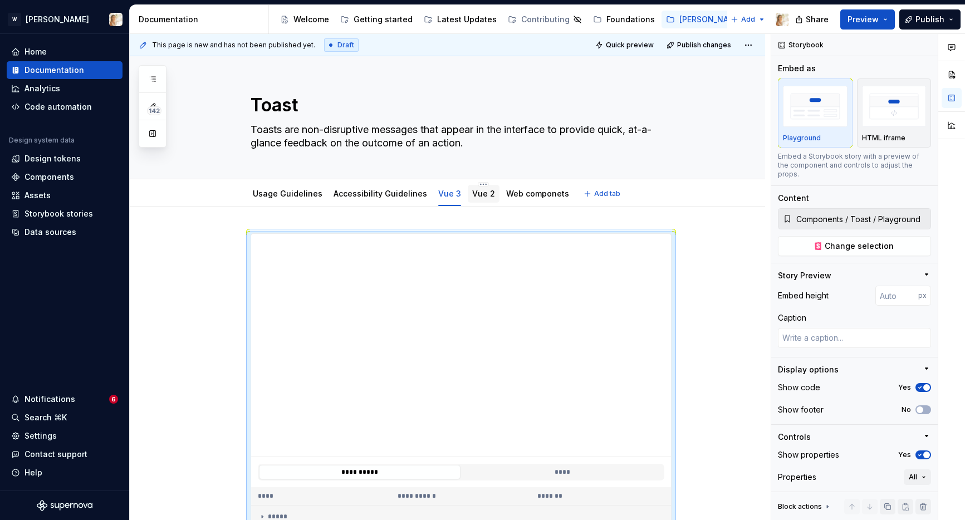
click at [472, 190] on link "Vue 2" at bounding box center [483, 193] width 23 height 9
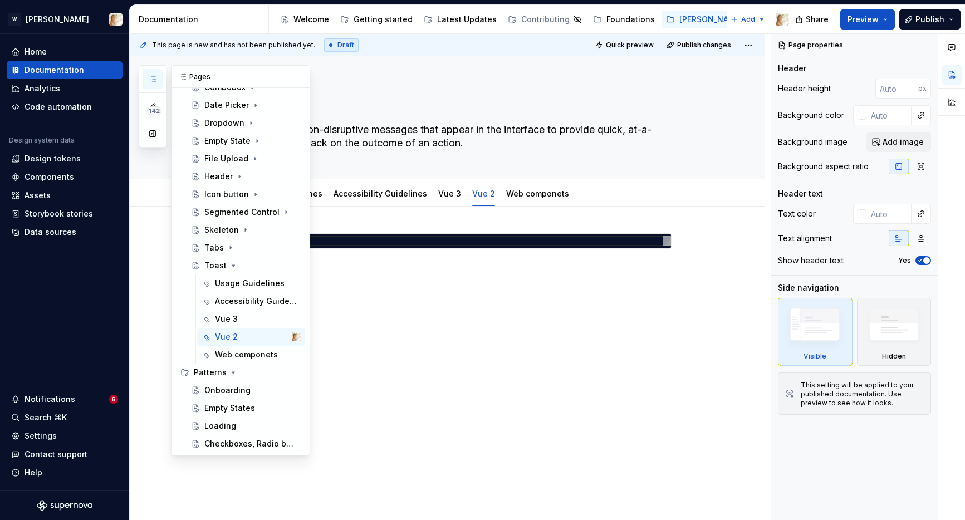
click at [155, 80] on icon "button" at bounding box center [152, 79] width 9 height 9
click at [228, 247] on icon "Page tree" at bounding box center [230, 247] width 9 height 9
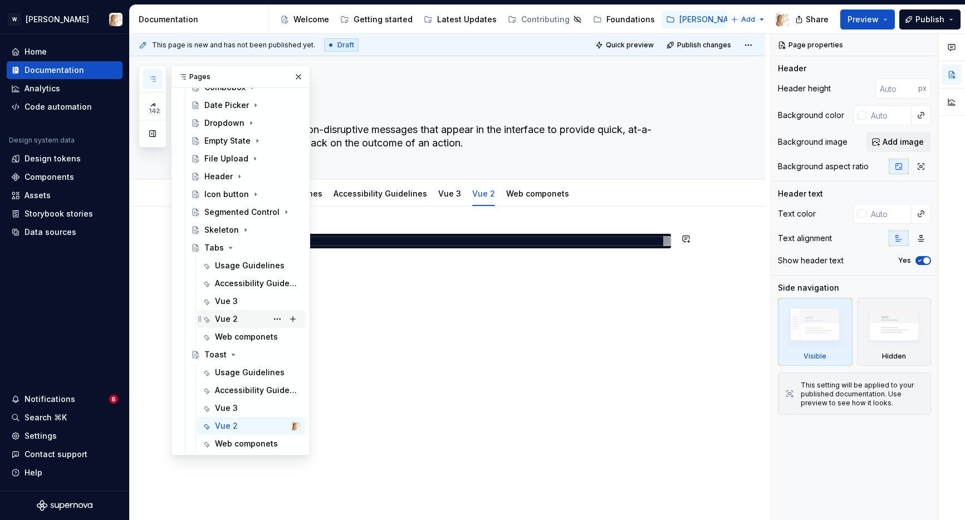
click at [226, 316] on div "Vue 2" at bounding box center [226, 319] width 23 height 11
click at [231, 250] on icon "Page tree" at bounding box center [230, 247] width 9 height 9
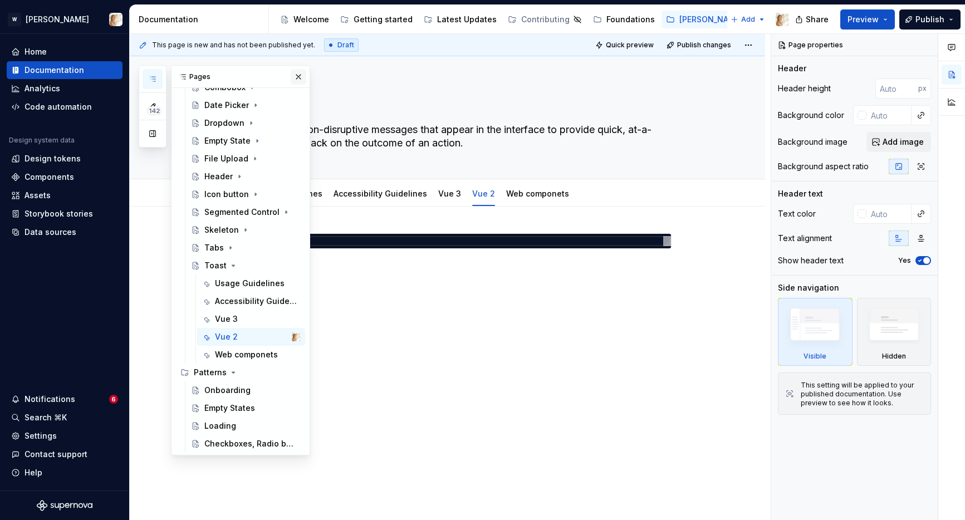
click at [296, 76] on button "button" at bounding box center [299, 77] width 16 height 16
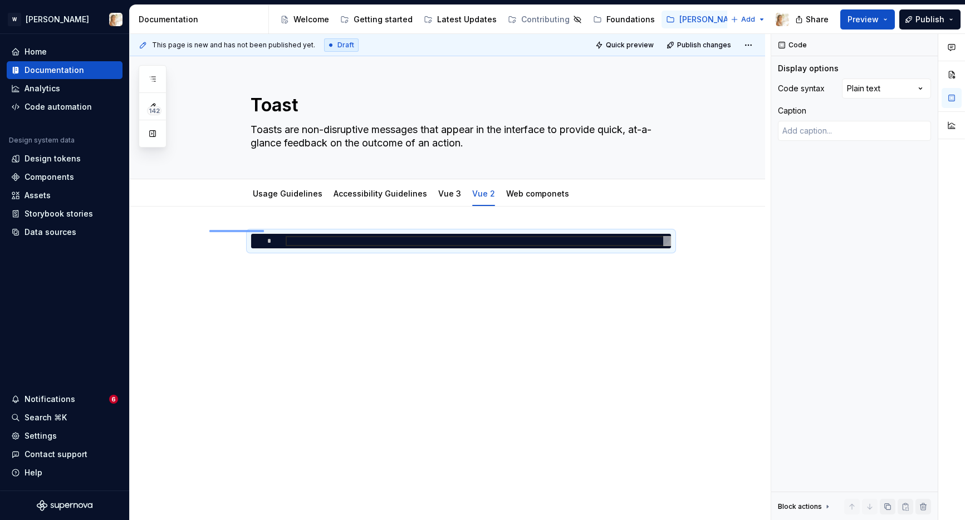
drag, startPoint x: 209, startPoint y: 230, endPoint x: 361, endPoint y: 266, distance: 155.8
click at [361, 266] on div "This page is new and has not been published yet. Draft Quick preview Publish ch…" at bounding box center [450, 277] width 641 height 487
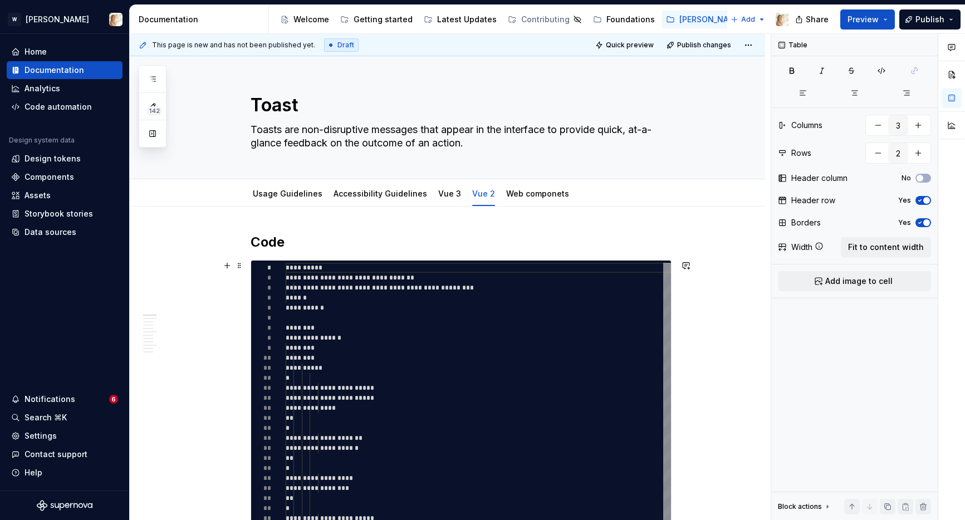
type textarea "*"
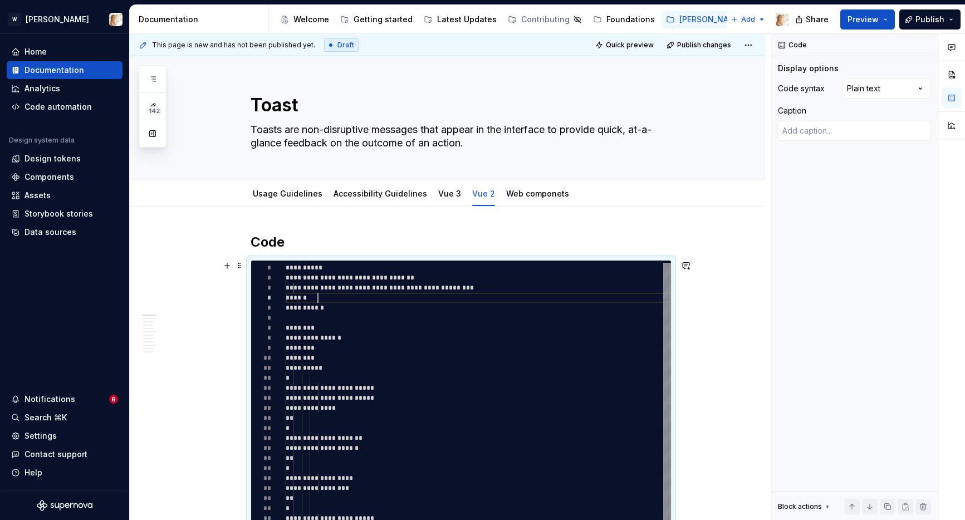
click at [337, 296] on div "**********" at bounding box center [478, 478] width 385 height 431
type textarea "**********"
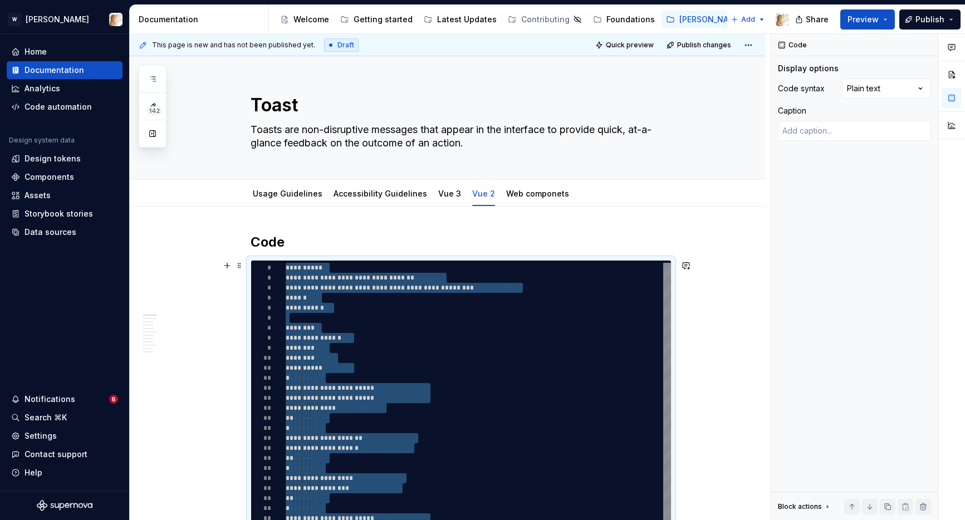
type textarea "*"
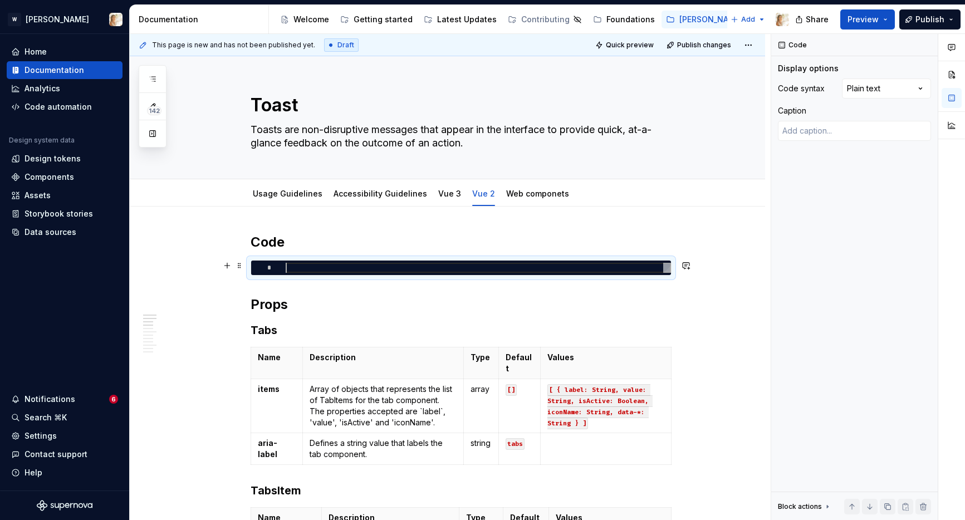
type textarea "*"
type textarea "** *********"
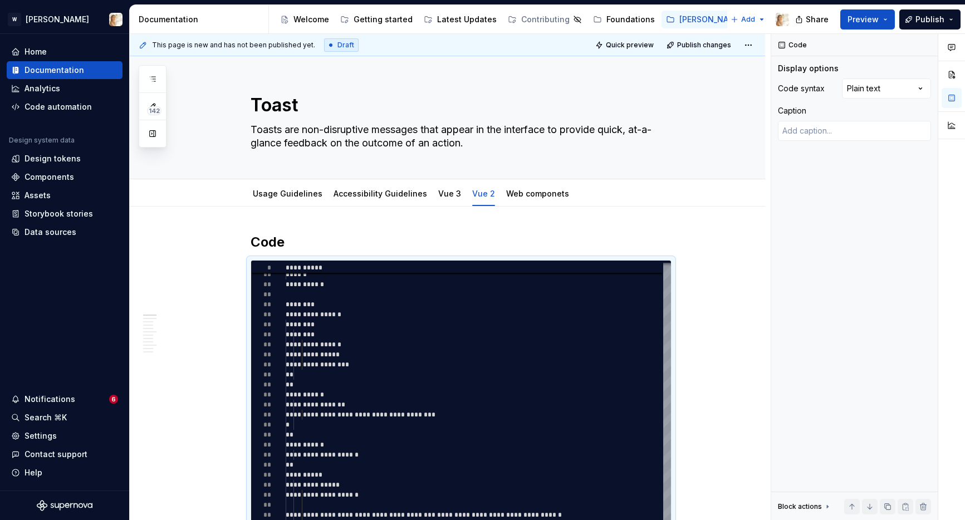
type textarea "*"
click at [331, 381] on div "**********" at bounding box center [497, 378] width 422 height 438
type textarea "**********"
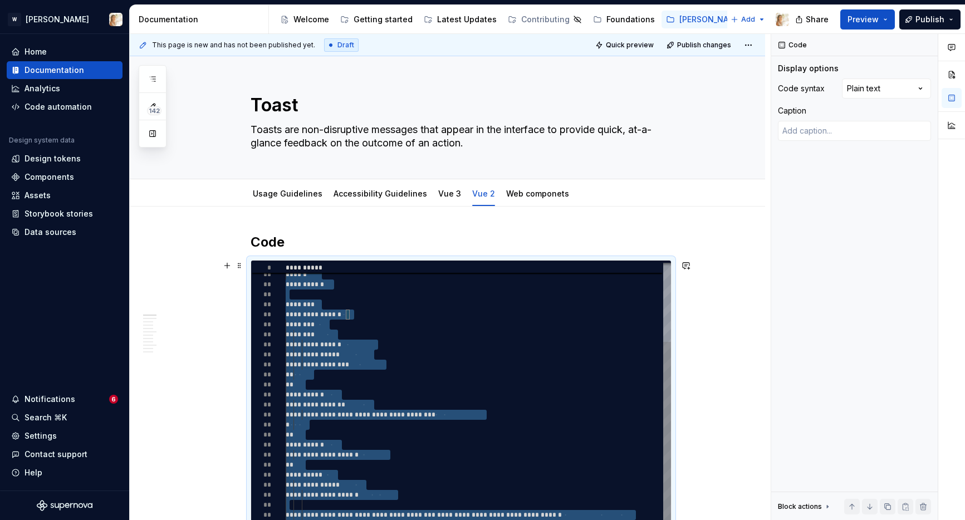
scroll to position [0, 0]
type textarea "*"
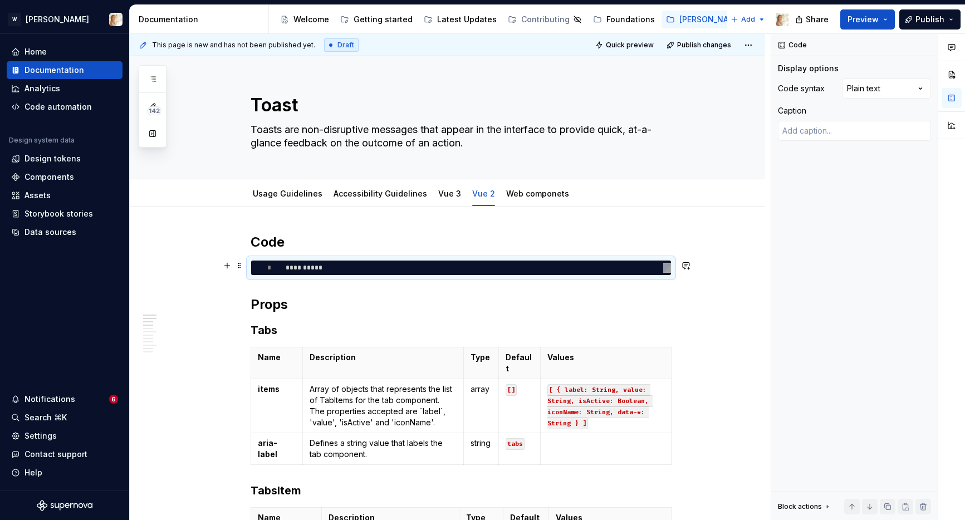
type textarea "*"
type textarea "** *********"
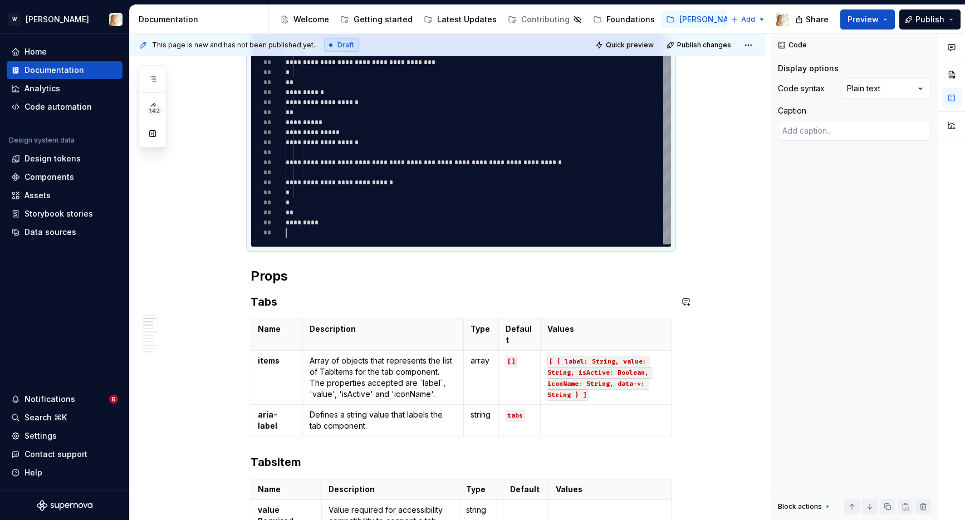
scroll to position [385, 0]
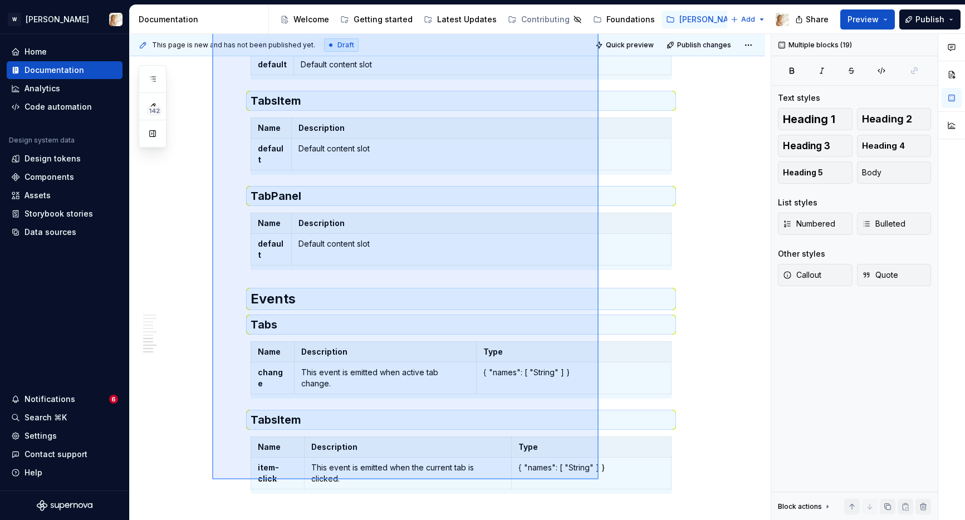
drag, startPoint x: 212, startPoint y: 246, endPoint x: 599, endPoint y: 480, distance: 451.5
click at [599, 480] on div "**********" at bounding box center [450, 277] width 641 height 487
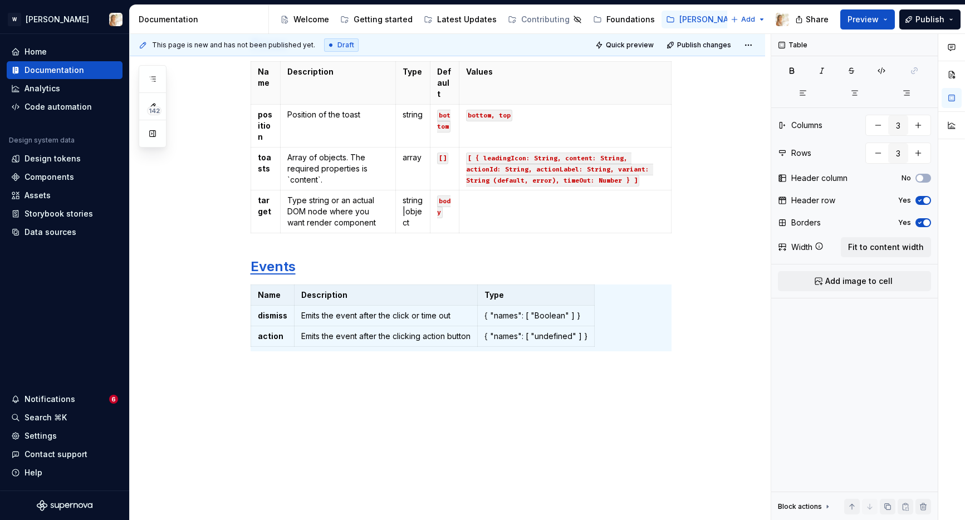
scroll to position [0, 0]
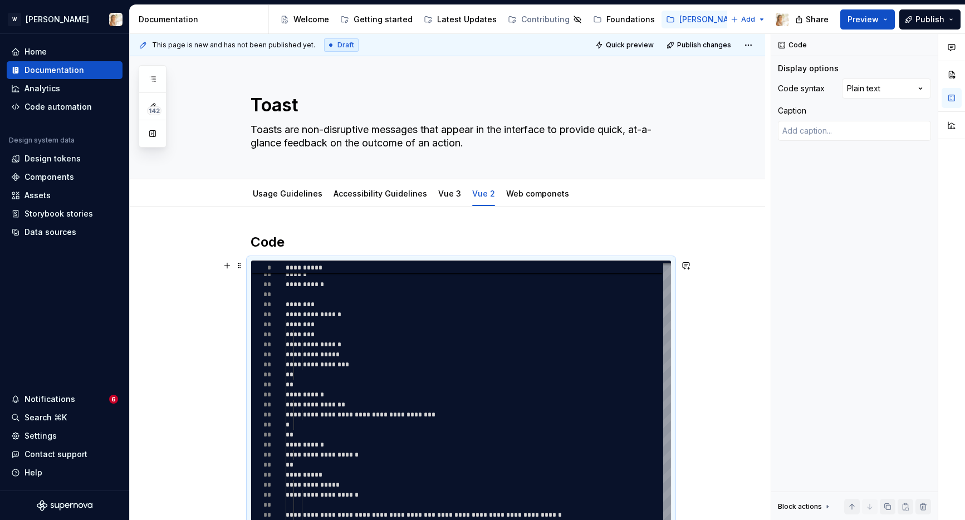
click at [175, 356] on div "**********" at bounding box center [450, 277] width 641 height 487
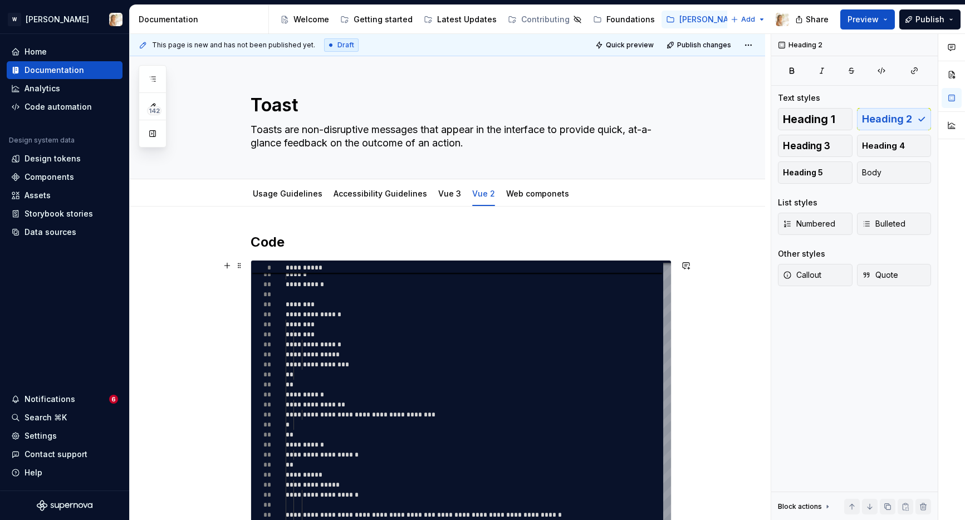
scroll to position [248, 0]
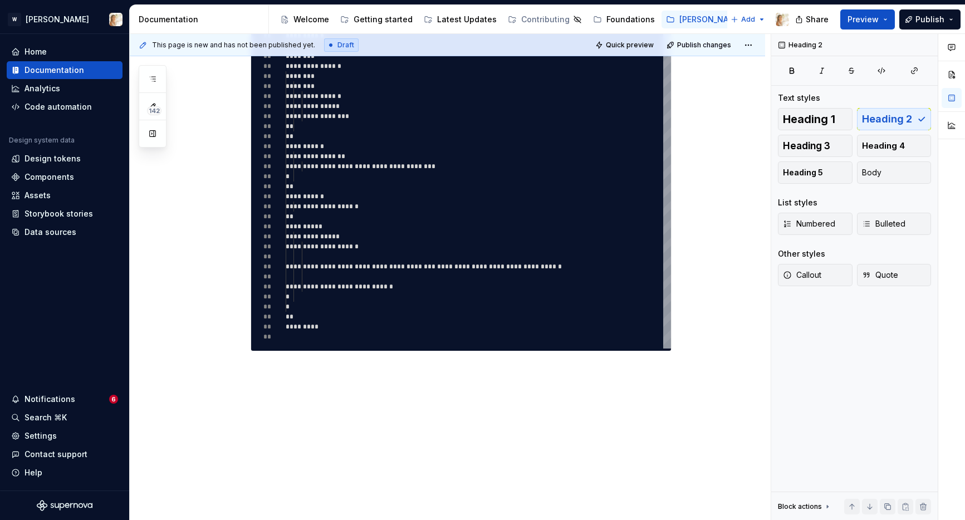
click at [322, 351] on div "**********" at bounding box center [461, 182] width 421 height 340
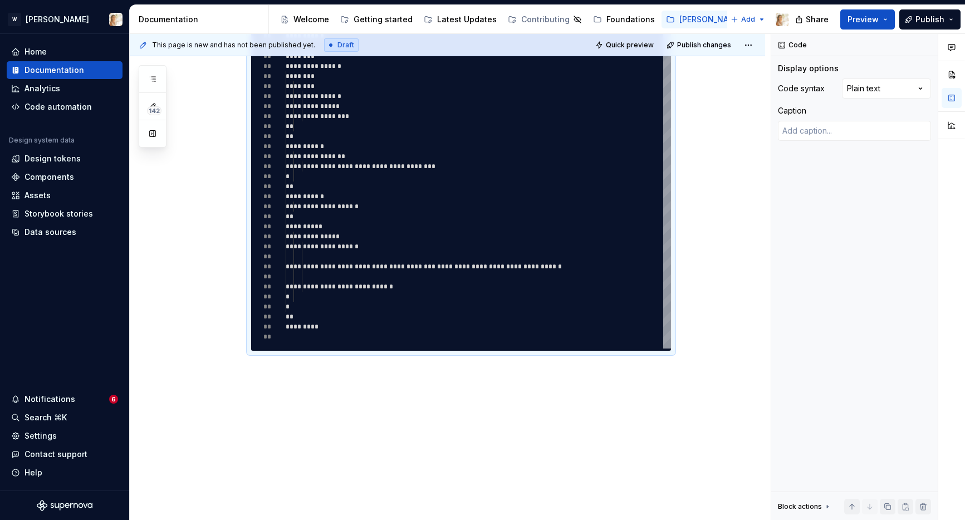
click at [312, 368] on div "**********" at bounding box center [447, 239] width 635 height 563
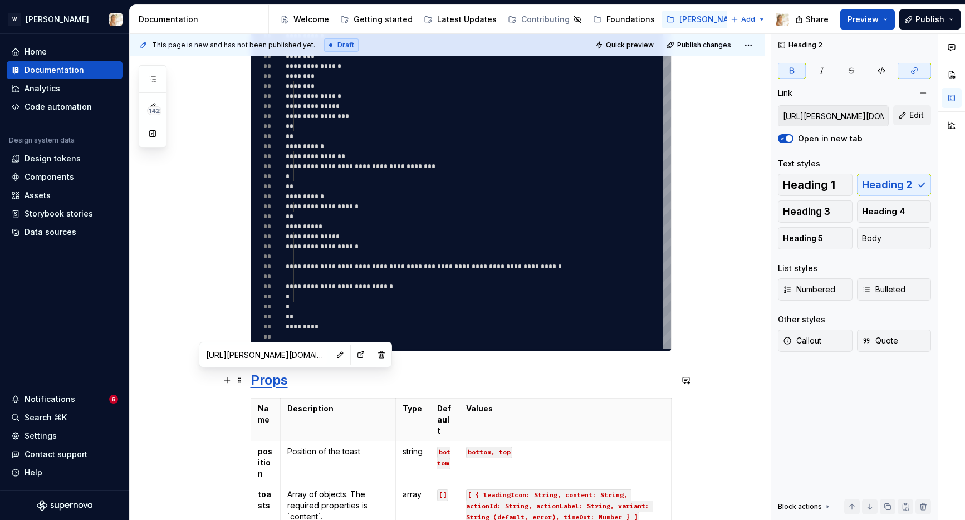
click at [284, 379] on strong "Props" at bounding box center [269, 380] width 37 height 16
click at [374, 350] on button "button" at bounding box center [382, 355] width 16 height 16
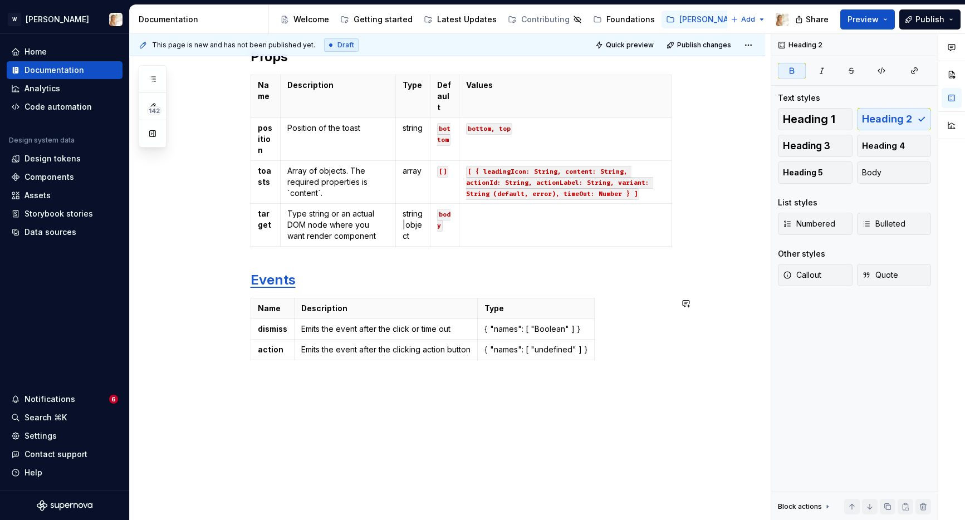
scroll to position [585, 0]
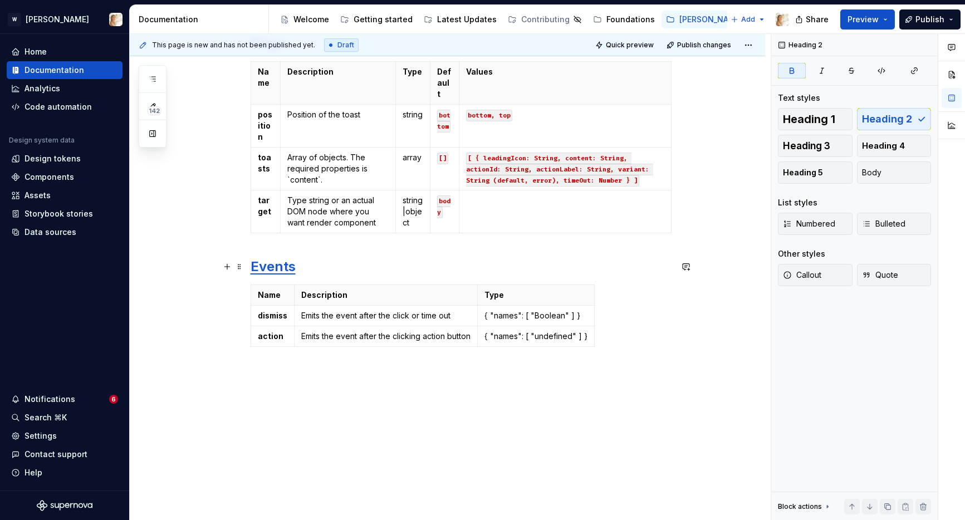
click at [283, 262] on strong "Events" at bounding box center [273, 266] width 45 height 16
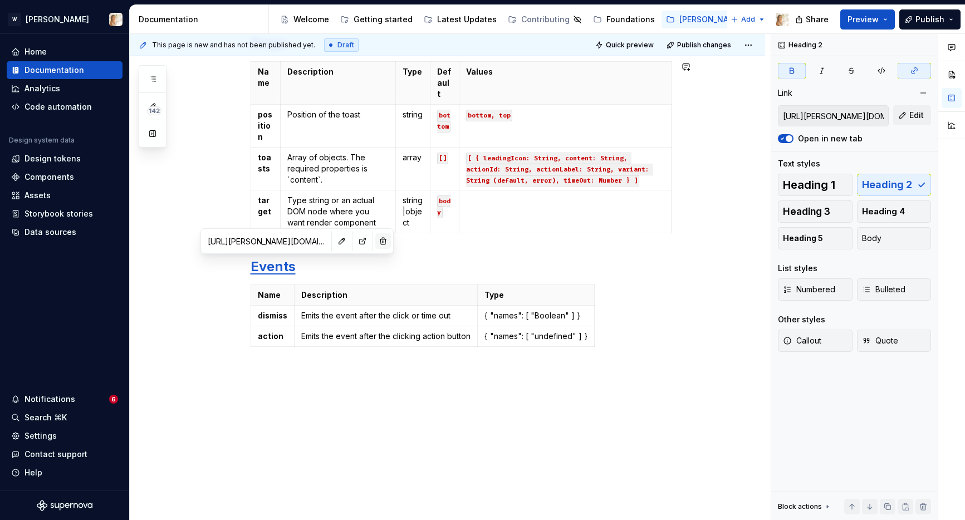
click at [375, 238] on button "button" at bounding box center [383, 241] width 16 height 16
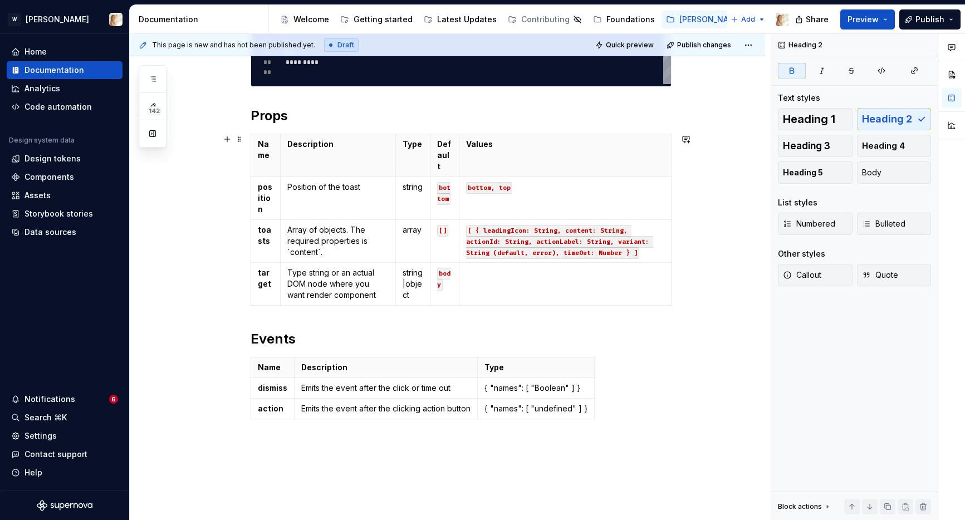
scroll to position [502, 0]
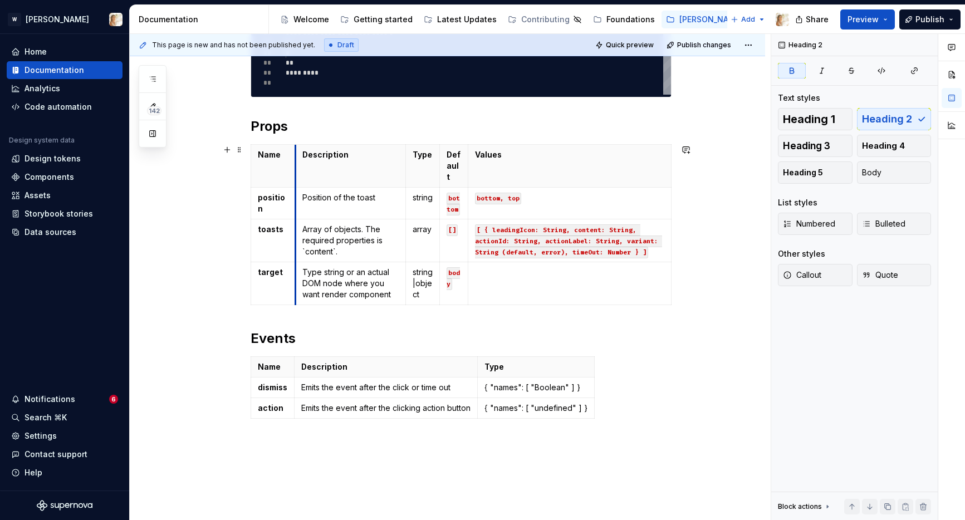
drag, startPoint x: 285, startPoint y: 170, endPoint x: 300, endPoint y: 169, distance: 15.1
click at [300, 169] on th "Description" at bounding box center [350, 166] width 110 height 43
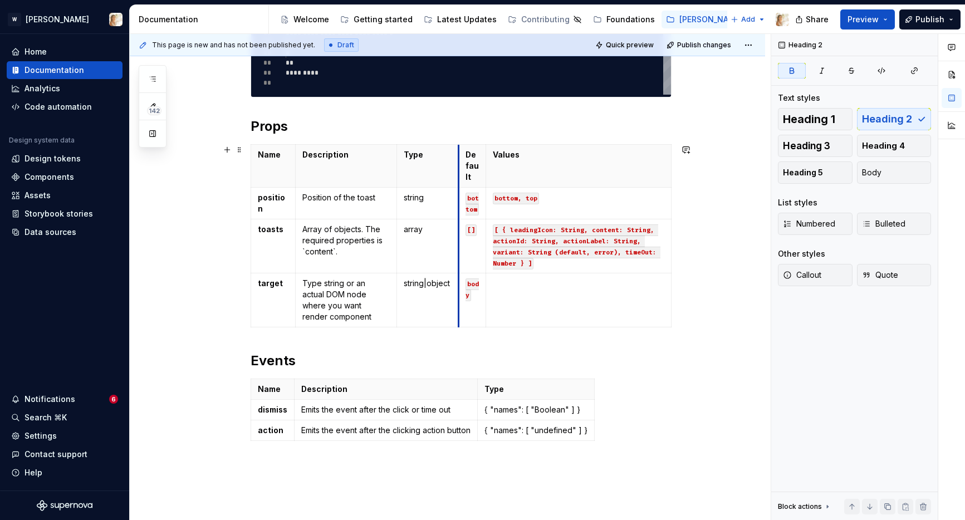
drag, startPoint x: 443, startPoint y: 174, endPoint x: 470, endPoint y: 172, distance: 27.3
click at [470, 172] on th "Default" at bounding box center [471, 166] width 27 height 43
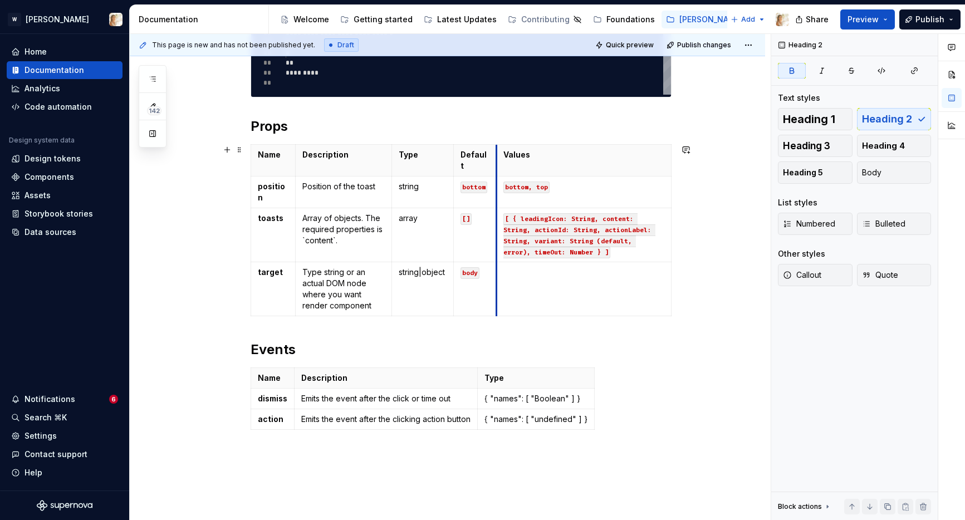
drag, startPoint x: 491, startPoint y: 173, endPoint x: 507, endPoint y: 174, distance: 16.2
click at [507, 174] on tbody "Name Description Type Default Values position Position of the toast string bott…" at bounding box center [461, 231] width 420 height 172
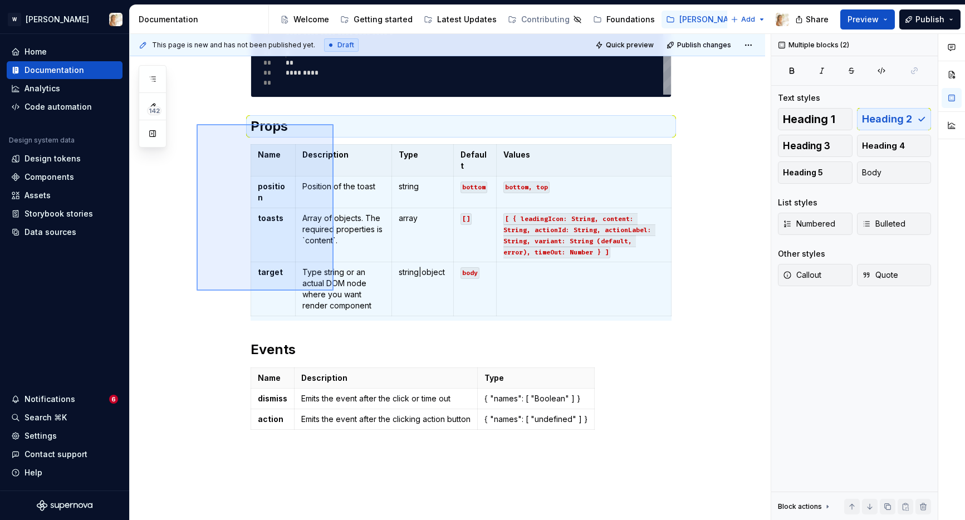
drag, startPoint x: 197, startPoint y: 124, endPoint x: 334, endPoint y: 291, distance: 215.6
click at [334, 291] on div "**********" at bounding box center [450, 277] width 641 height 487
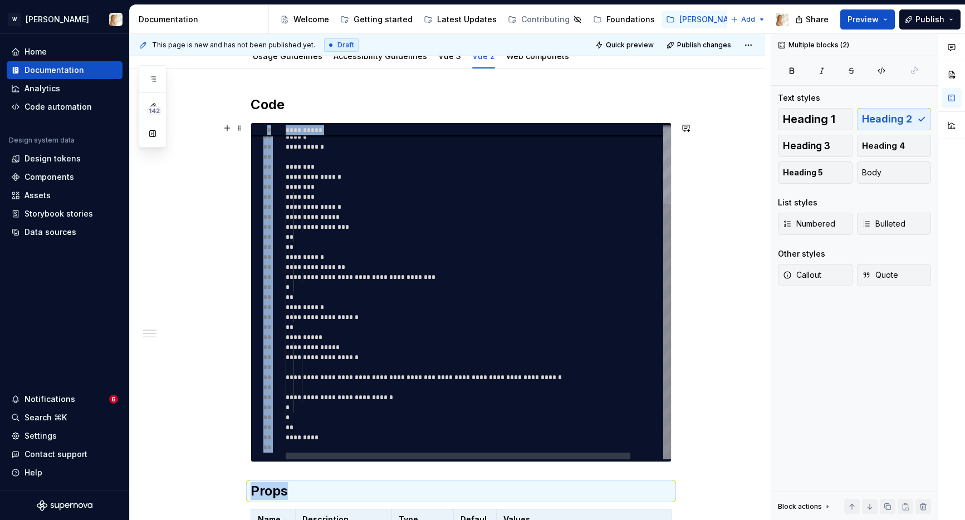
scroll to position [118, 0]
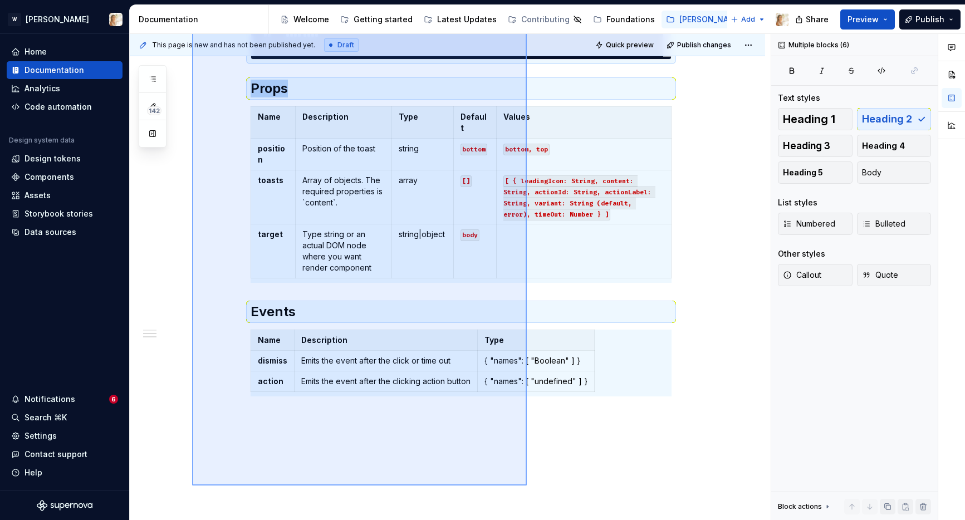
drag, startPoint x: 192, startPoint y: 119, endPoint x: 530, endPoint y: 483, distance: 496.2
click at [530, 483] on div "**********" at bounding box center [450, 277] width 641 height 487
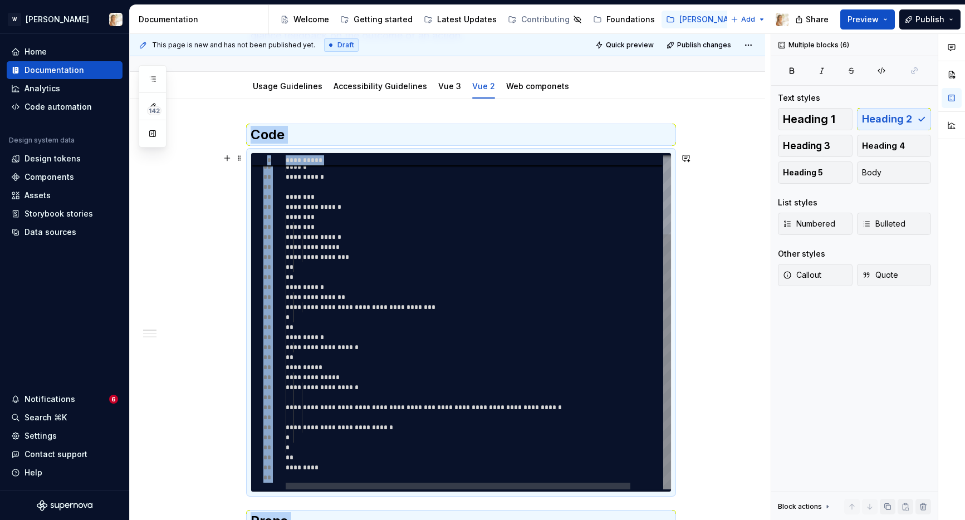
scroll to position [0, 0]
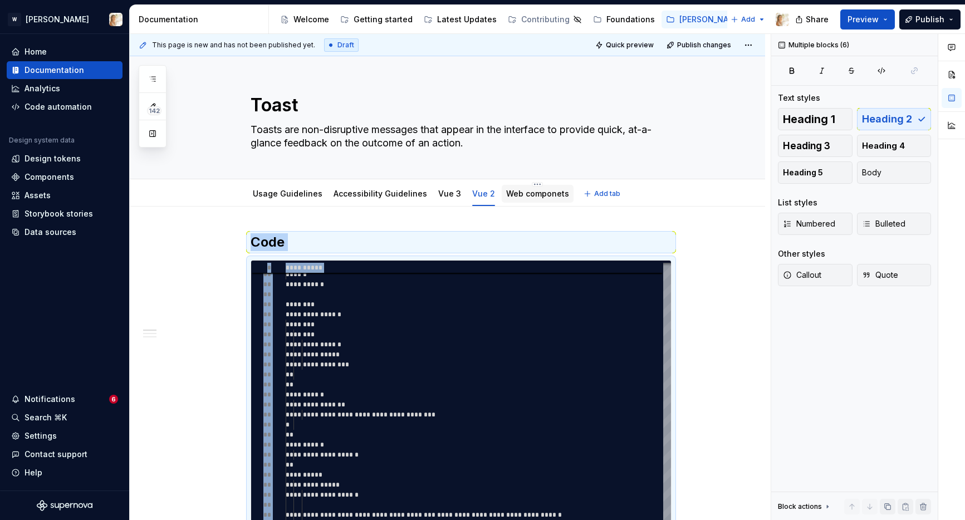
click at [530, 191] on link "Web componets" at bounding box center [537, 193] width 63 height 9
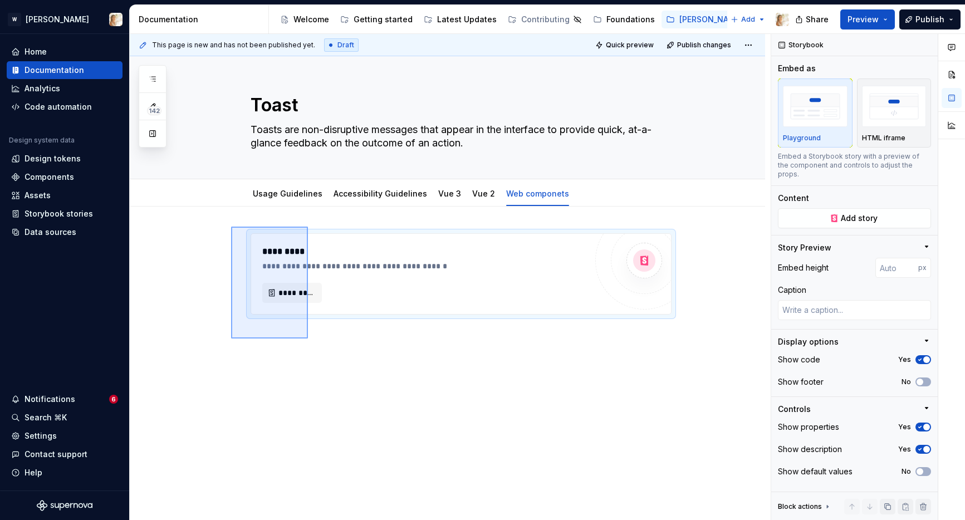
drag, startPoint x: 236, startPoint y: 319, endPoint x: 308, endPoint y: 227, distance: 117.0
click at [308, 227] on div "**********" at bounding box center [450, 277] width 641 height 487
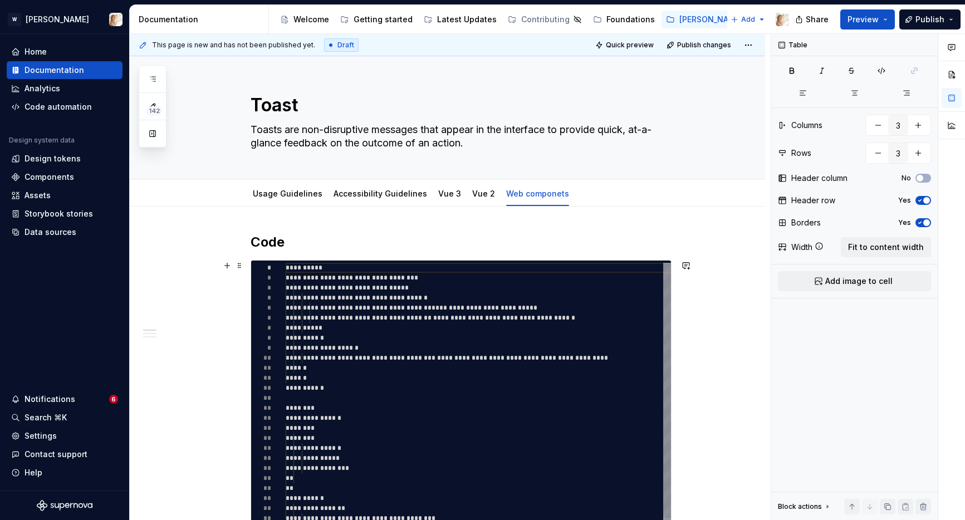
type textarea "*"
click at [341, 304] on div "**********" at bounding box center [497, 482] width 422 height 438
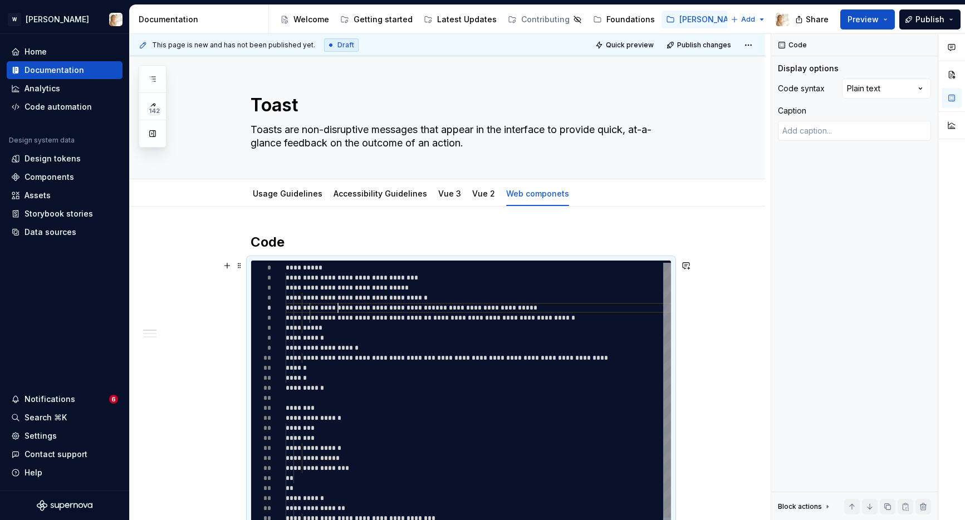
scroll to position [40, 52]
type textarea "**********"
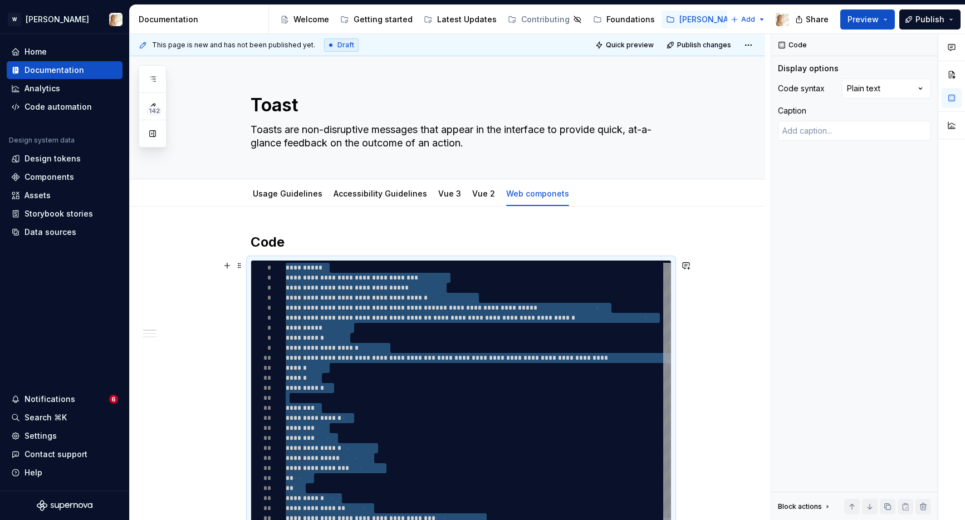
type textarea "*"
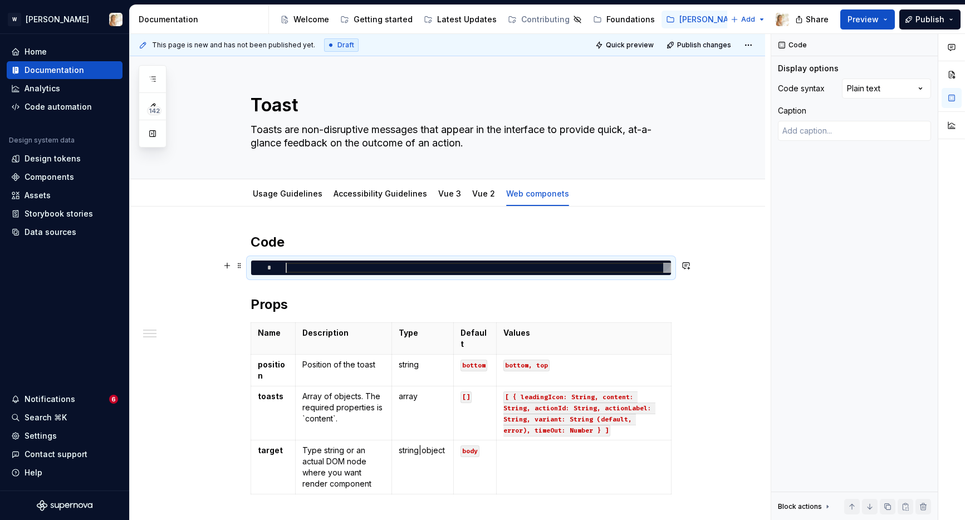
scroll to position [0, 0]
type textarea "*"
type textarea "**********"
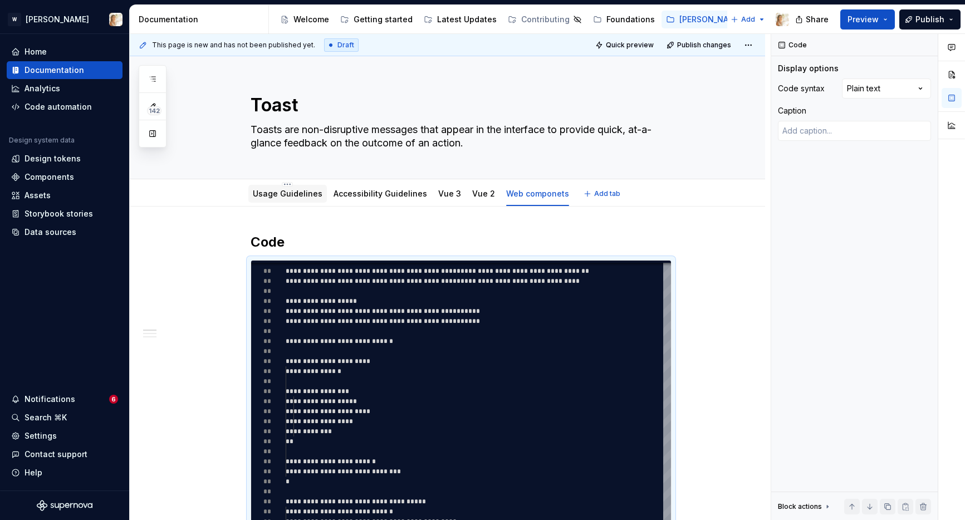
click at [281, 185] on div "Usage Guidelines" at bounding box center [287, 194] width 79 height 18
click at [271, 192] on link "Usage Guidelines" at bounding box center [288, 193] width 70 height 9
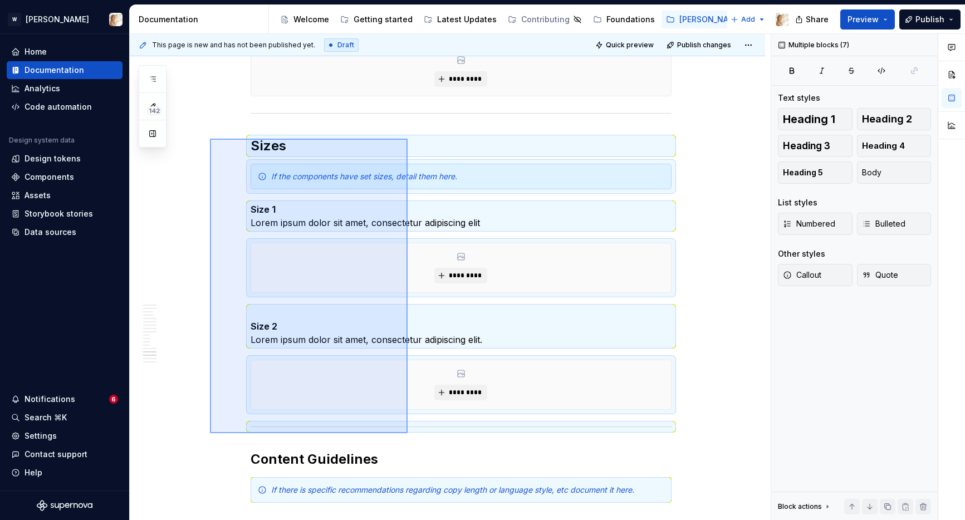
scroll to position [3064, 0]
drag, startPoint x: 210, startPoint y: 168, endPoint x: 405, endPoint y: 433, distance: 329.8
click at [405, 433] on div "**********" at bounding box center [450, 277] width 641 height 487
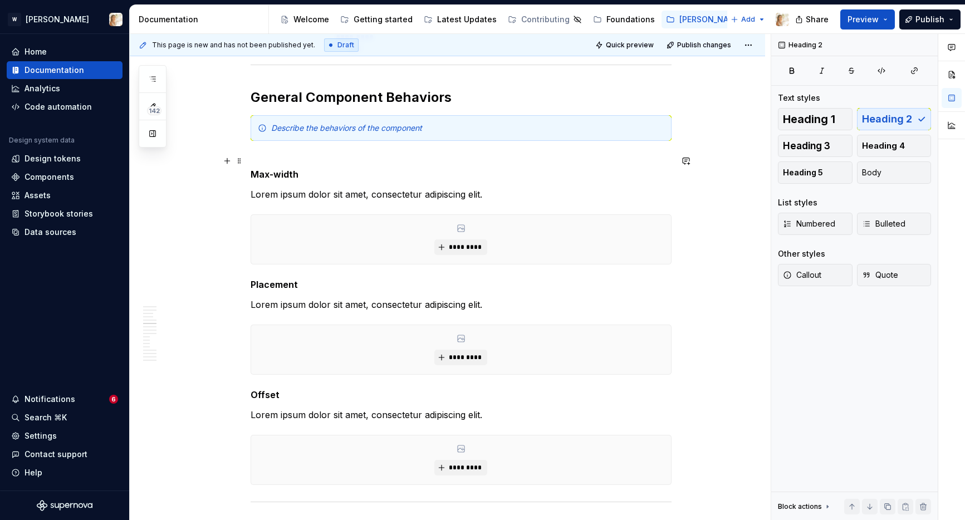
scroll to position [1386, 0]
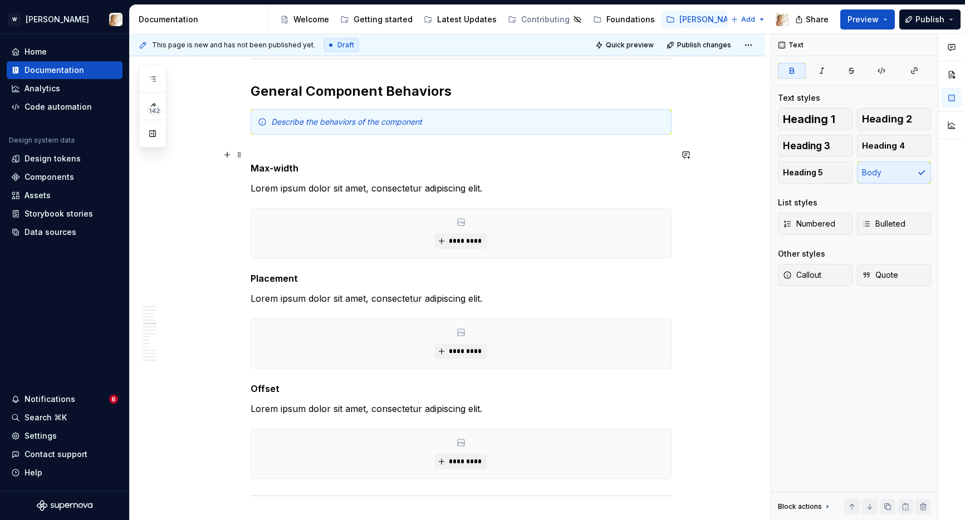
click at [286, 165] on strong "Max-width" at bounding box center [275, 168] width 48 height 11
click at [280, 167] on strong "Max-width" at bounding box center [275, 168] width 48 height 11
click at [279, 167] on strong "Max-width" at bounding box center [275, 168] width 48 height 11
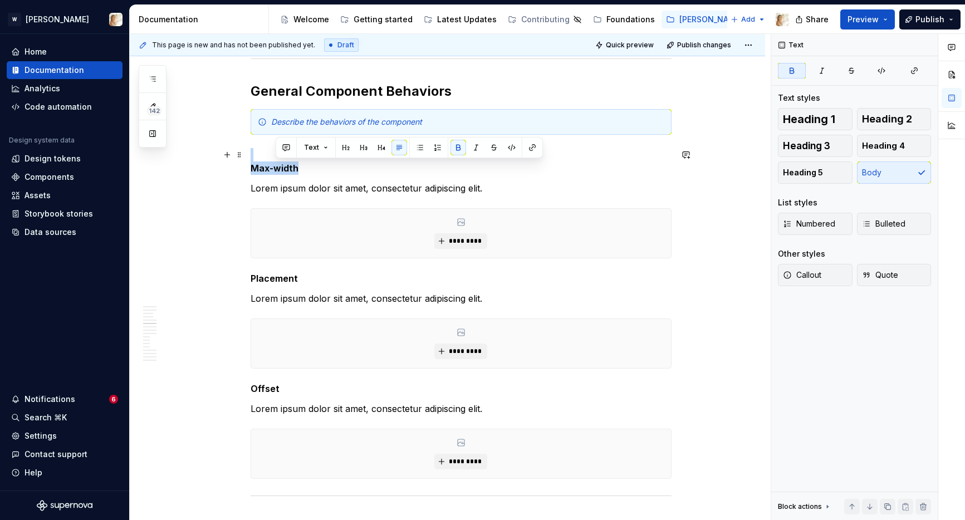
click at [279, 167] on strong "Max-width" at bounding box center [275, 168] width 48 height 11
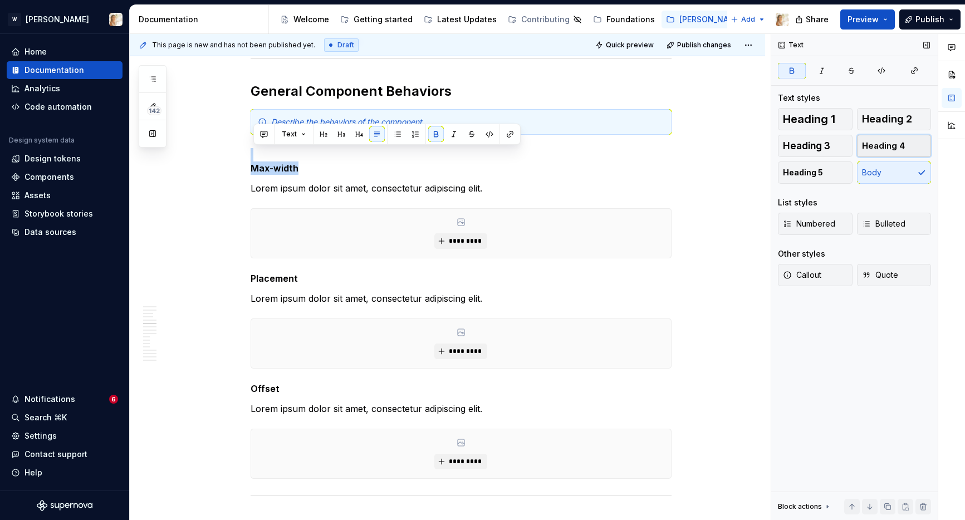
click at [870, 148] on span "Heading 4" at bounding box center [883, 145] width 43 height 11
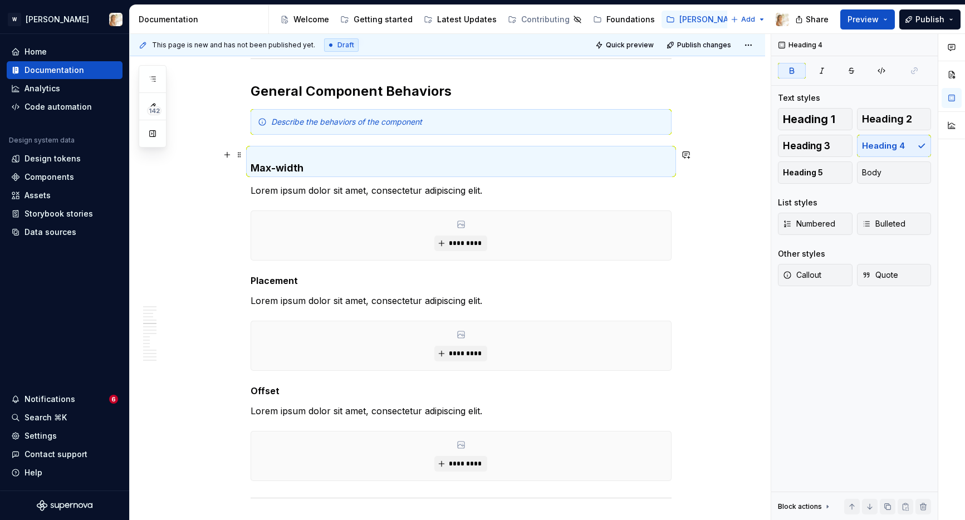
click at [254, 167] on strong "Max-width" at bounding box center [277, 168] width 53 height 12
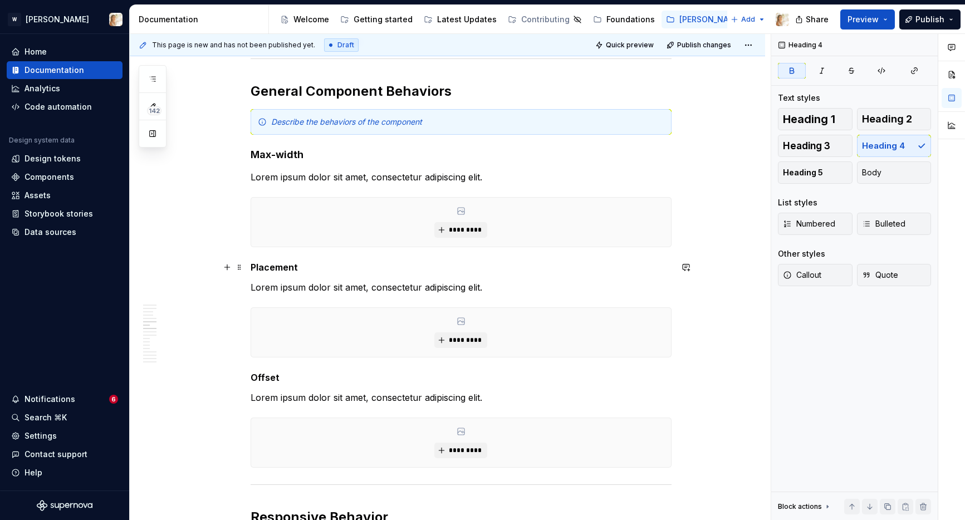
click at [257, 268] on strong "Placement" at bounding box center [274, 267] width 47 height 11
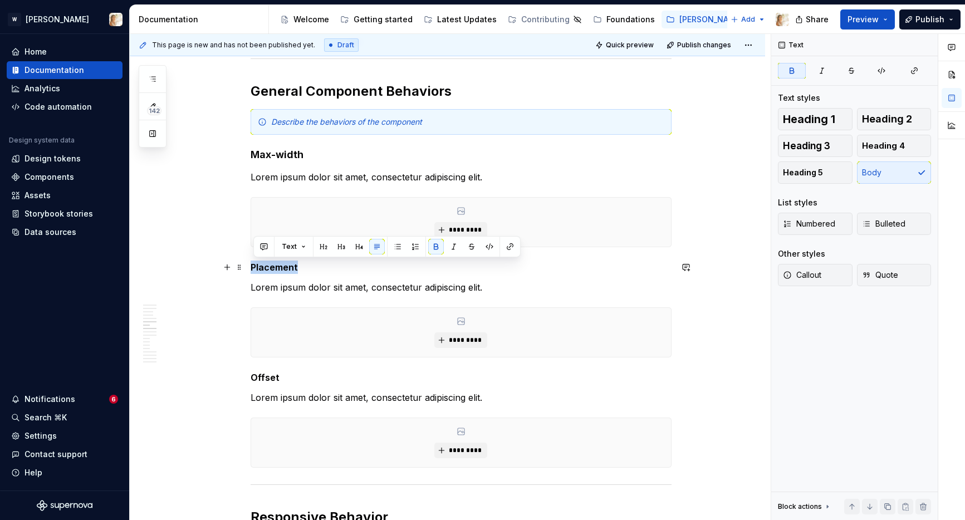
click at [257, 268] on strong "Placement" at bounding box center [274, 267] width 47 height 11
click at [866, 144] on span "Heading 4" at bounding box center [883, 145] width 43 height 11
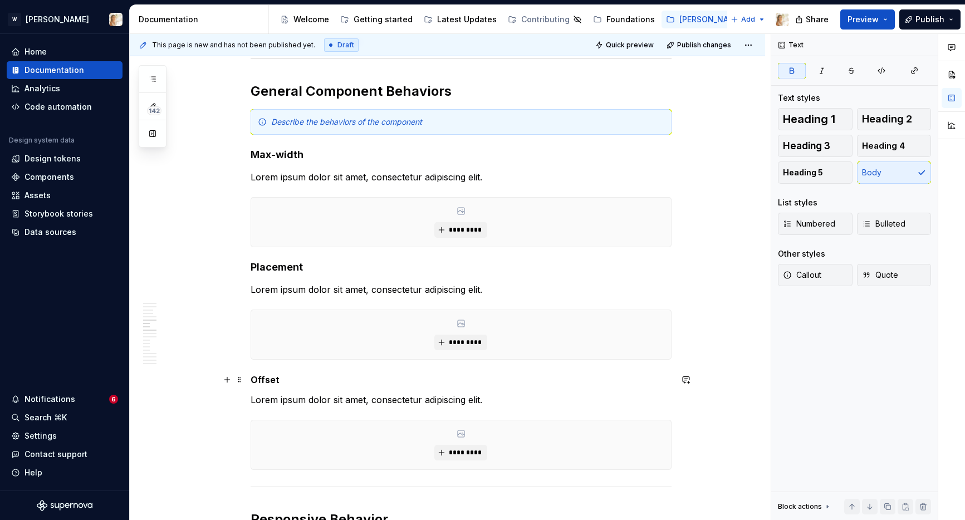
click at [277, 380] on strong "Offset" at bounding box center [265, 379] width 29 height 11
click at [890, 145] on span "Heading 4" at bounding box center [883, 145] width 43 height 11
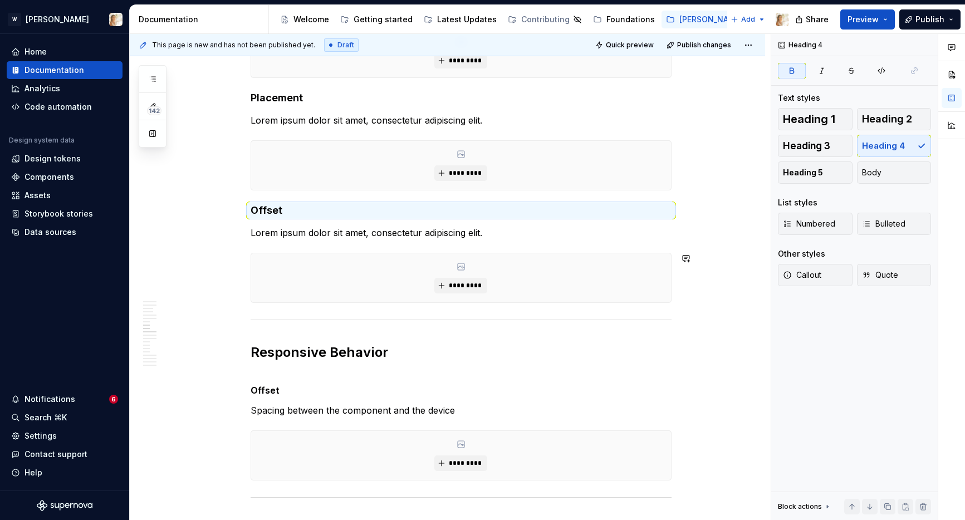
scroll to position [1672, 0]
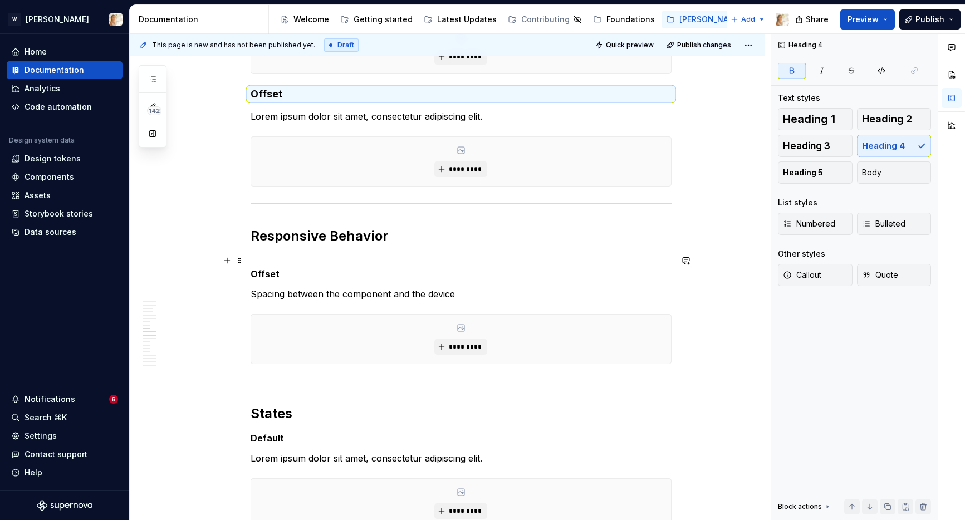
click at [263, 277] on strong "Offset" at bounding box center [265, 273] width 29 height 11
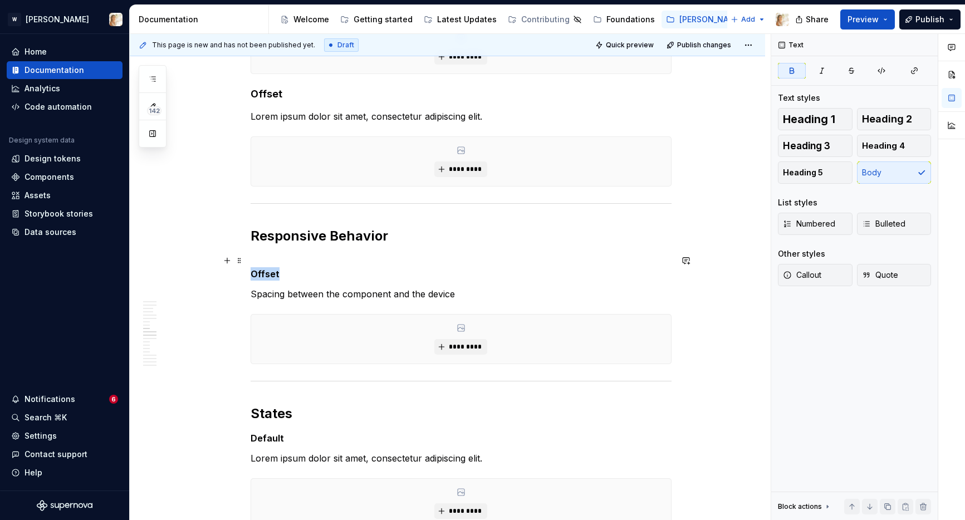
click at [263, 277] on strong "Offset" at bounding box center [265, 273] width 29 height 11
click at [904, 144] on button "Heading 4" at bounding box center [894, 146] width 75 height 22
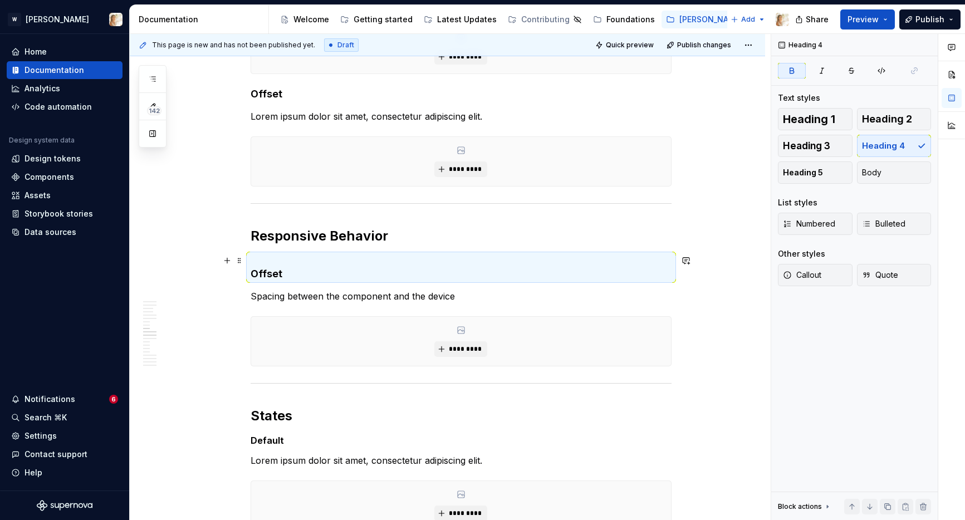
click at [254, 271] on strong "Offset" at bounding box center [267, 274] width 32 height 12
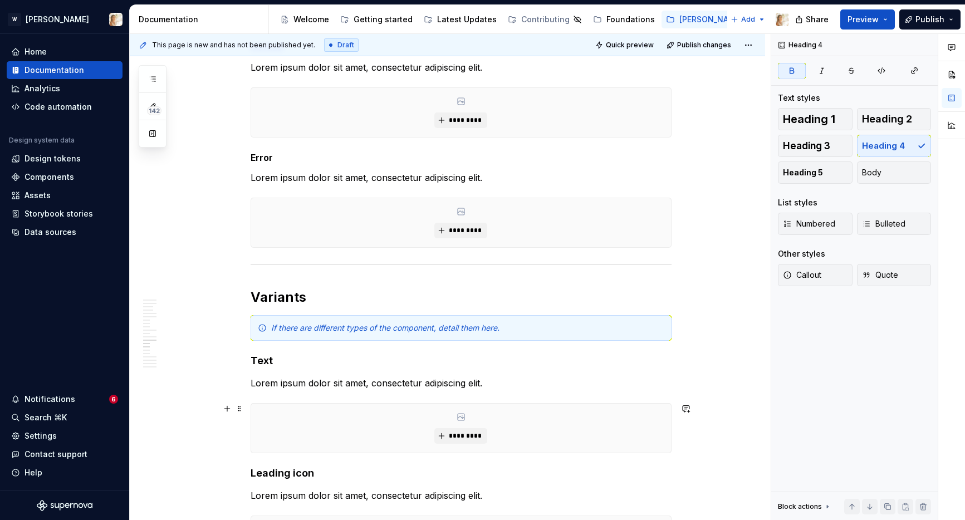
scroll to position [2066, 0]
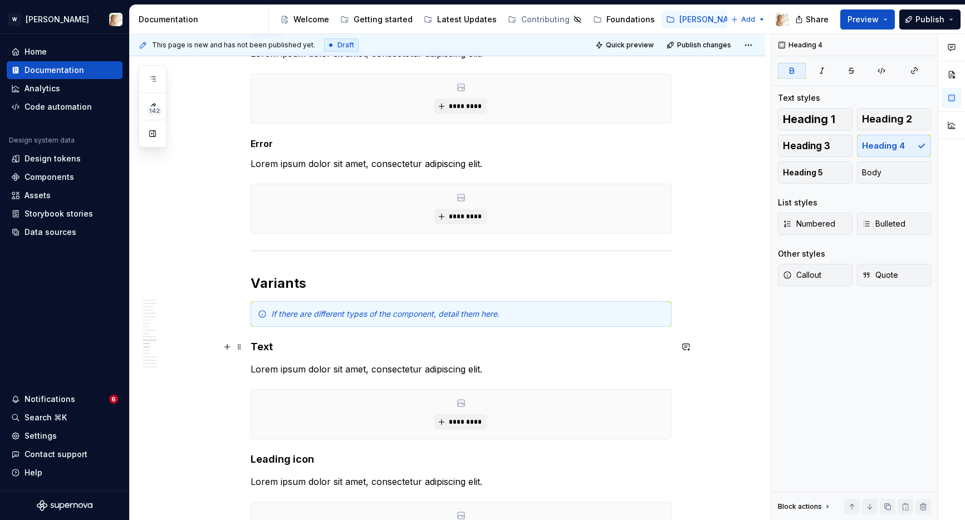
click at [264, 347] on strong "Text" at bounding box center [262, 347] width 22 height 12
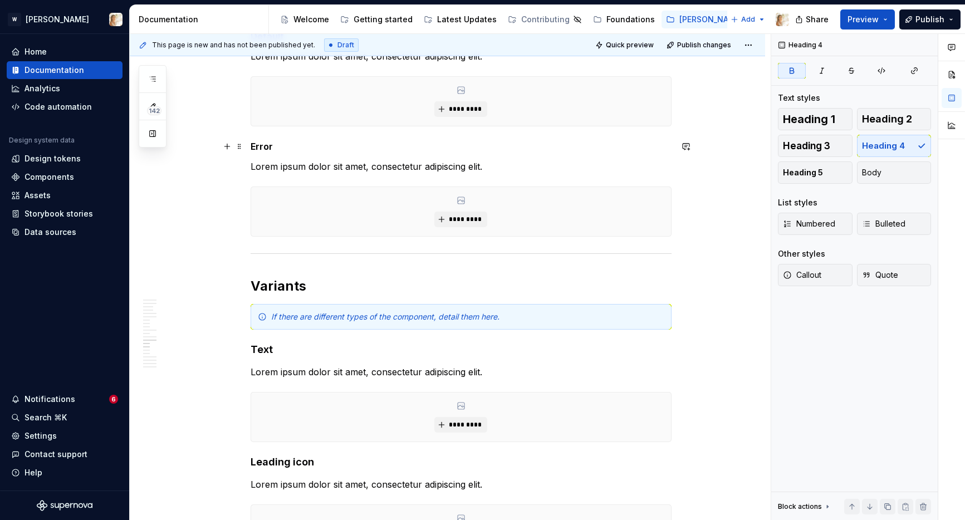
click at [265, 144] on strong "Error" at bounding box center [262, 146] width 22 height 11
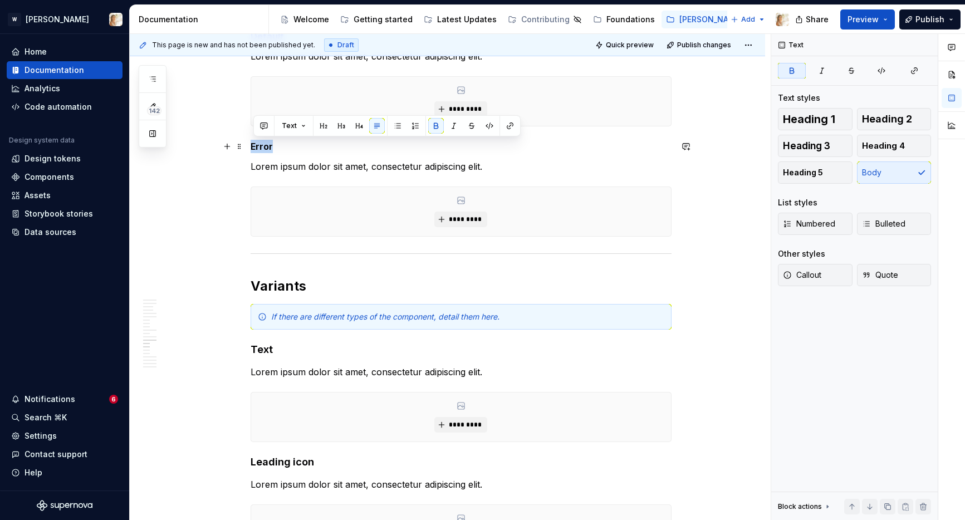
click at [265, 144] on strong "Error" at bounding box center [262, 146] width 22 height 11
click at [891, 145] on span "Heading 4" at bounding box center [883, 145] width 43 height 11
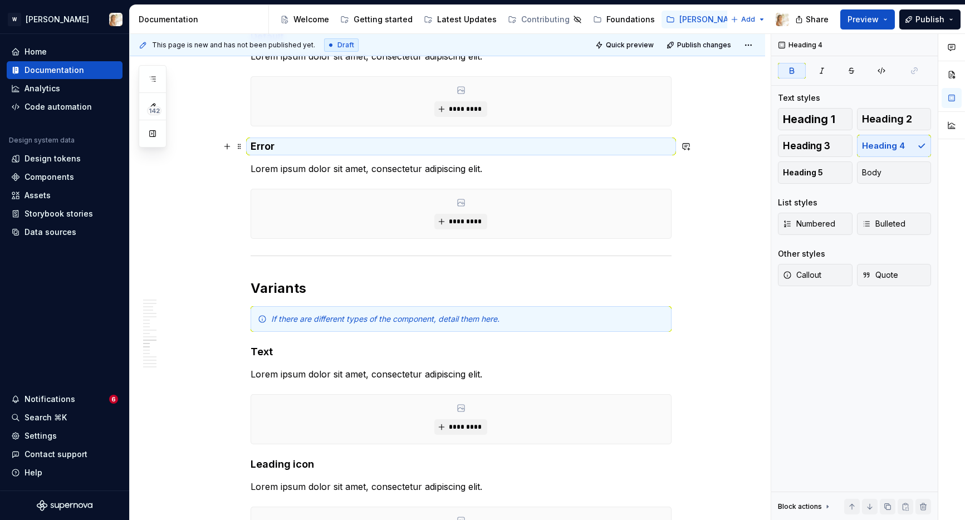
scroll to position [1941, 0]
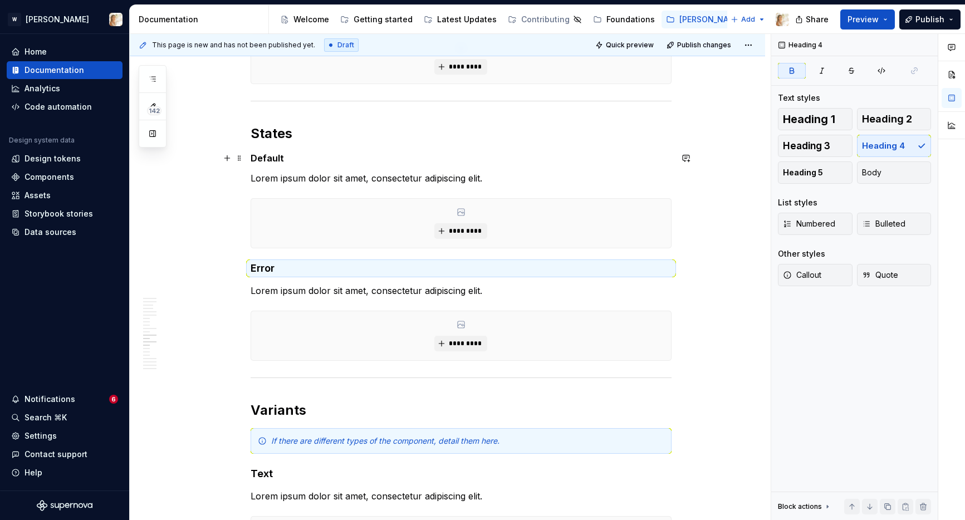
click at [263, 153] on strong "Default" at bounding box center [267, 158] width 33 height 11
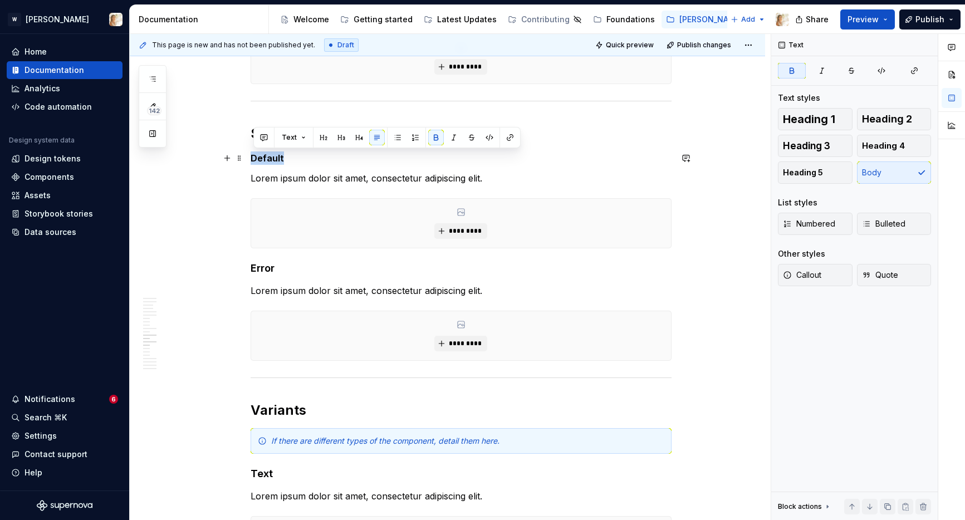
click at [263, 153] on strong "Default" at bounding box center [267, 158] width 33 height 11
click at [888, 145] on span "Heading 4" at bounding box center [883, 145] width 43 height 11
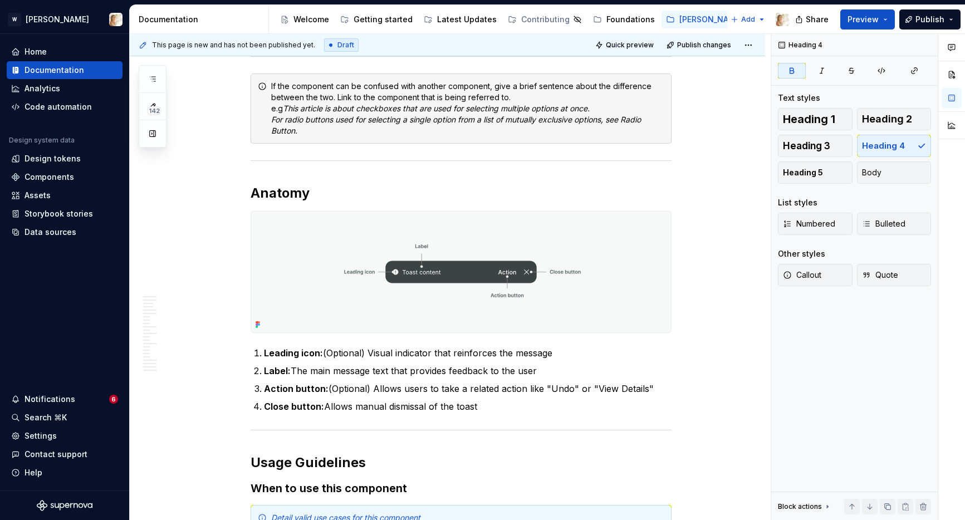
scroll to position [0, 0]
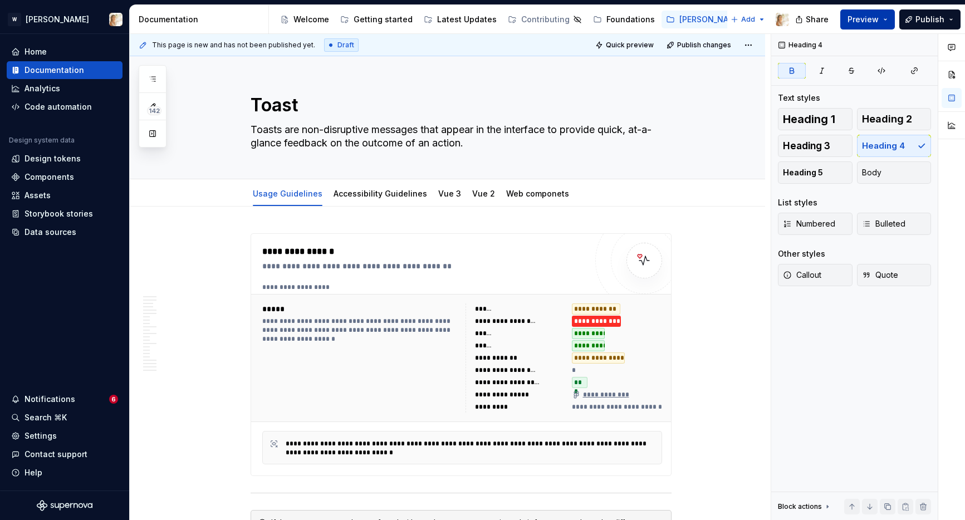
click at [878, 15] on span "Preview" at bounding box center [863, 19] width 31 height 11
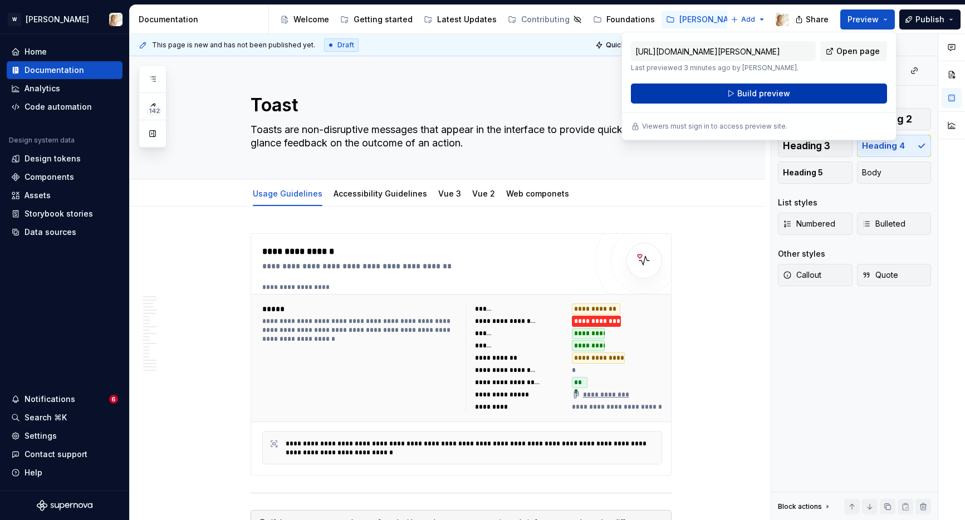
click at [761, 95] on span "Build preview" at bounding box center [763, 93] width 53 height 11
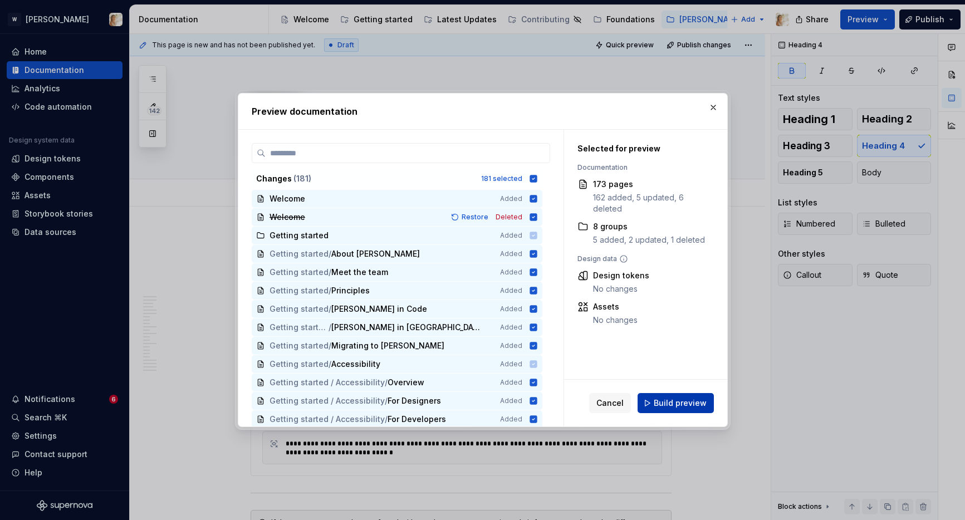
click at [651, 404] on button "Build preview" at bounding box center [676, 403] width 76 height 20
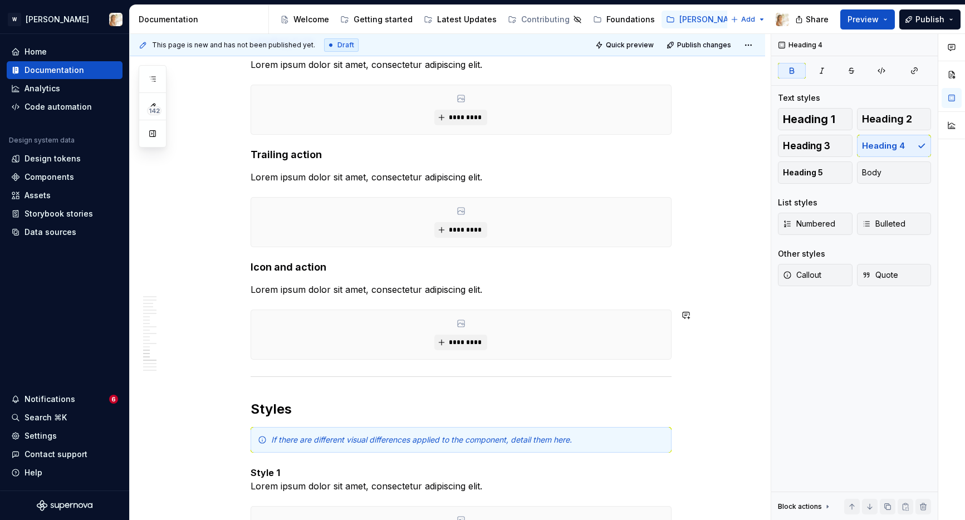
scroll to position [2495, 0]
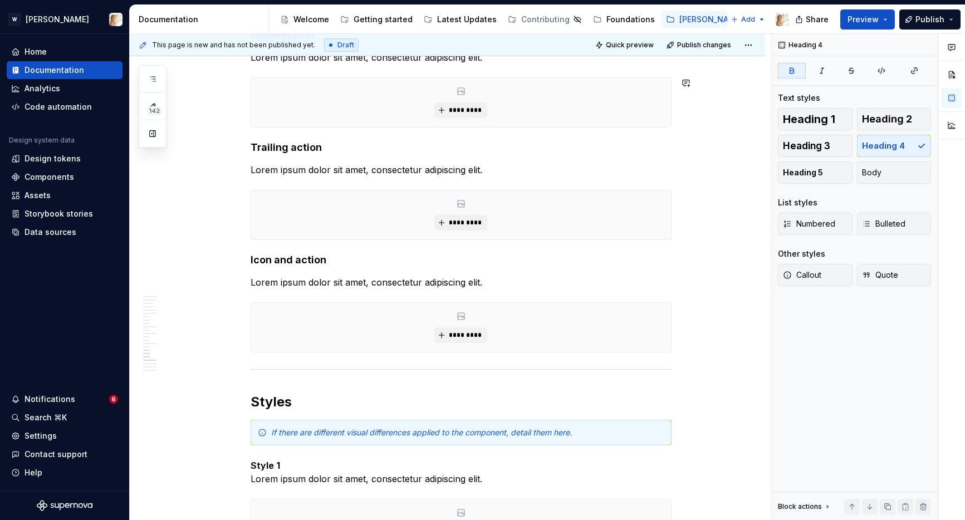
type textarea "*"
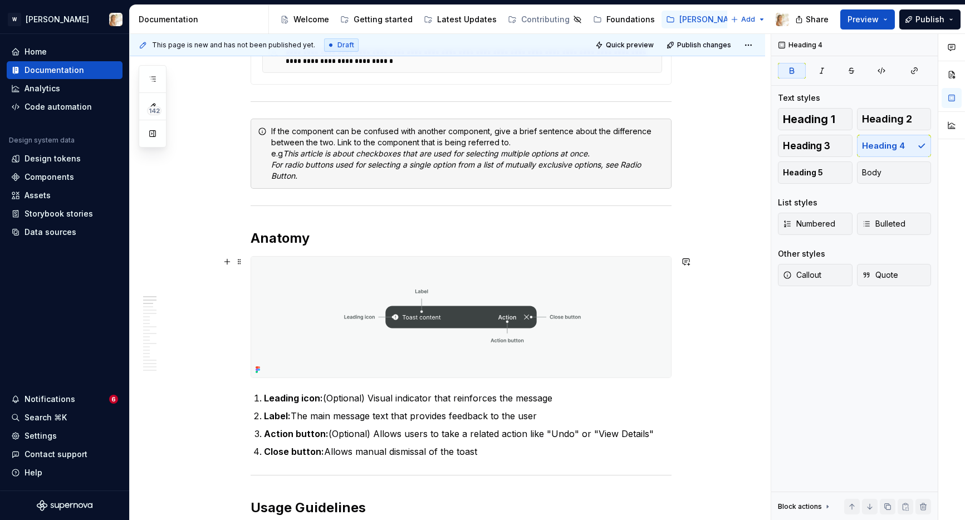
scroll to position [488, 0]
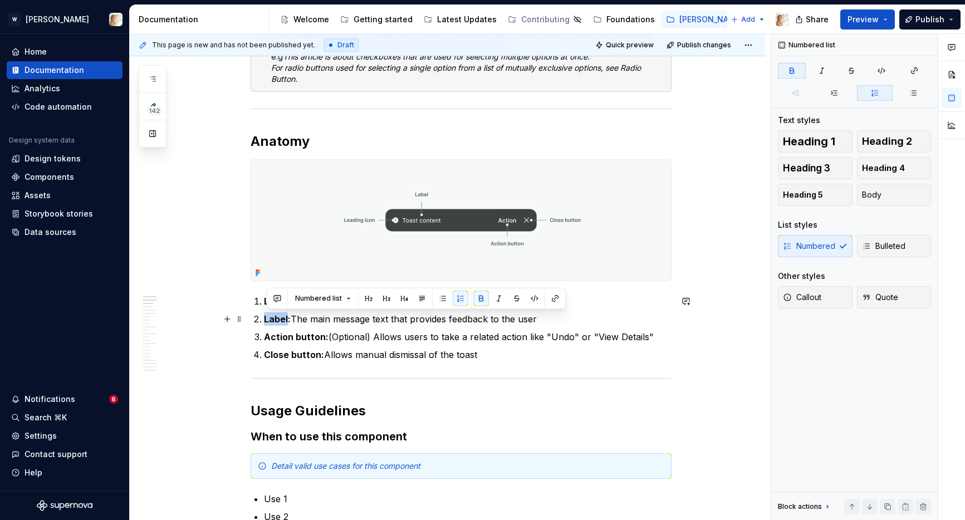
drag, startPoint x: 289, startPoint y: 321, endPoint x: 268, endPoint y: 322, distance: 21.2
click at [268, 322] on strong "Label:" at bounding box center [277, 319] width 27 height 11
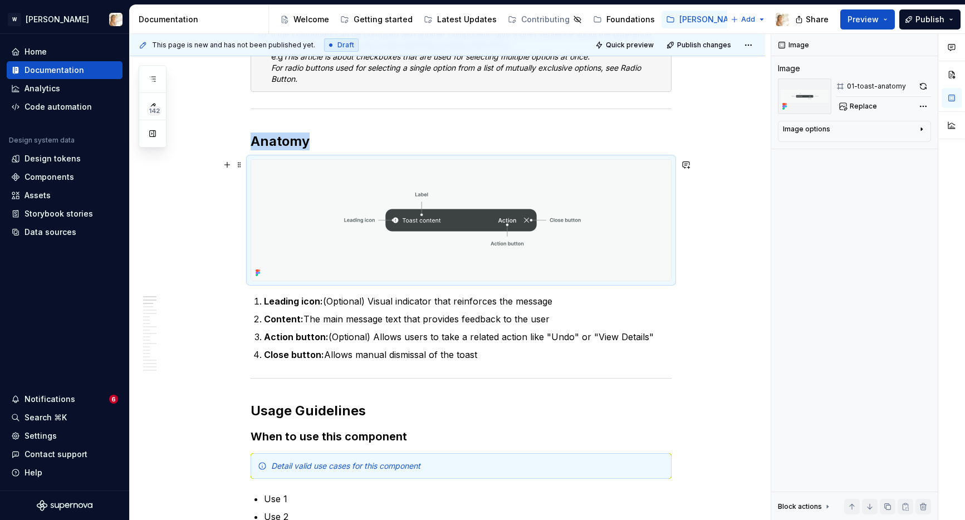
click at [380, 216] on img at bounding box center [461, 220] width 420 height 121
click at [917, 84] on button "button" at bounding box center [924, 87] width 16 height 16
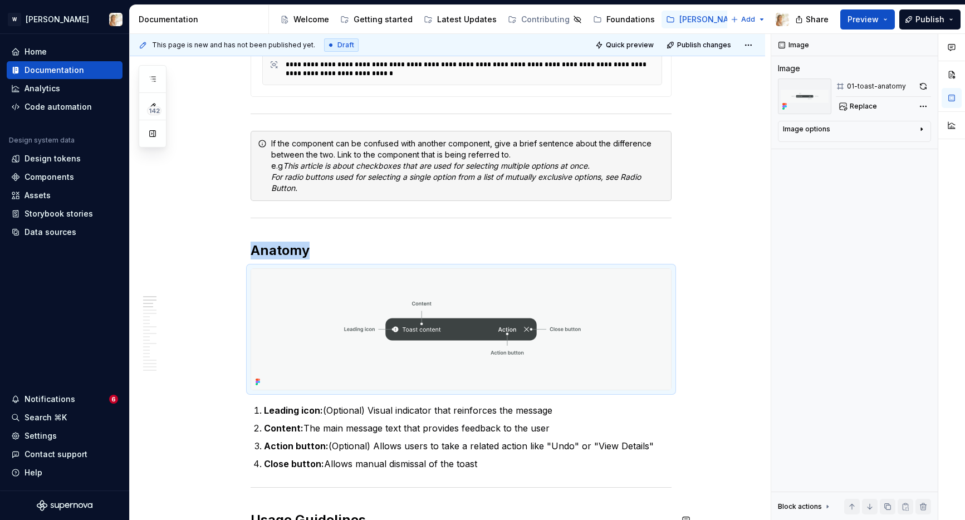
scroll to position [0, 0]
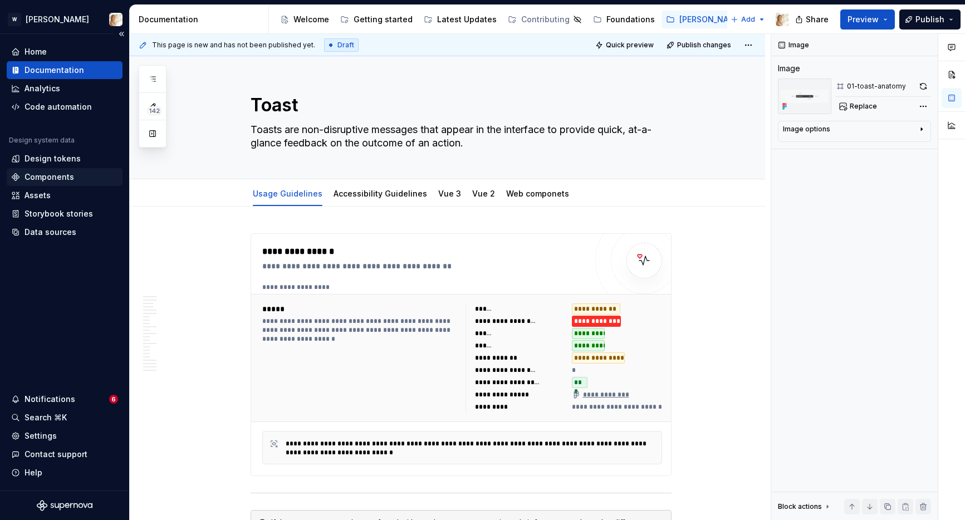
click at [60, 175] on div "Components" at bounding box center [50, 177] width 50 height 11
type textarea "*"
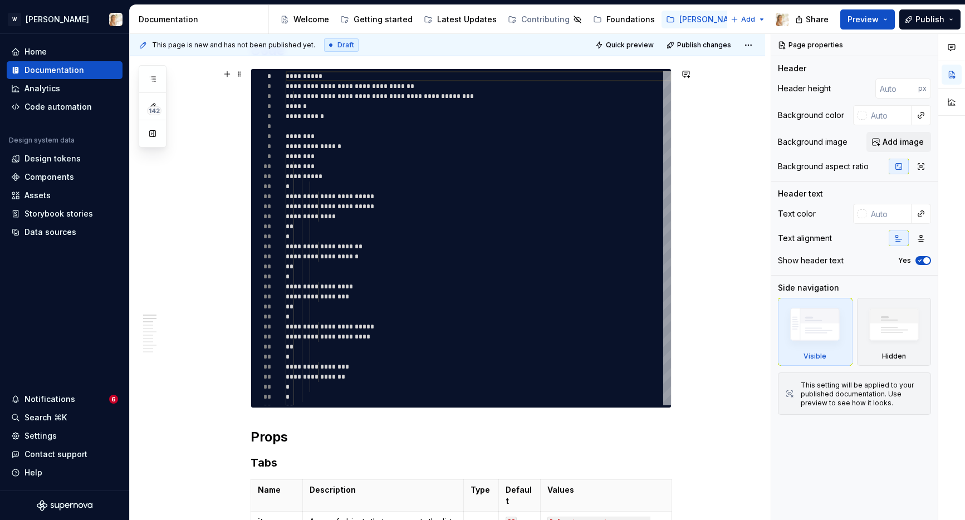
scroll to position [197, 0]
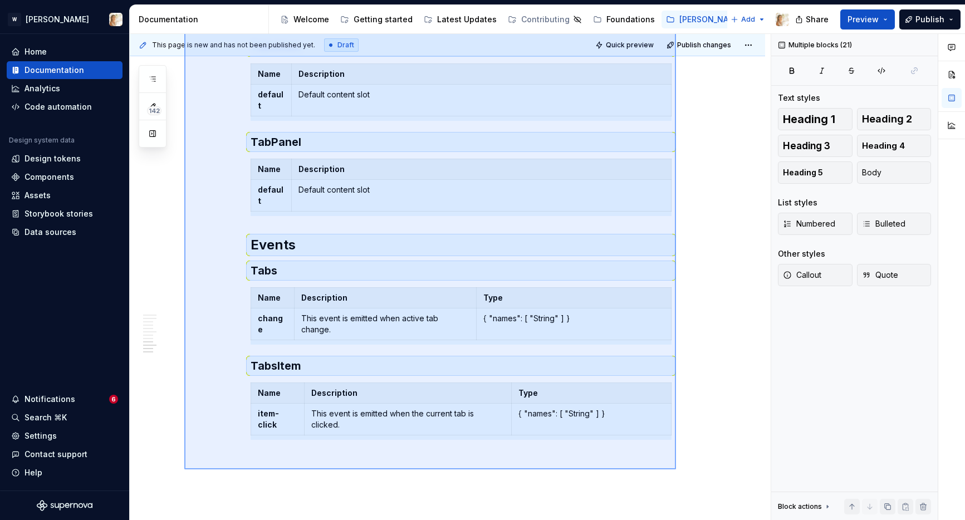
drag, startPoint x: 184, startPoint y: 182, endPoint x: 677, endPoint y: 468, distance: 569.7
click at [677, 468] on div "**********" at bounding box center [450, 277] width 641 height 487
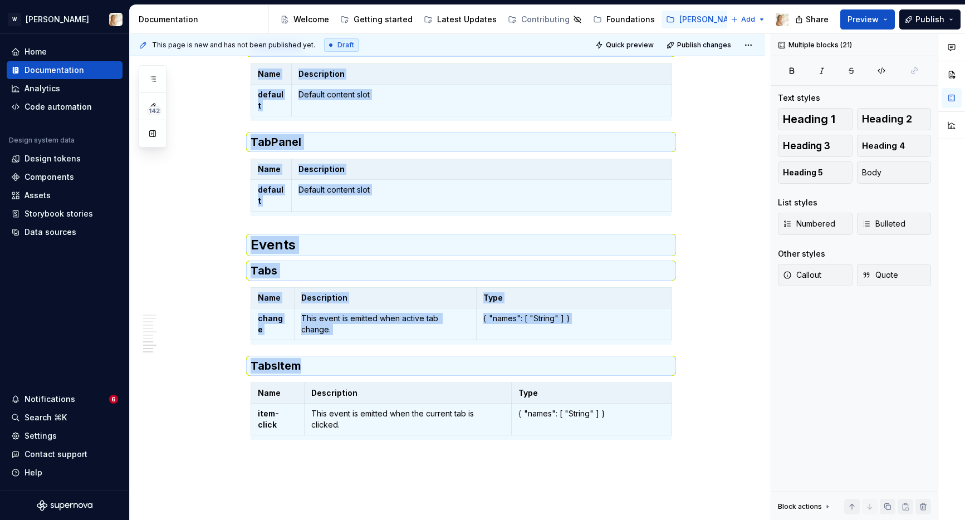
scroll to position [1593, 0]
type textarea "*"
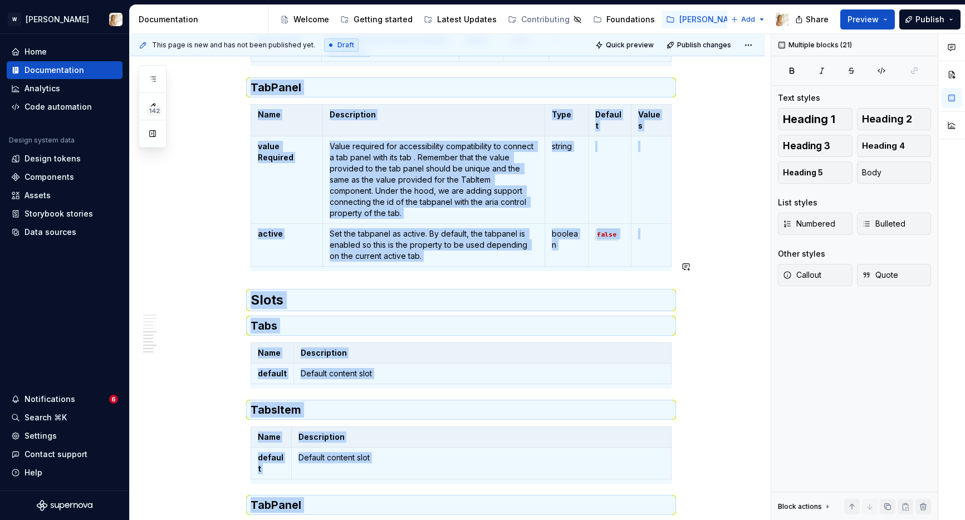
scroll to position [1116, 0]
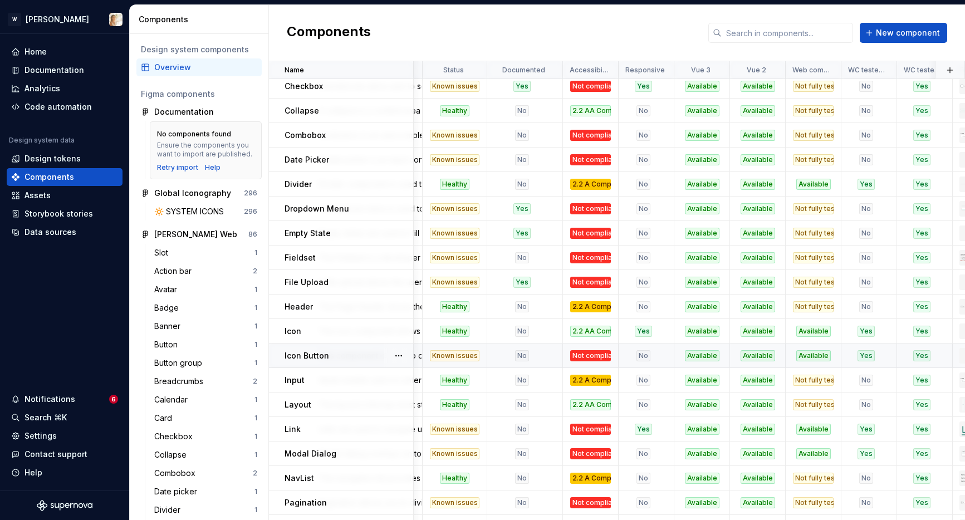
scroll to position [234, 102]
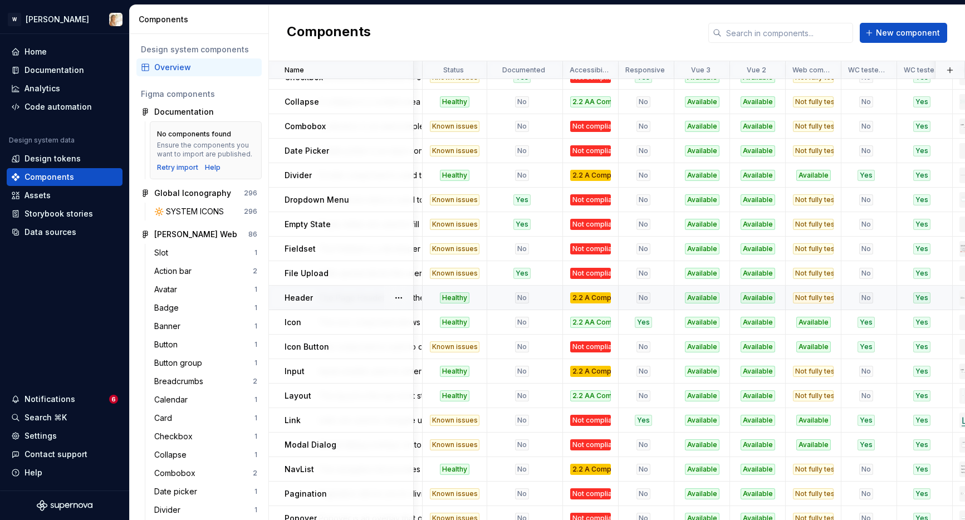
click at [521, 292] on div "No" at bounding box center [522, 297] width 14 height 11
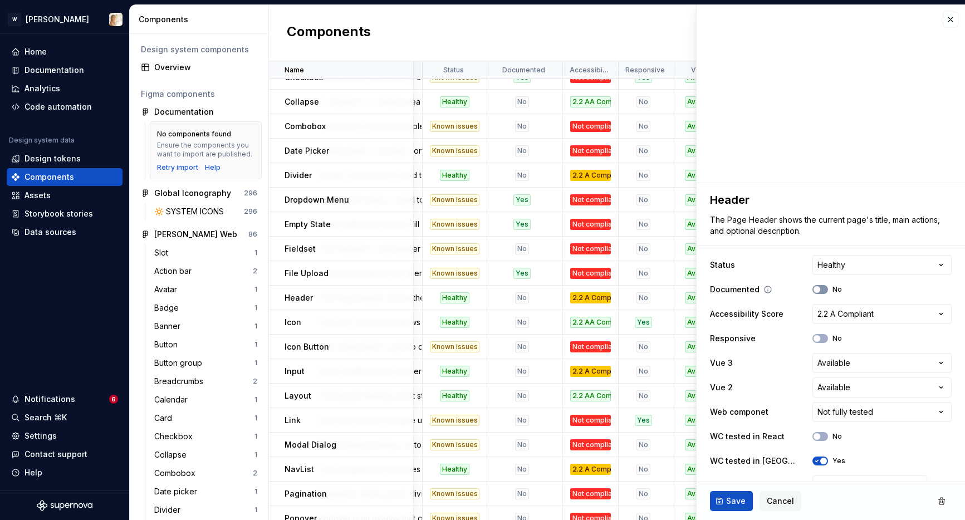
click at [823, 289] on button "No" at bounding box center [821, 289] width 16 height 9
click at [737, 497] on span "Save" at bounding box center [735, 501] width 19 height 11
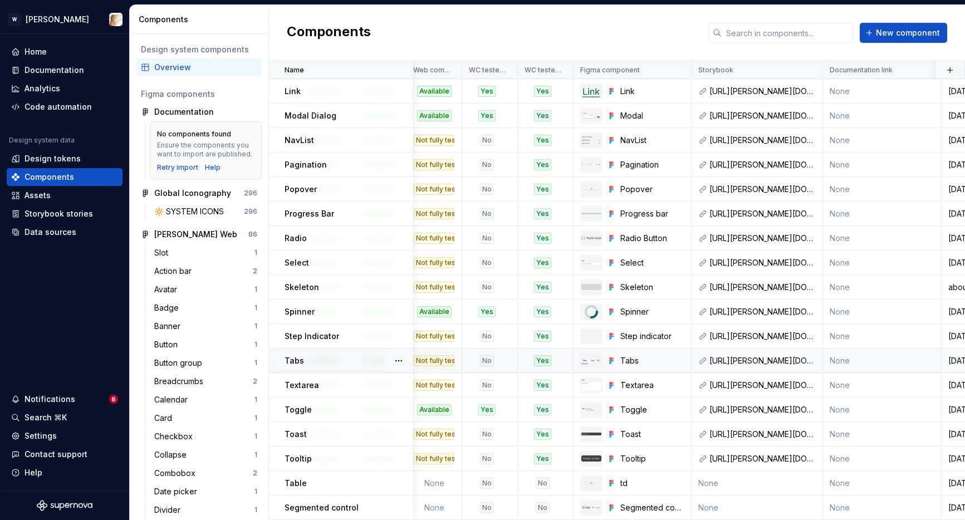
scroll to position [564, 483]
click at [719, 511] on td "None" at bounding box center [755, 508] width 131 height 25
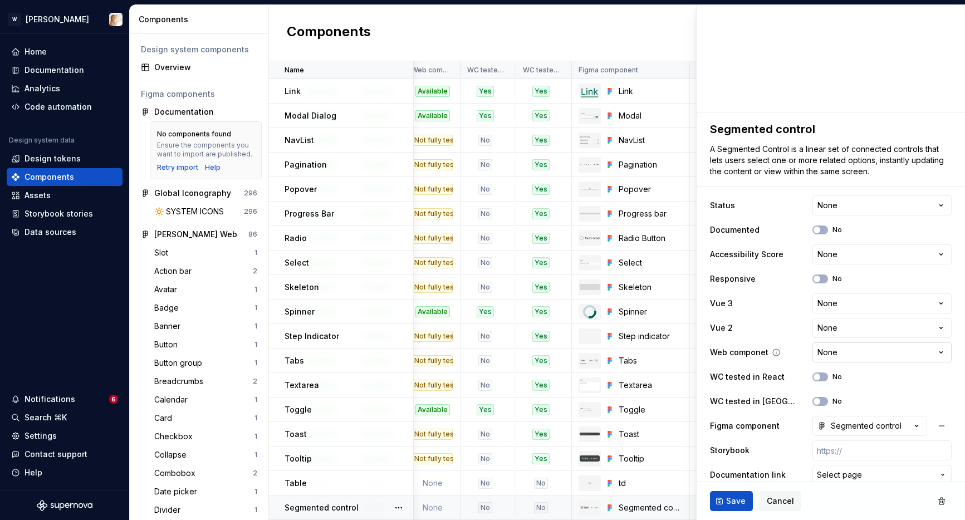
scroll to position [83, 0]
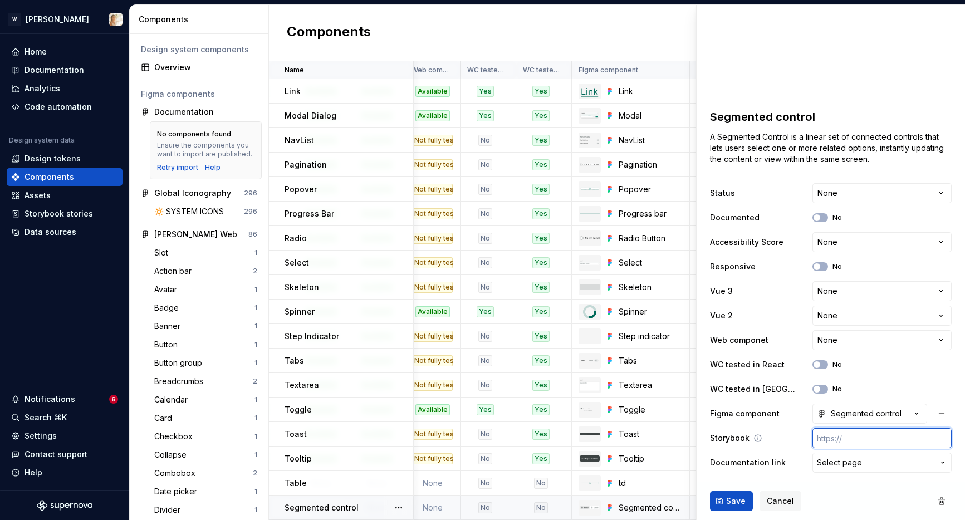
click at [830, 439] on input "text" at bounding box center [882, 438] width 139 height 20
paste input "https://watson-dev.docplanner.io/?path=/story/components--w-segmented-control"
type textarea "*"
type input "https://watson-dev.docplanner.io/?path=/story/components--w-segmented-control"
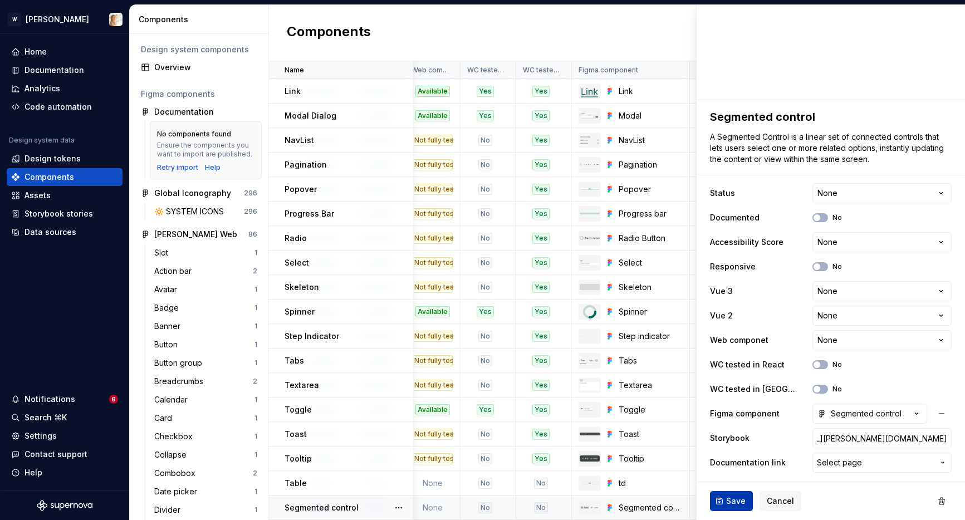
click at [740, 501] on span "Save" at bounding box center [735, 501] width 19 height 11
type textarea "*"
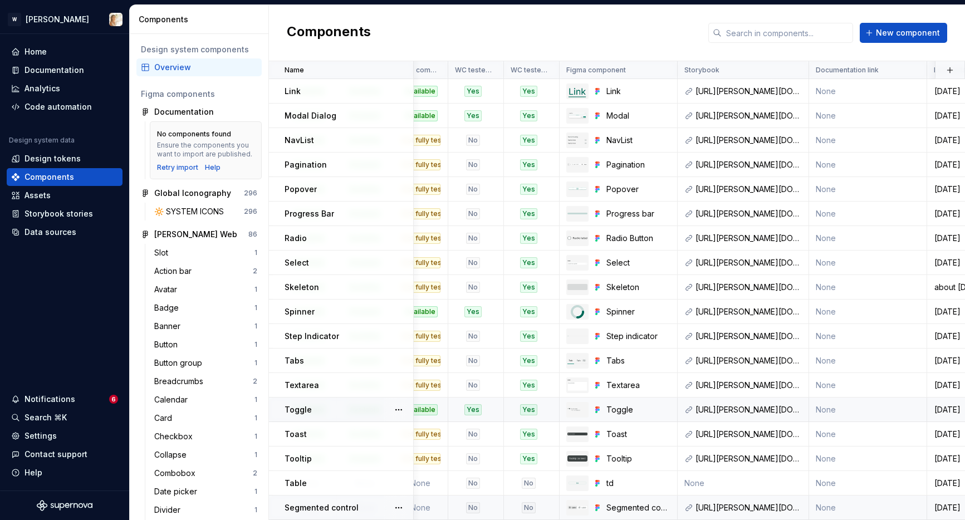
scroll to position [564, 495]
